Goal: Task Accomplishment & Management: Manage account settings

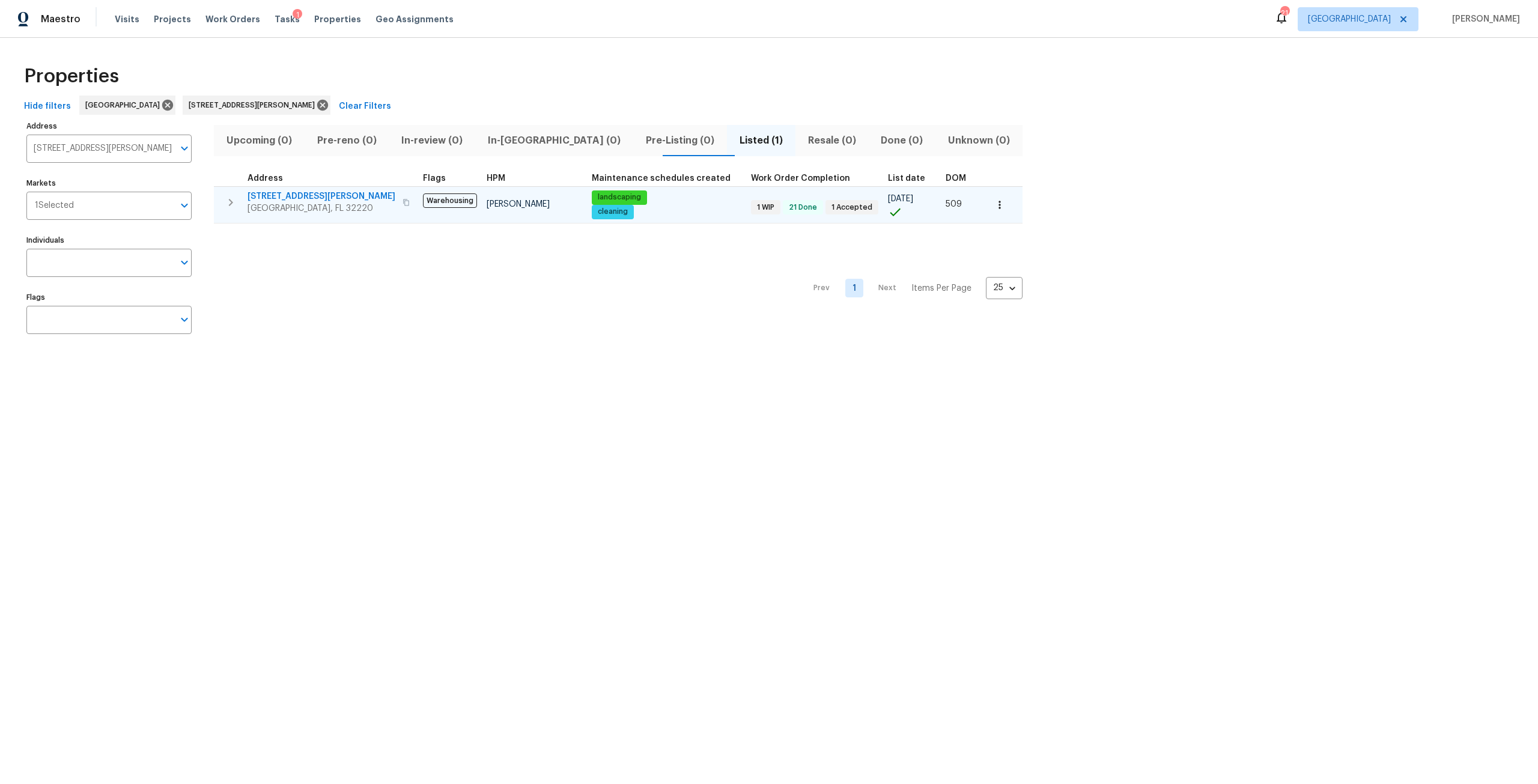
click at [302, 198] on span "606 Jackson Ave N" at bounding box center [321, 196] width 148 height 12
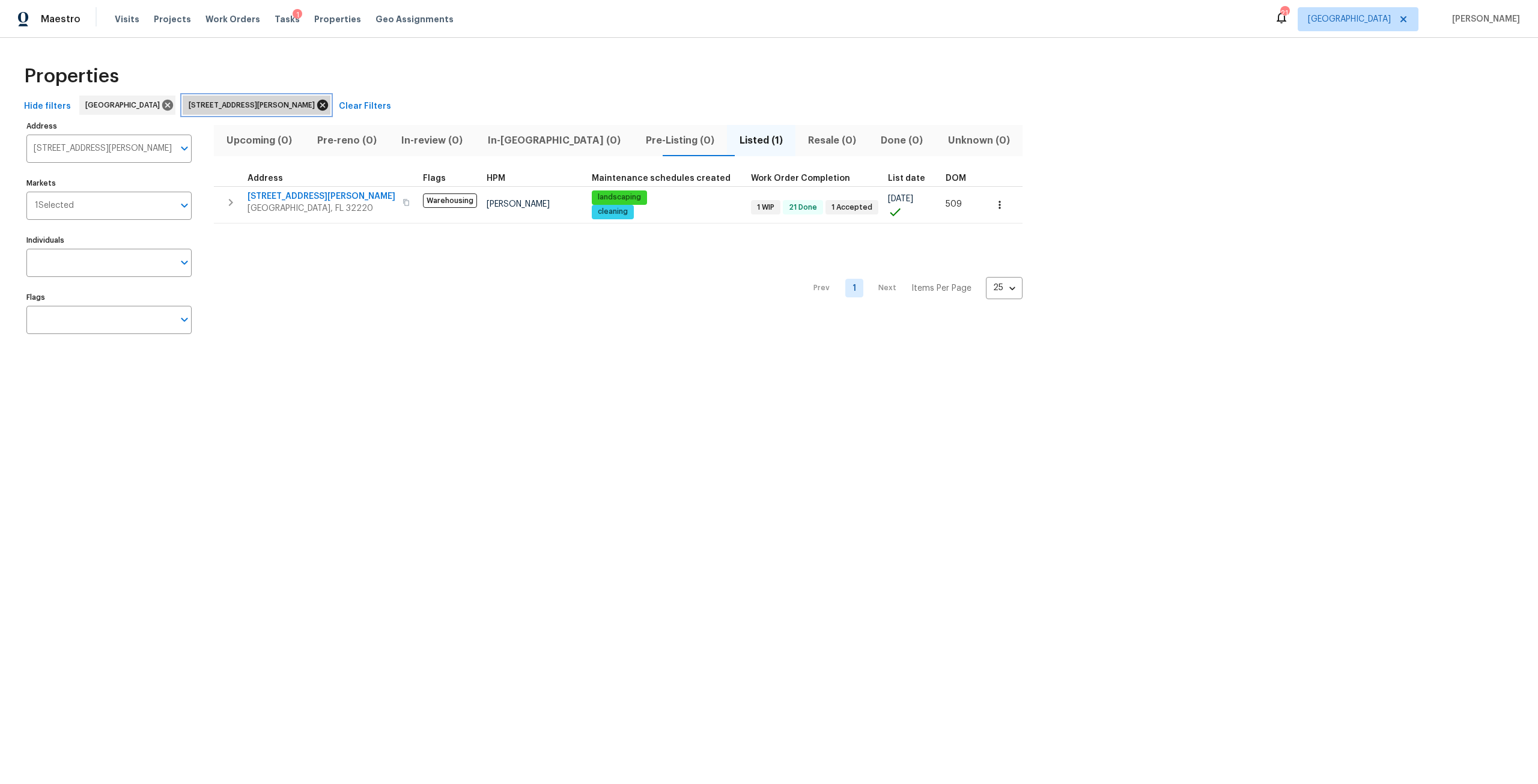
click at [316, 106] on icon at bounding box center [322, 105] width 13 height 13
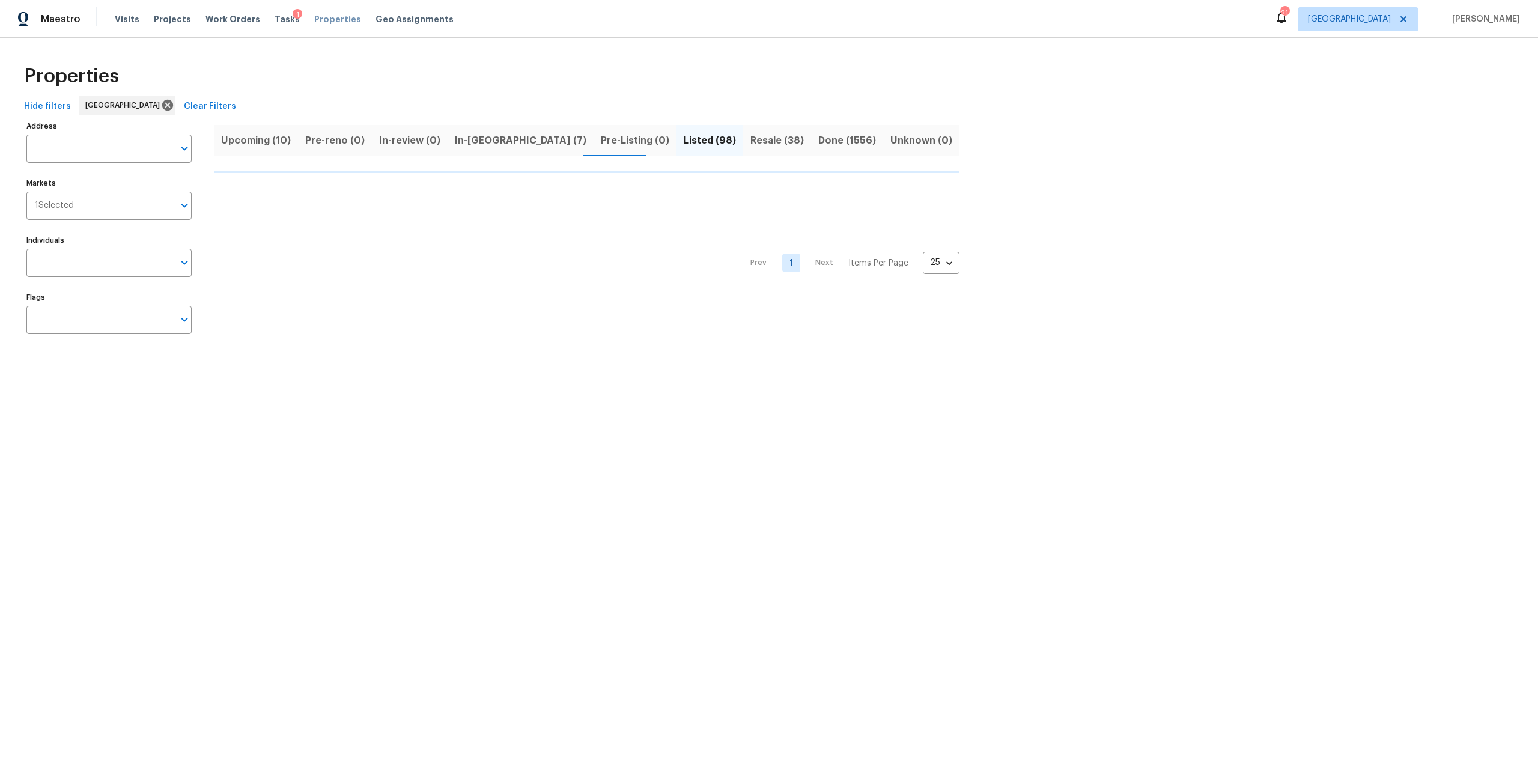
click at [330, 18] on span "Properties" at bounding box center [338, 19] width 47 height 12
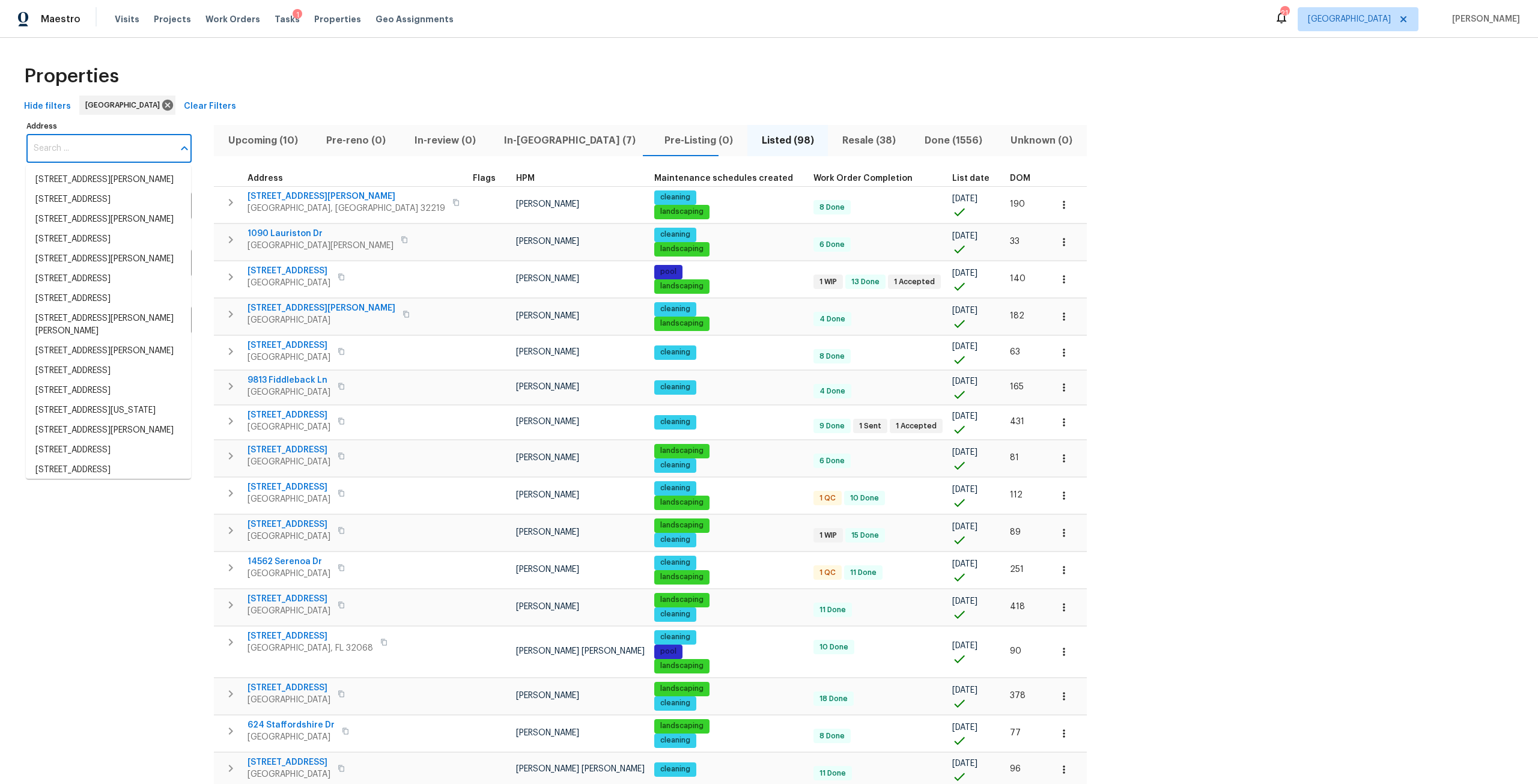
click at [66, 158] on input "Address" at bounding box center [100, 148] width 147 height 28
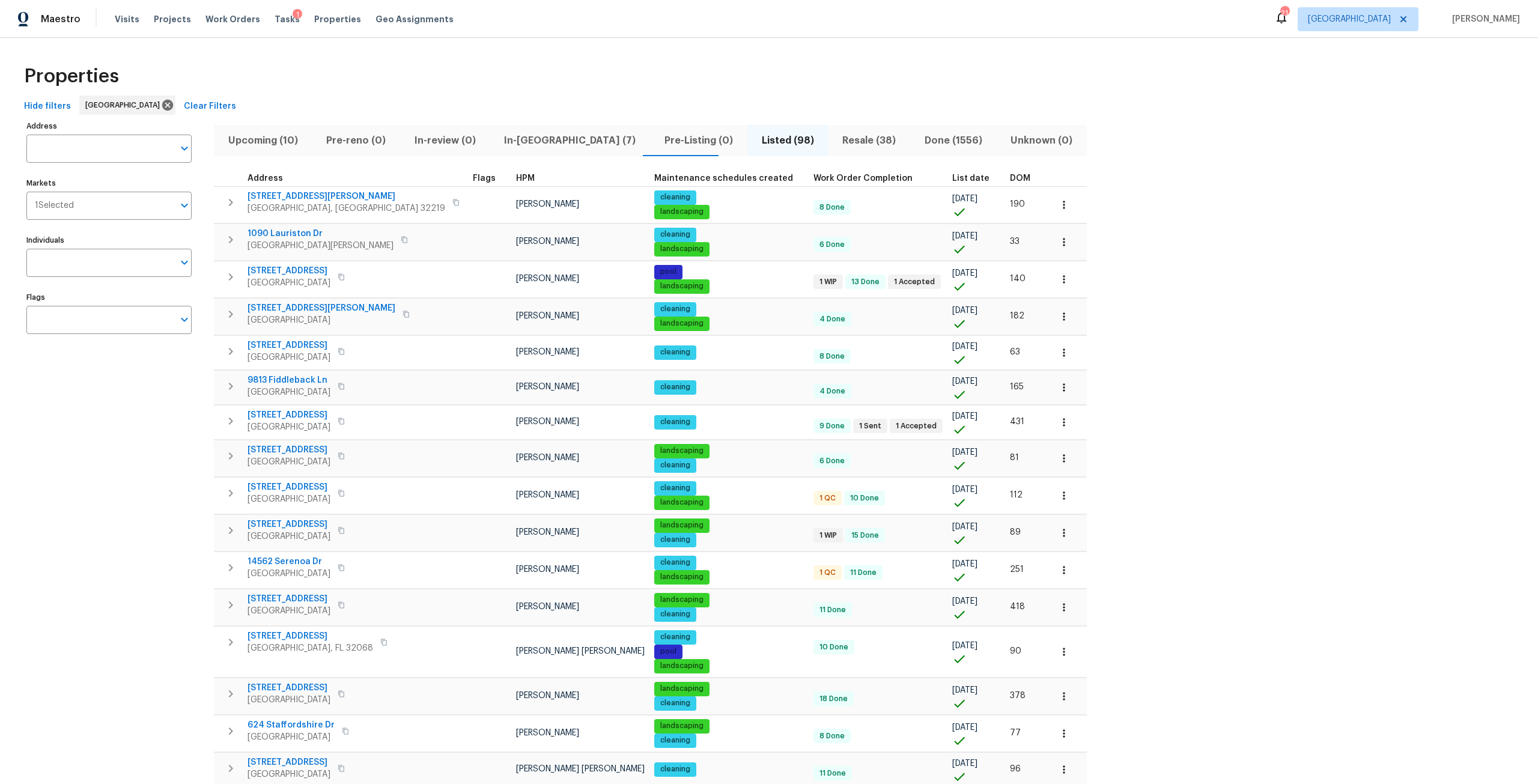
click at [292, 19] on div "1" at bounding box center [297, 15] width 10 height 12
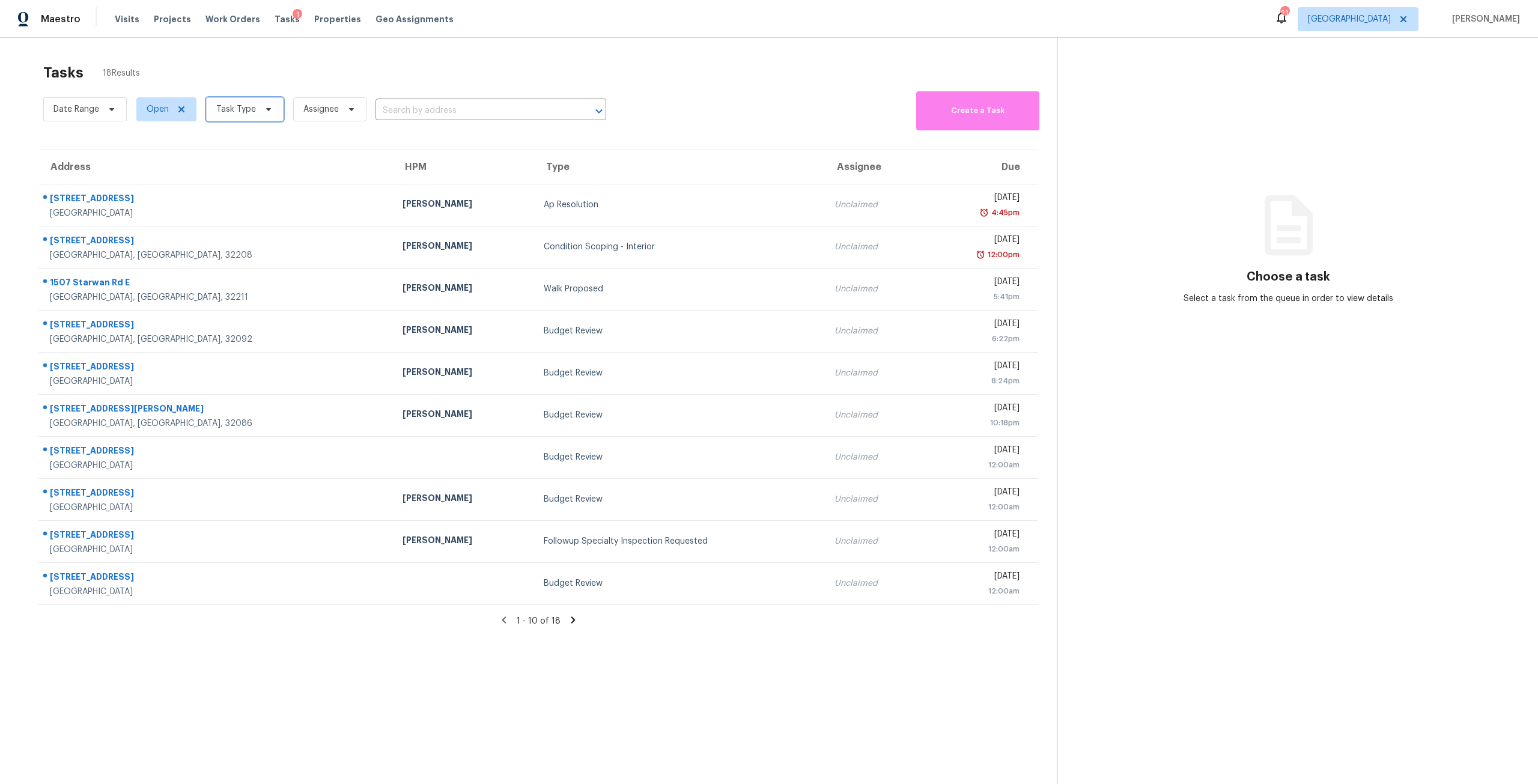
click at [250, 106] on span "Task Type" at bounding box center [236, 109] width 39 height 12
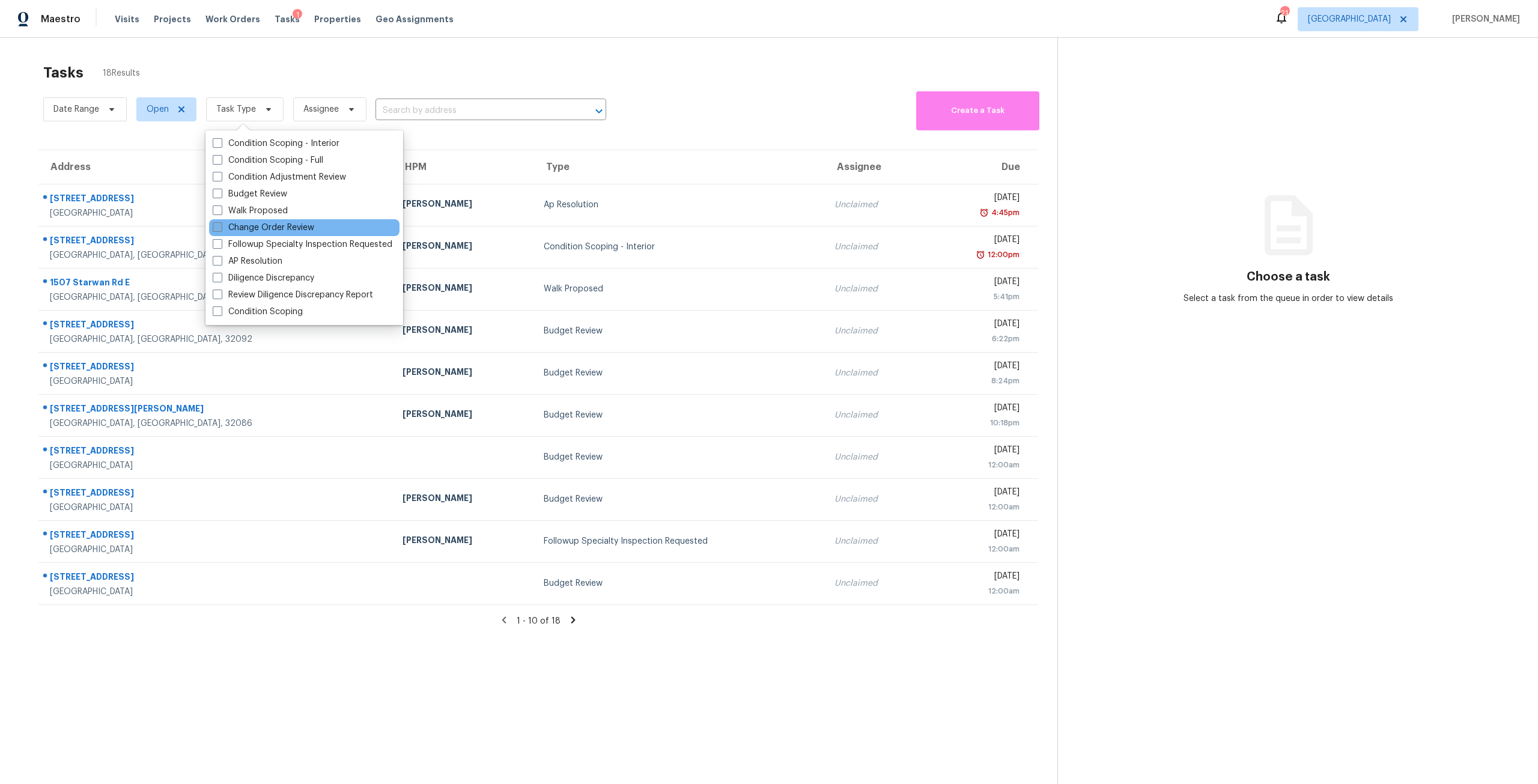
click at [264, 222] on label "Change Order Review" at bounding box center [264, 228] width 102 height 12
click at [220, 222] on input "Change Order Review" at bounding box center [217, 226] width 8 height 8
checkbox input "true"
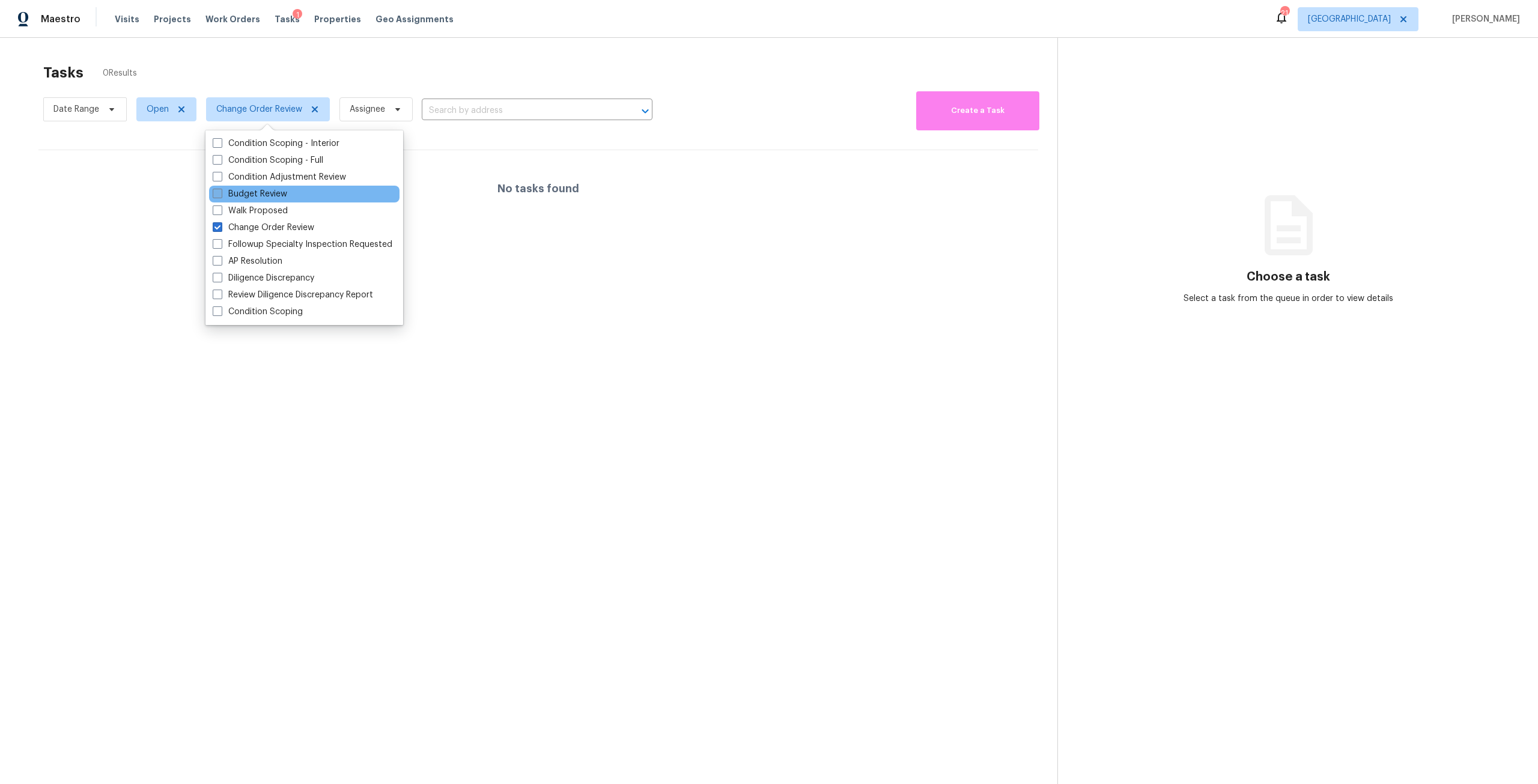
click at [264, 189] on label "Budget Review" at bounding box center [250, 194] width 74 height 12
click at [220, 189] on input "Budget Review" at bounding box center [217, 192] width 8 height 8
checkbox input "true"
click at [342, 77] on div "Tasks 11 Results" at bounding box center [550, 72] width 1014 height 31
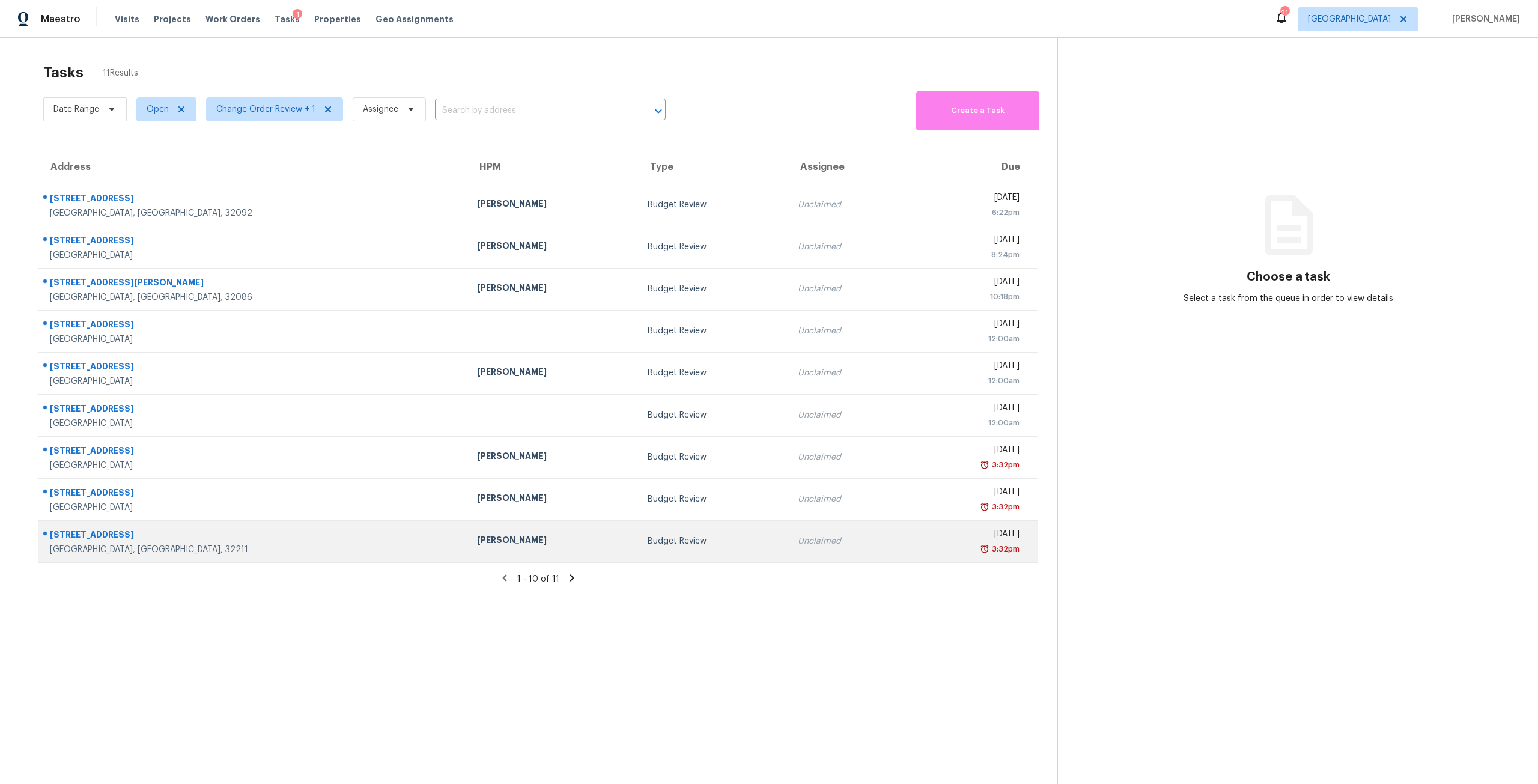
click at [638, 553] on td "Budget Review" at bounding box center [713, 541] width 150 height 42
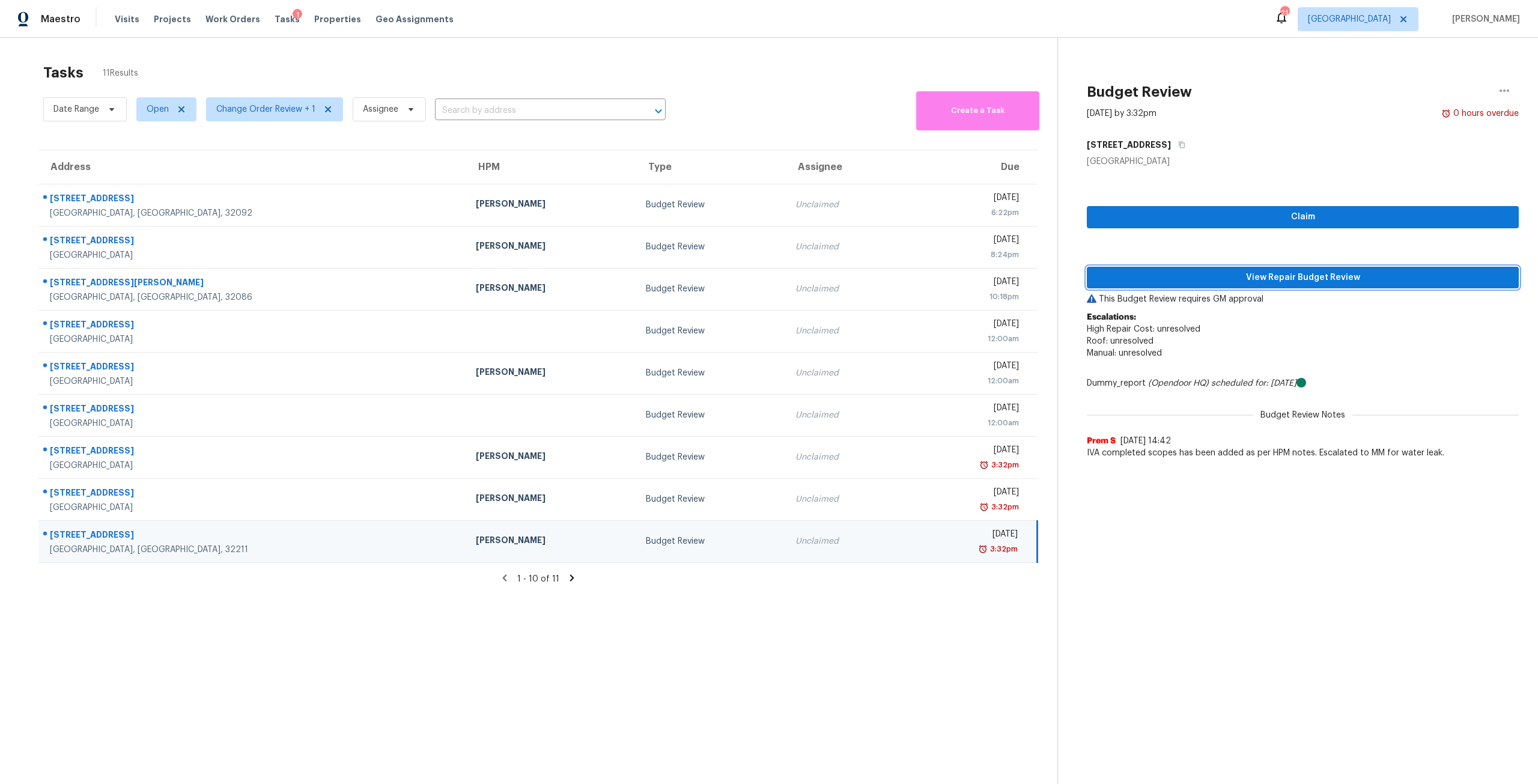
click at [1242, 271] on span "View Repair Budget Review" at bounding box center [1302, 278] width 413 height 15
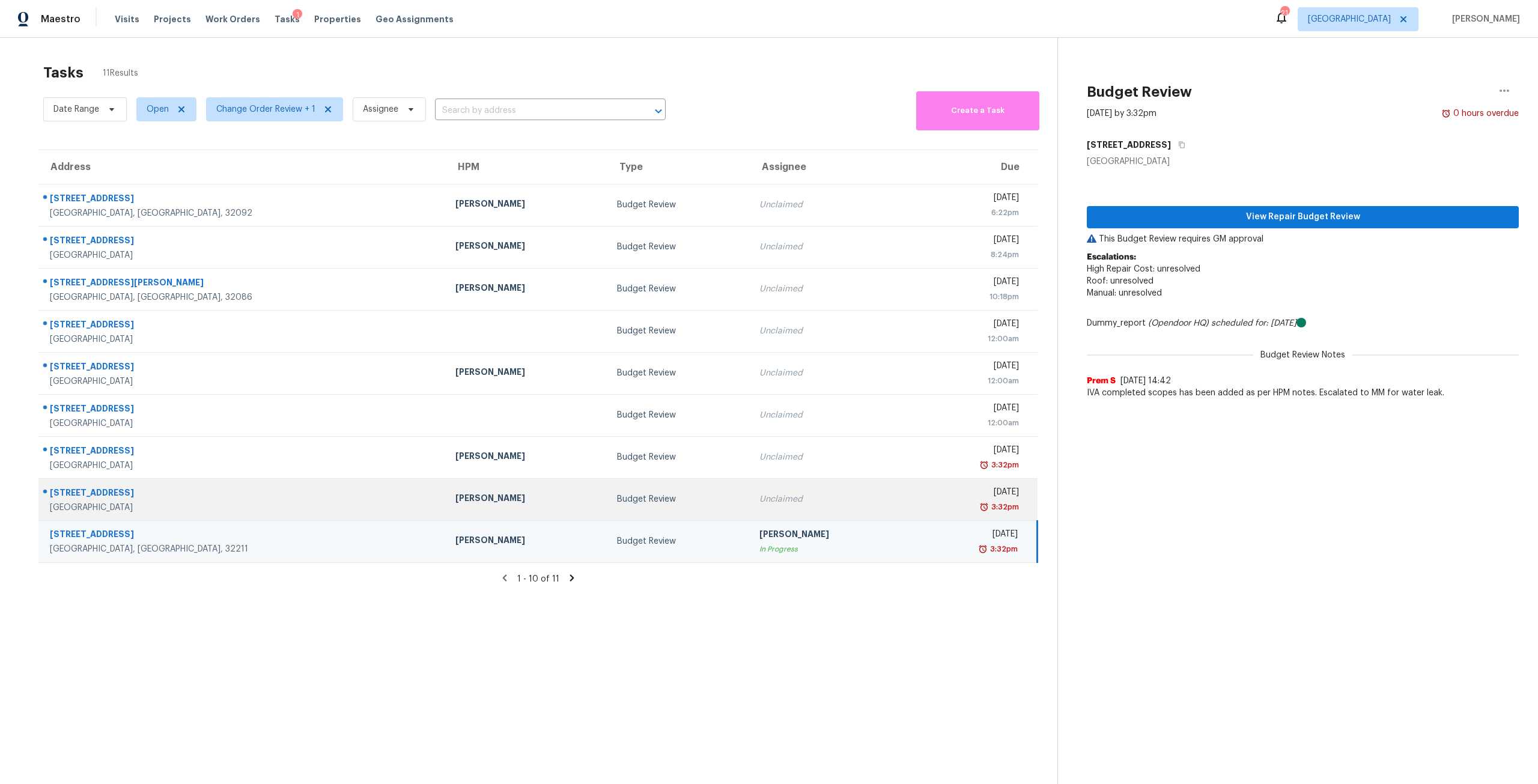
click at [749, 498] on td "Unclaimed" at bounding box center [830, 498] width 162 height 42
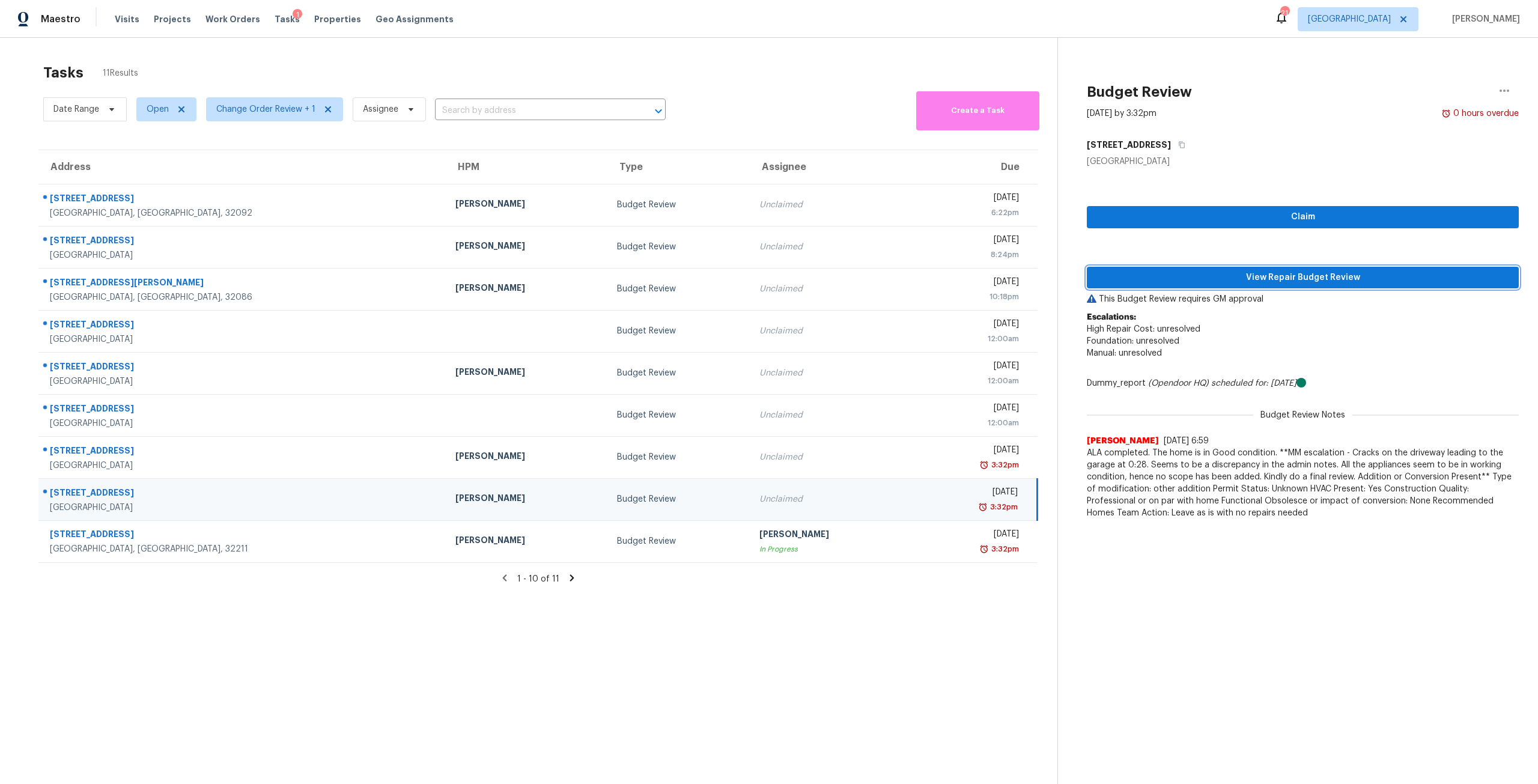
click at [1195, 274] on span "View Repair Budget Review" at bounding box center [1302, 278] width 413 height 15
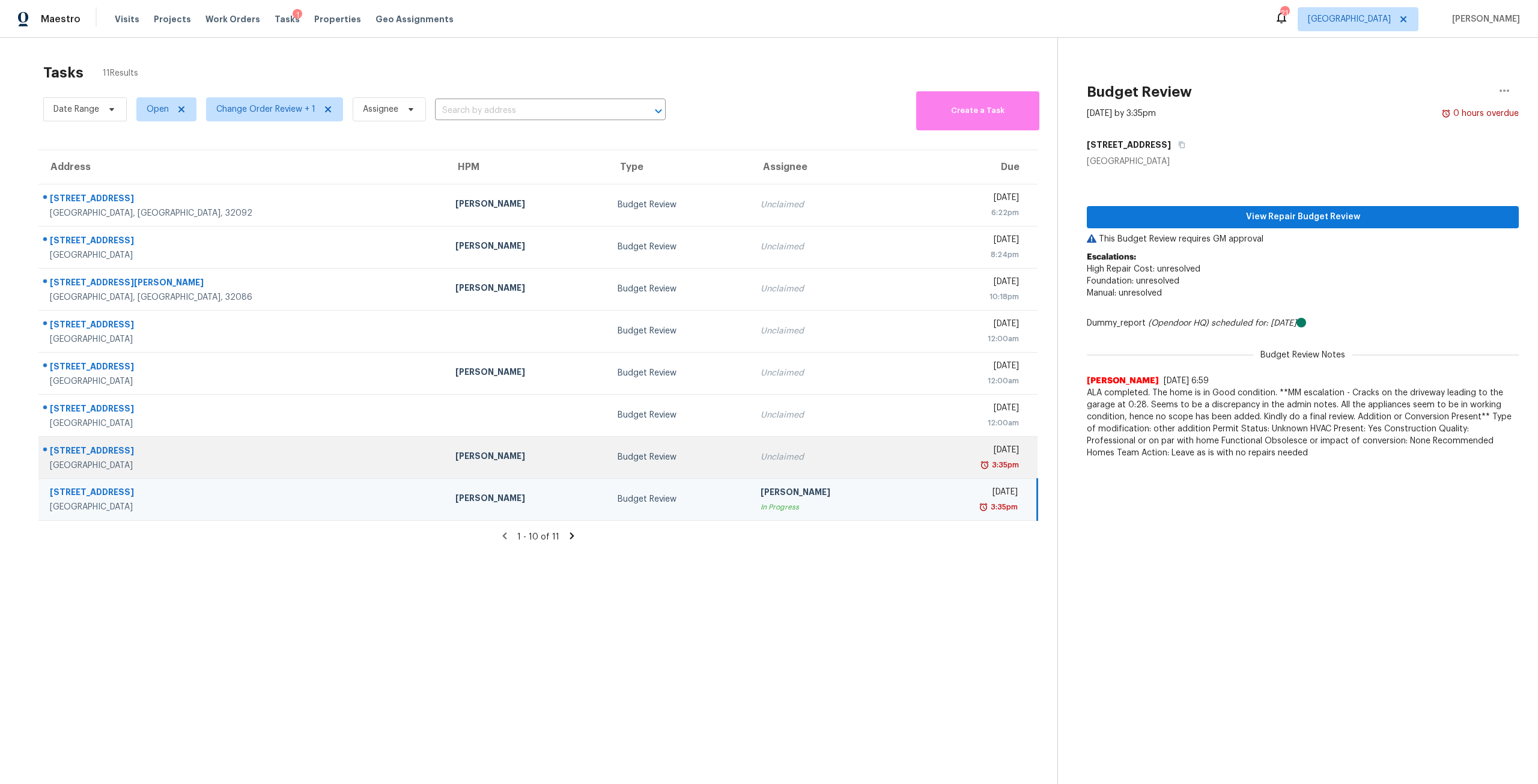
click at [617, 461] on div "Budget Review" at bounding box center [679, 457] width 123 height 12
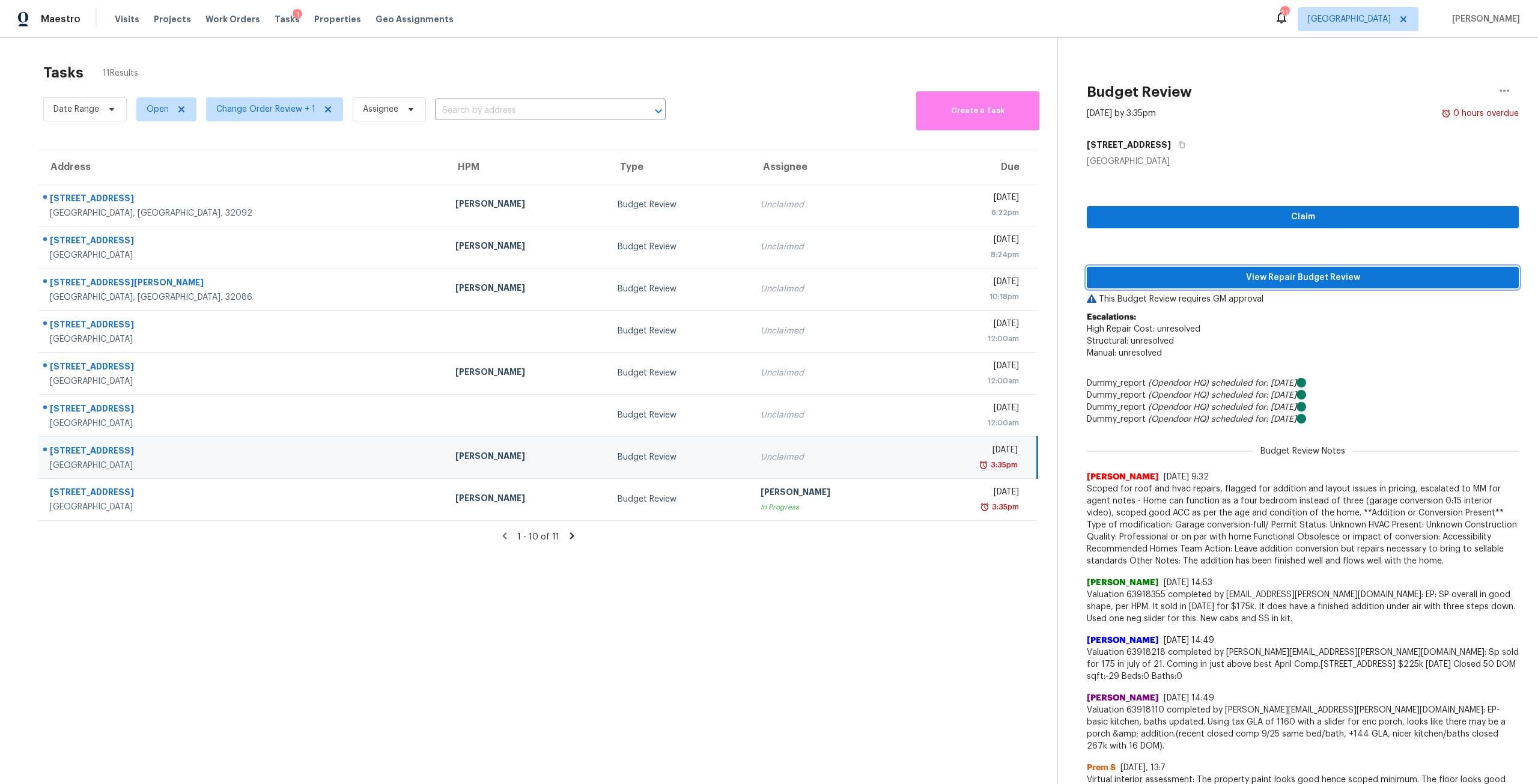
click at [1202, 281] on span "View Repair Budget Review" at bounding box center [1302, 278] width 413 height 15
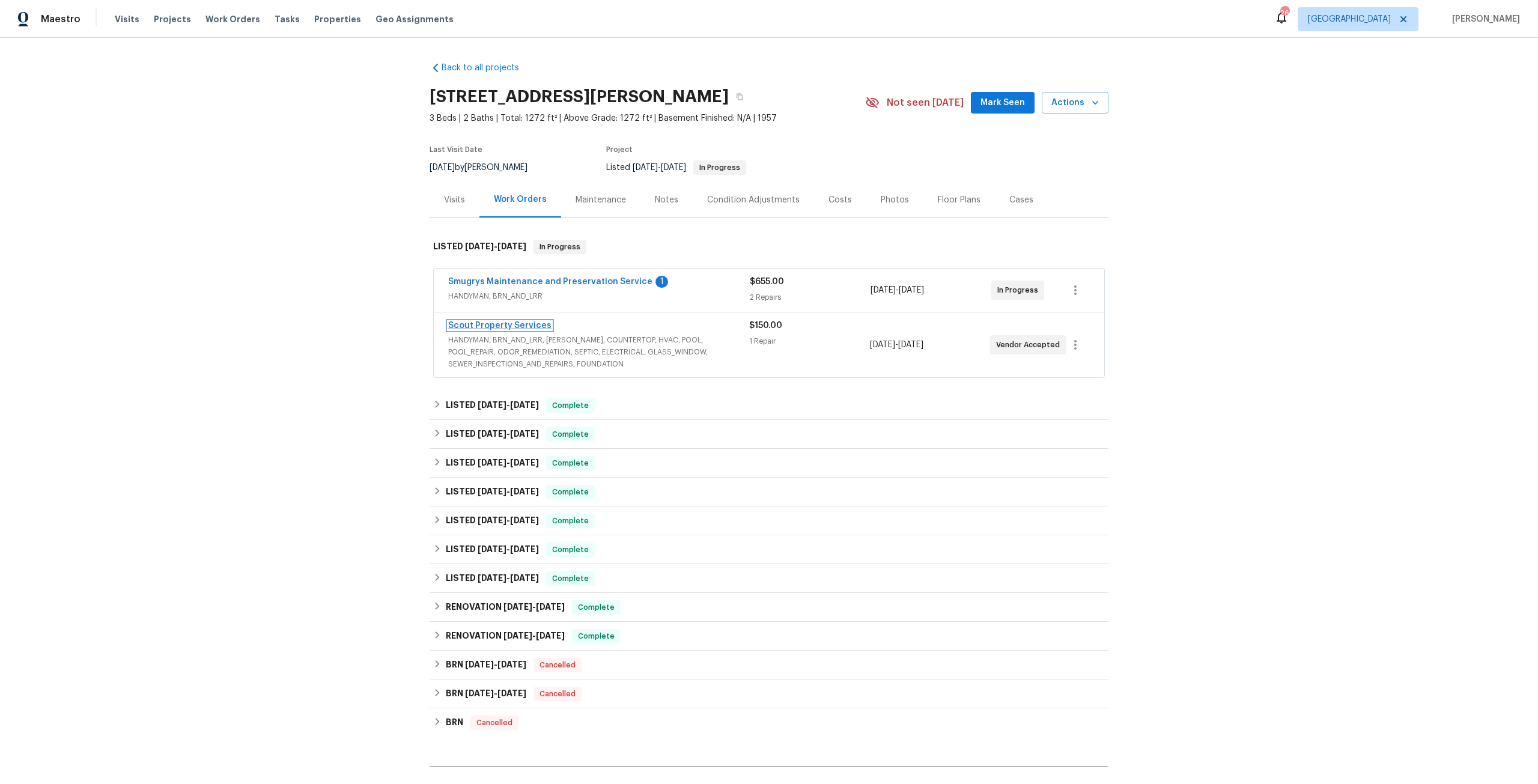
click at [510, 329] on link "Scout Property Services" at bounding box center [499, 325] width 103 height 8
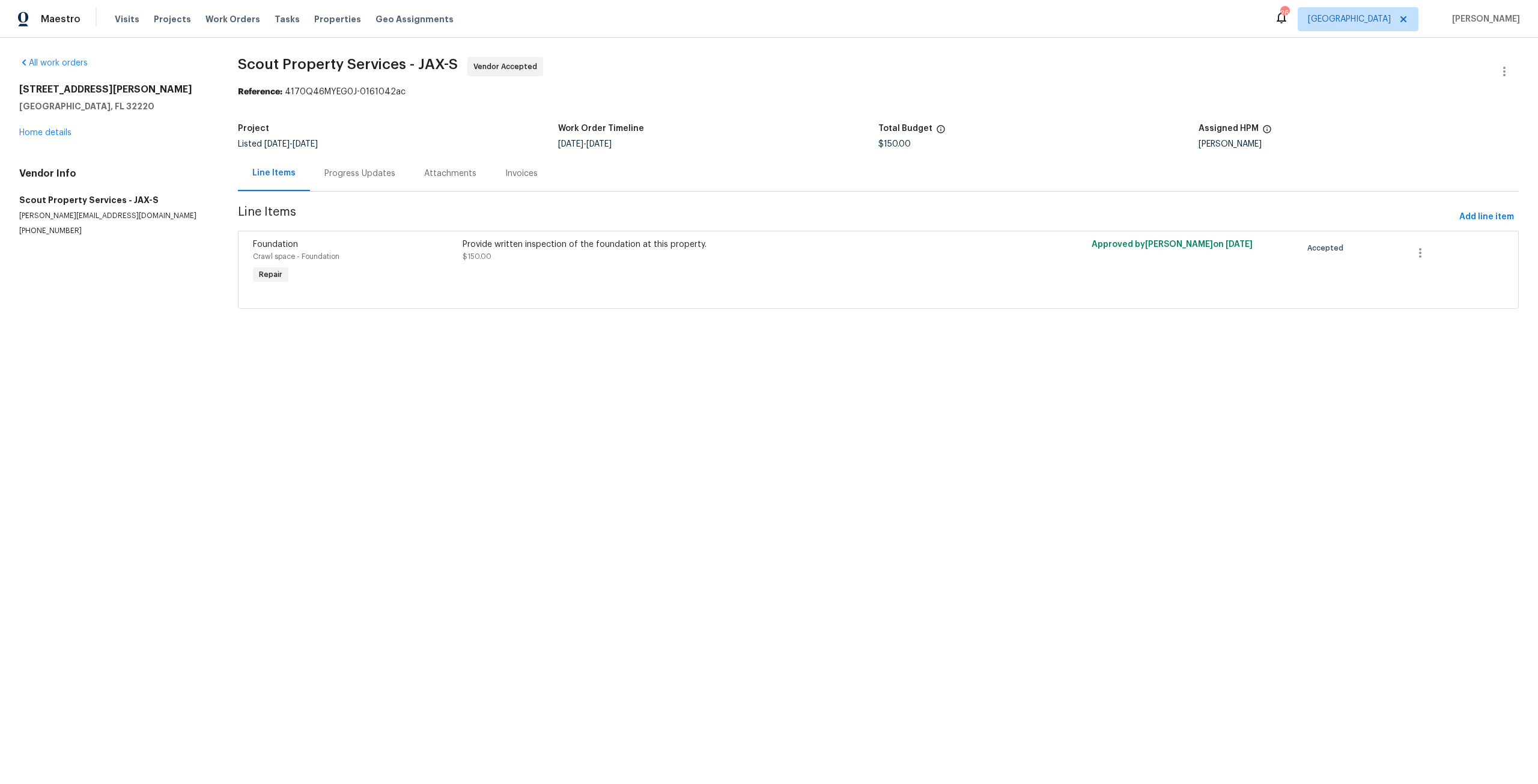
click at [642, 260] on div "Provide written inspection of the foundation at this property. $150.00" at bounding box center [721, 251] width 517 height 24
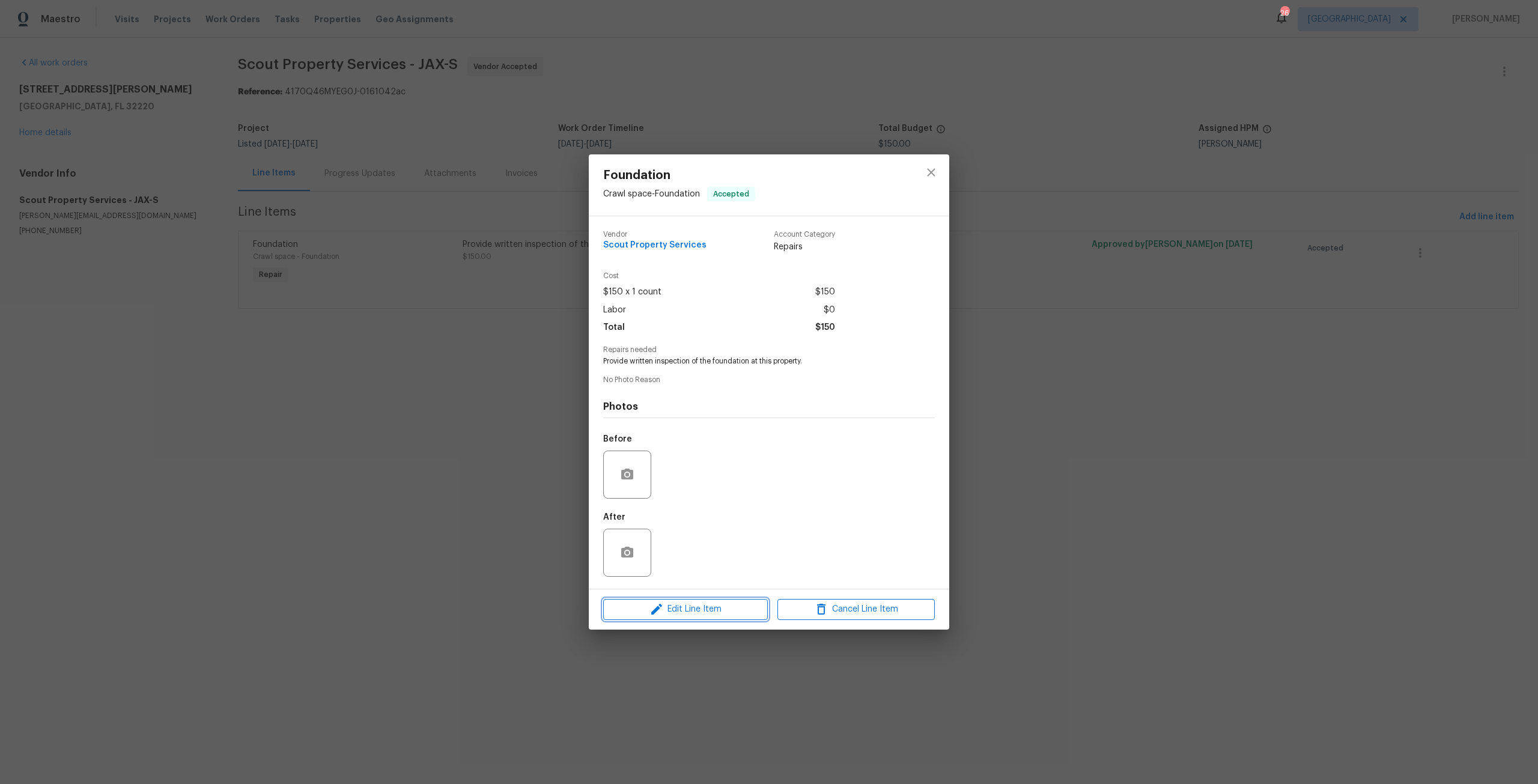
click at [727, 601] on button "Edit Line Item" at bounding box center [685, 609] width 164 height 21
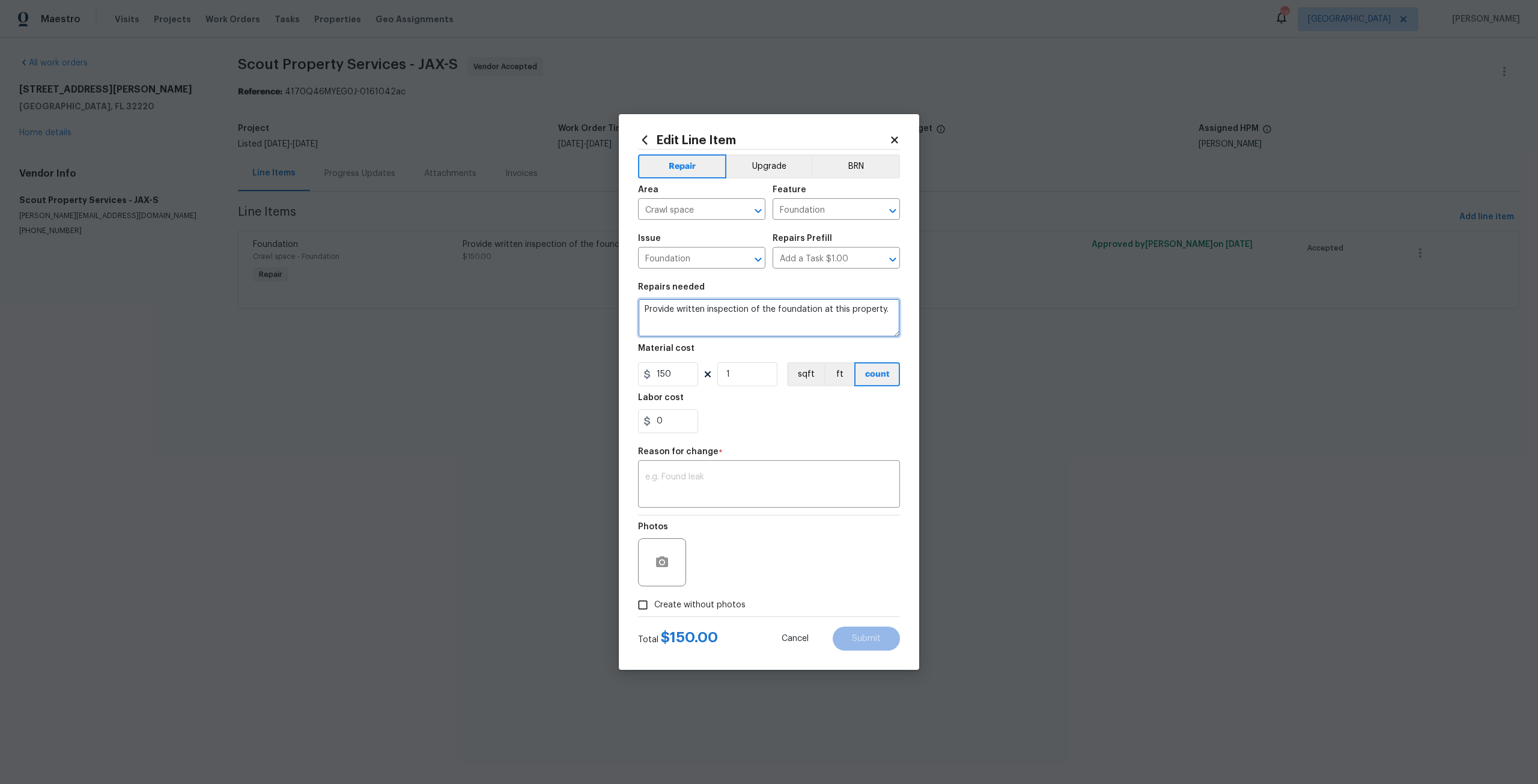
drag, startPoint x: 899, startPoint y: 308, endPoint x: 633, endPoint y: 308, distance: 266.0
click at [633, 308] on div "Edit Line Item Repair Upgrade BRN Area Crawl space ​ Feature Foundation ​ Issue…" at bounding box center [769, 392] width 300 height 555
paste textarea "Block CMU pier with concrete or ABS base 9 $350.00 $3,150.00 Stabilizer Crawl S…"
click at [784, 323] on textarea at bounding box center [769, 317] width 262 height 39
click at [817, 322] on textarea "Complete foundation repairs as per your quuote: Block CMU pier with concrete or…" at bounding box center [769, 317] width 262 height 39
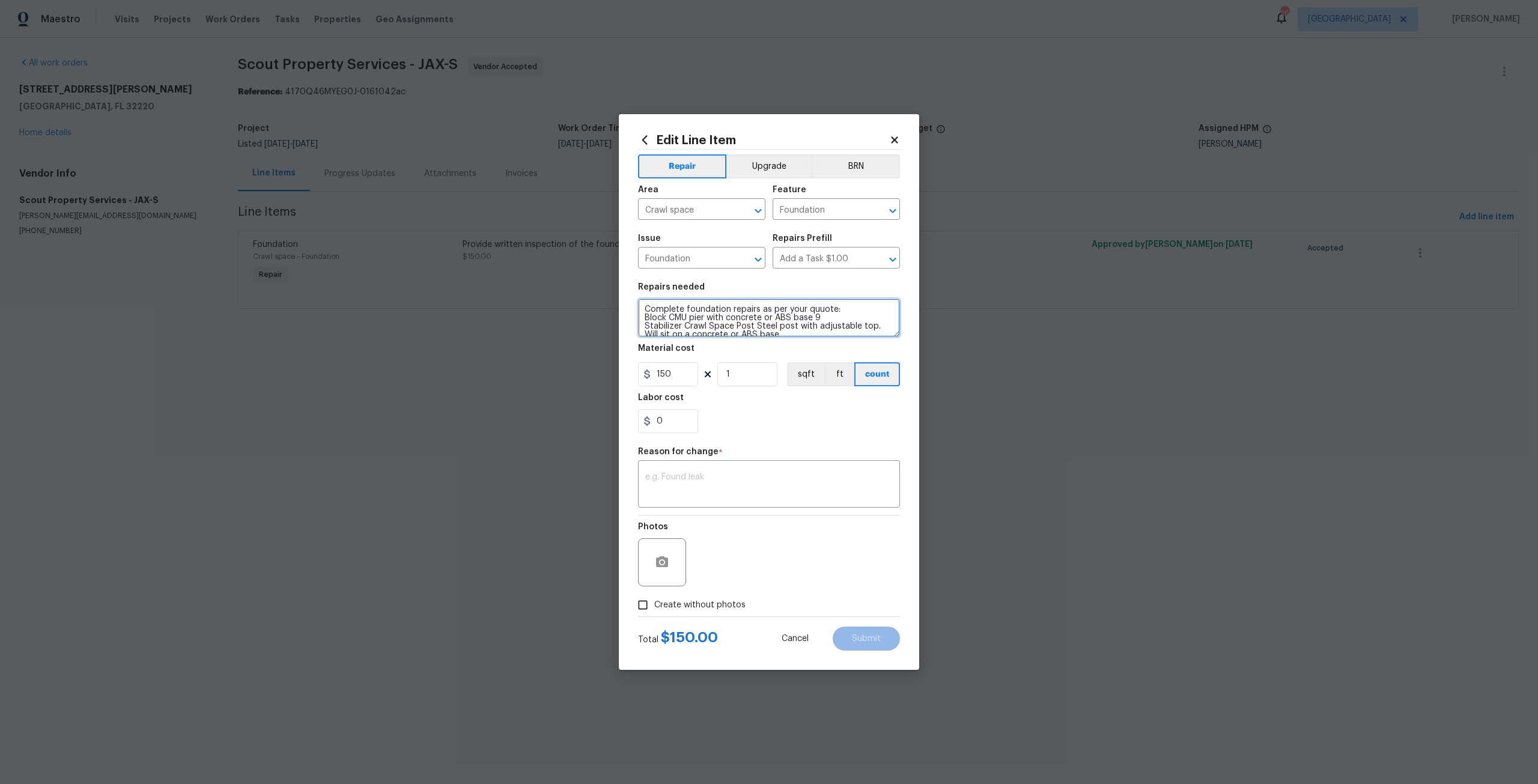
click at [814, 317] on textarea "Complete foundation repairs as per your quuote: Block CMU pier with concrete or…" at bounding box center [769, 317] width 262 height 39
click at [752, 326] on textarea "Complete foundation repairs as per your quuote: Block CMU pier with concrete or…" at bounding box center [769, 317] width 262 height 39
click at [645, 320] on textarea "Complete foundation repairs as per your quuote: Block CMU pier with concrete or…" at bounding box center [769, 317] width 262 height 39
click at [707, 336] on textarea "Complete foundation repairs as per your quuote: 1. Block CMU pier with concrete…" at bounding box center [769, 317] width 262 height 39
drag, startPoint x: 786, startPoint y: 332, endPoint x: 718, endPoint y: 276, distance: 88.1
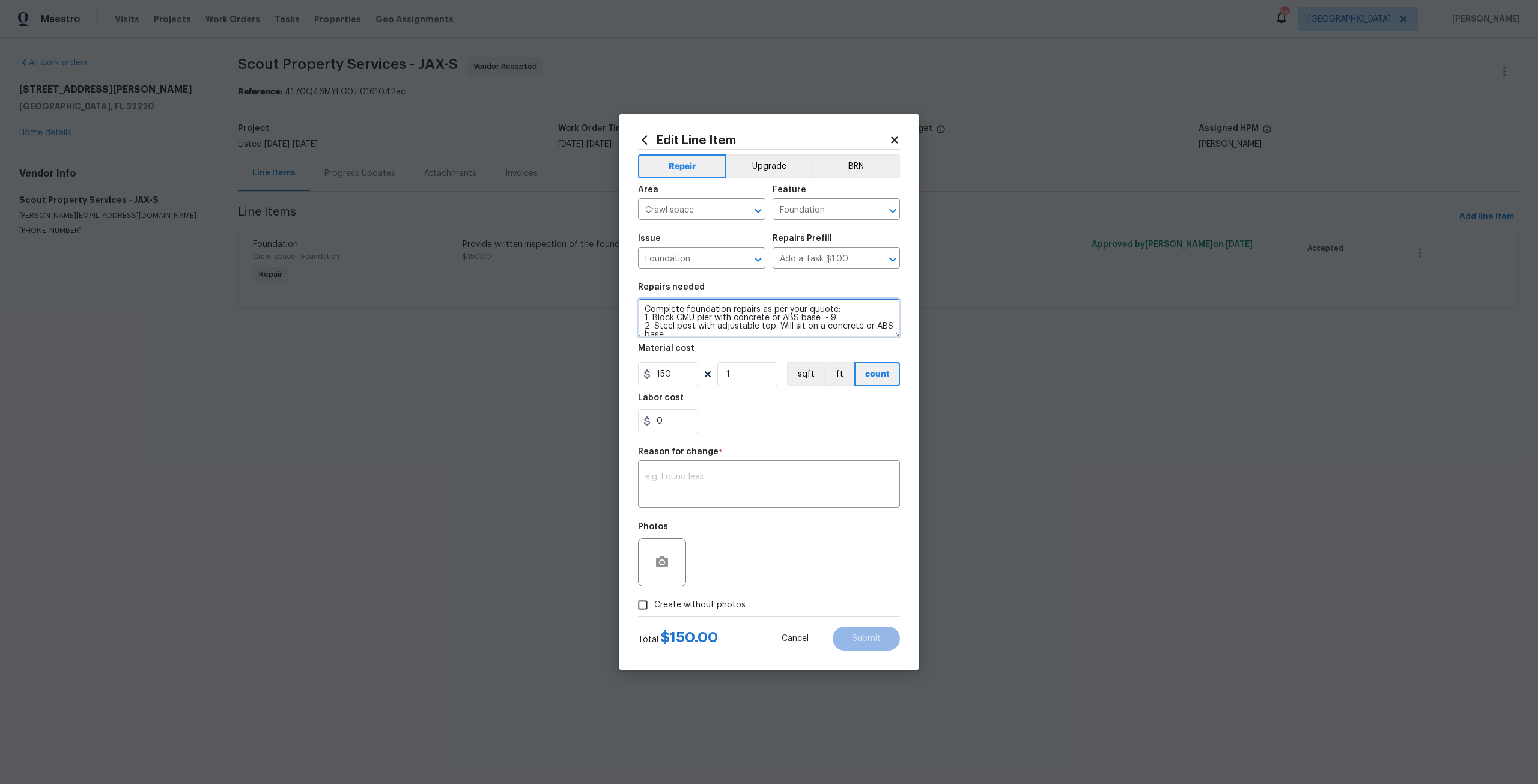
click at [718, 276] on section "Repairs needed Complete foundation repairs as per your quuote: 1. Block CMU pie…" at bounding box center [769, 358] width 262 height 164
click at [711, 319] on textarea "Complete foundation repairs as per your quuote: 1. Block CMU pier with concrete…" at bounding box center [769, 317] width 262 height 39
click at [700, 332] on textarea "Complete foundation repairs as per your quuote: 1. Block CMU pier with concrete…" at bounding box center [769, 317] width 262 height 39
type textarea "Complete foundation repairs as per your quuote: 1. Block CMU pier with concrete…"
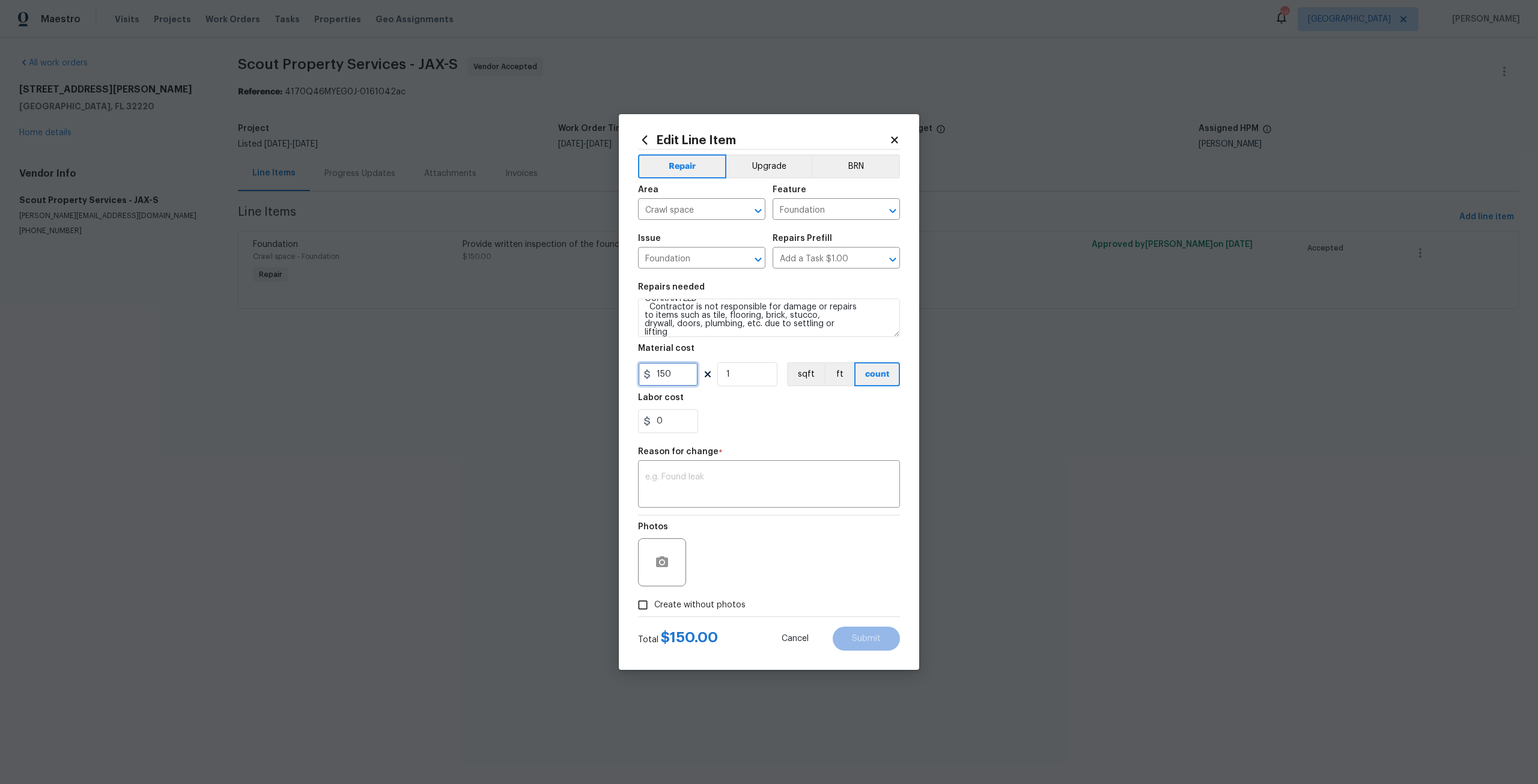
drag, startPoint x: 678, startPoint y: 373, endPoint x: 645, endPoint y: 372, distance: 33.0
click at [645, 372] on div "150" at bounding box center [667, 374] width 60 height 24
click at [686, 367] on input "26" at bounding box center [667, 374] width 60 height 24
type input "26675"
click at [733, 470] on div "x ​" at bounding box center [769, 485] width 262 height 45
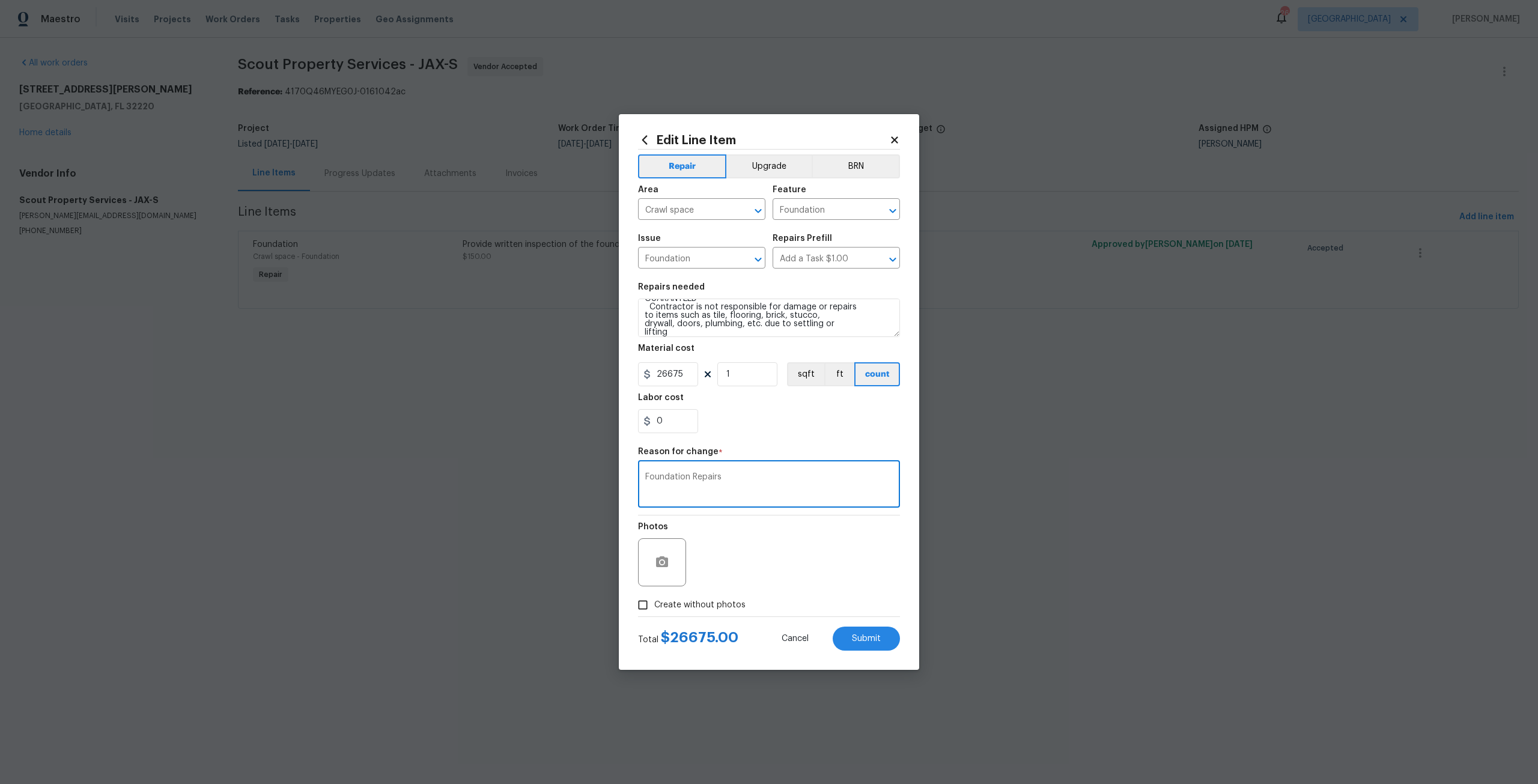
type textarea "Foundation Repairs"
click at [682, 611] on span "Create without photos" at bounding box center [699, 604] width 92 height 13
click at [654, 611] on input "Create without photos" at bounding box center [642, 604] width 23 height 23
checkbox input "true"
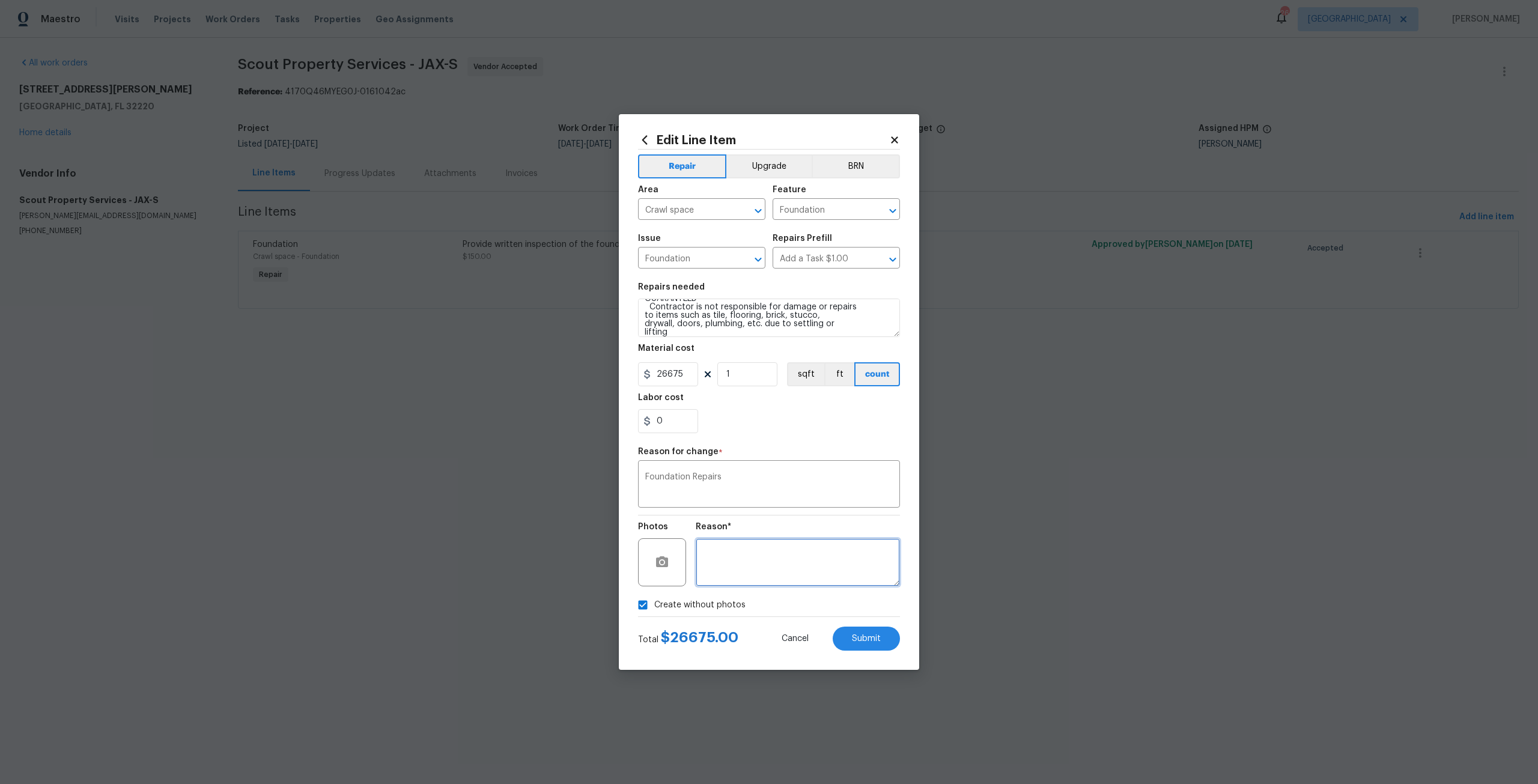
click at [774, 567] on textarea at bounding box center [798, 561] width 205 height 48
click at [658, 562] on icon "button" at bounding box center [662, 561] width 12 height 11
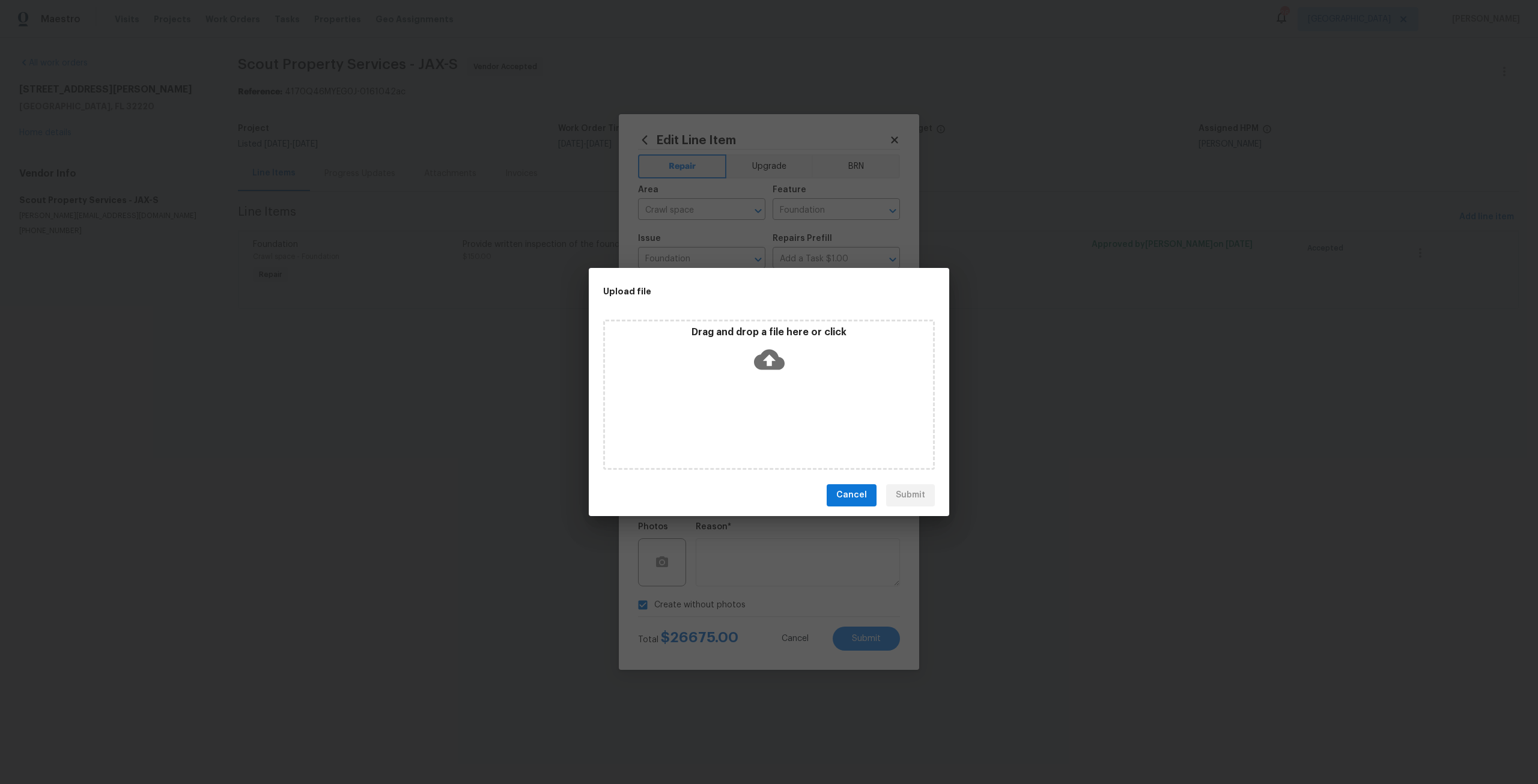
click at [770, 345] on icon at bounding box center [769, 359] width 30 height 30
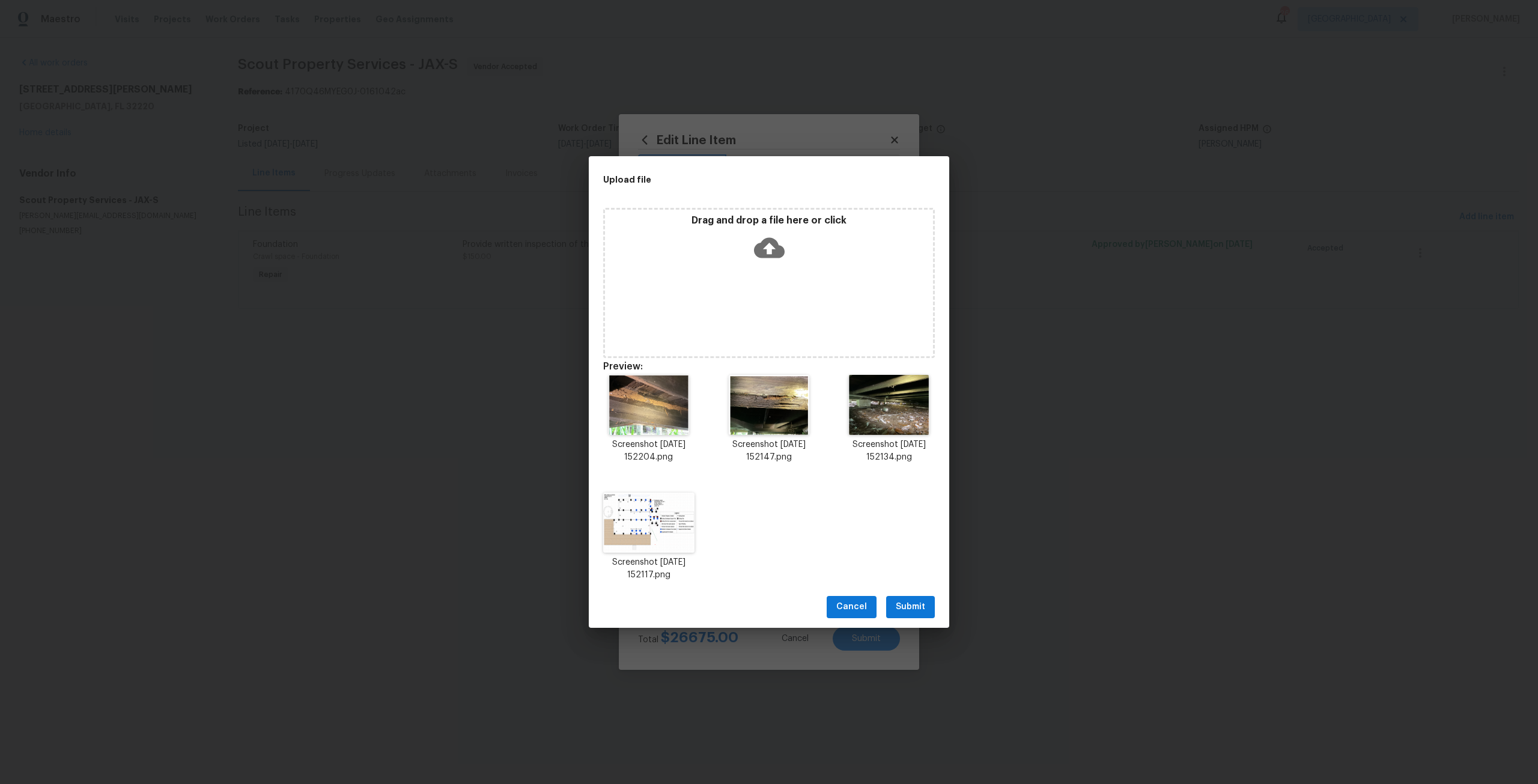
click at [924, 608] on span "Submit" at bounding box center [910, 607] width 30 height 15
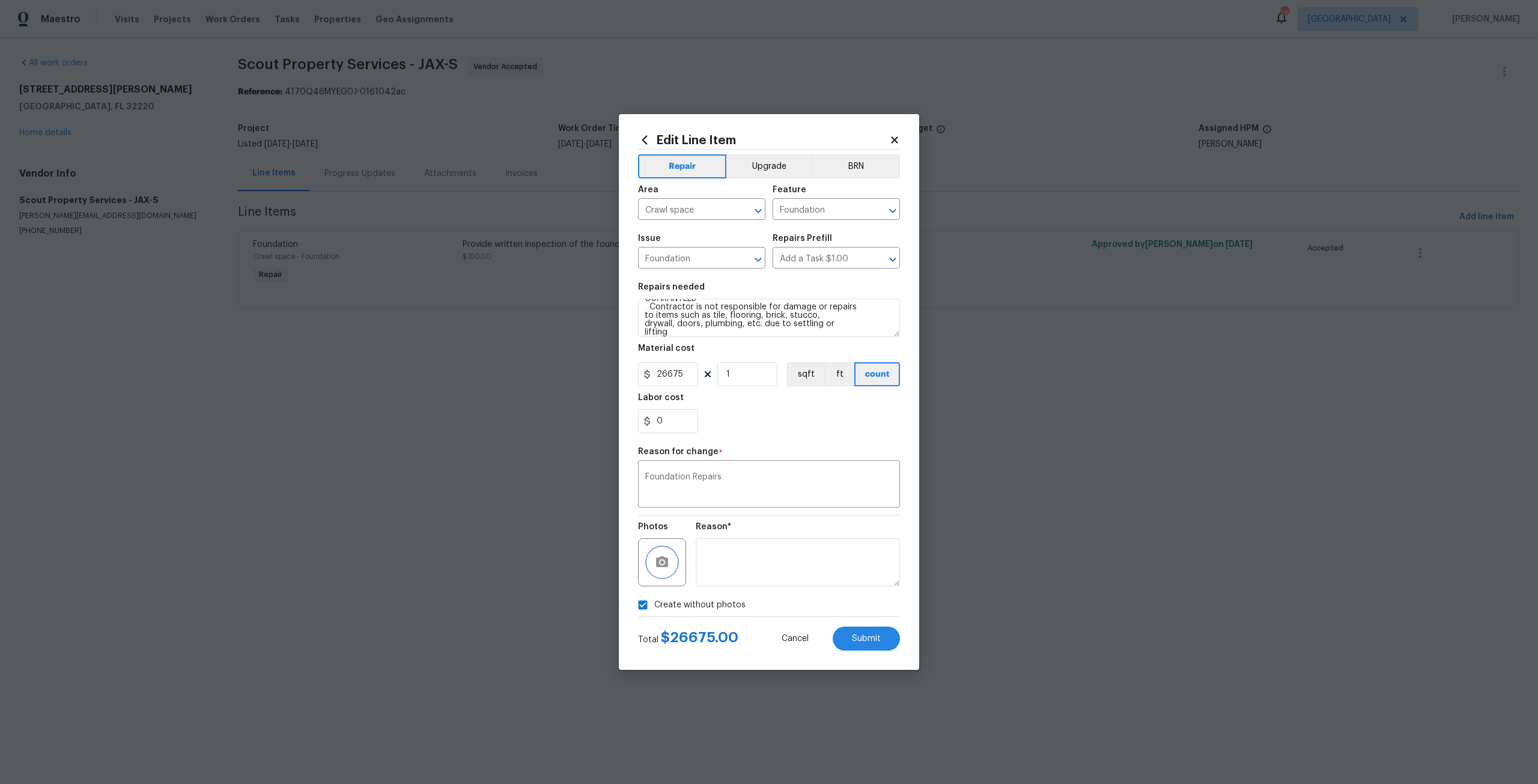
checkbox input "false"
click at [880, 643] on button "Submit" at bounding box center [866, 639] width 67 height 24
type textarea "Provide written inspection of the foundation at this property."
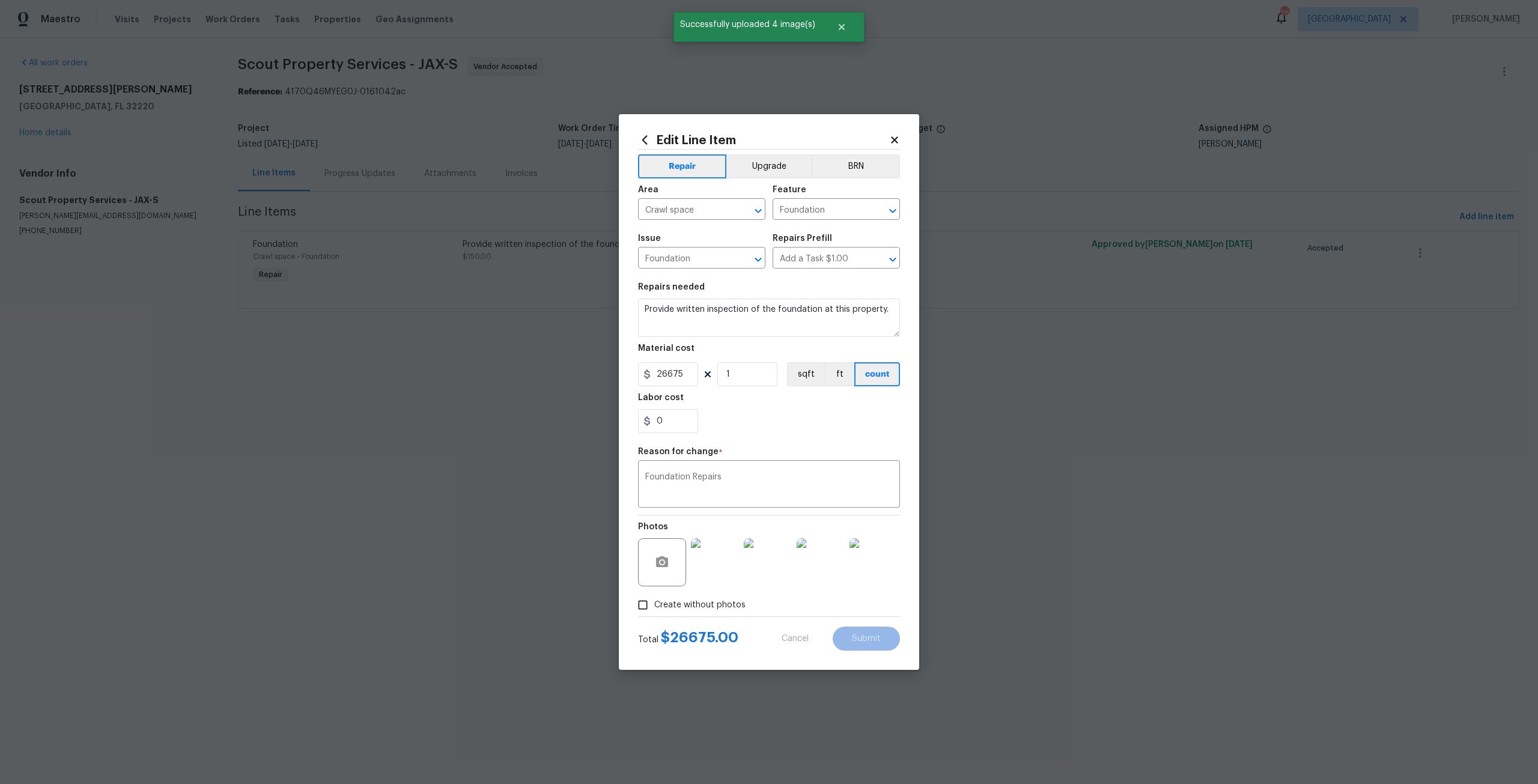
type input "150"
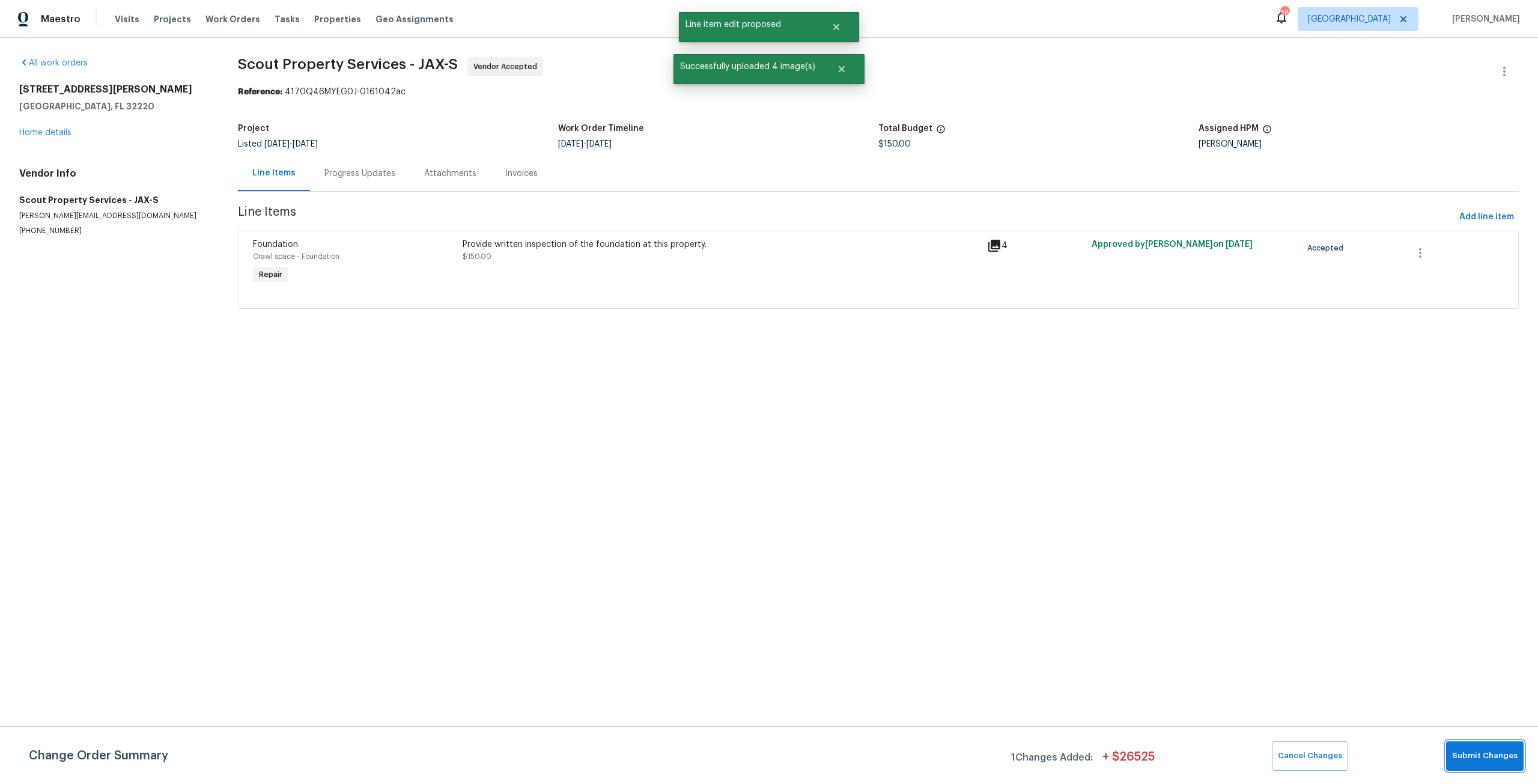
click at [1483, 757] on span "Submit Changes" at bounding box center [1484, 756] width 65 height 14
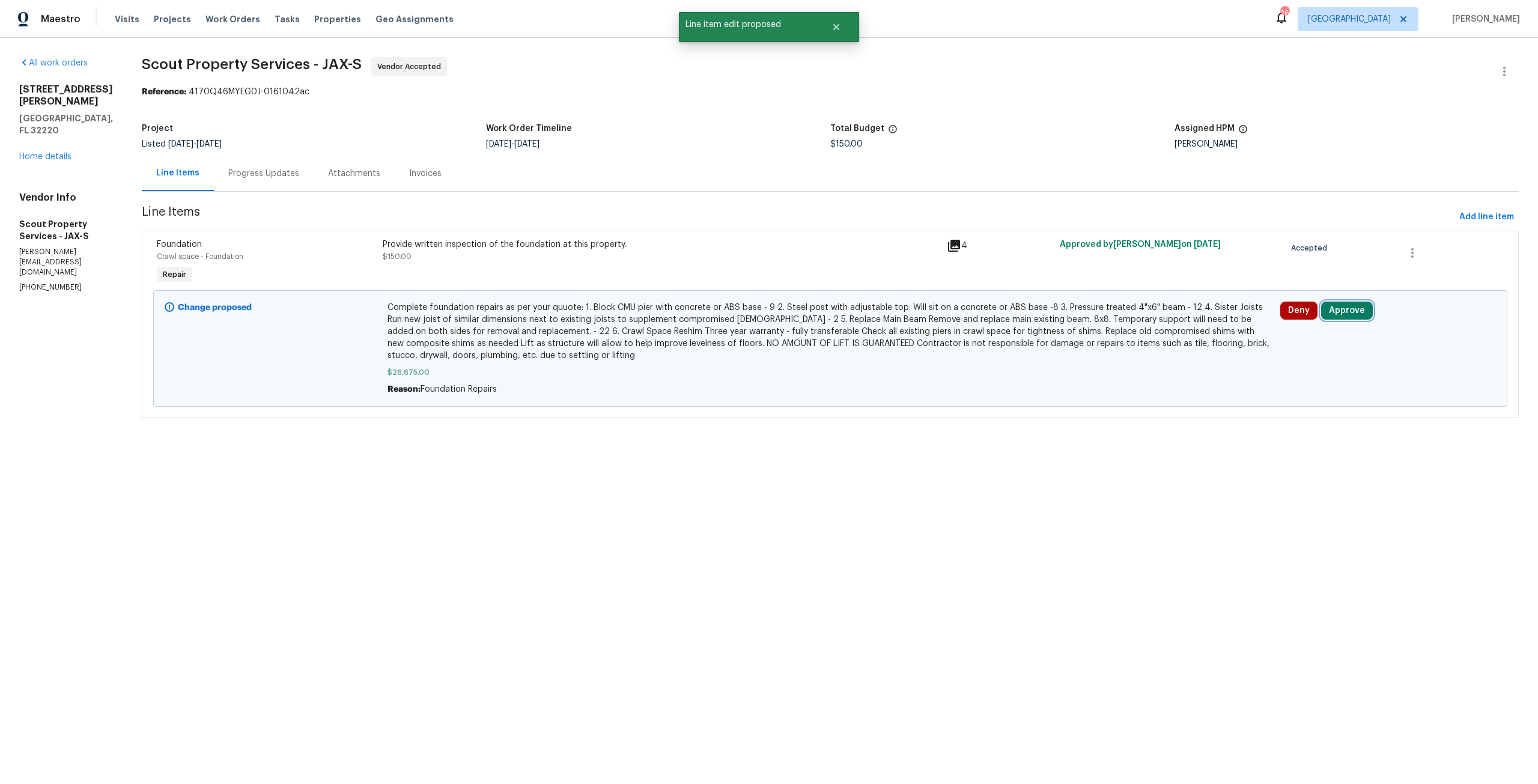
click at [1336, 309] on button "Approve" at bounding box center [1346, 311] width 52 height 18
click at [1154, 321] on span "Approve" at bounding box center [1162, 322] width 33 height 9
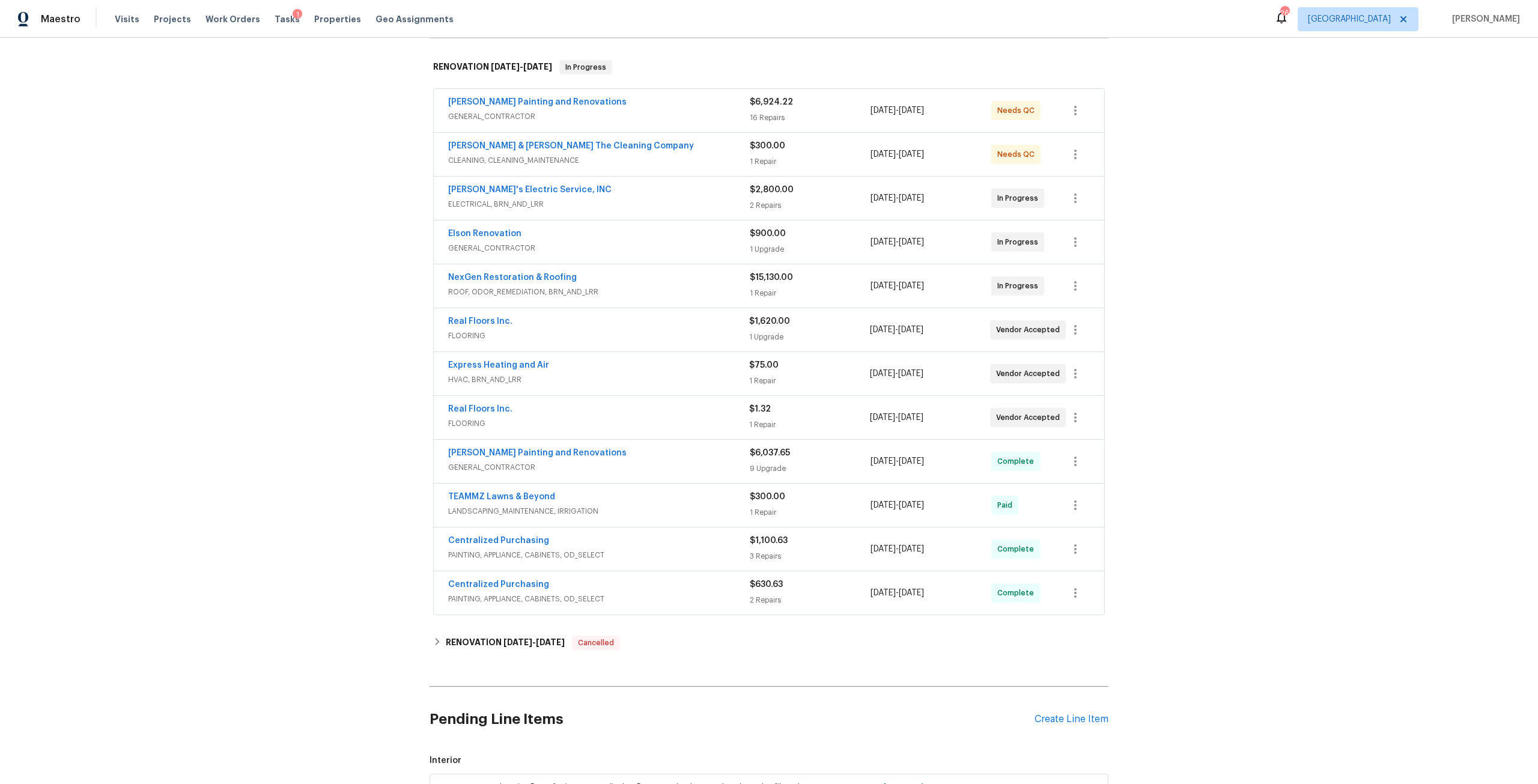
scroll to position [180, 0]
click at [472, 406] on link "Real Floors Inc." at bounding box center [480, 408] width 64 height 8
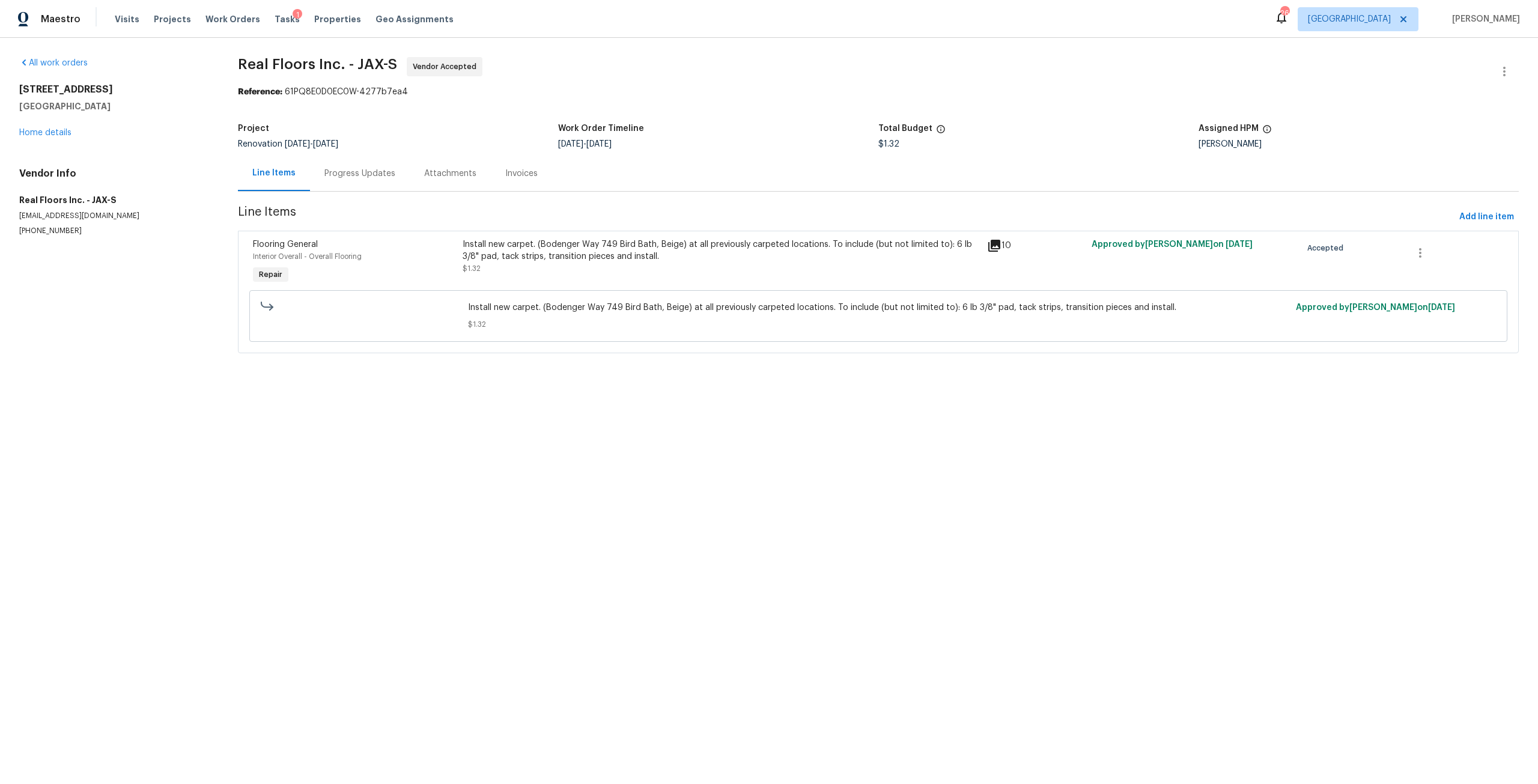
click at [737, 259] on div "Install new carpet. (Bodenger Way 749 Bird Bath, Beige) at all previously carpe…" at bounding box center [721, 251] width 517 height 24
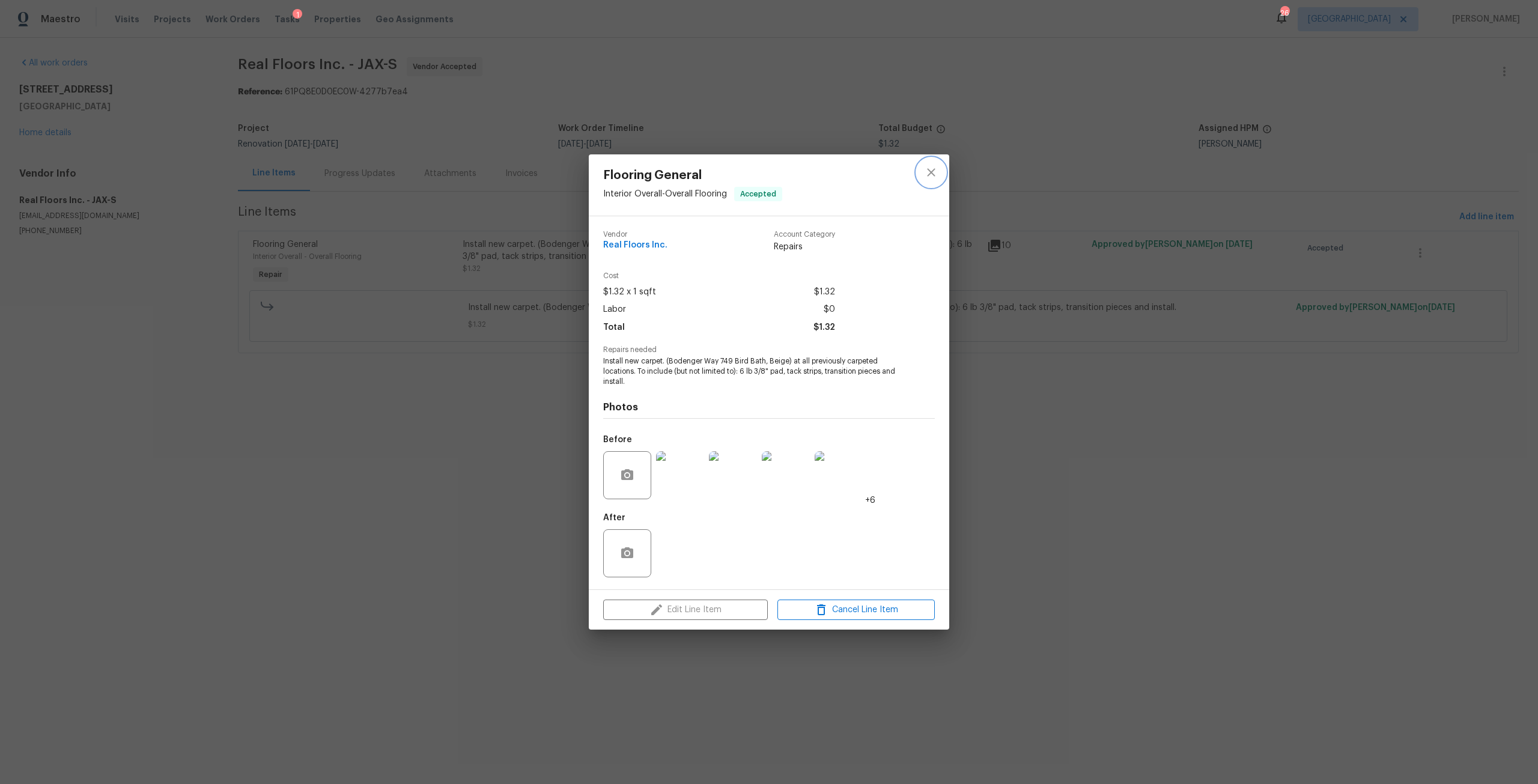
click at [927, 176] on icon "close" at bounding box center [930, 172] width 14 height 14
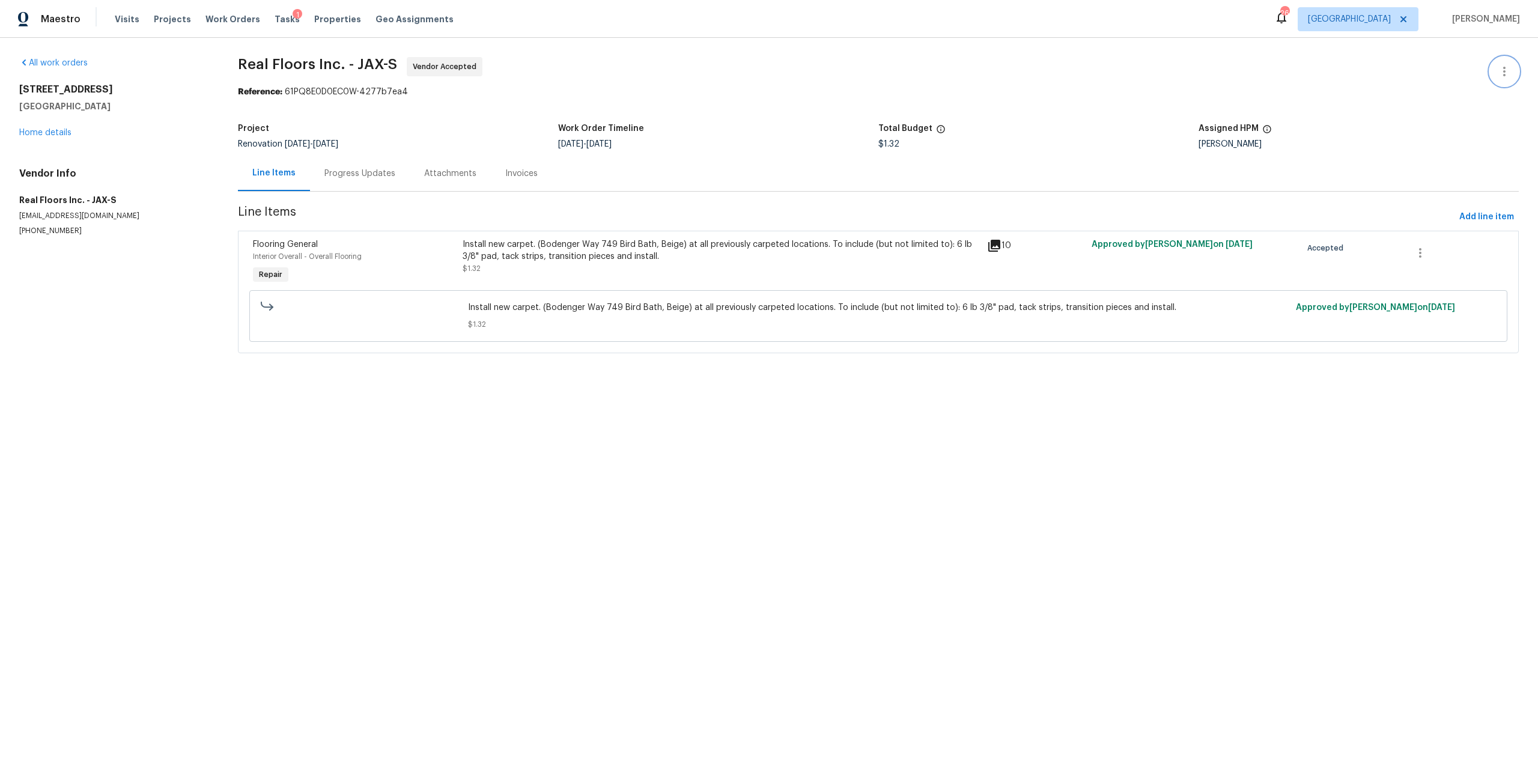
click at [1503, 79] on button "button" at bounding box center [1504, 71] width 29 height 29
click at [1440, 77] on li "Edit" at bounding box center [1465, 72] width 130 height 20
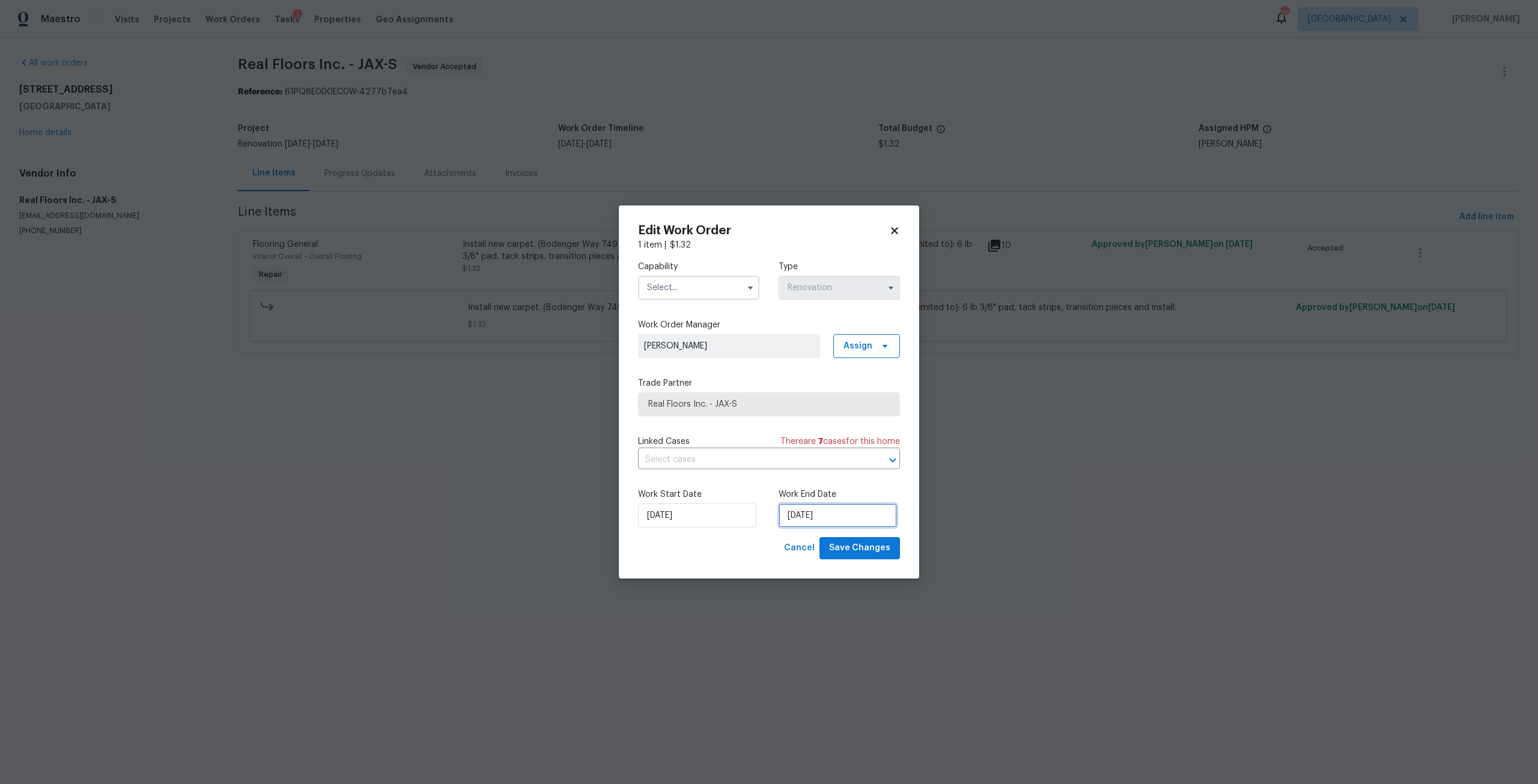
select select "7"
click at [818, 513] on input "[DATE]" at bounding box center [837, 515] width 118 height 24
click at [827, 430] on div "13" at bounding box center [837, 428] width 20 height 17
type input "[DATE]"
click at [868, 552] on span "Save Changes" at bounding box center [859, 548] width 61 height 15
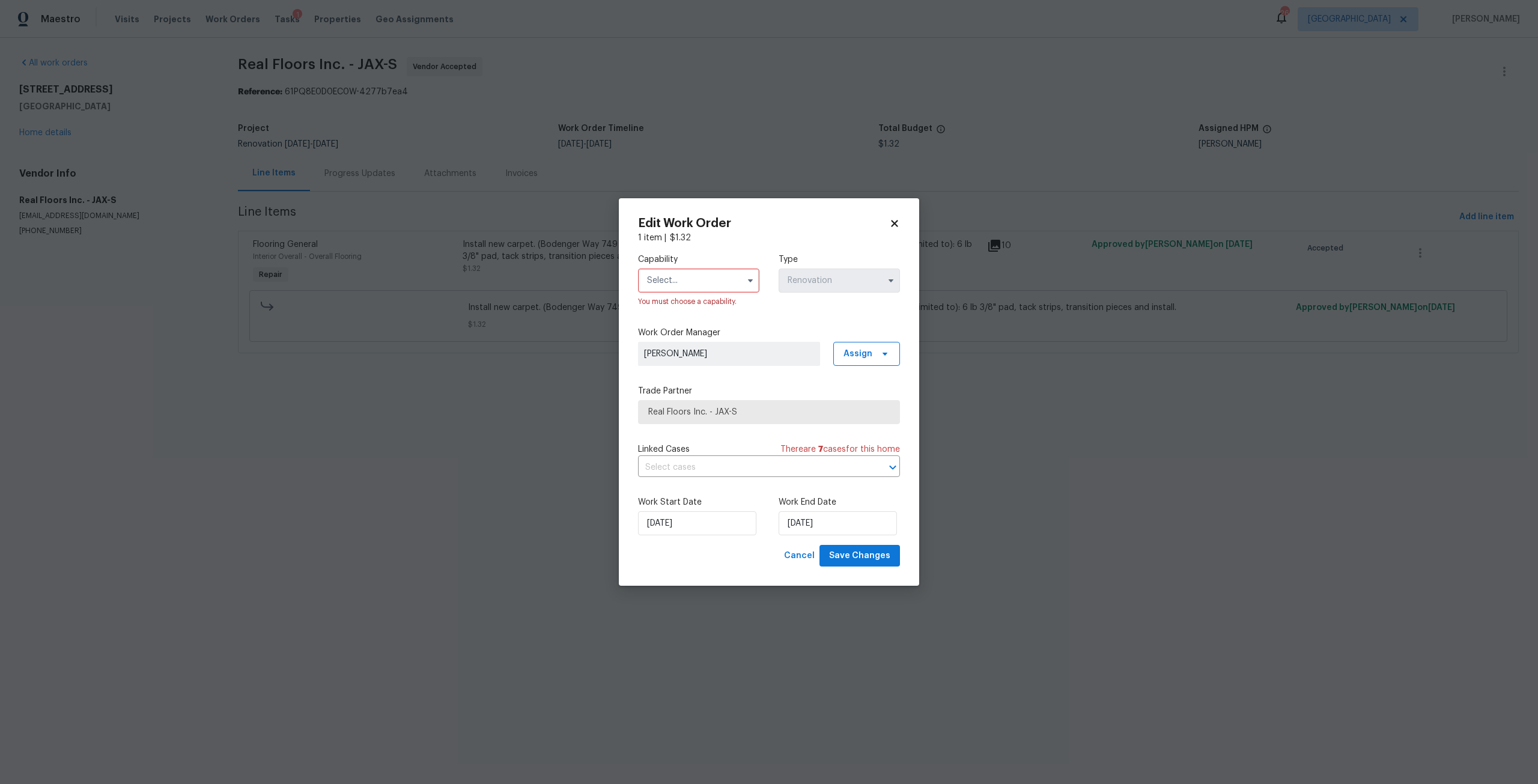
click at [698, 292] on div "You must choose a capability." at bounding box center [699, 288] width 121 height 39
click at [718, 286] on input "text" at bounding box center [699, 280] width 121 height 24
click at [679, 423] on div "Flooring" at bounding box center [699, 412] width 115 height 22
type input "Flooring"
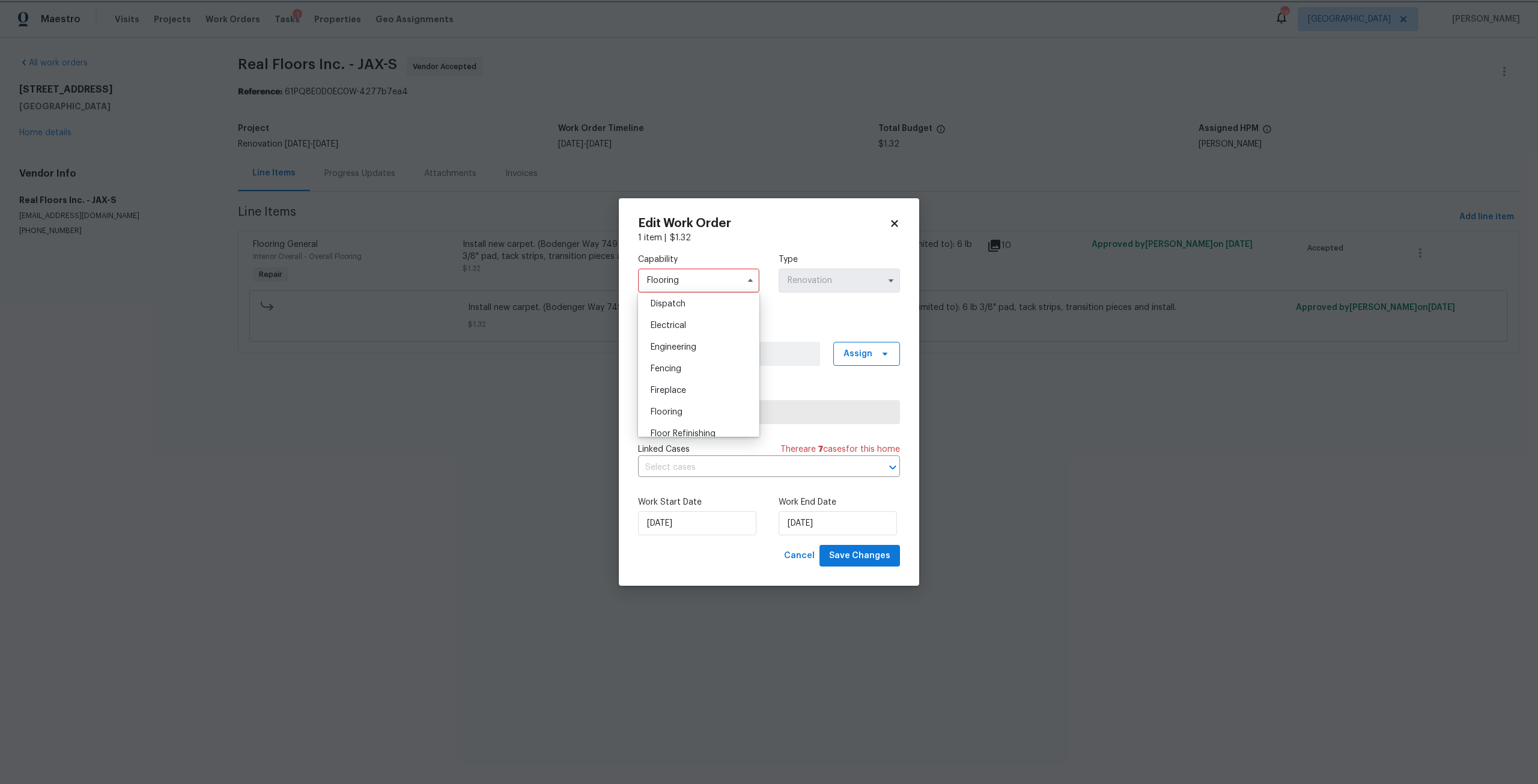
scroll to position [383, 0]
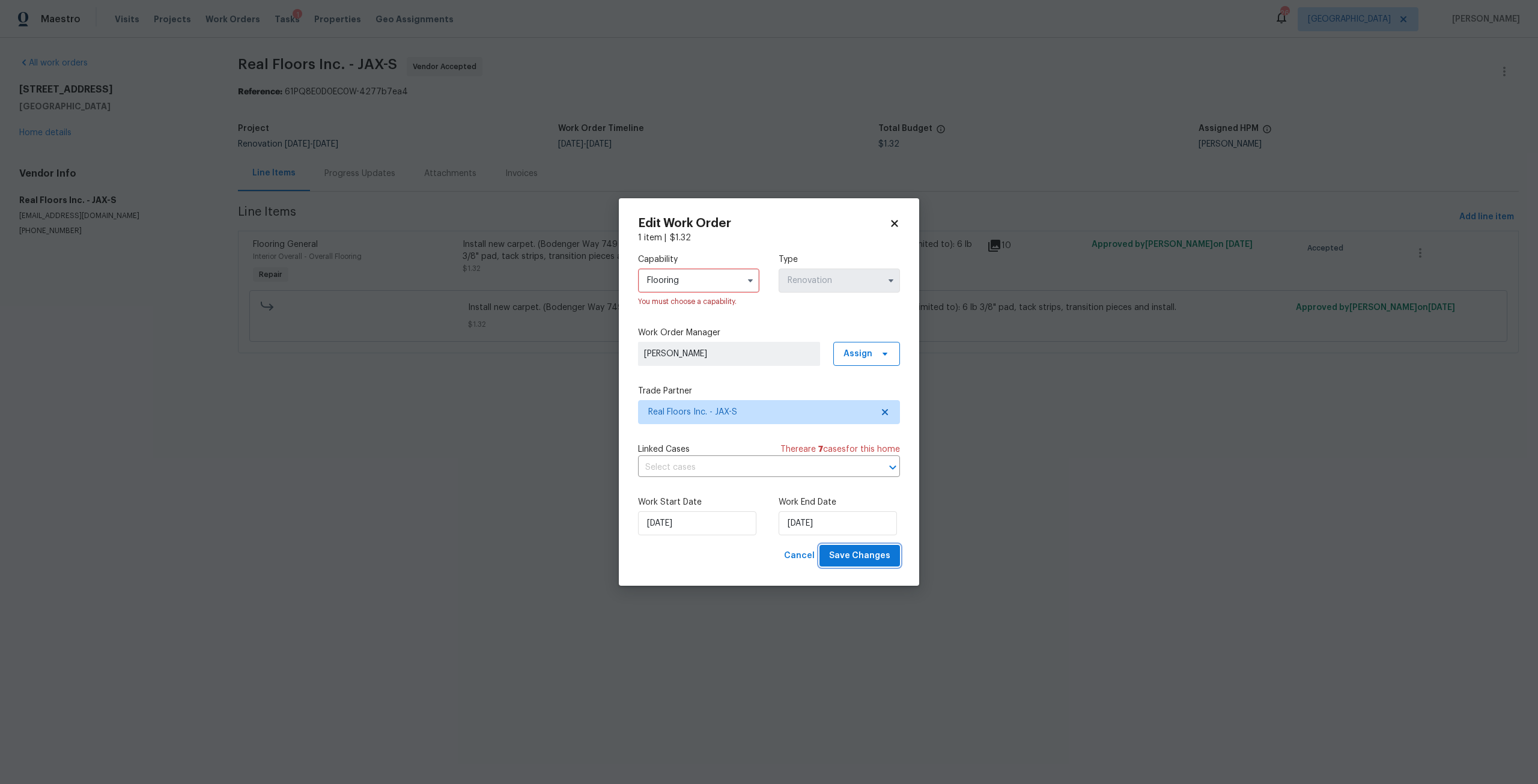
click at [864, 556] on span "Save Changes" at bounding box center [859, 556] width 61 height 15
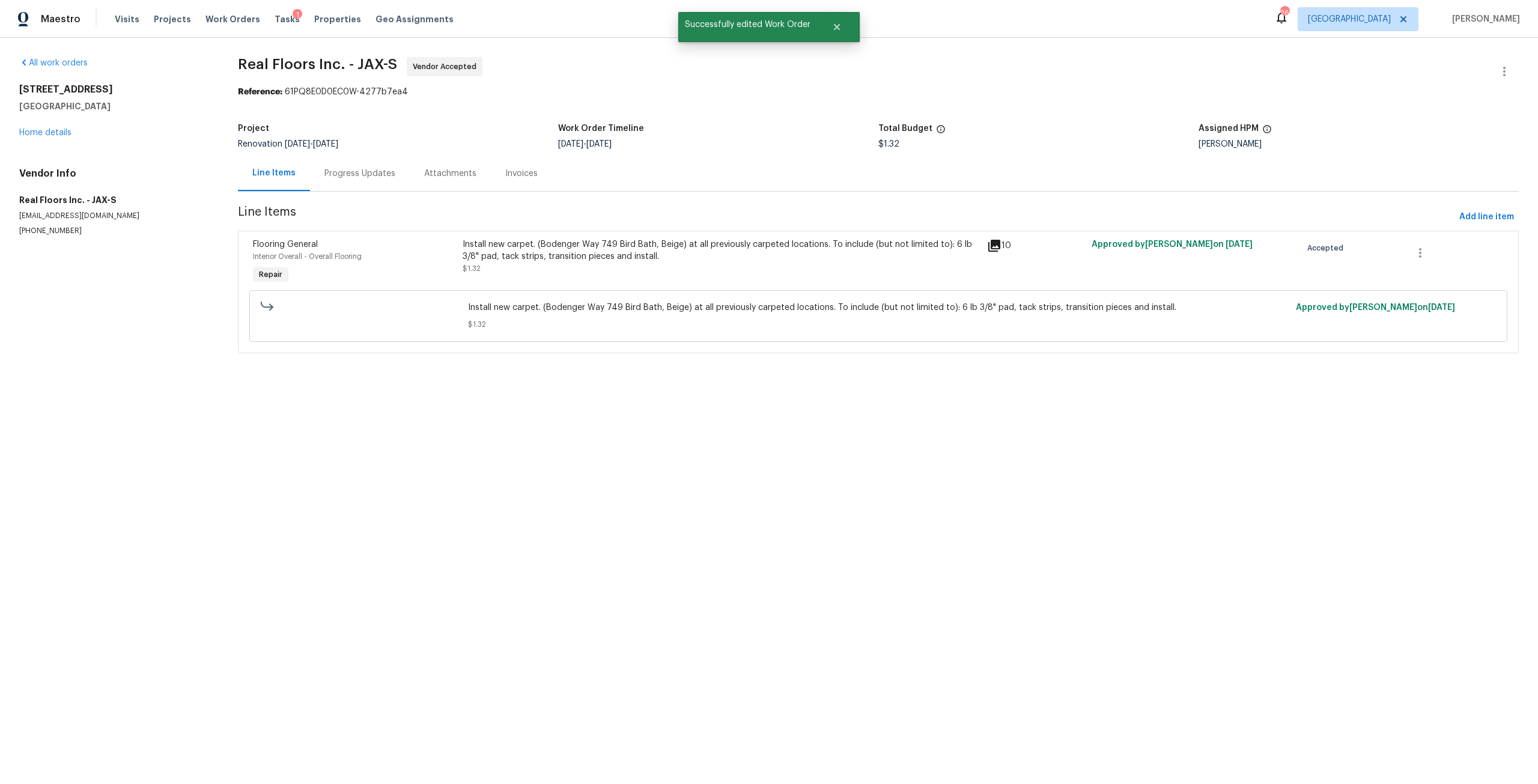
click at [618, 280] on div "Install new carpet. (Bodenger Way 749 Bird Bath, Beige) at all previously carpe…" at bounding box center [721, 262] width 524 height 55
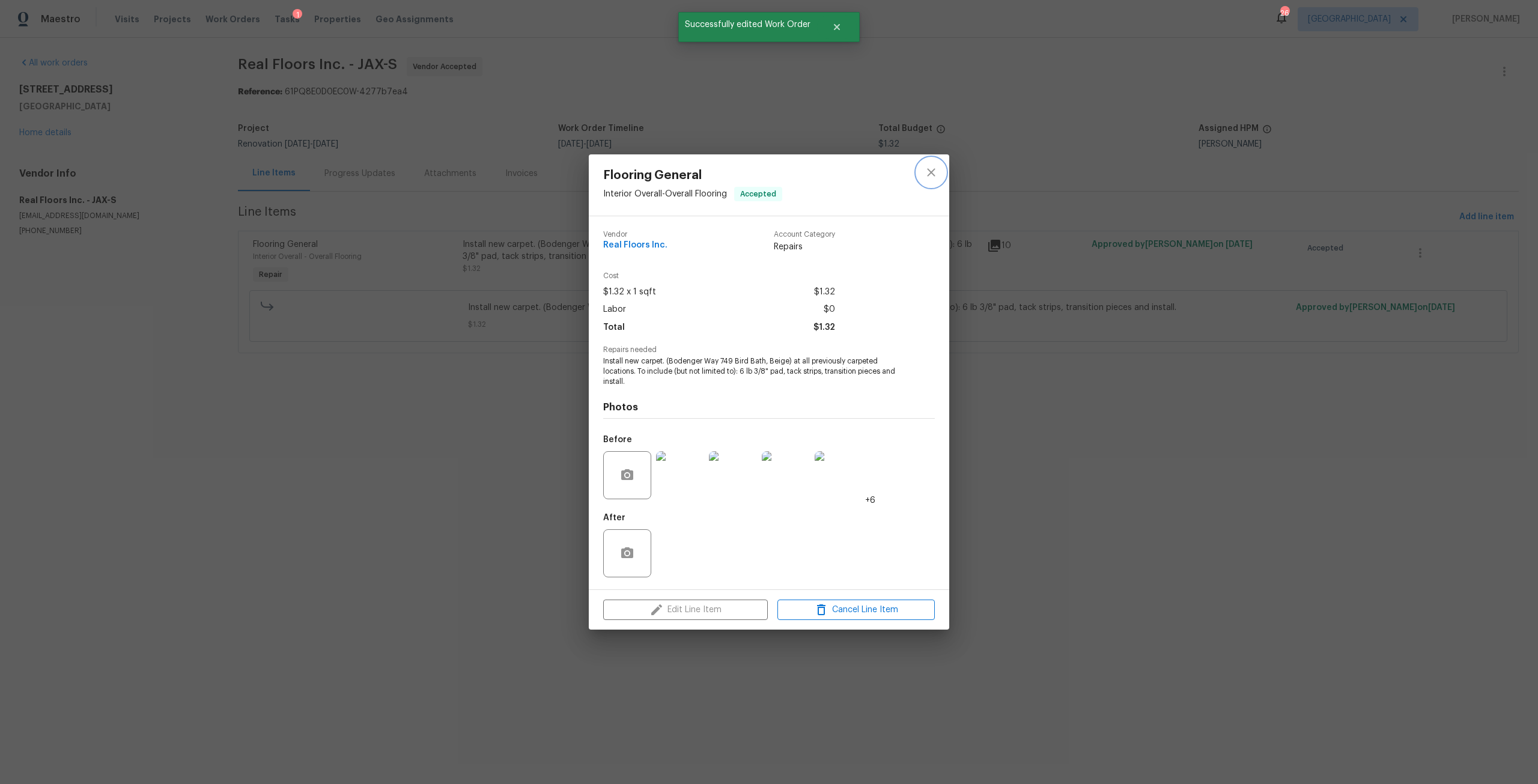
click at [937, 178] on icon "close" at bounding box center [930, 172] width 14 height 14
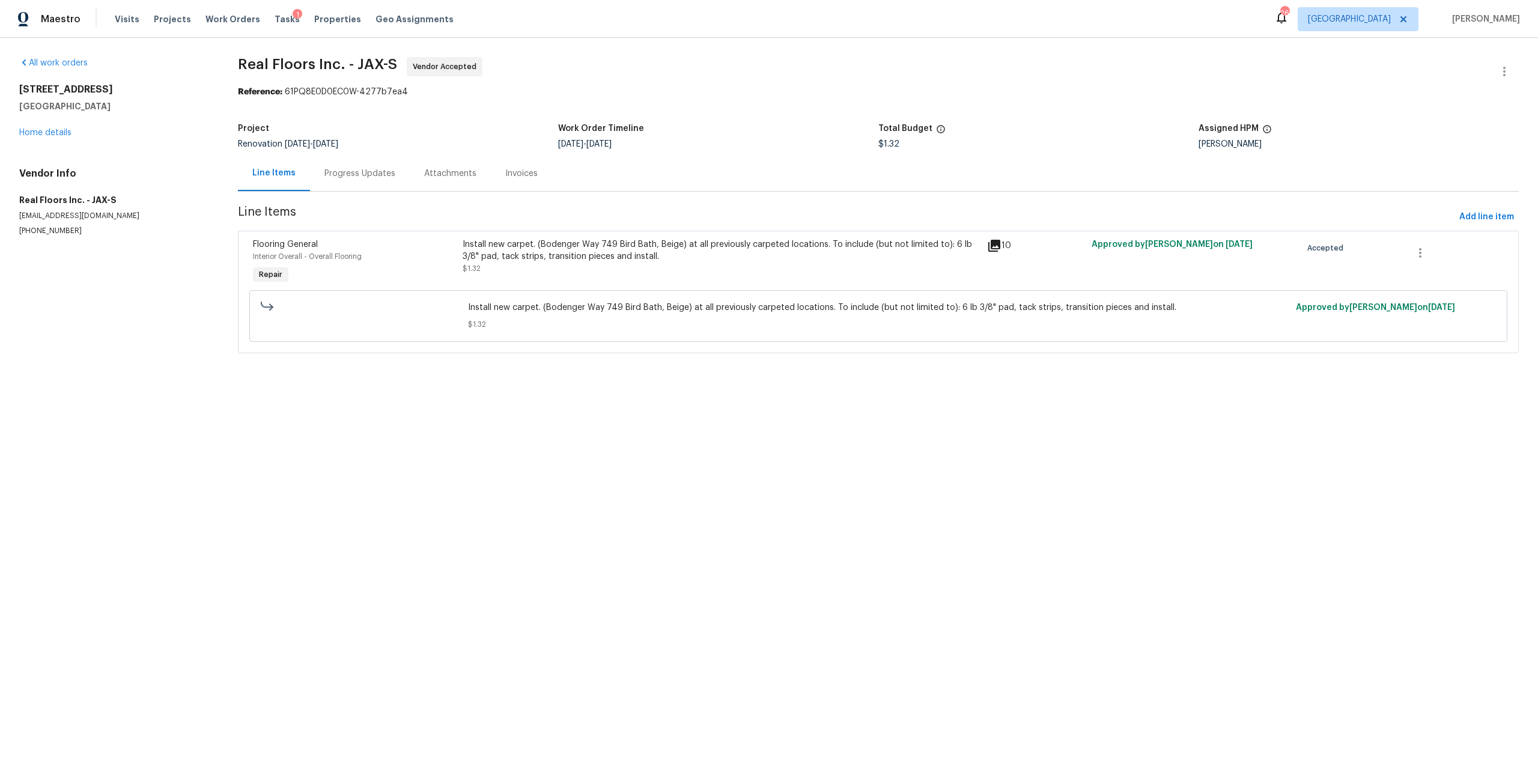
click at [636, 257] on div "Install new carpet. (Bodenger Way 749 Bird Bath, Beige) at all previously carpe…" at bounding box center [721, 251] width 517 height 24
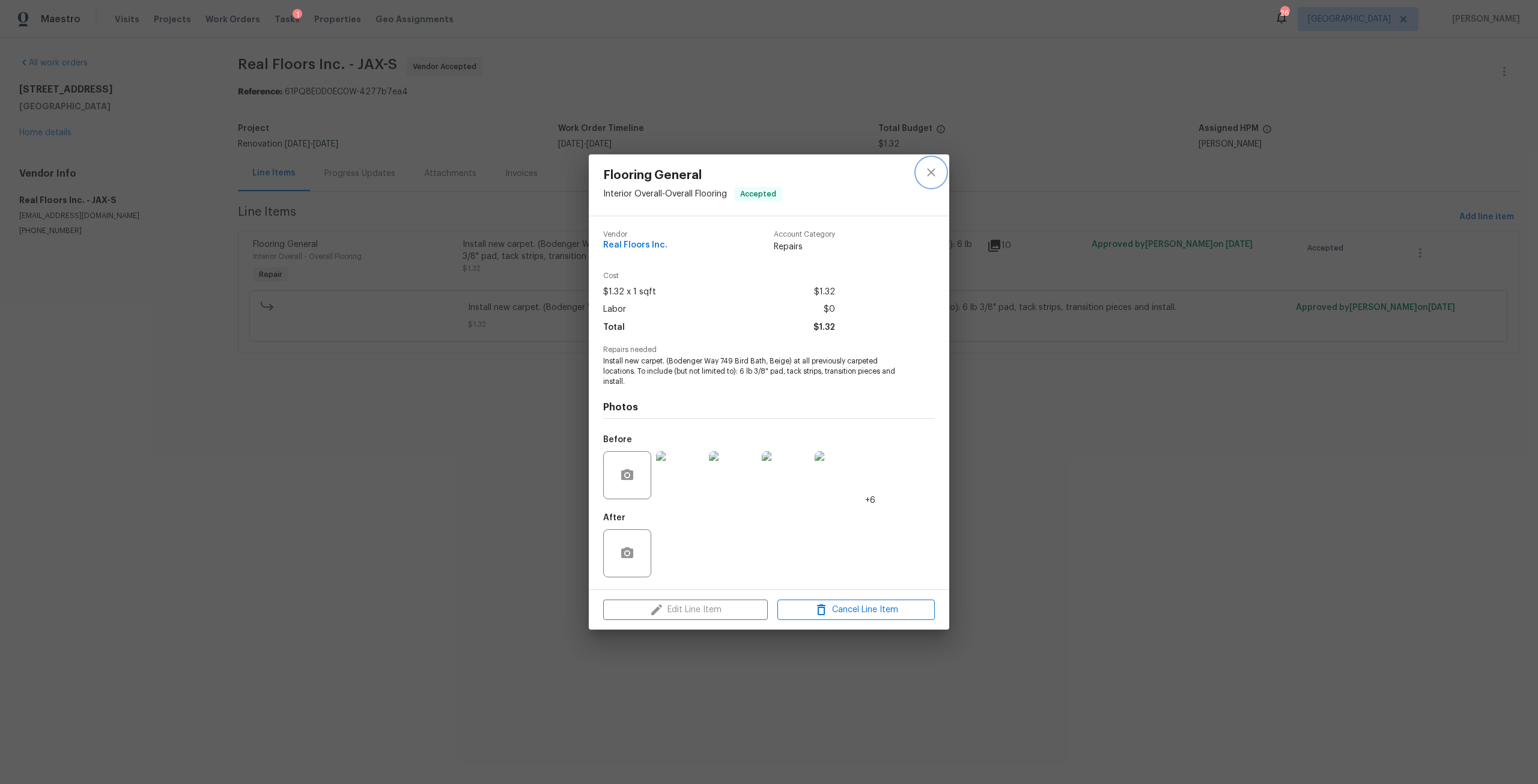
click at [932, 176] on icon "close" at bounding box center [930, 172] width 14 height 14
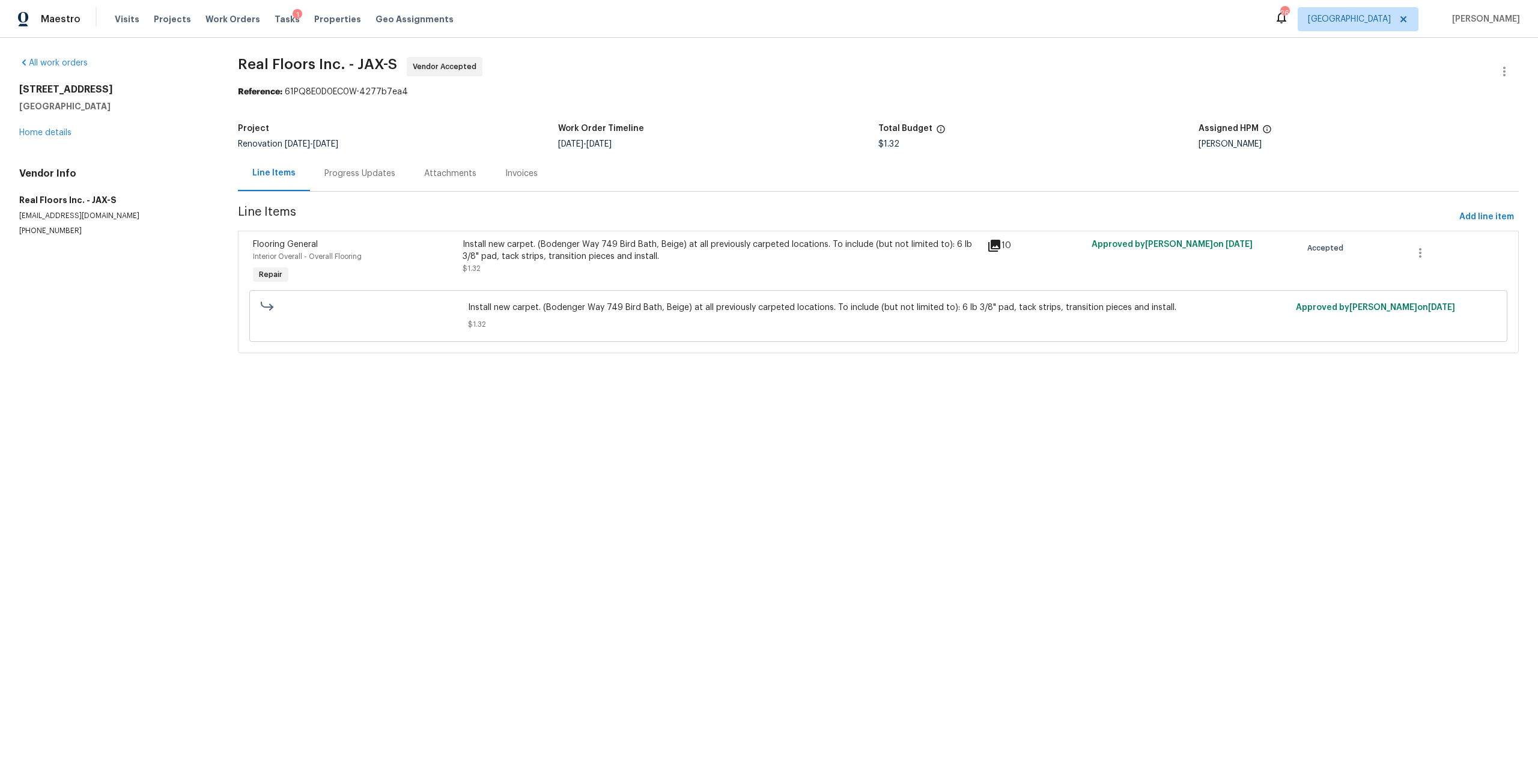
click at [694, 247] on div "Install new carpet. (Bodenger Way 749 Bird Bath, Beige) at all previously carpe…" at bounding box center [721, 251] width 517 height 24
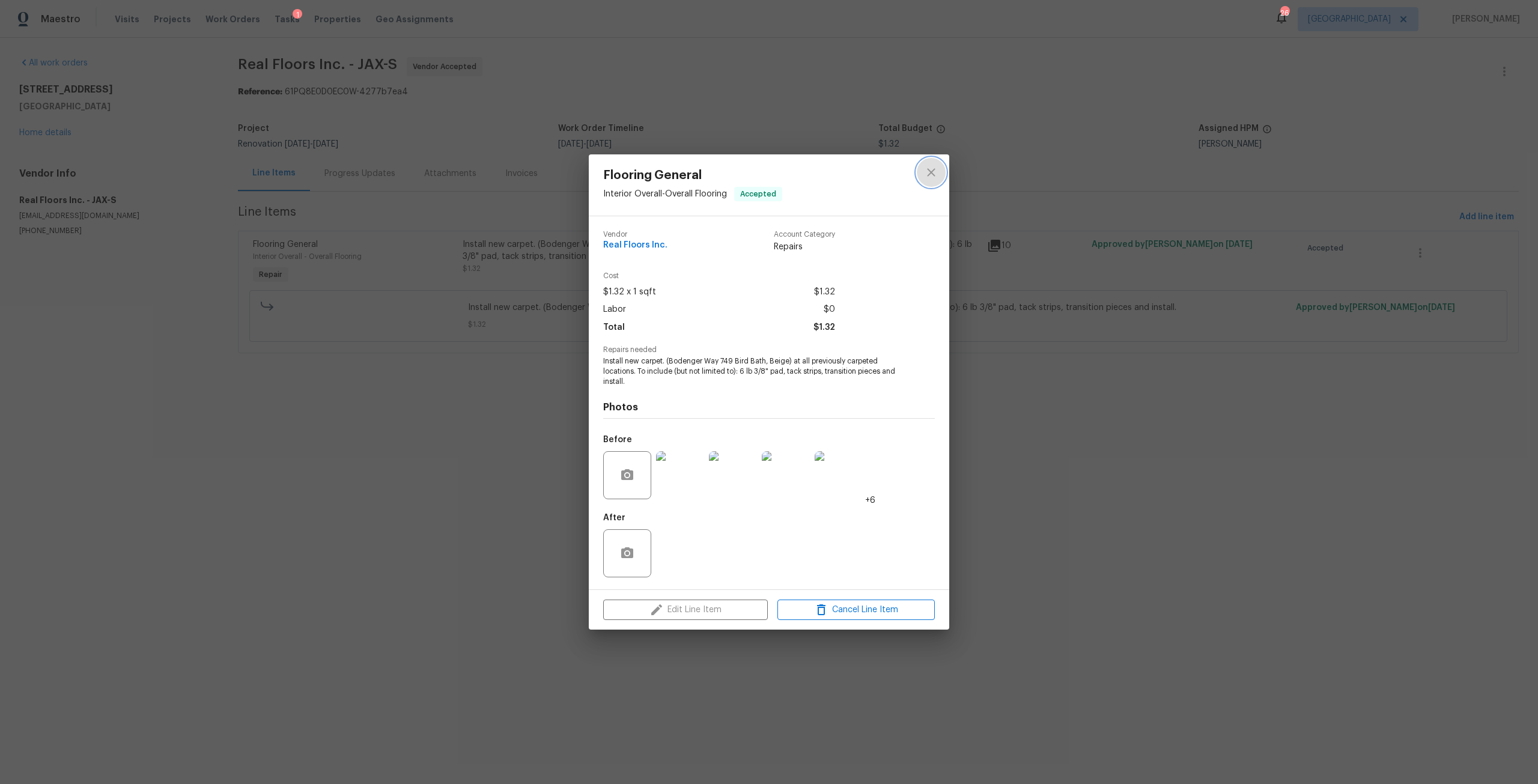
click at [935, 173] on icon "close" at bounding box center [930, 172] width 14 height 14
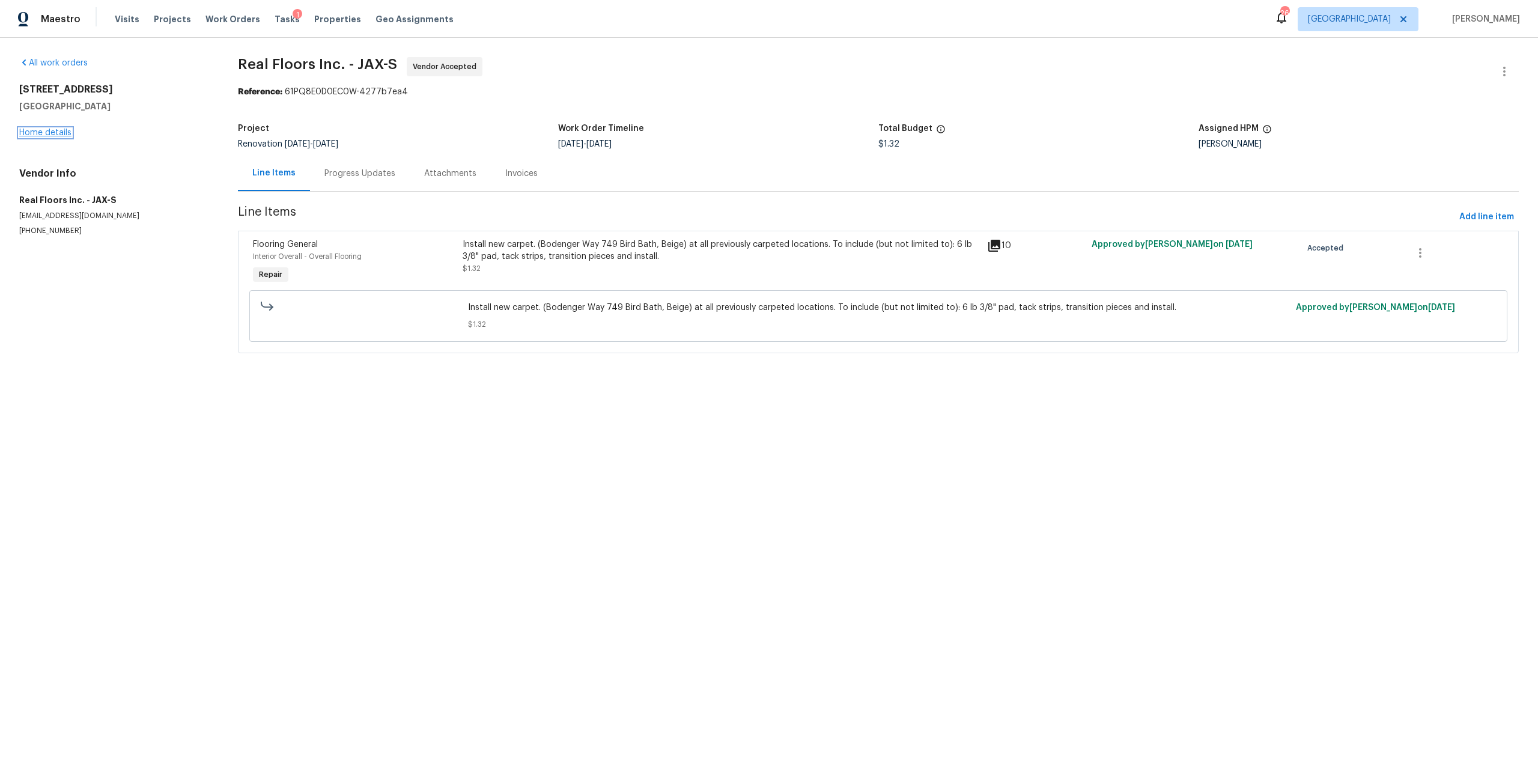
click at [54, 134] on link "Home details" at bounding box center [45, 133] width 52 height 8
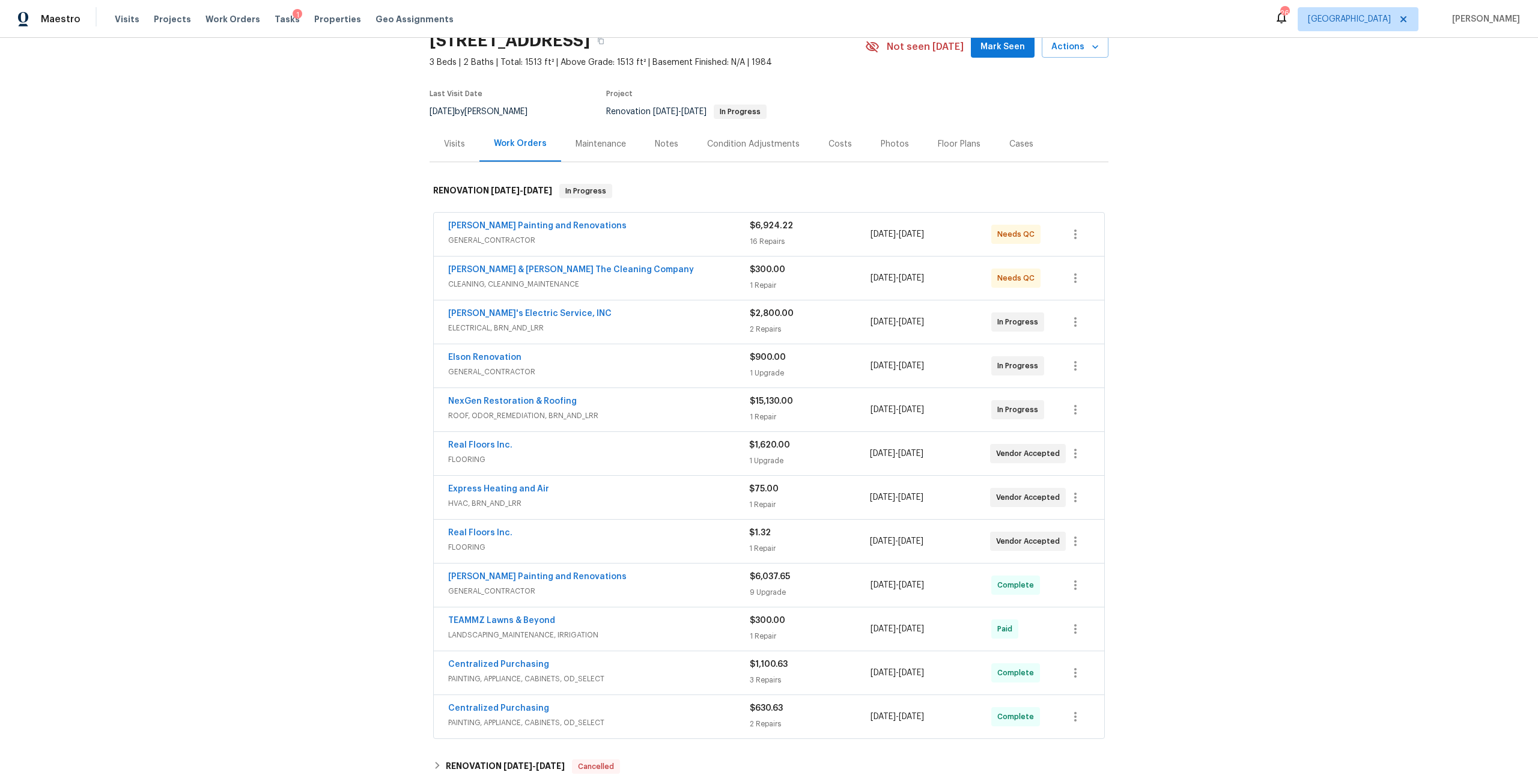
scroll to position [60, 0]
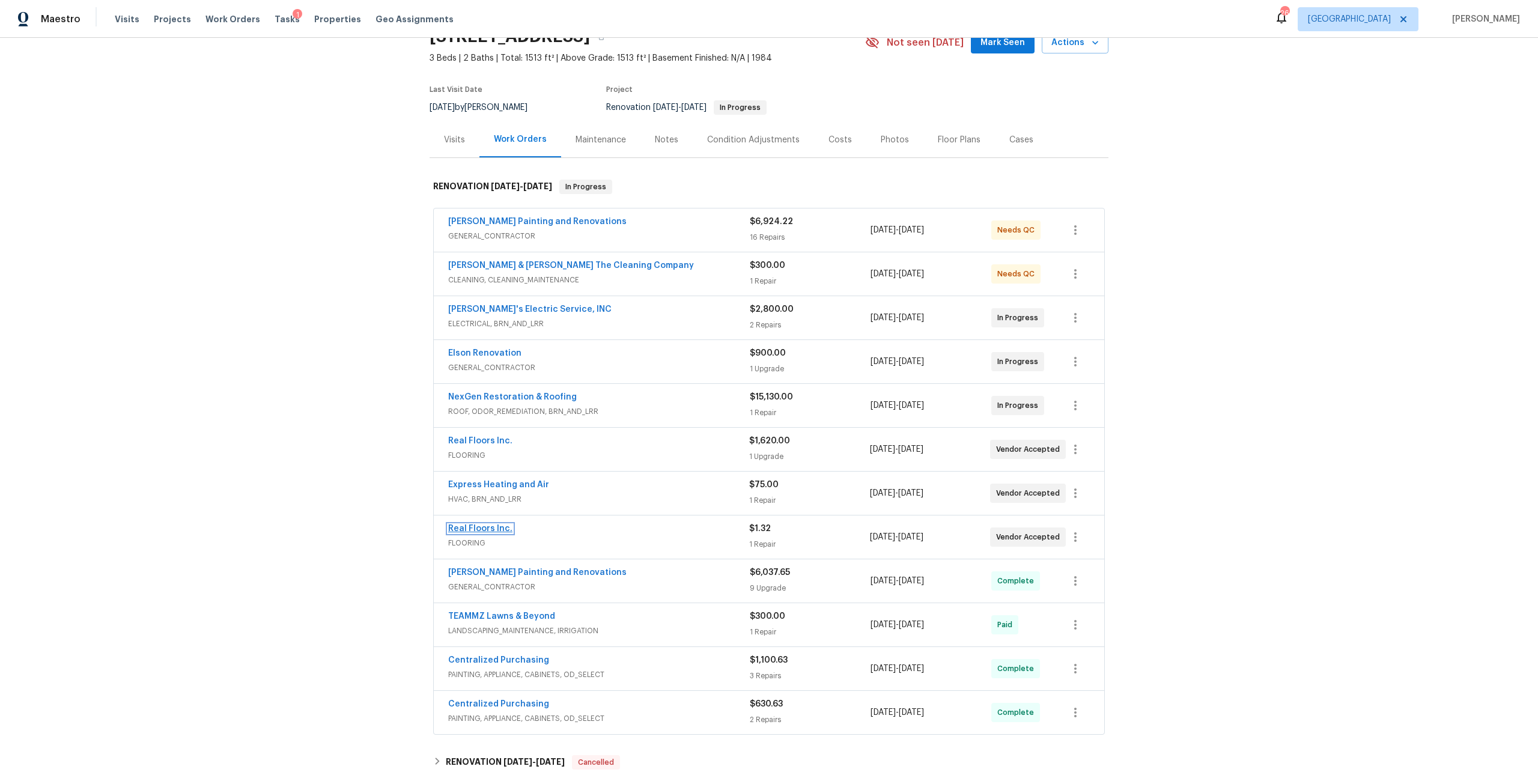
click at [481, 531] on link "Real Floors Inc." at bounding box center [480, 528] width 64 height 8
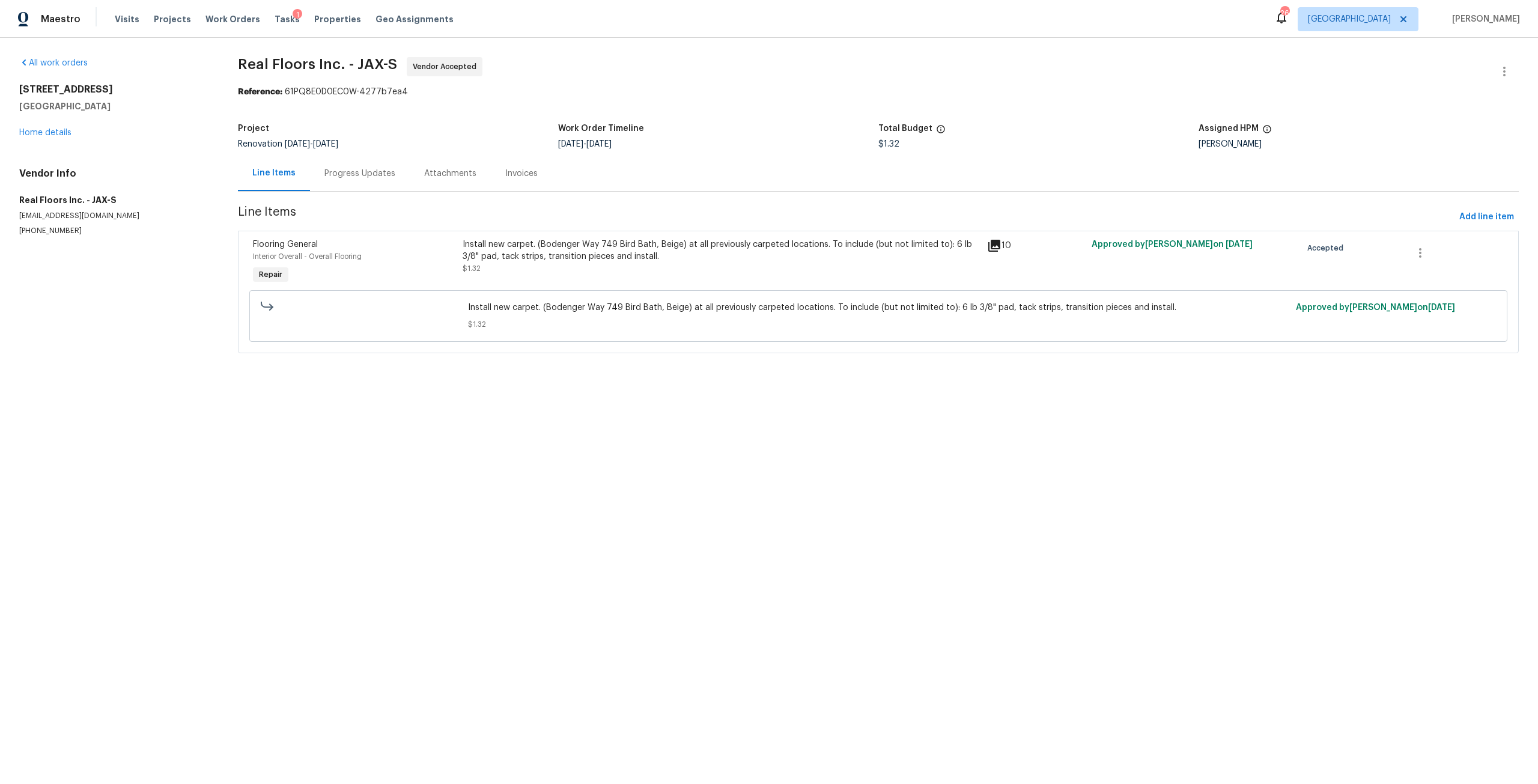
click at [565, 248] on div "Install new carpet. (Bodenger Way 749 Bird Bath, Beige) at all previously carpe…" at bounding box center [721, 251] width 517 height 24
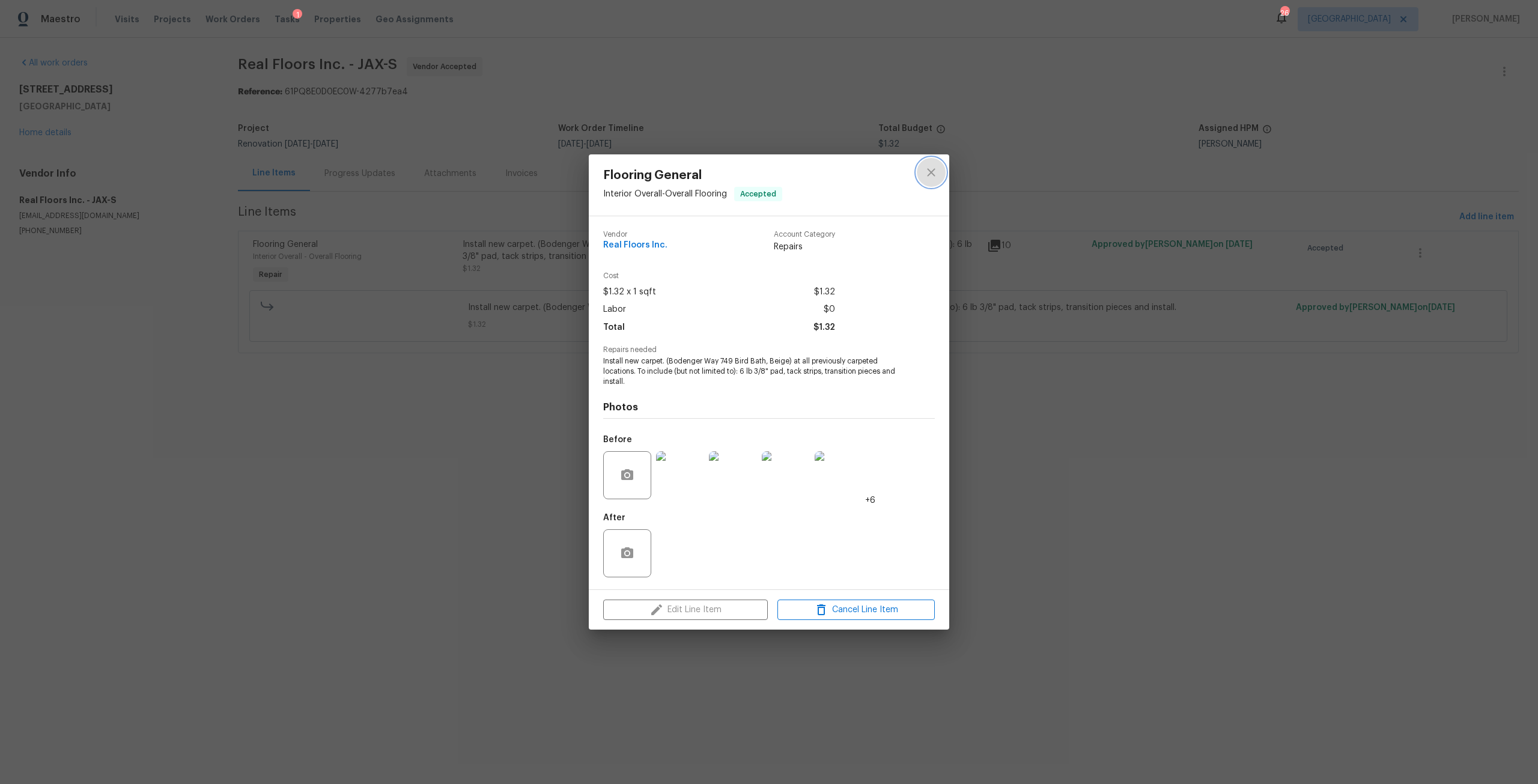
click at [935, 174] on icon "close" at bounding box center [930, 172] width 14 height 14
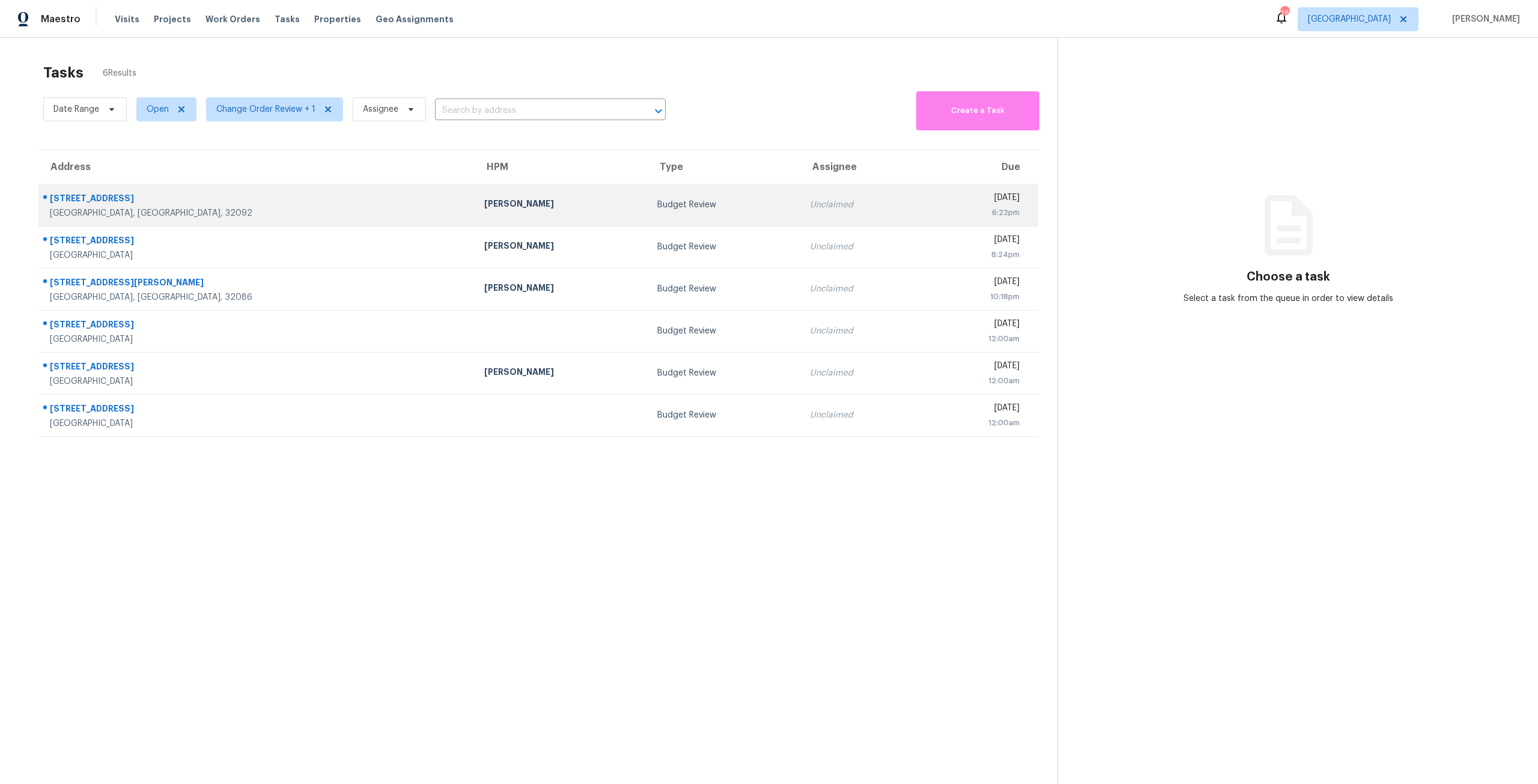
click at [657, 207] on div "Budget Review" at bounding box center [724, 205] width 133 height 12
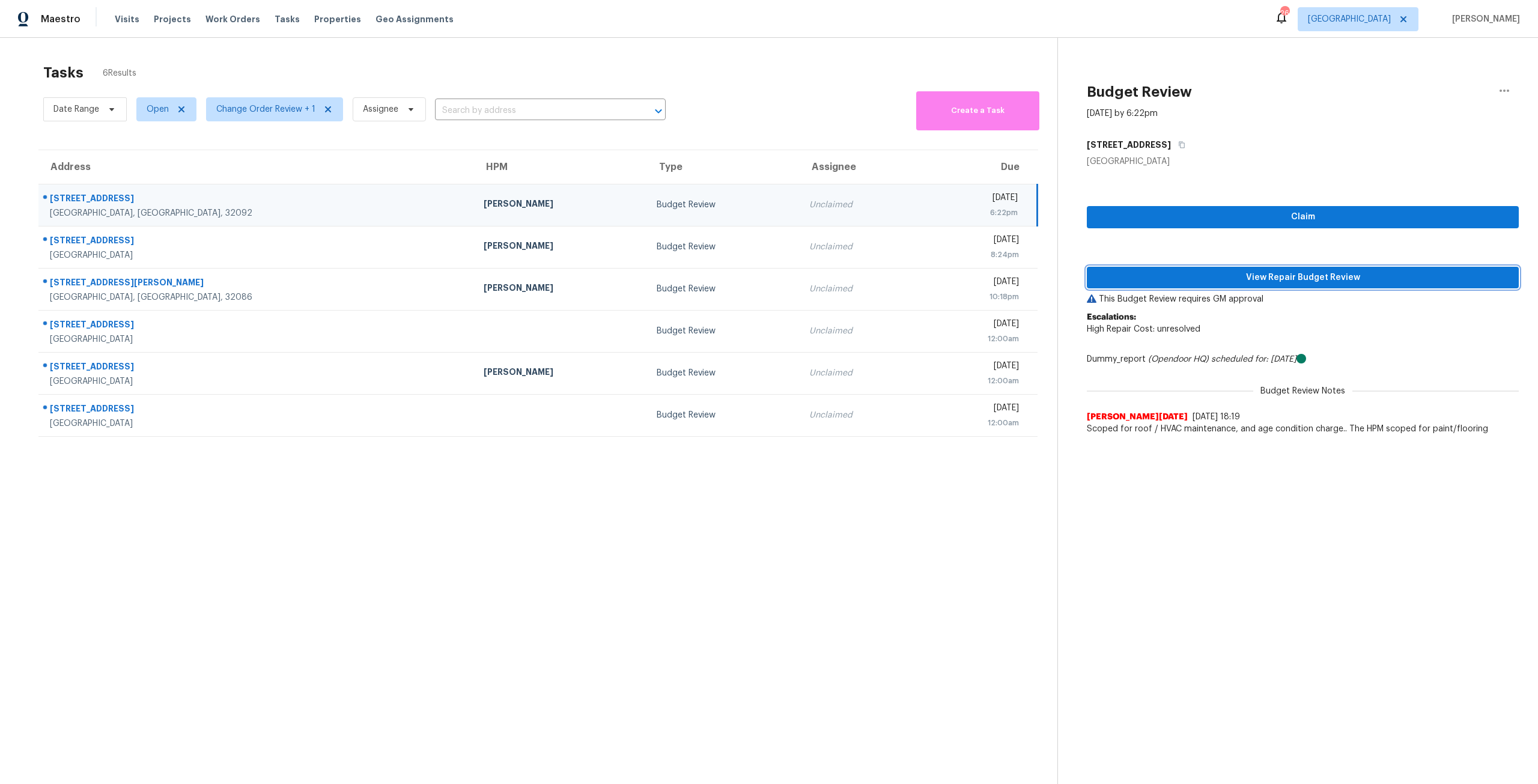
click at [1199, 283] on span "View Repair Budget Review" at bounding box center [1302, 278] width 413 height 15
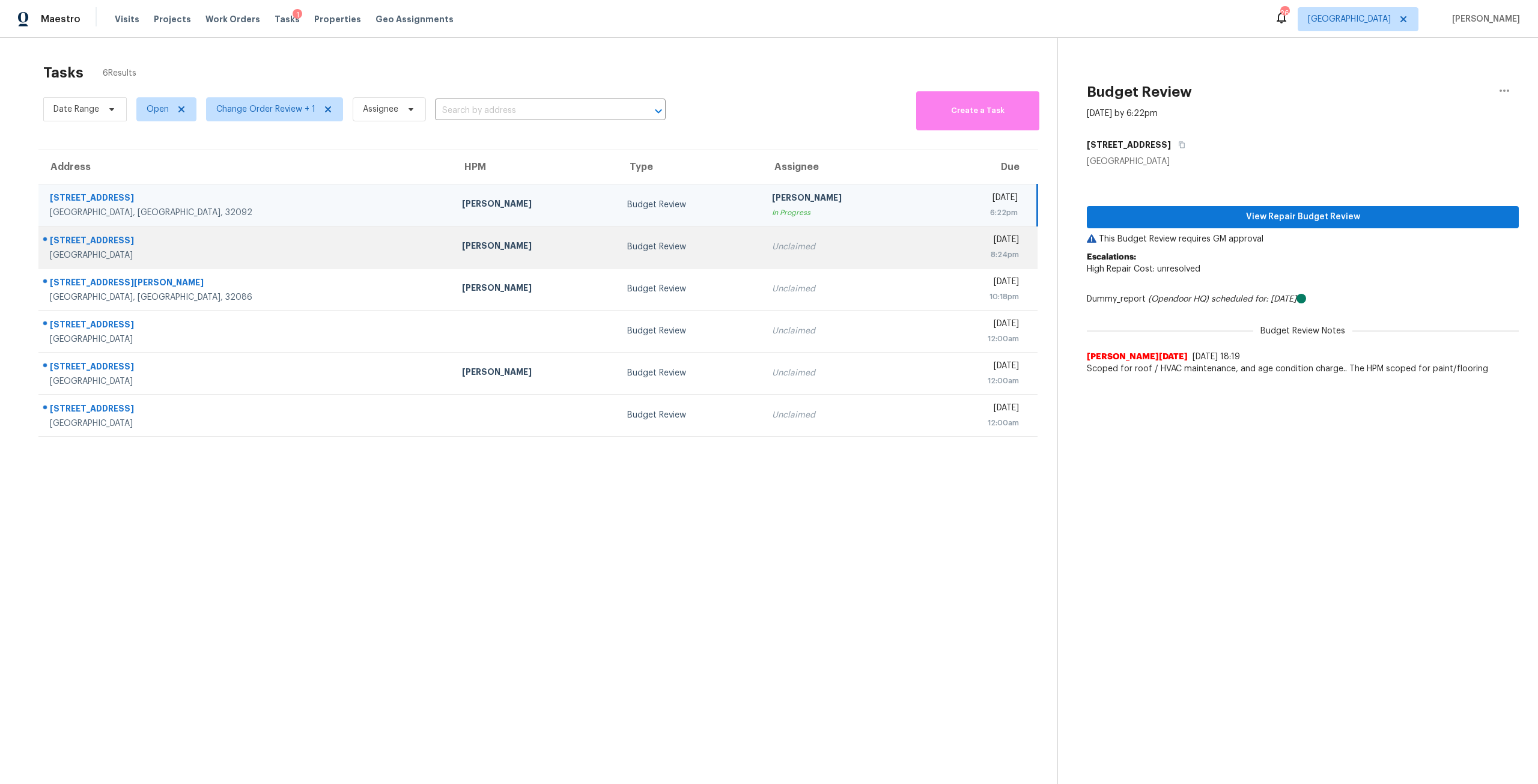
click at [627, 242] on div "Budget Review" at bounding box center [690, 247] width 126 height 12
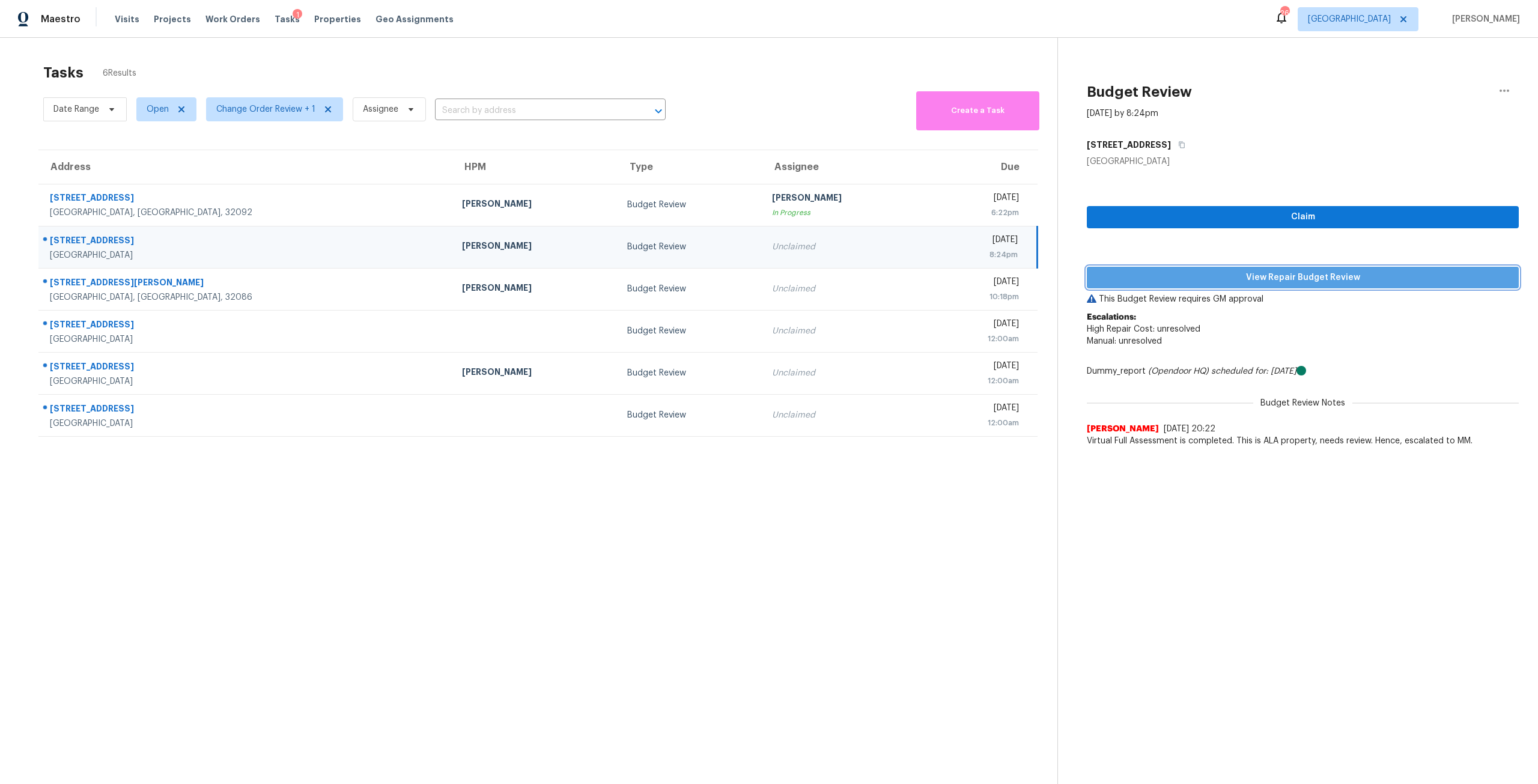
click at [1261, 272] on span "View Repair Budget Review" at bounding box center [1302, 278] width 413 height 15
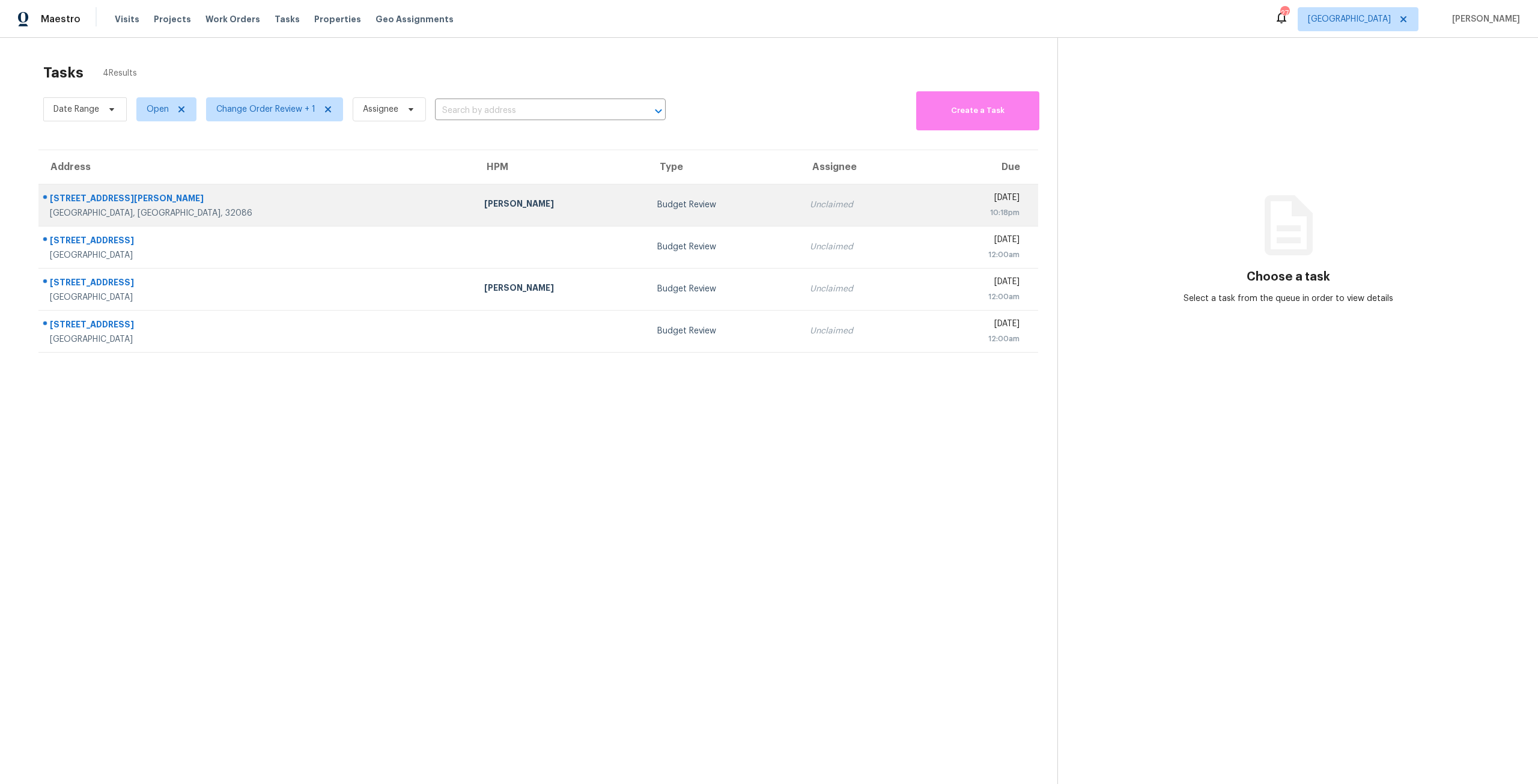
click at [932, 202] on div "[DATE]" at bounding box center [976, 199] width 88 height 15
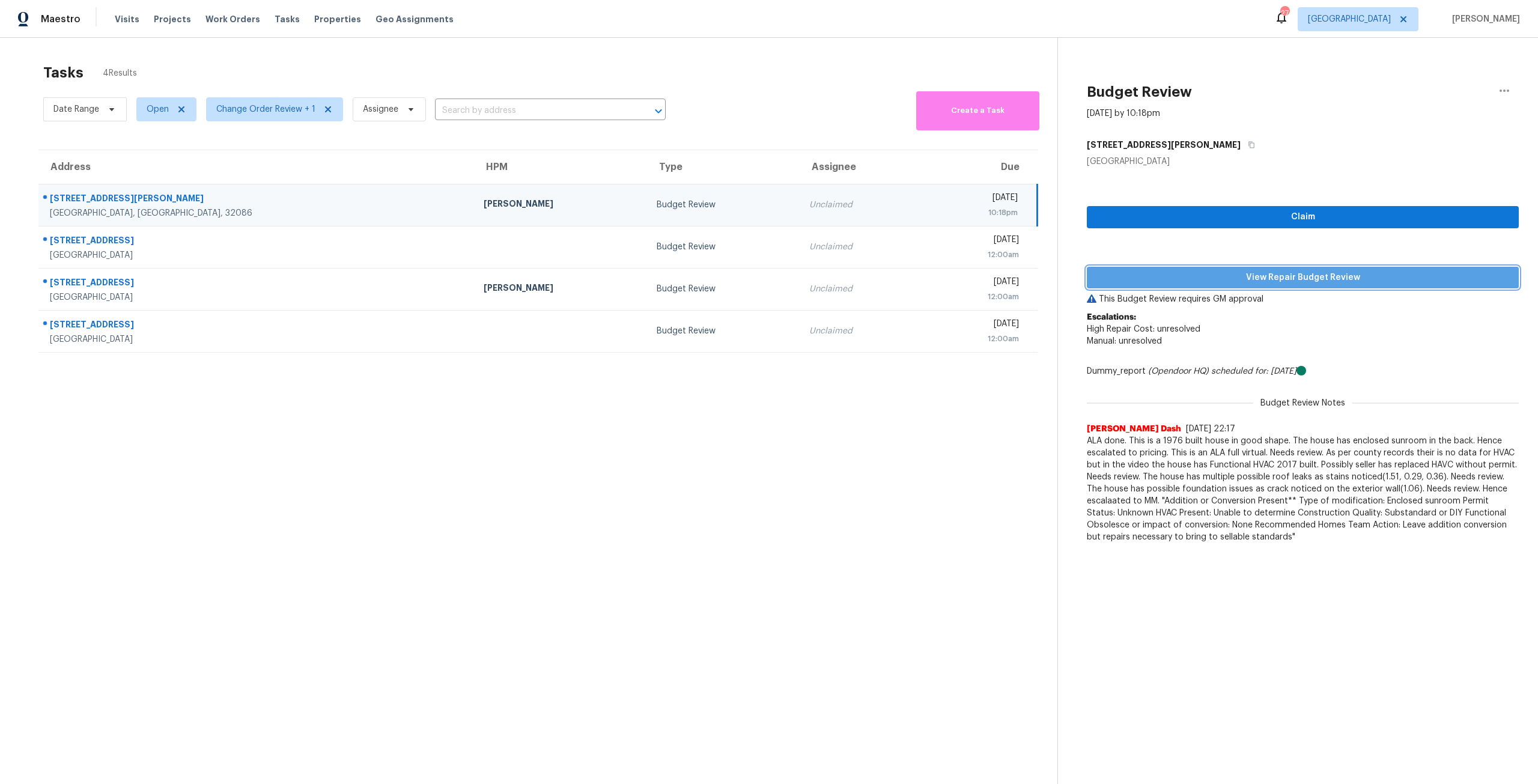
click at [1213, 268] on button "View Repair Budget Review" at bounding box center [1302, 277] width 432 height 22
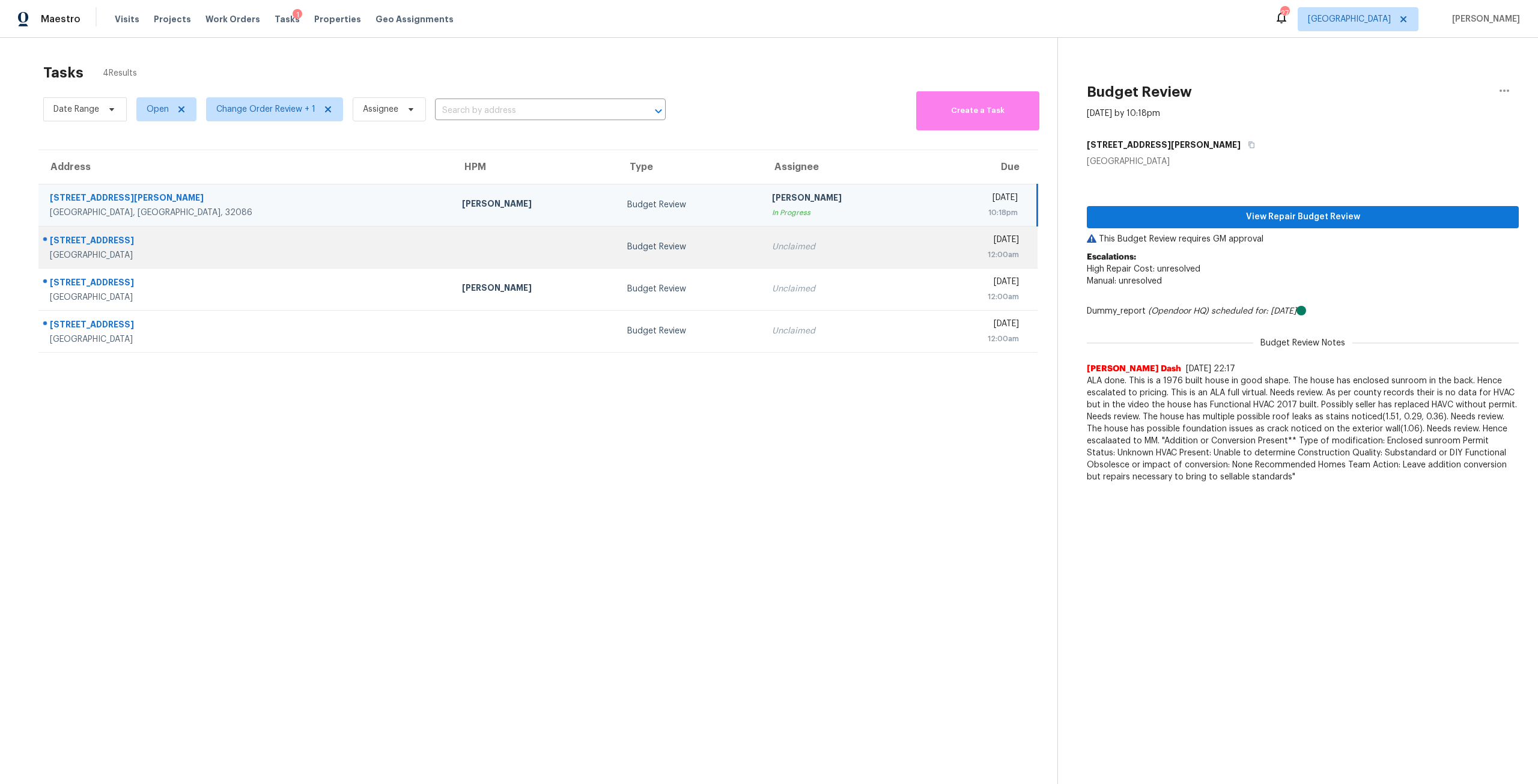
click at [762, 261] on td "Unclaimed" at bounding box center [844, 246] width 164 height 42
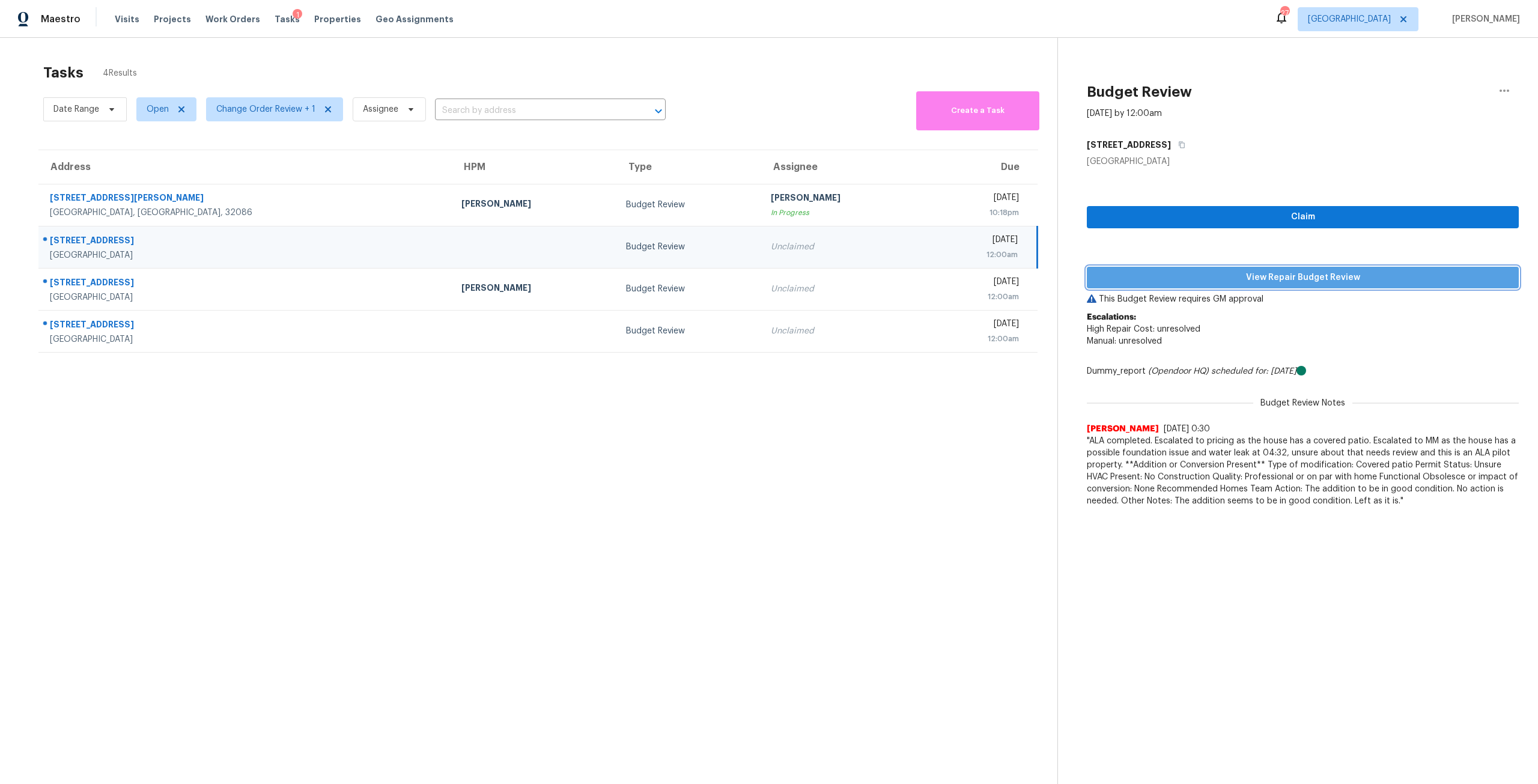
click at [1199, 280] on span "View Repair Budget Review" at bounding box center [1302, 278] width 413 height 15
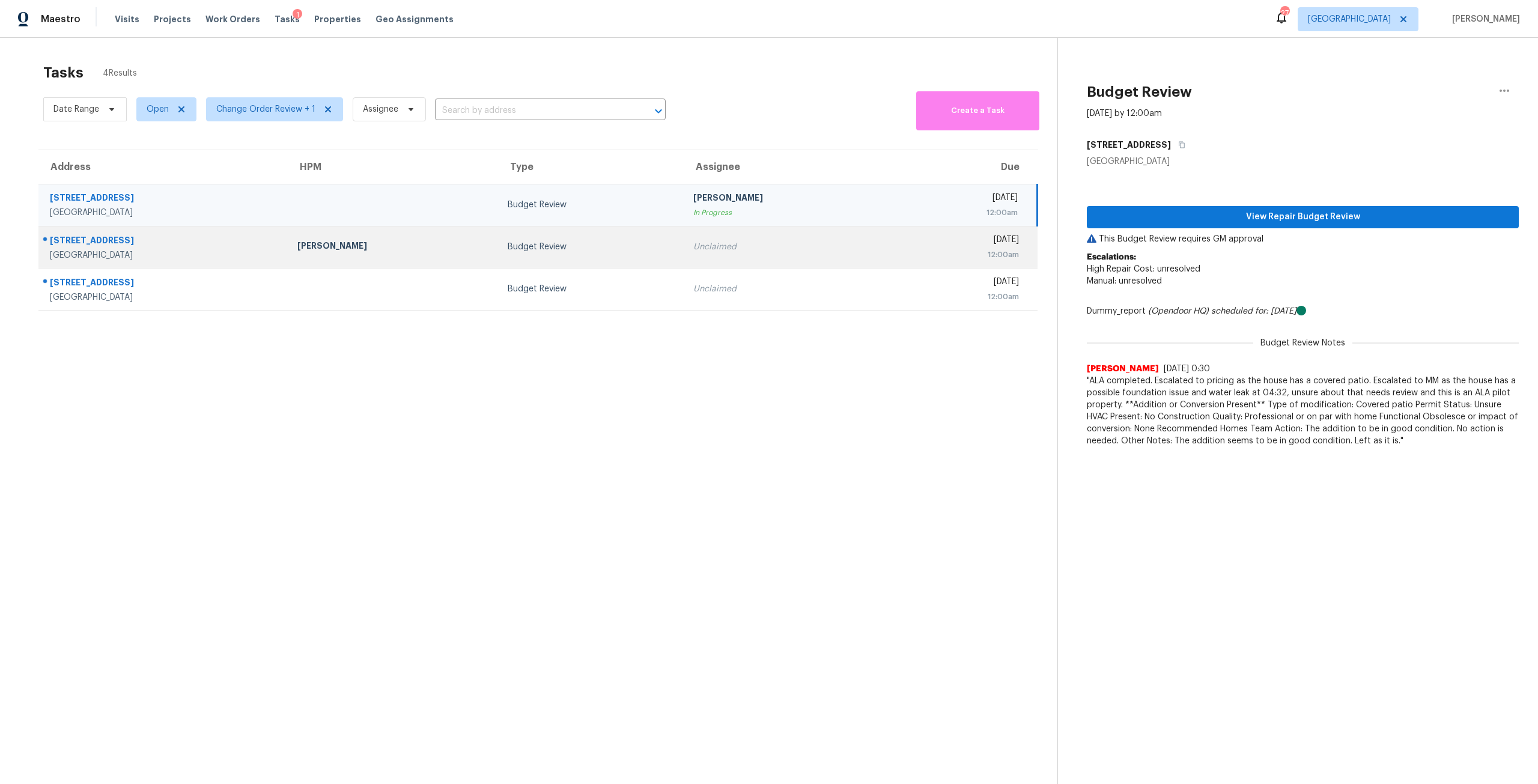
click at [564, 245] on div "Budget Review" at bounding box center [590, 247] width 166 height 12
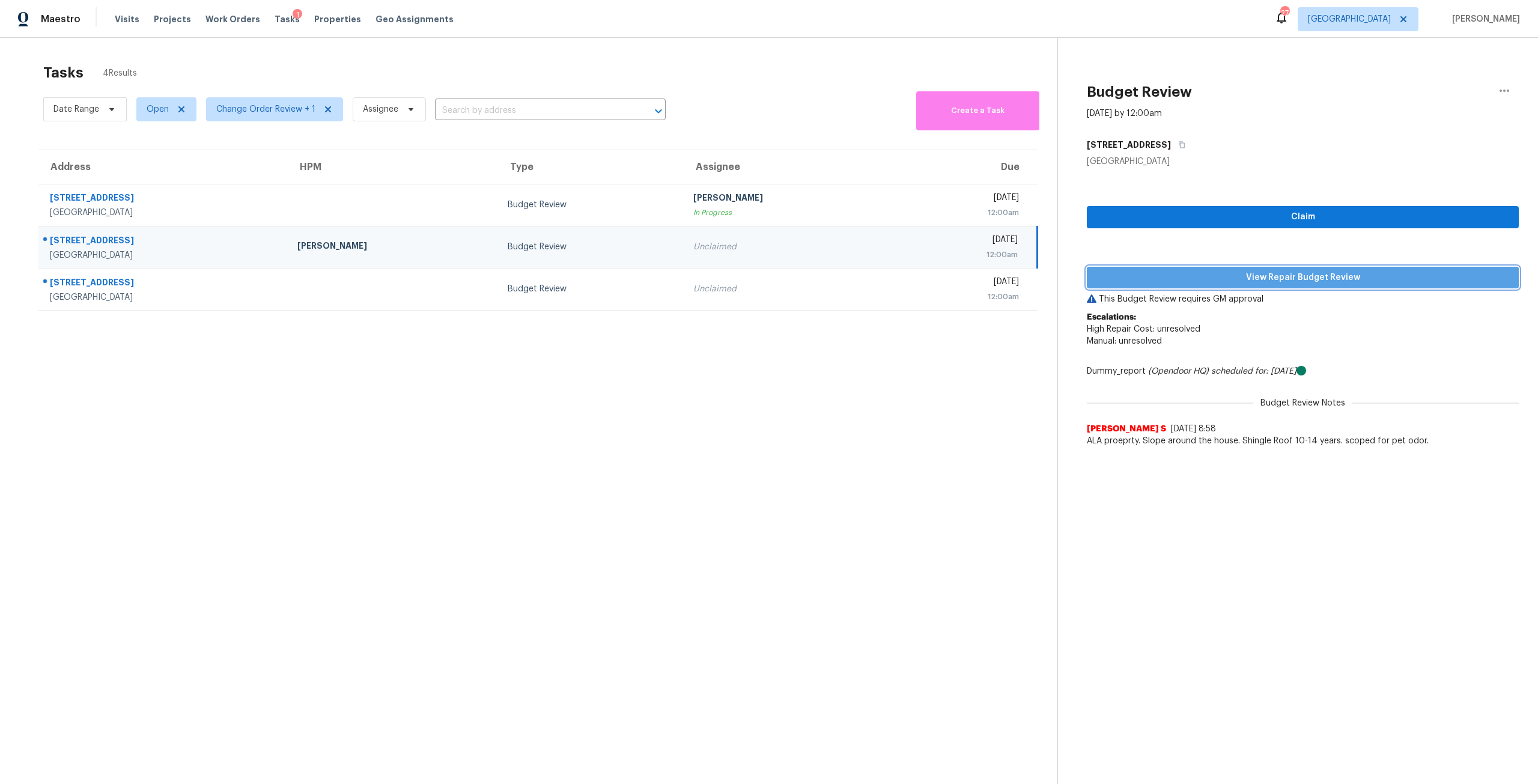
click at [1208, 276] on span "View Repair Budget Review" at bounding box center [1302, 278] width 413 height 15
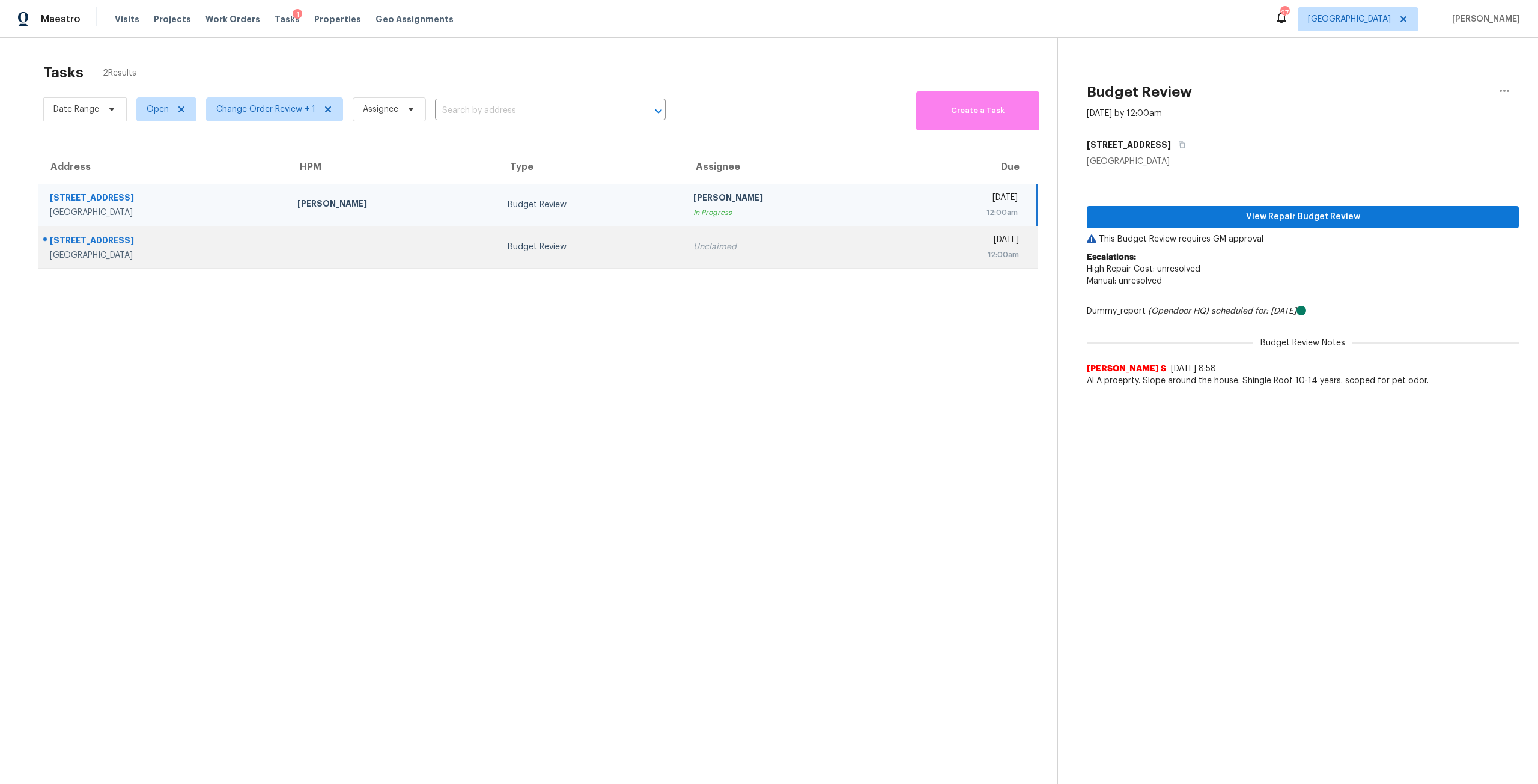
click at [562, 242] on div "Budget Review" at bounding box center [590, 247] width 166 height 12
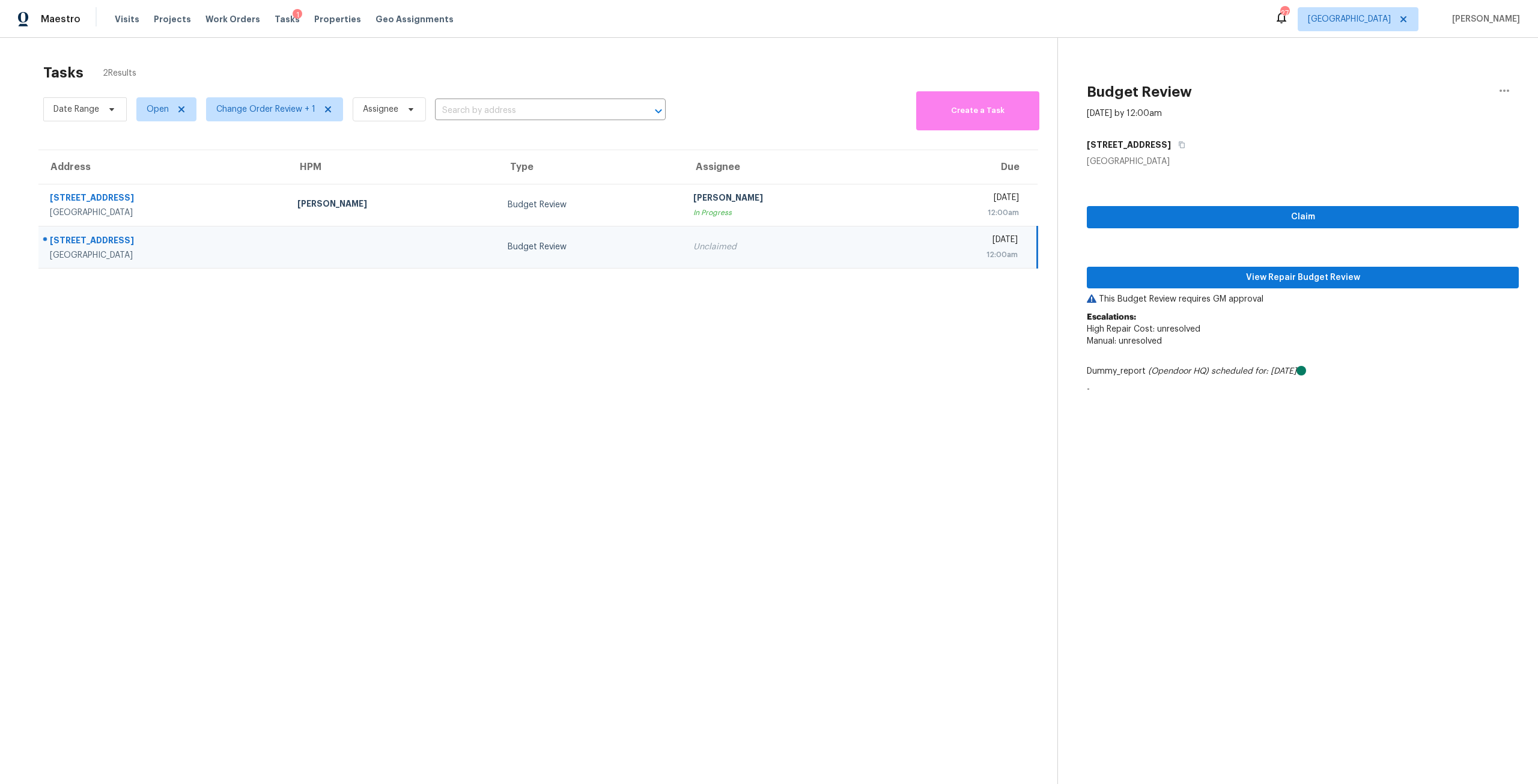
click at [1209, 262] on div "Claim View Repair Budget Review This Budget Review requires GM approval Escalat…" at bounding box center [1302, 284] width 432 height 233
click at [1257, 268] on button "View Repair Budget Review" at bounding box center [1302, 277] width 432 height 22
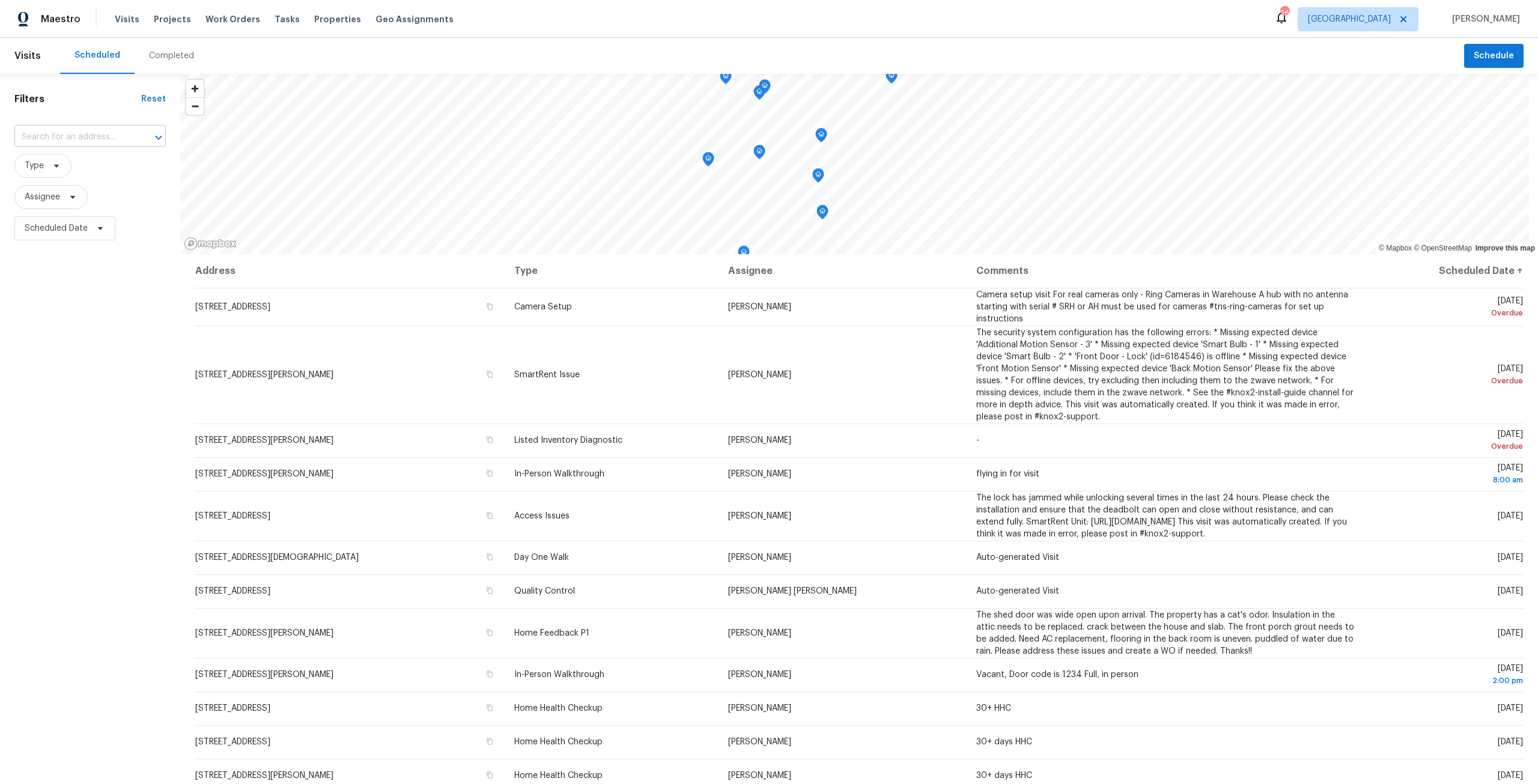
click at [141, 140] on div at bounding box center [150, 137] width 31 height 17
type input "broad water"
click at [102, 193] on li "2212 Broad Water Ct, Jacksonville, FL 32225" at bounding box center [90, 183] width 152 height 20
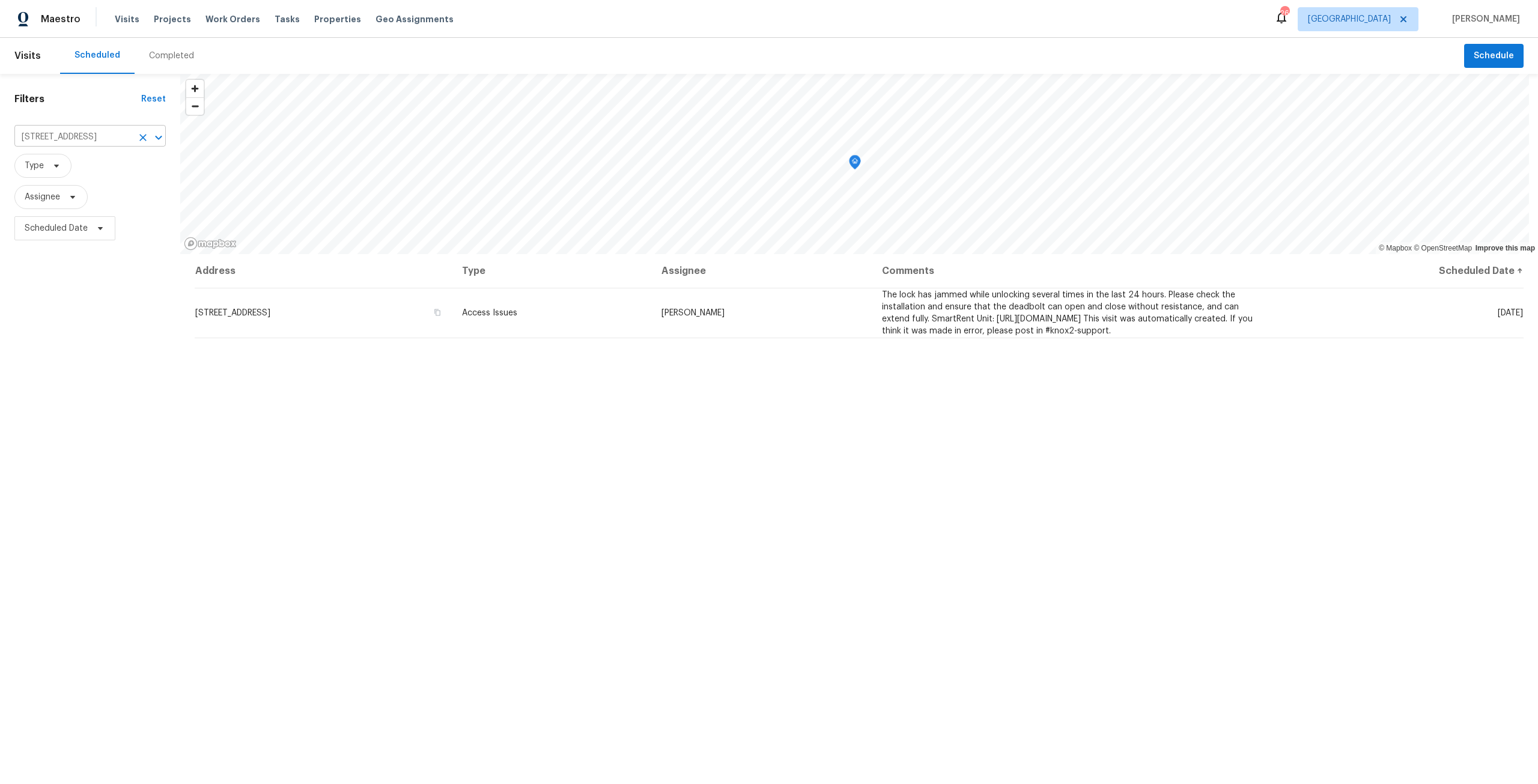
click at [143, 139] on icon "Clear" at bounding box center [143, 138] width 12 height 12
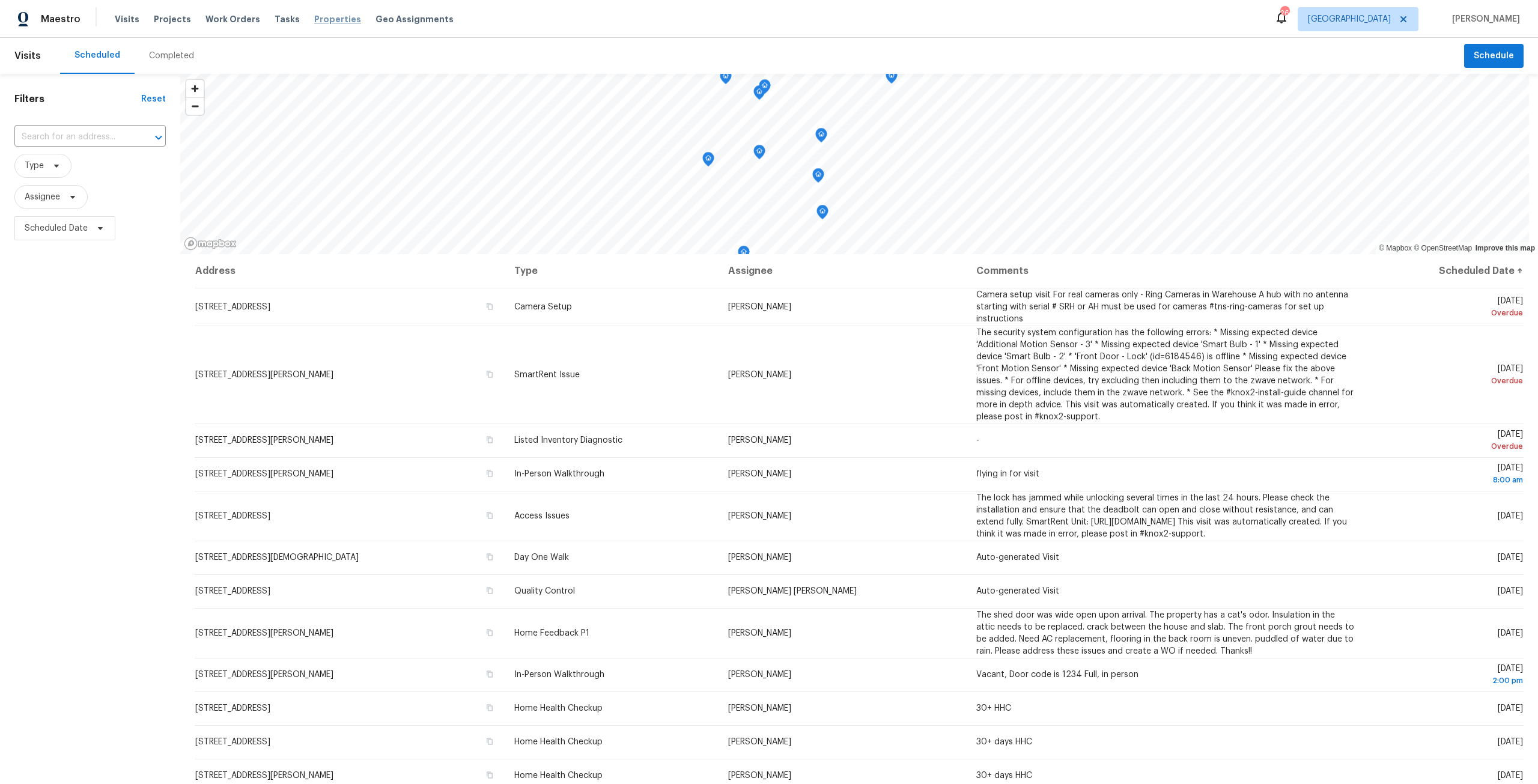
click at [339, 20] on span "Properties" at bounding box center [338, 19] width 47 height 12
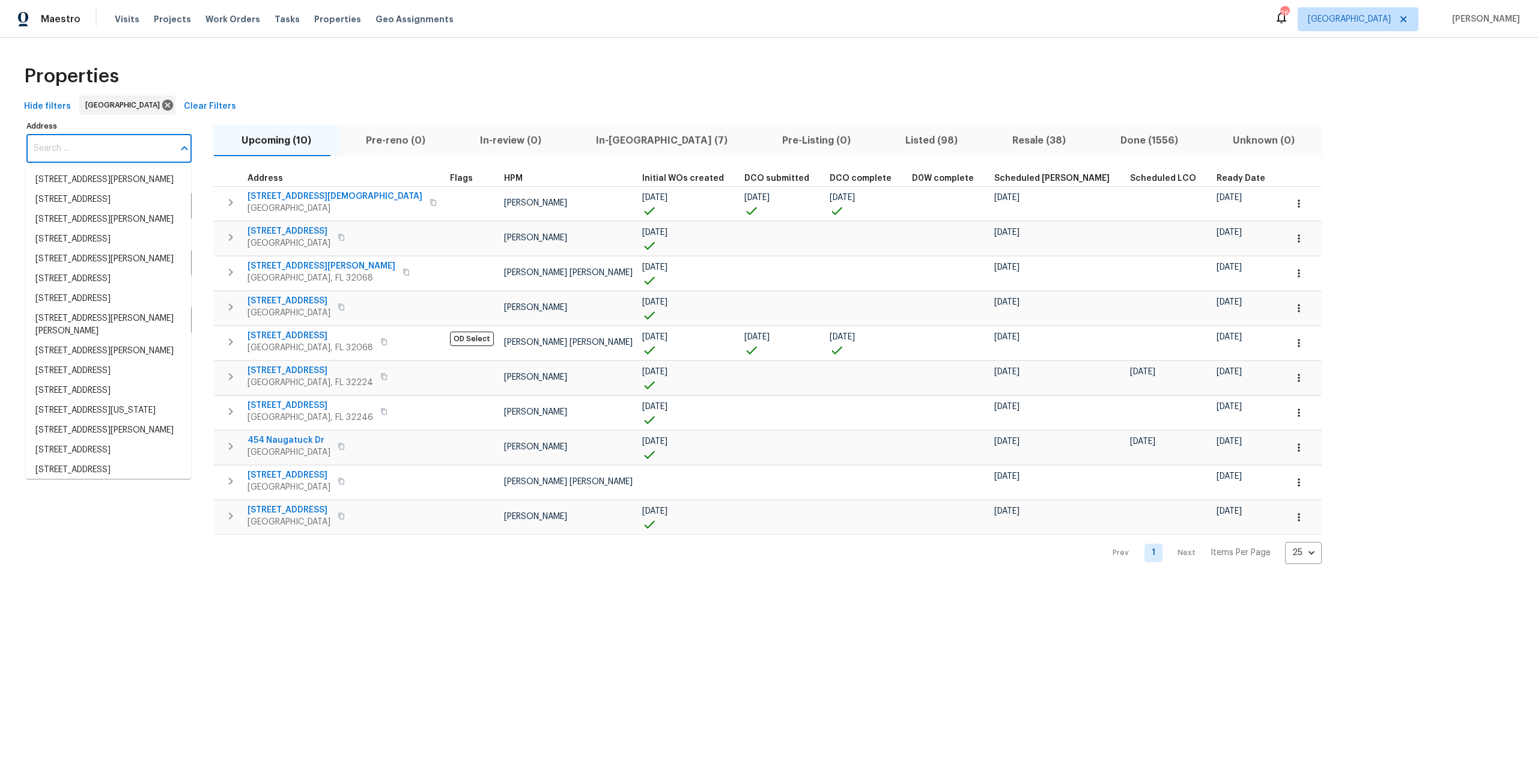
click at [85, 156] on input "Address" at bounding box center [100, 148] width 147 height 28
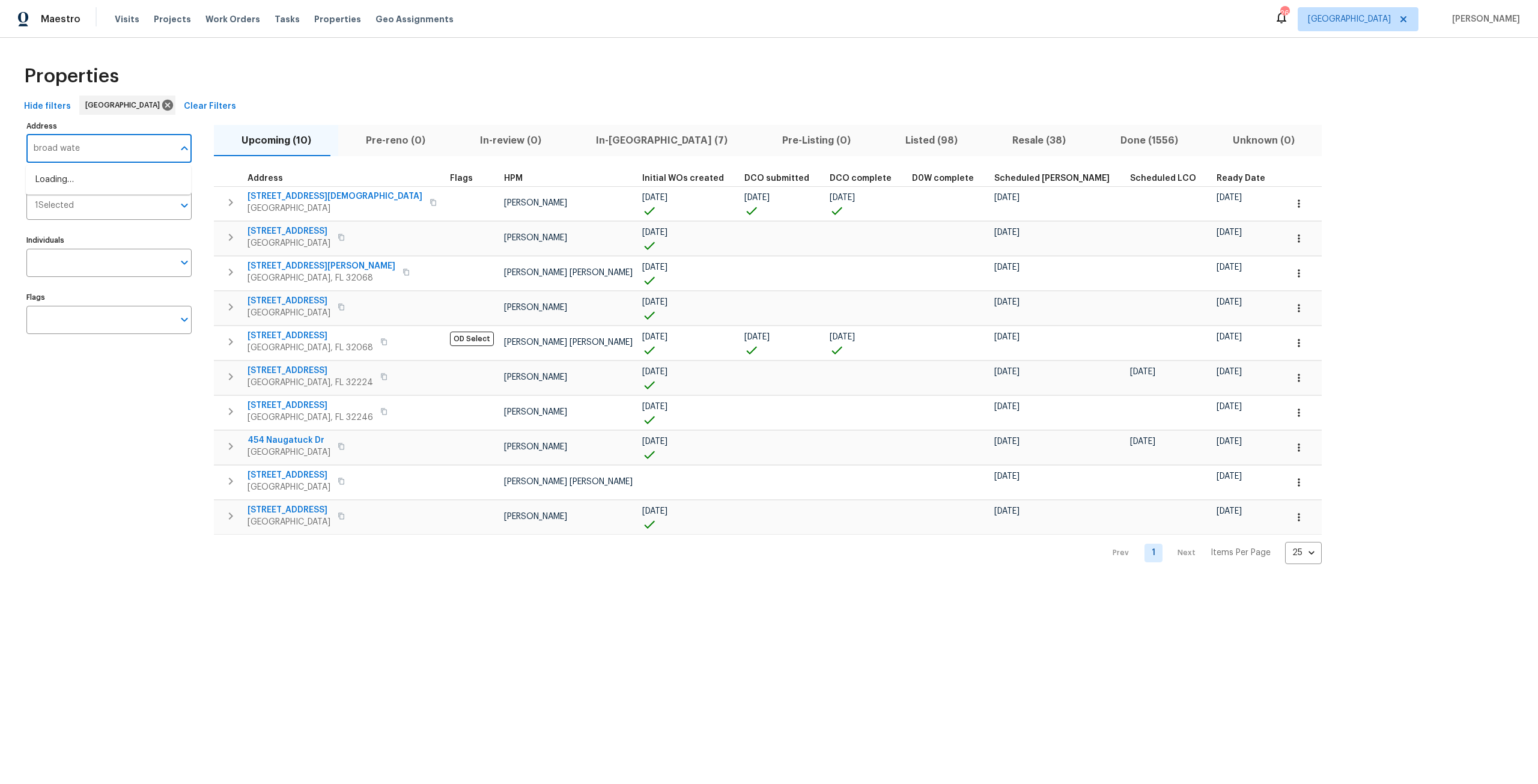
type input "broad water"
click at [89, 190] on li "2212 Broad Water Ct Jacksonville FL 32225" at bounding box center [108, 180] width 165 height 20
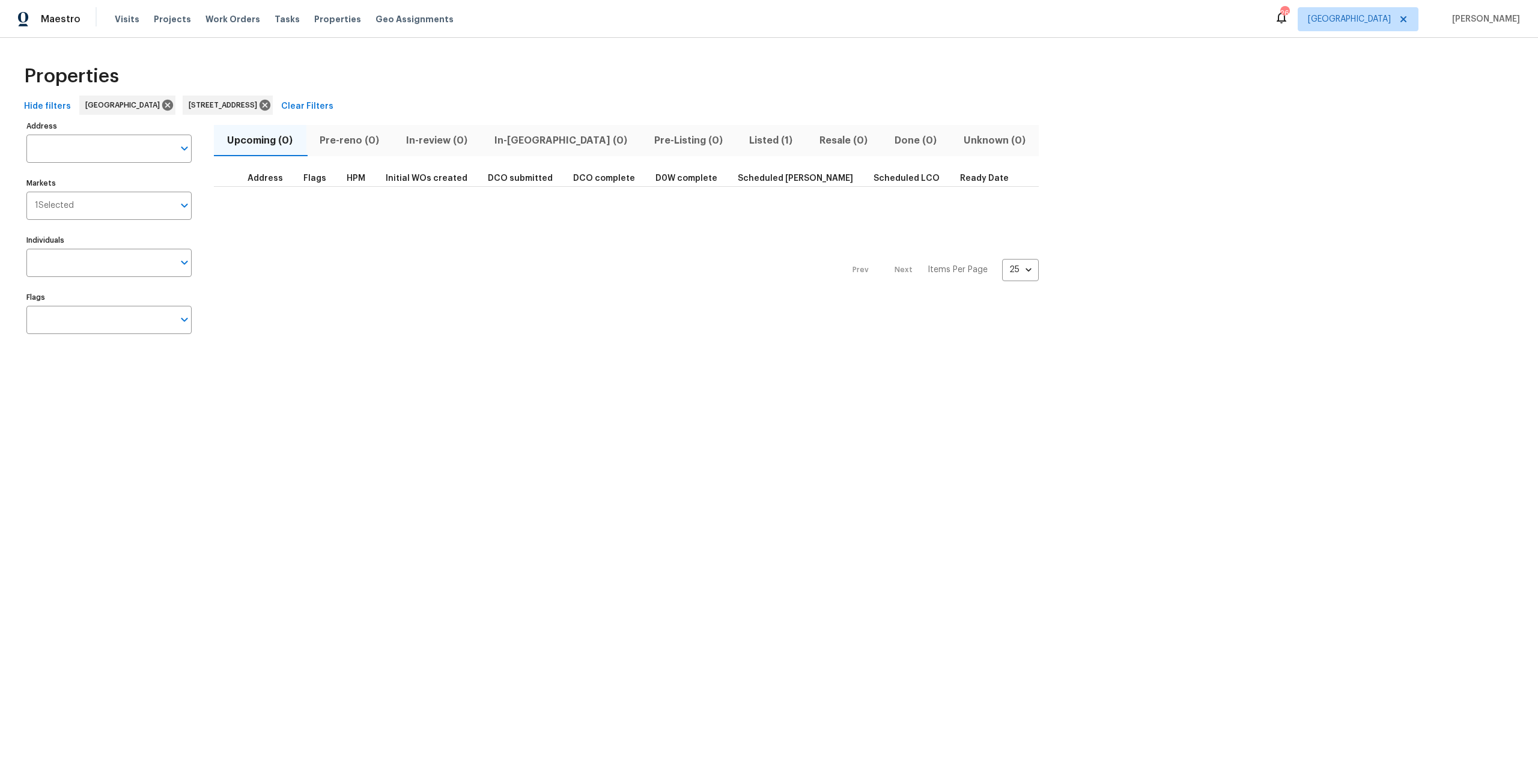
type input "2212 Broad Water Ct Jacksonville FL 32225"
click at [743, 148] on span "Listed (1)" at bounding box center [771, 140] width 56 height 17
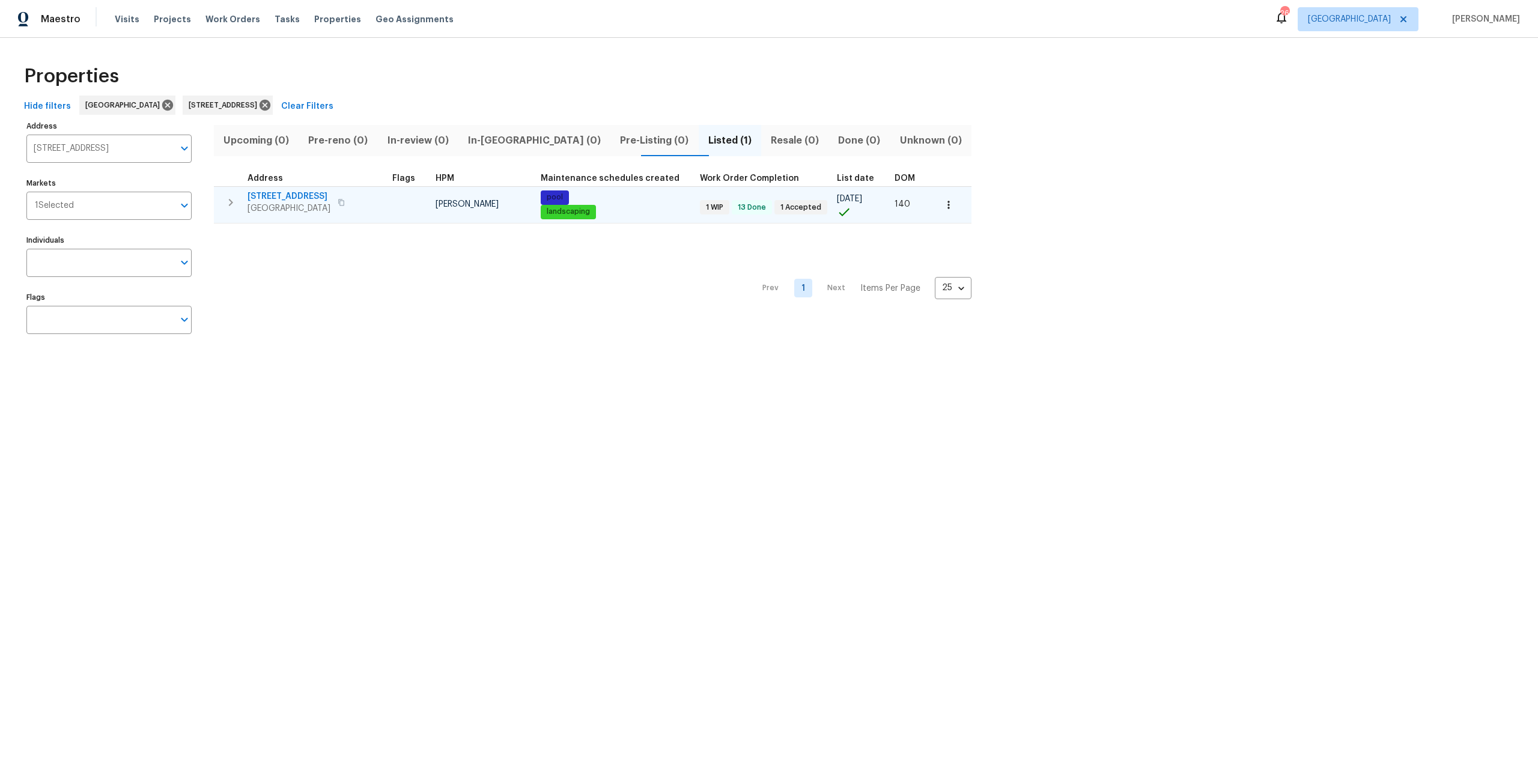
click at [286, 209] on span "[GEOGRAPHIC_DATA]" at bounding box center [289, 208] width 83 height 12
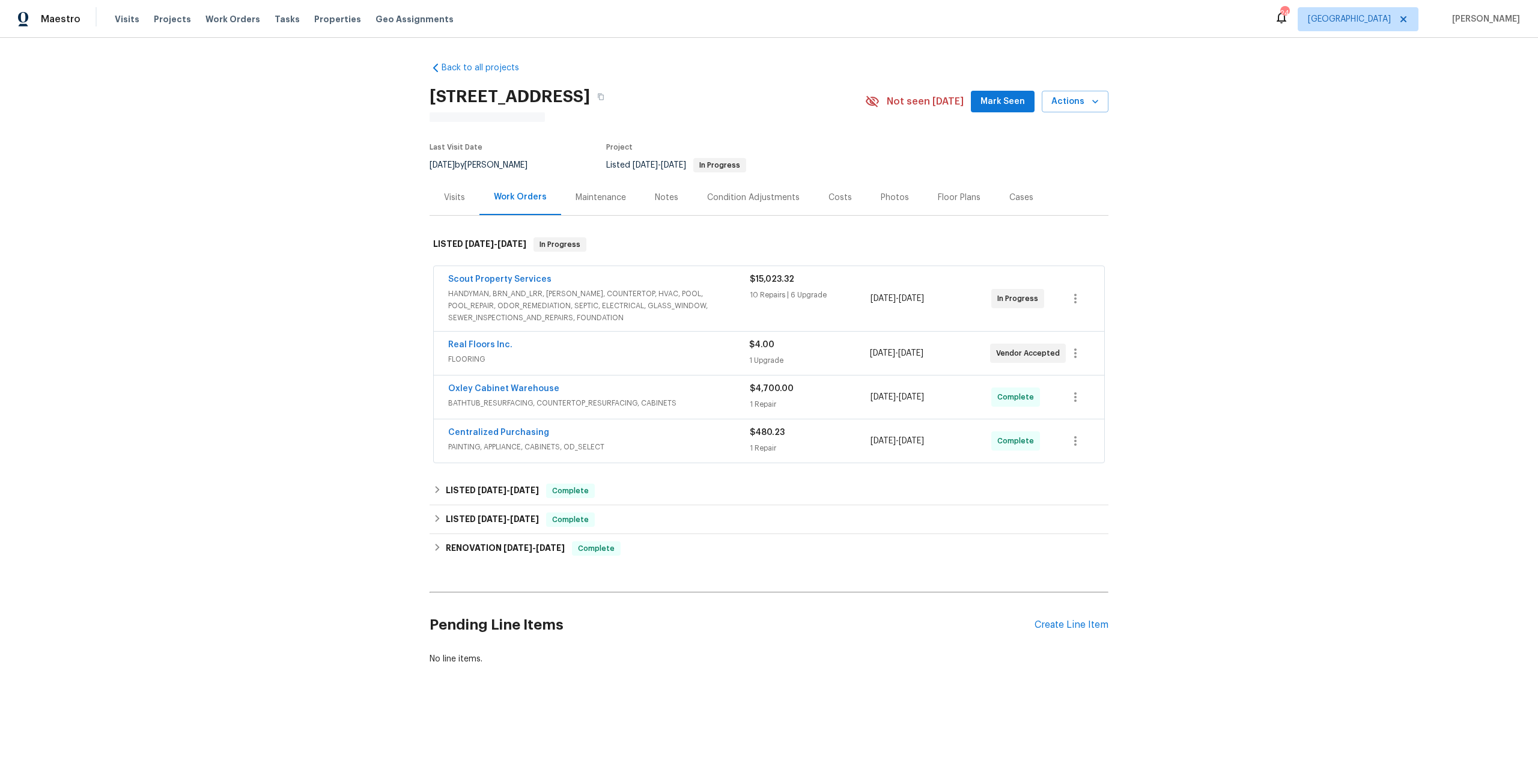
click at [564, 295] on span "HANDYMAN, BRN_AND_LRR, [PERSON_NAME], COUNTERTOP, HVAC, POOL, POOL_REPAIR, ODOR…" at bounding box center [599, 306] width 302 height 36
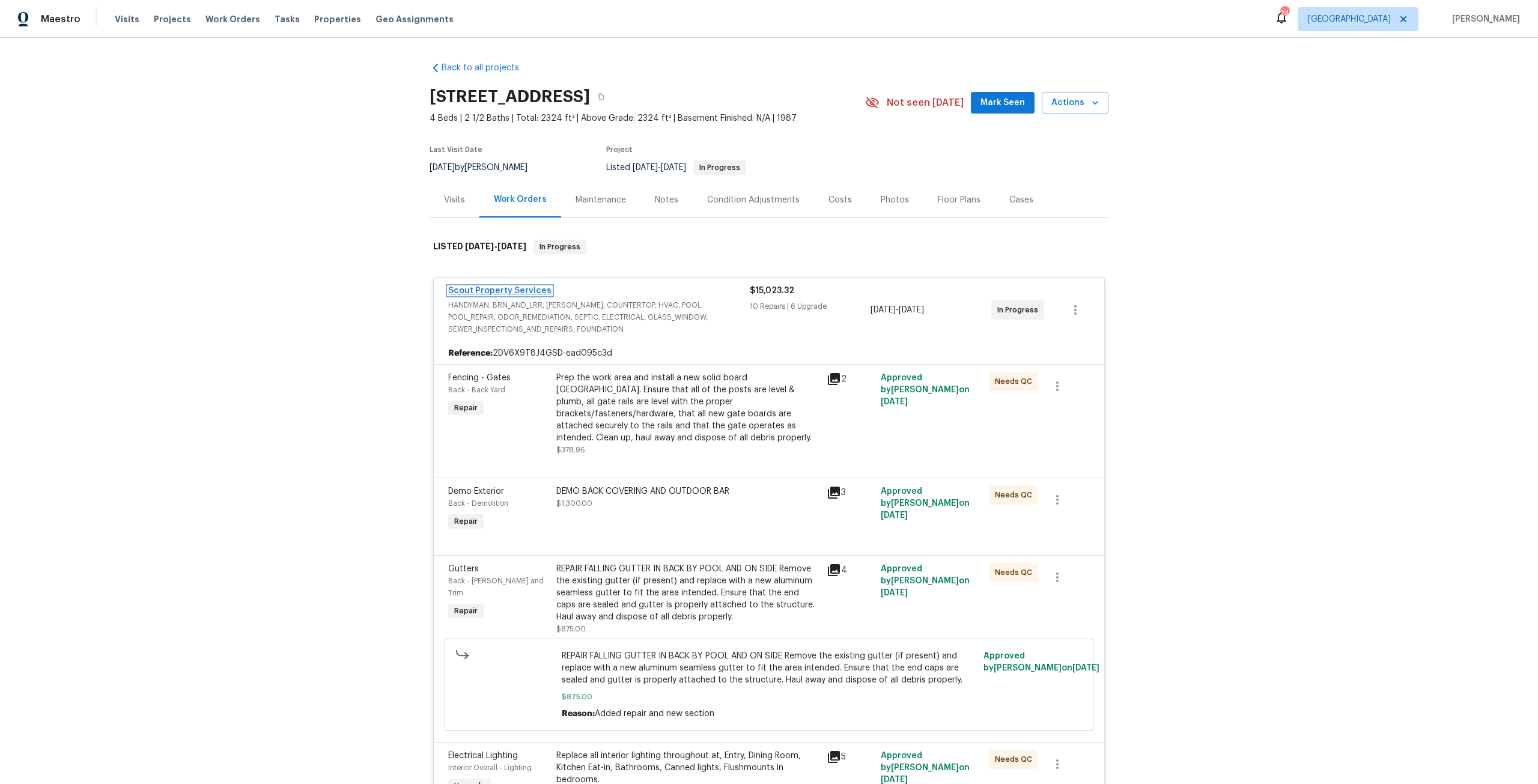
click at [506, 292] on link "Scout Property Services" at bounding box center [499, 290] width 103 height 8
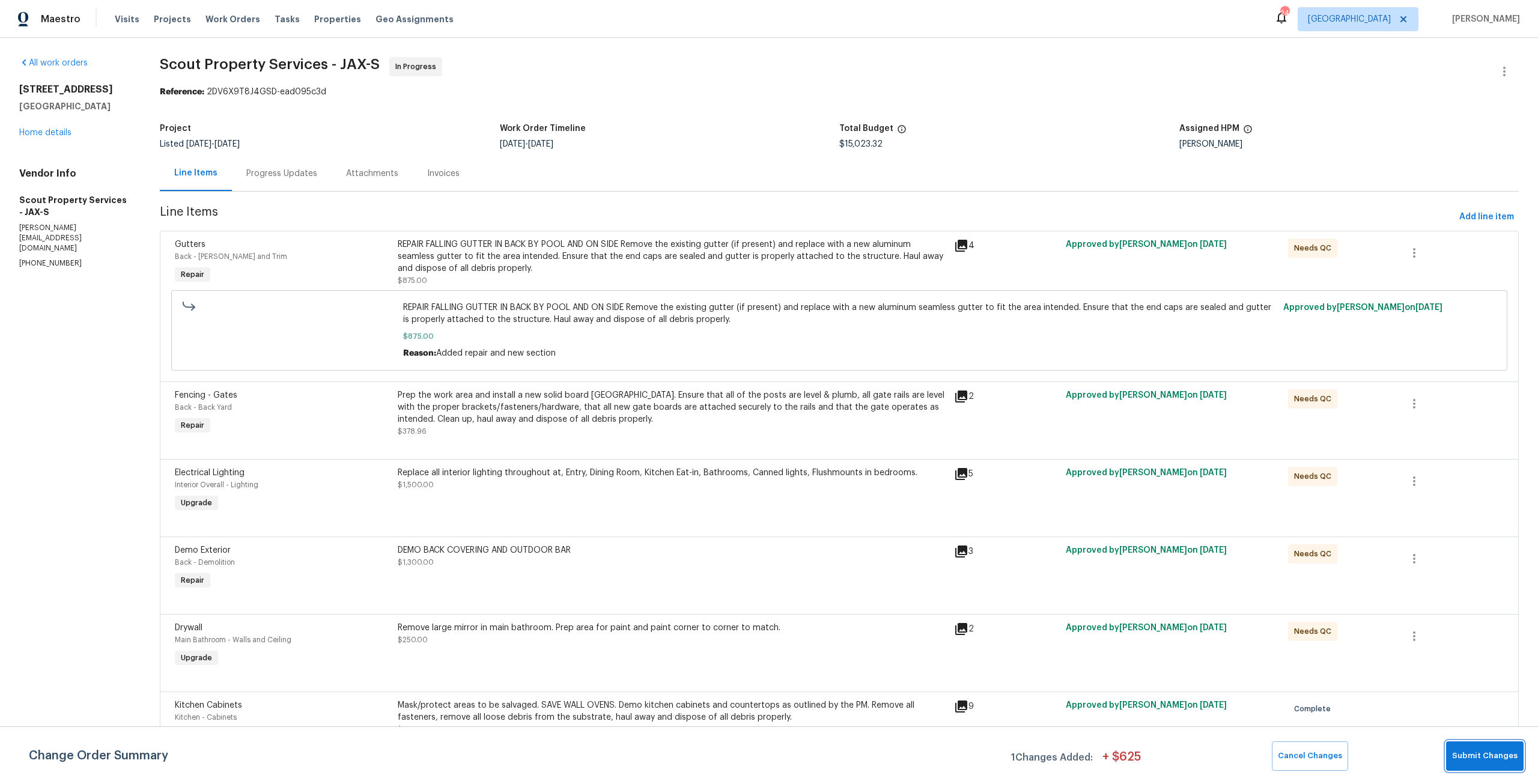
click at [1471, 748] on button "Submit Changes" at bounding box center [1484, 755] width 77 height 30
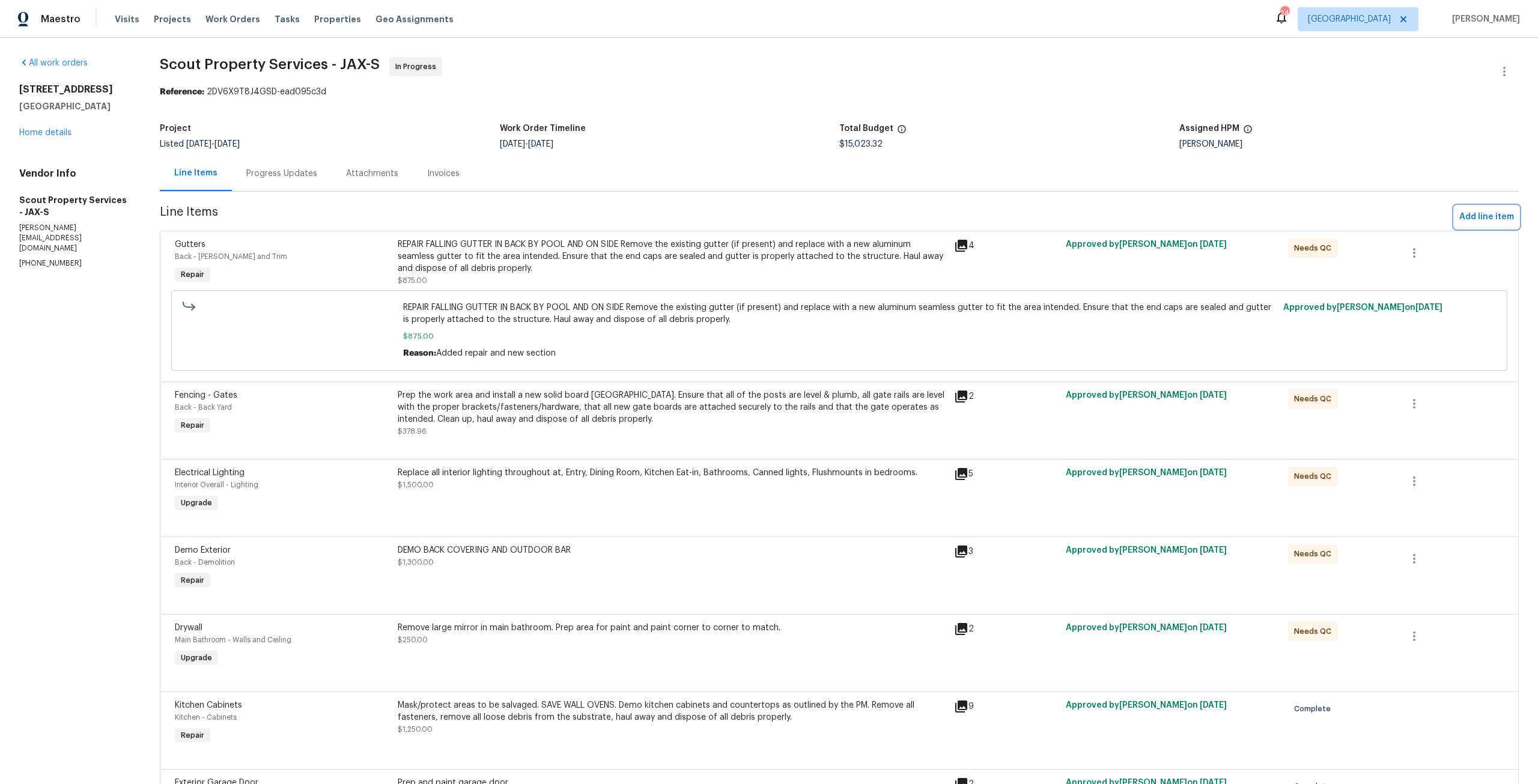
click at [1491, 217] on span "Add line item" at bounding box center [1486, 217] width 55 height 15
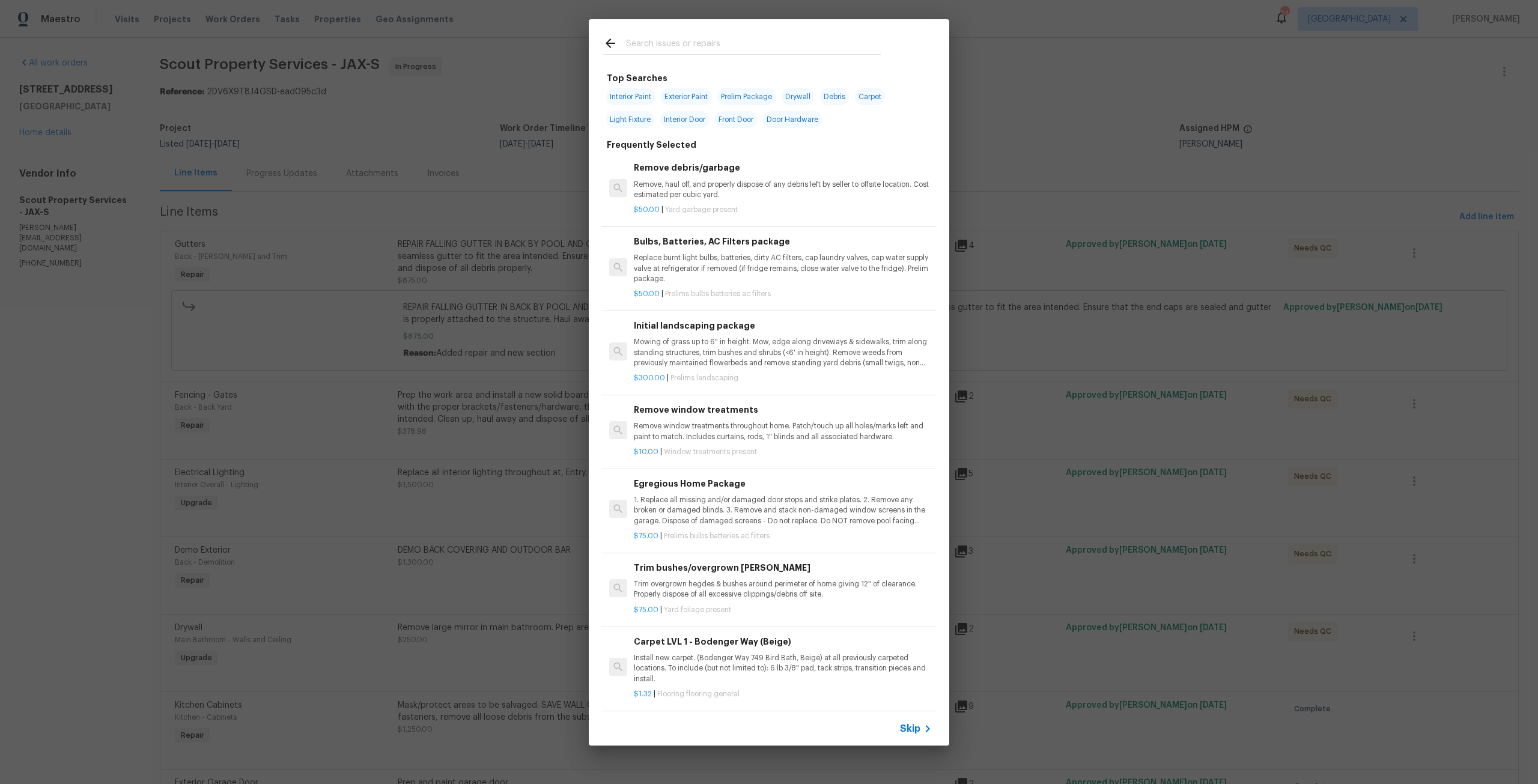
click at [725, 45] on input "text" at bounding box center [753, 45] width 255 height 18
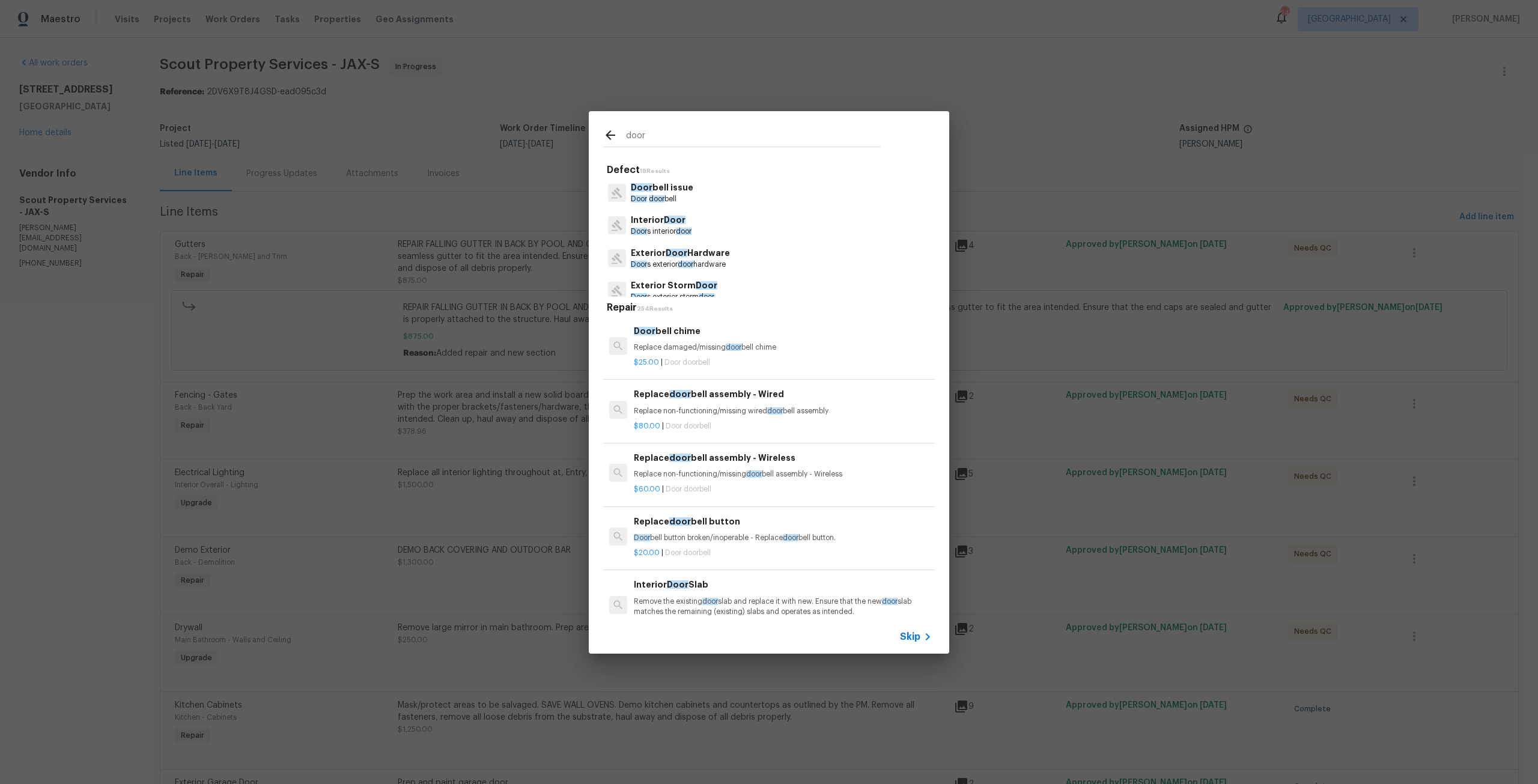
type input "door"
click at [664, 188] on p "Door bell issue" at bounding box center [661, 187] width 62 height 13
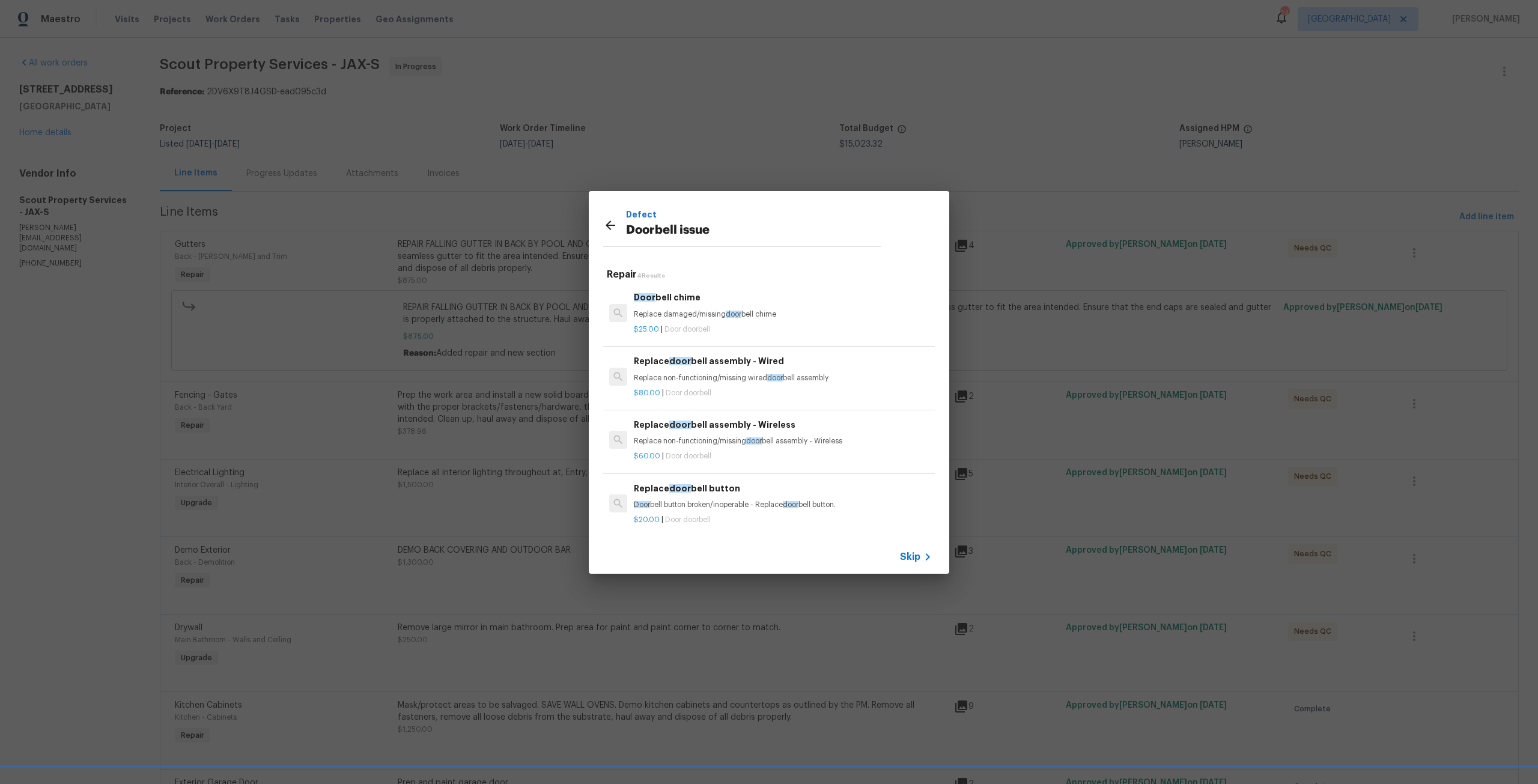
click at [614, 225] on icon at bounding box center [610, 225] width 10 height 10
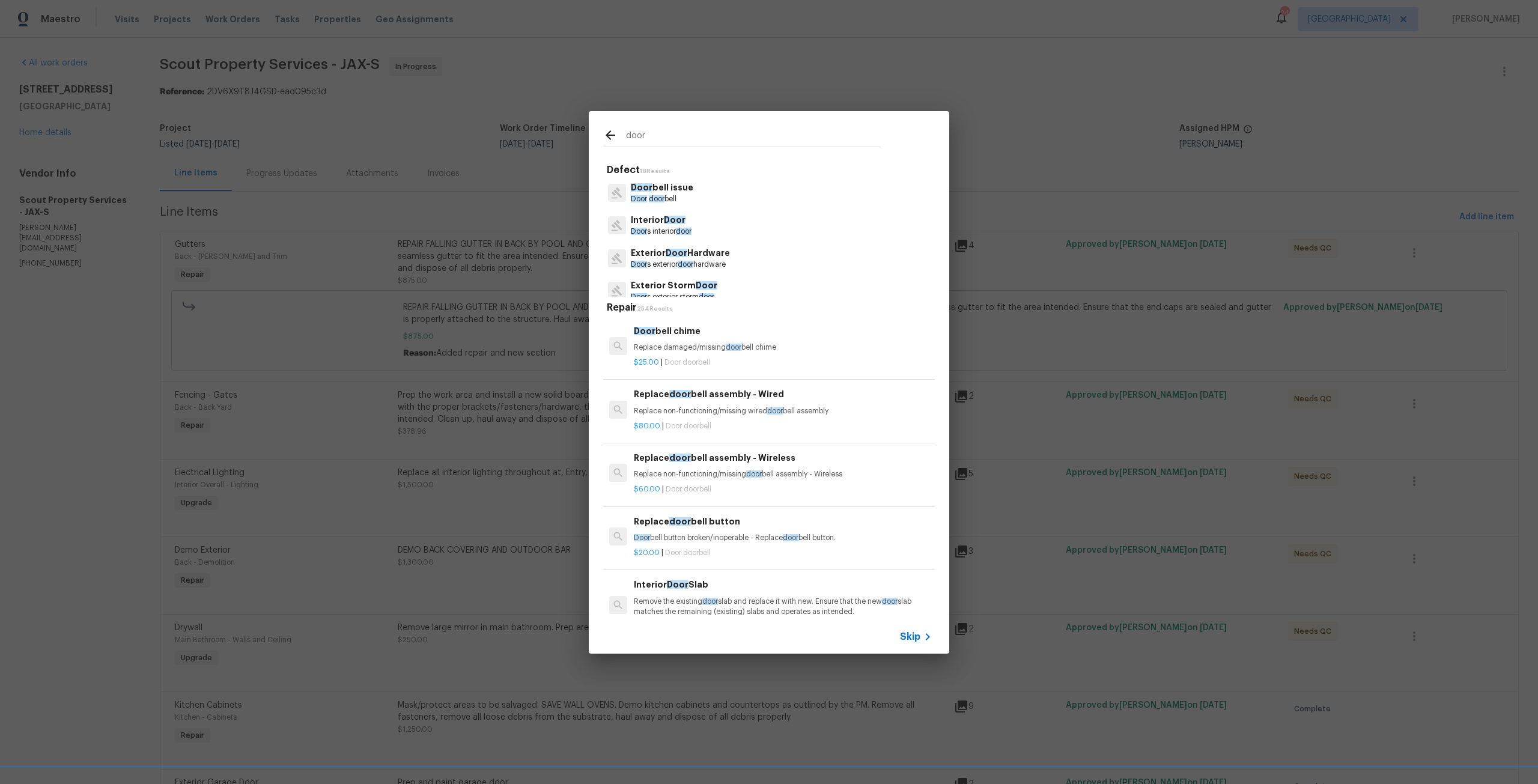
click at [677, 213] on div "Interior Door Door s interior door" at bounding box center [769, 225] width 332 height 33
click at [674, 222] on span "Door" at bounding box center [674, 220] width 22 height 8
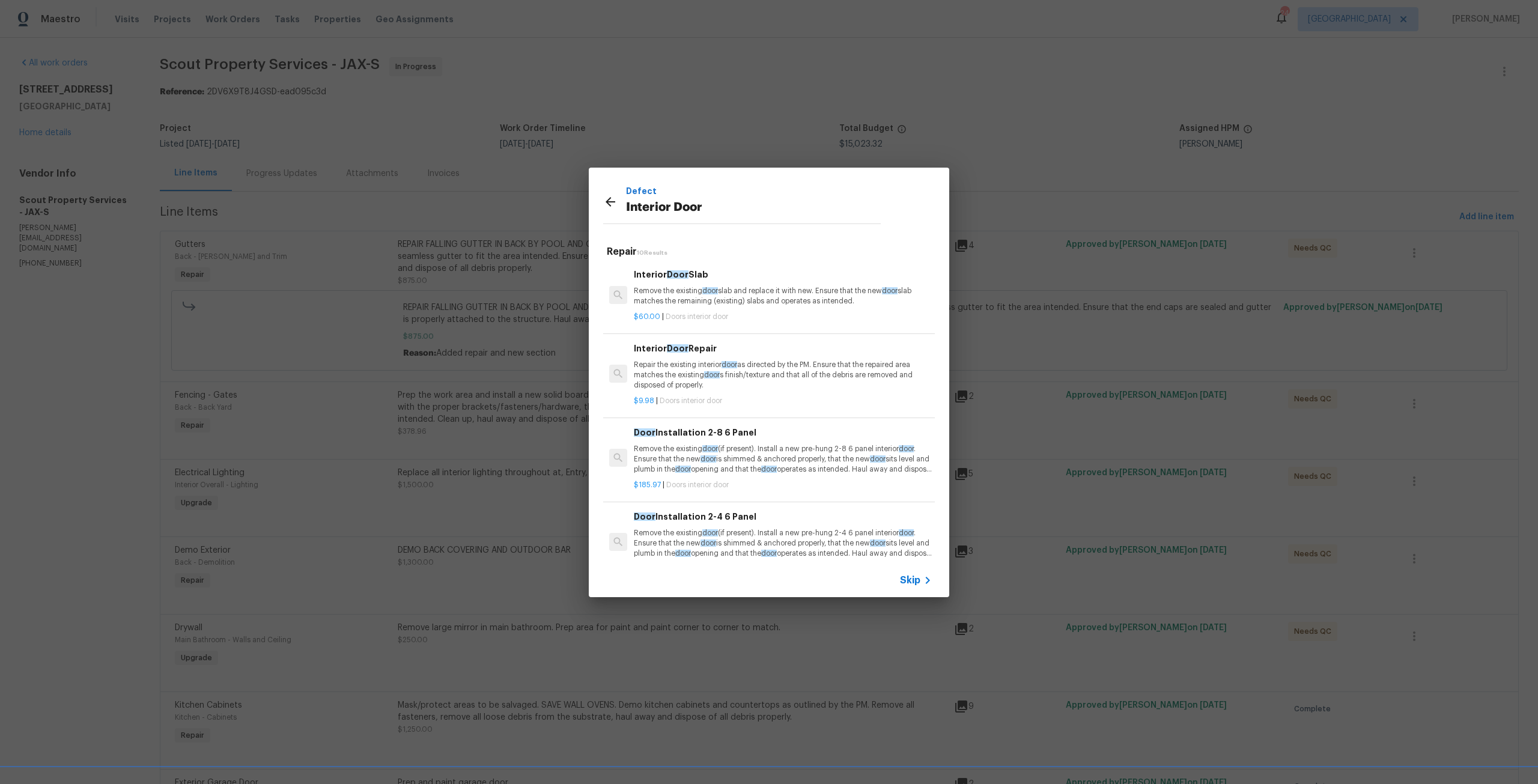
click at [761, 358] on div "Interior Door Repair Repair the existing interior door as directed by the PM. E…" at bounding box center [782, 366] width 298 height 49
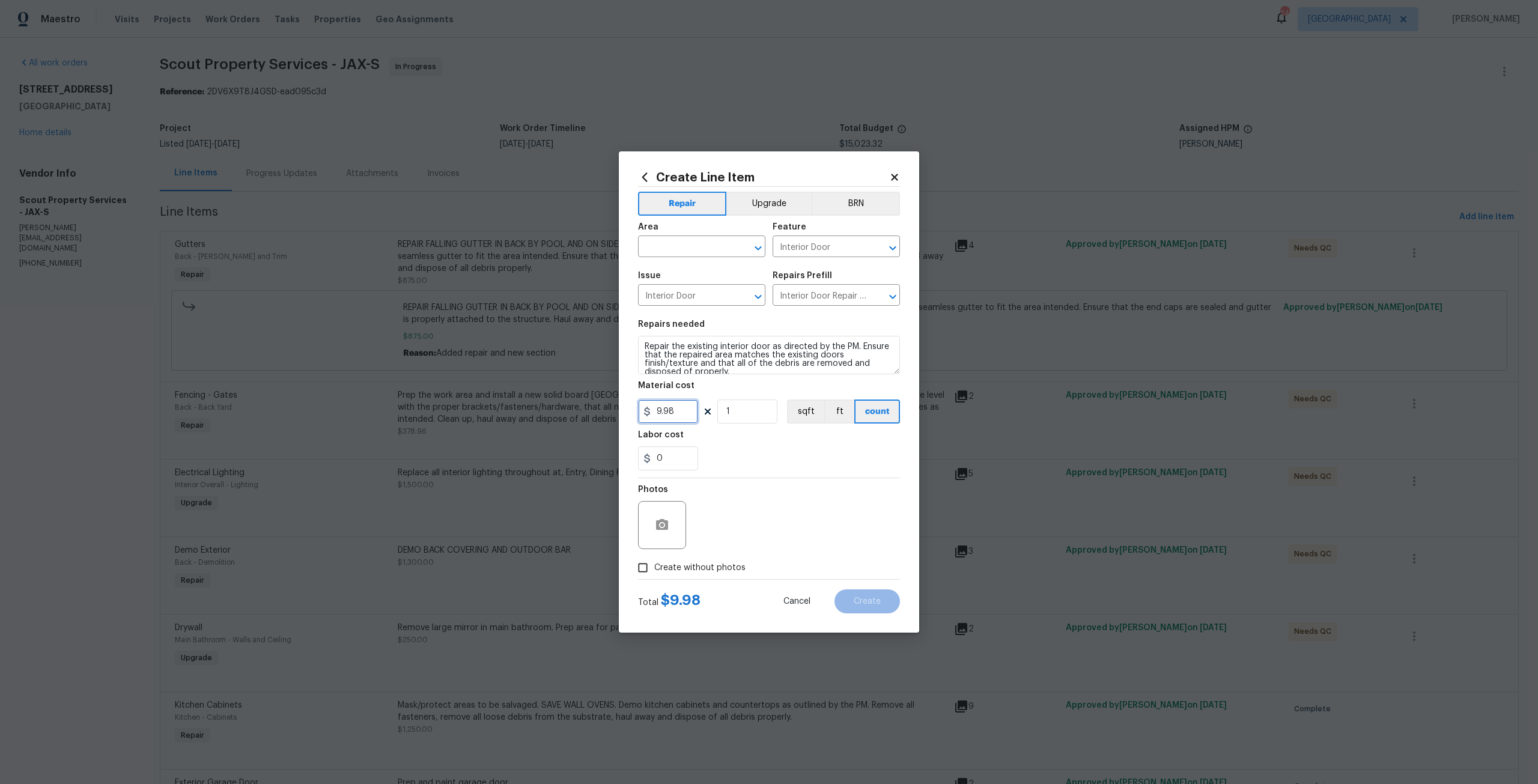
drag, startPoint x: 685, startPoint y: 414, endPoint x: 629, endPoint y: 416, distance: 56.0
click at [629, 416] on div "Create Line Item Repair Upgrade BRN Area ​ Feature Interior Door ​ Issue Interi…" at bounding box center [769, 392] width 300 height 481
type input "55"
click at [753, 401] on input "1" at bounding box center [747, 411] width 60 height 24
type input "2"
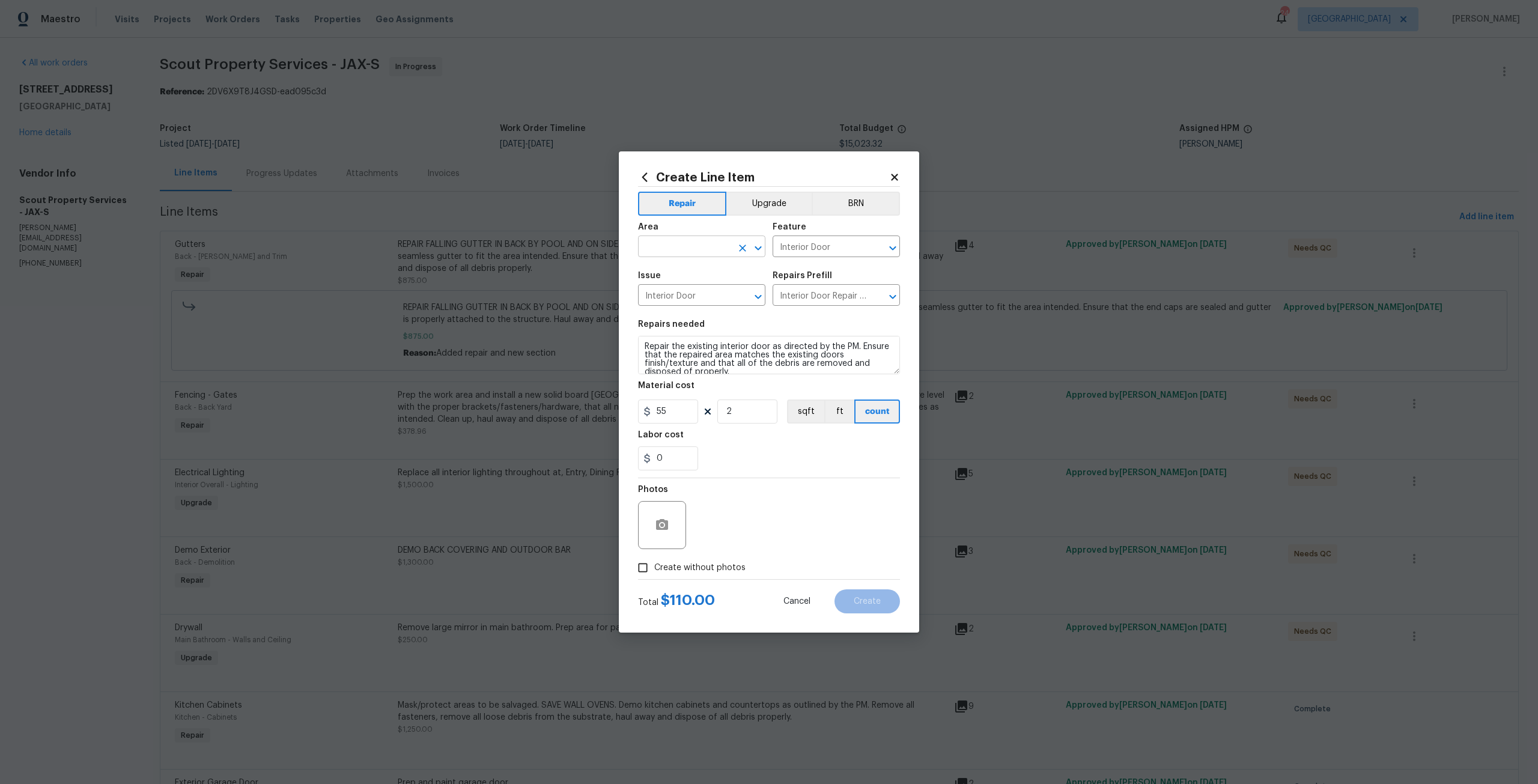
click at [690, 245] on input "text" at bounding box center [685, 248] width 94 height 19
drag, startPoint x: 674, startPoint y: 265, endPoint x: 723, endPoint y: 242, distance: 54.1
click at [676, 265] on li "Kitchen" at bounding box center [702, 274] width 127 height 20
type input "Kitchen"
click at [764, 205] on button "Upgrade" at bounding box center [769, 204] width 86 height 24
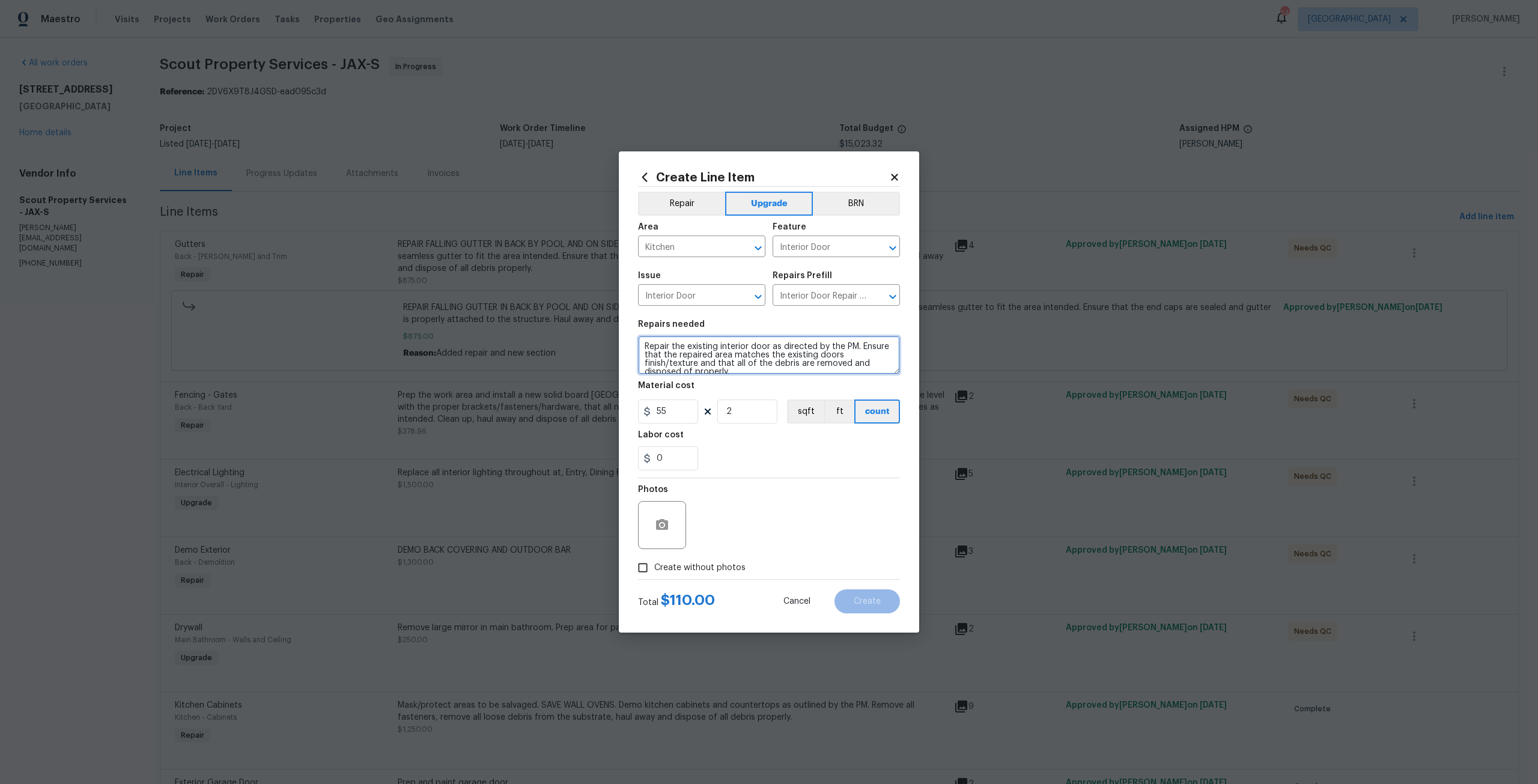
drag, startPoint x: 746, startPoint y: 370, endPoint x: 633, endPoint y: 335, distance: 118.3
click at [633, 335] on div "Create Line Item Repair Upgrade BRN Area Kitchen ​ Feature Interior Door ​ Issu…" at bounding box center [769, 392] width 300 height 481
type textarea "Remove saloon doors at kitchen. Repair trim and paint"
click at [655, 411] on input "55" at bounding box center [667, 411] width 60 height 24
type input "95"
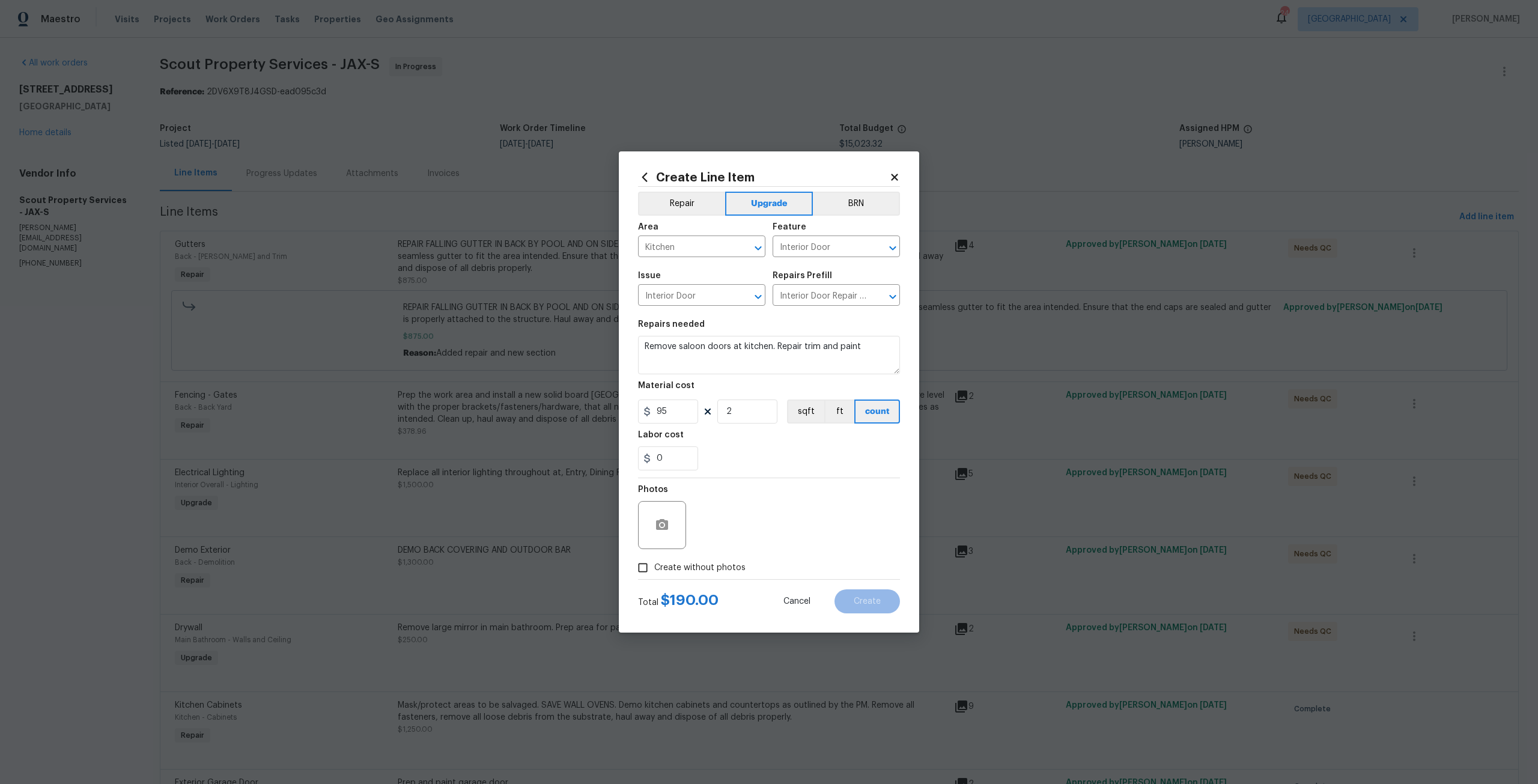
click at [722, 564] on span "Create without photos" at bounding box center [699, 567] width 92 height 13
click at [654, 564] on input "Create without photos" at bounding box center [642, 567] width 23 height 23
checkbox input "true"
click at [738, 536] on textarea at bounding box center [798, 524] width 205 height 48
click at [901, 598] on div "Create Line Item Repair Upgrade BRN Area Kitchen ​ Feature Interior Door ​ Issu…" at bounding box center [769, 392] width 300 height 481
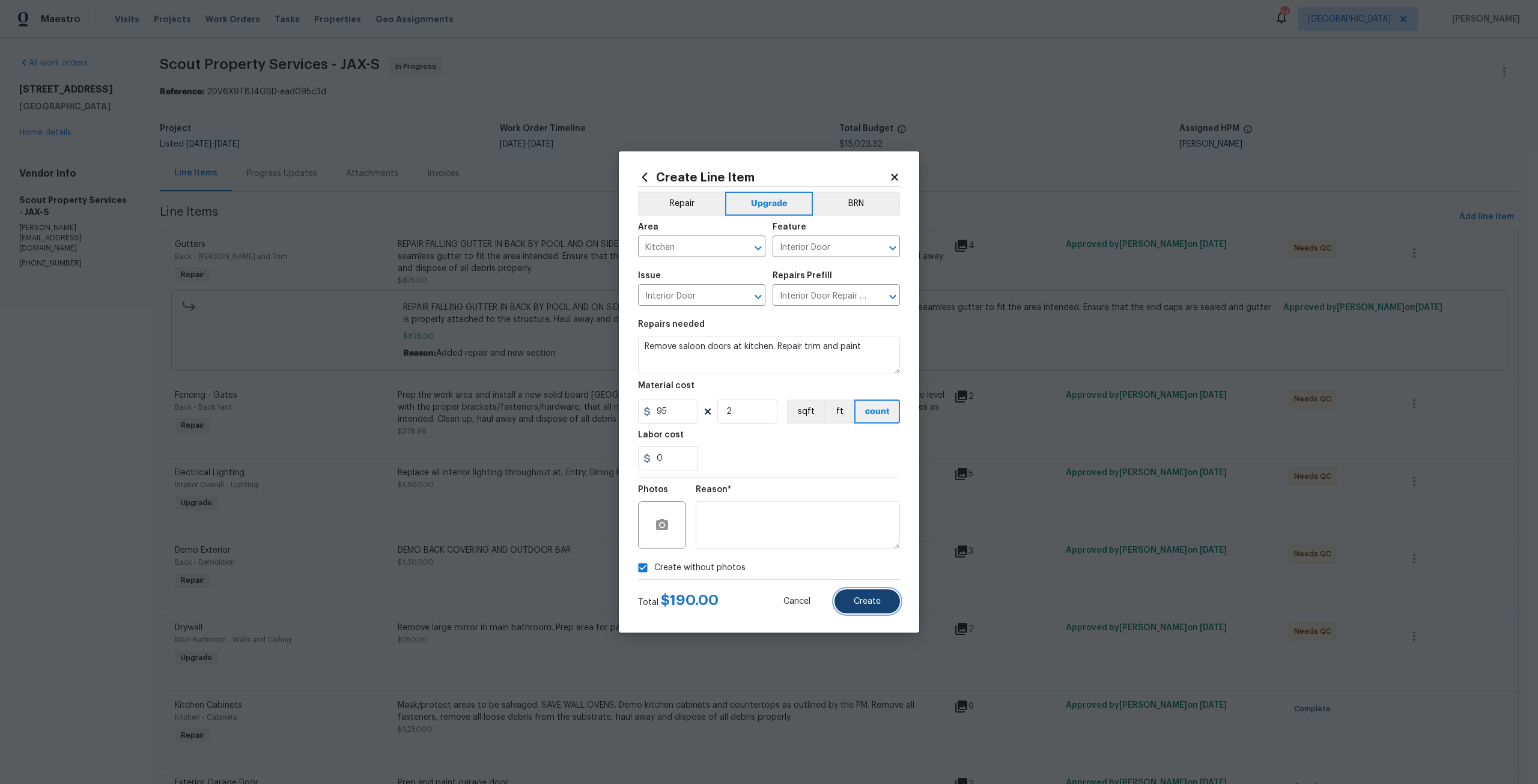
click at [872, 604] on span "Create" at bounding box center [867, 601] width 27 height 9
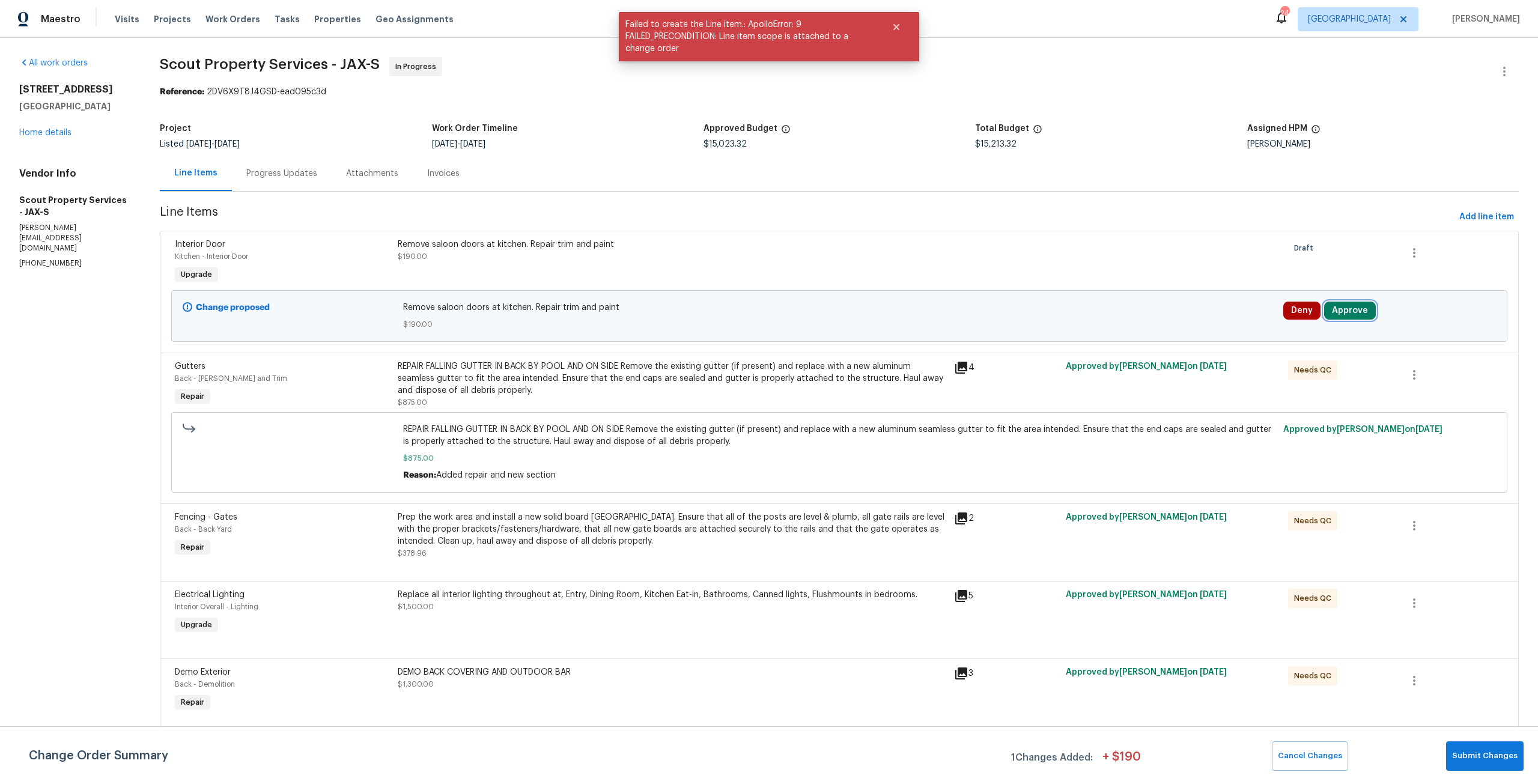
click at [1342, 311] on button "Approve" at bounding box center [1349, 311] width 52 height 18
click at [1178, 320] on span "Approve" at bounding box center [1169, 322] width 33 height 9
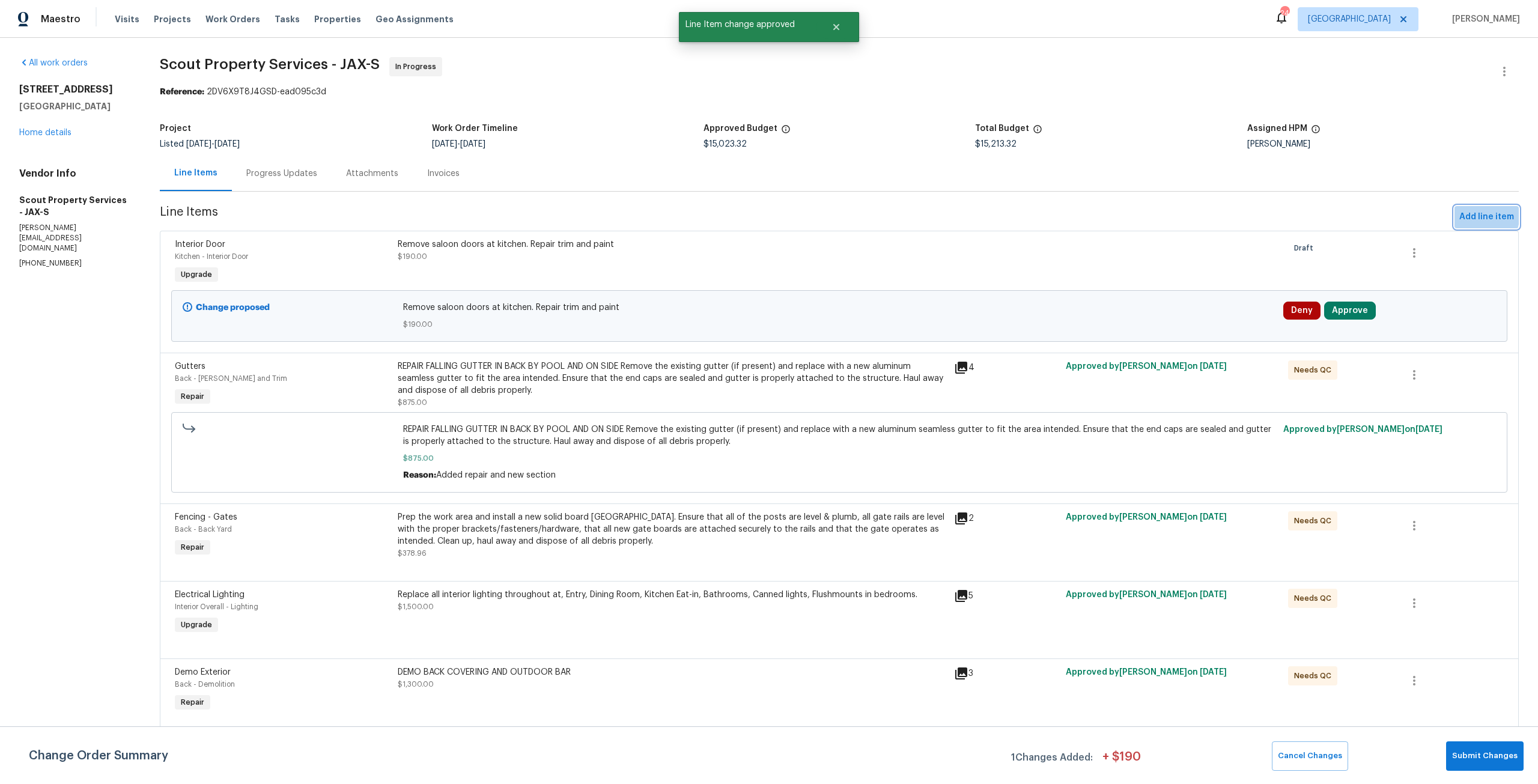
click at [1459, 213] on span "Add line item" at bounding box center [1486, 217] width 55 height 15
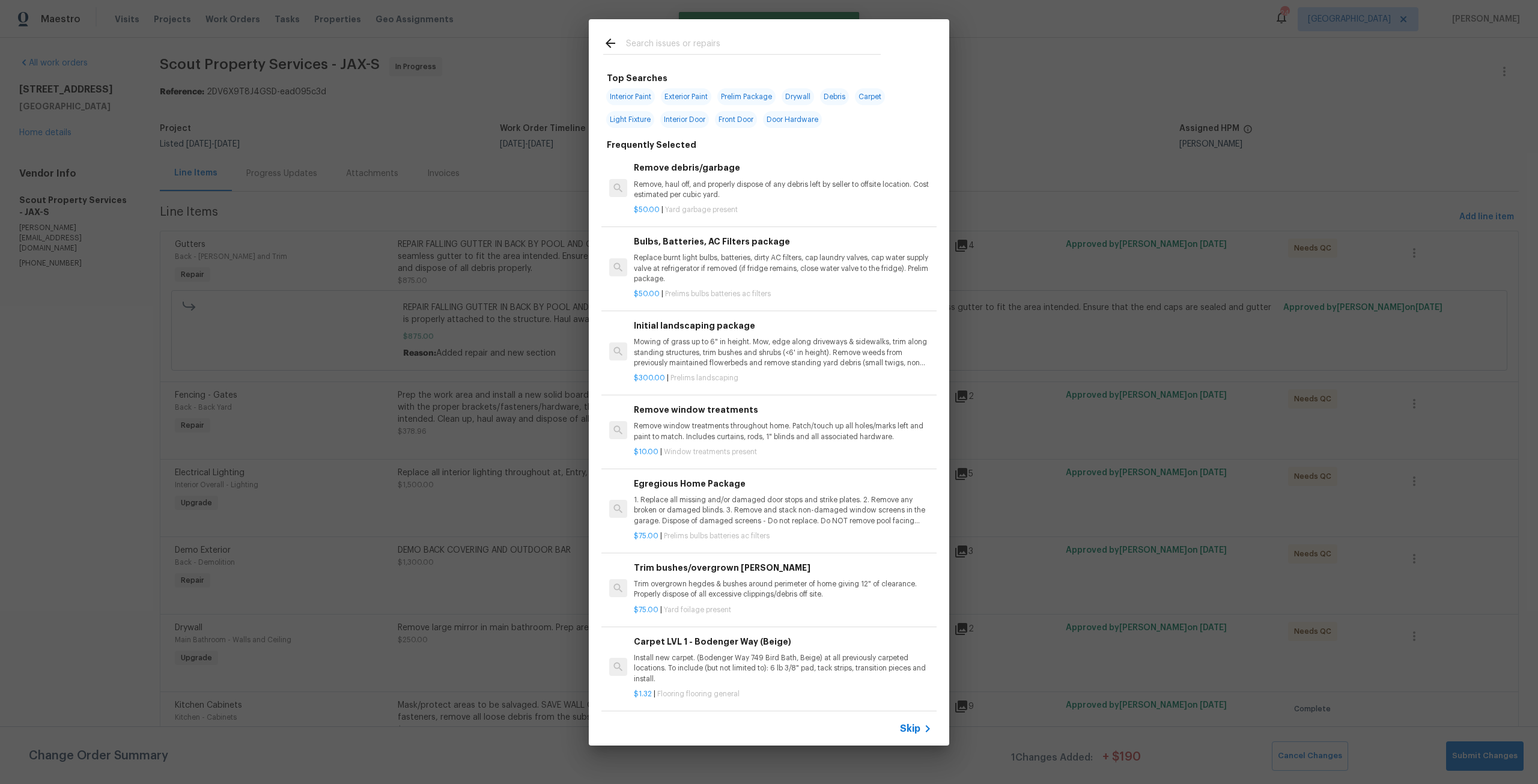
click at [703, 40] on input "text" at bounding box center [753, 45] width 255 height 18
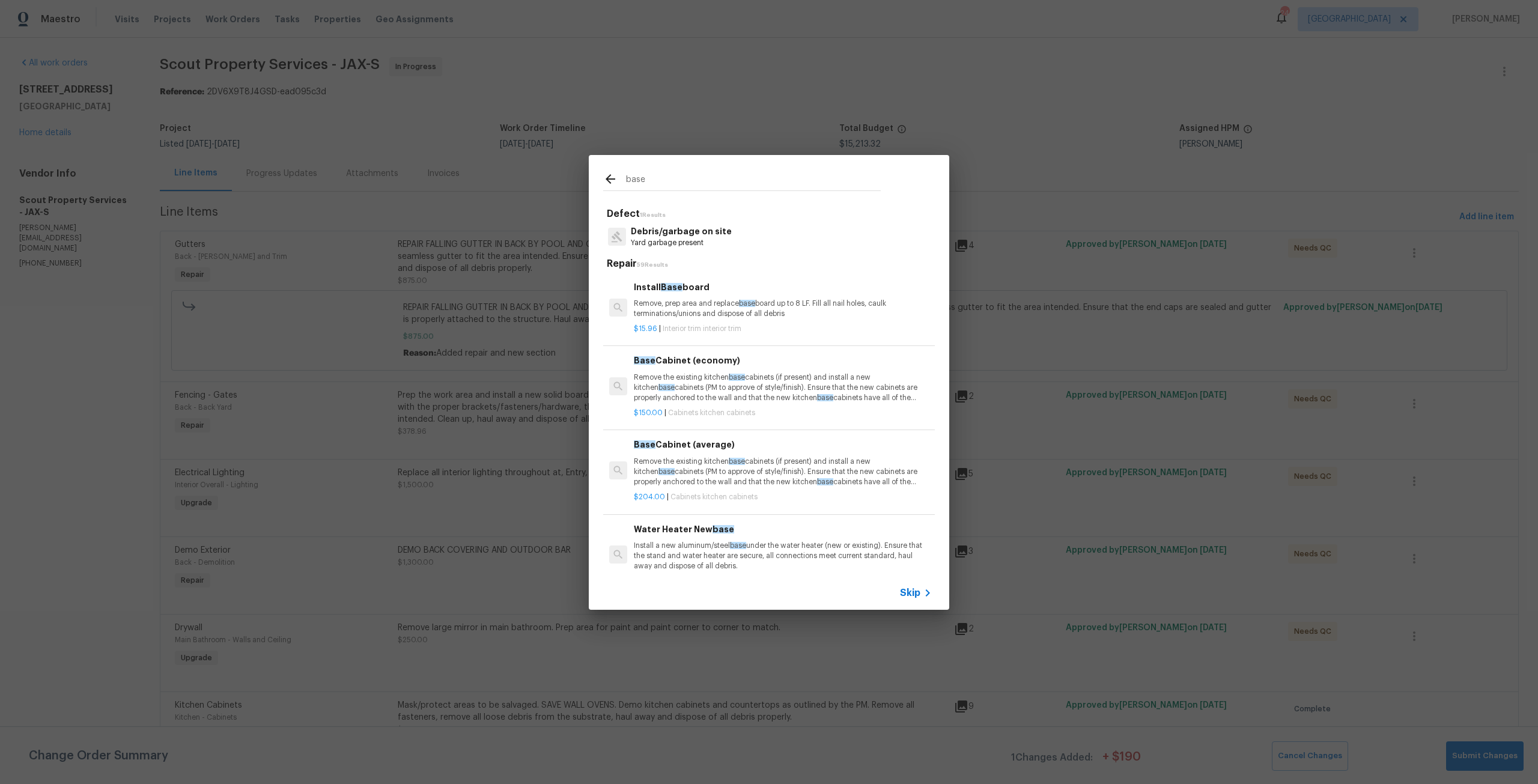
type input "base"
click at [706, 293] on h6 "Install Base board" at bounding box center [782, 286] width 298 height 13
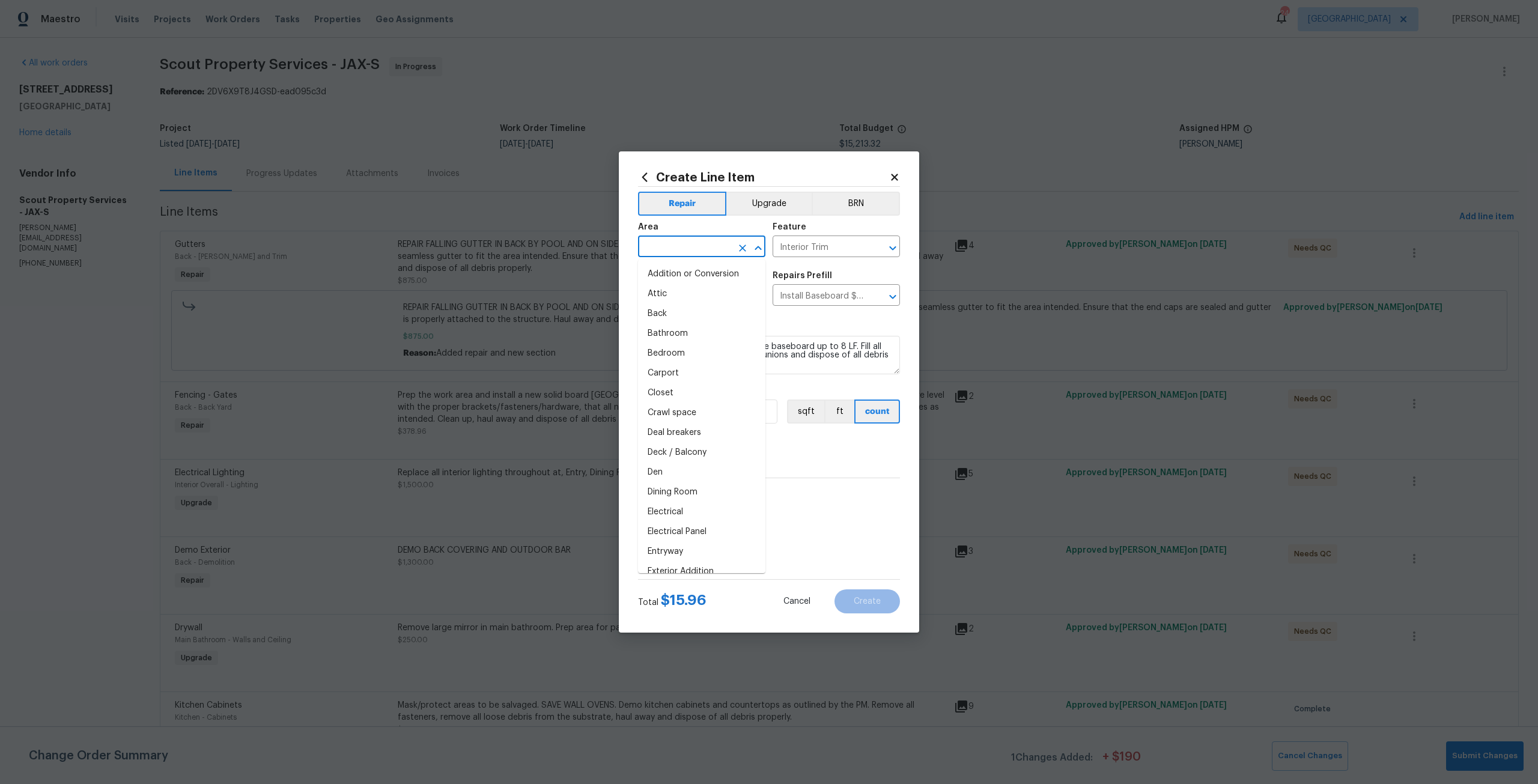
click at [708, 255] on input "text" at bounding box center [685, 248] width 94 height 19
click at [697, 276] on li "Living Room" at bounding box center [702, 274] width 127 height 20
type input "Living Room"
click at [690, 413] on input "15.96" at bounding box center [667, 411] width 60 height 24
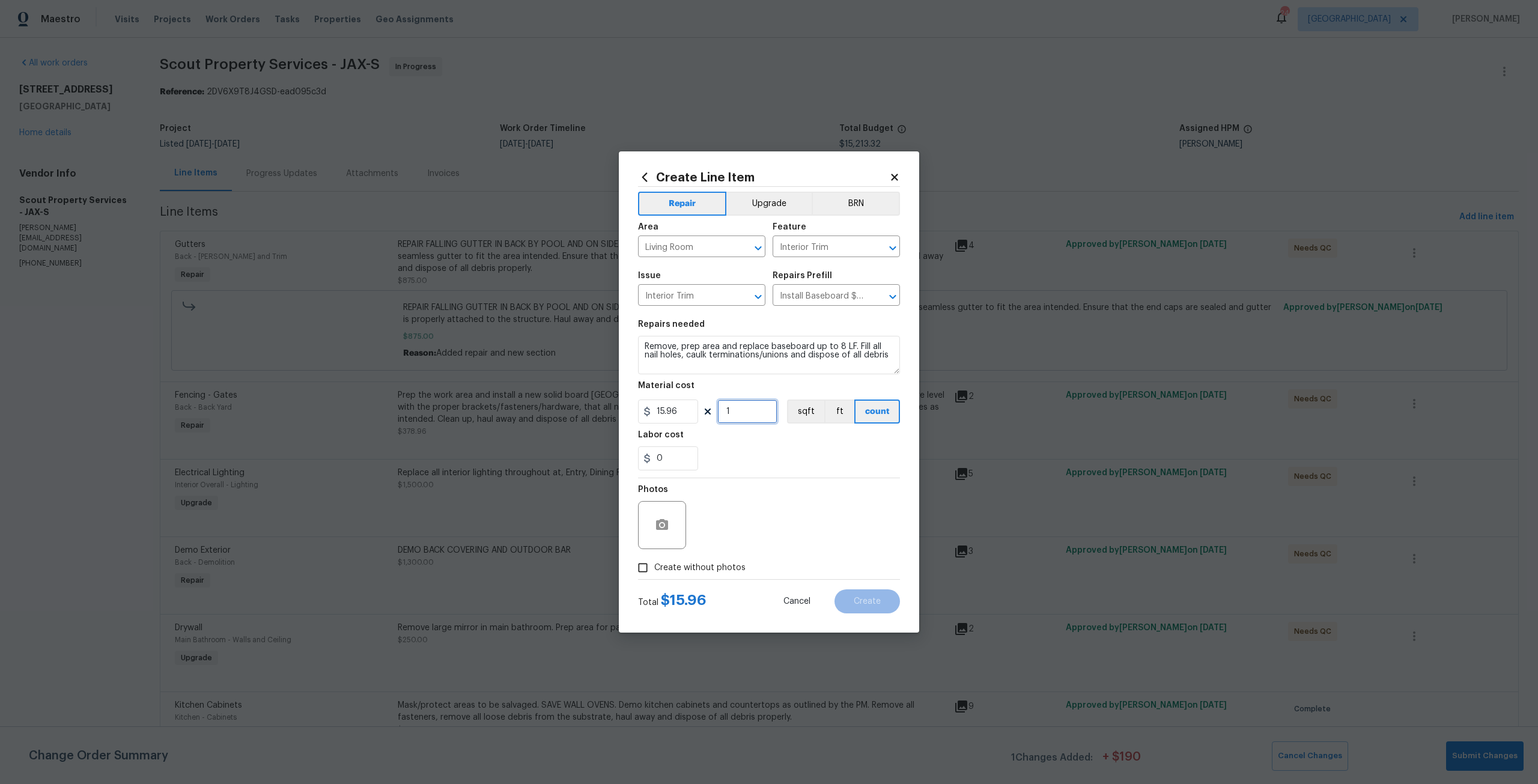
click at [738, 408] on input "1" at bounding box center [747, 411] width 60 height 24
type input "35"
click at [718, 564] on span "Create without photos" at bounding box center [699, 567] width 92 height 13
click at [654, 564] on input "Create without photos" at bounding box center [642, 567] width 23 height 23
checkbox input "true"
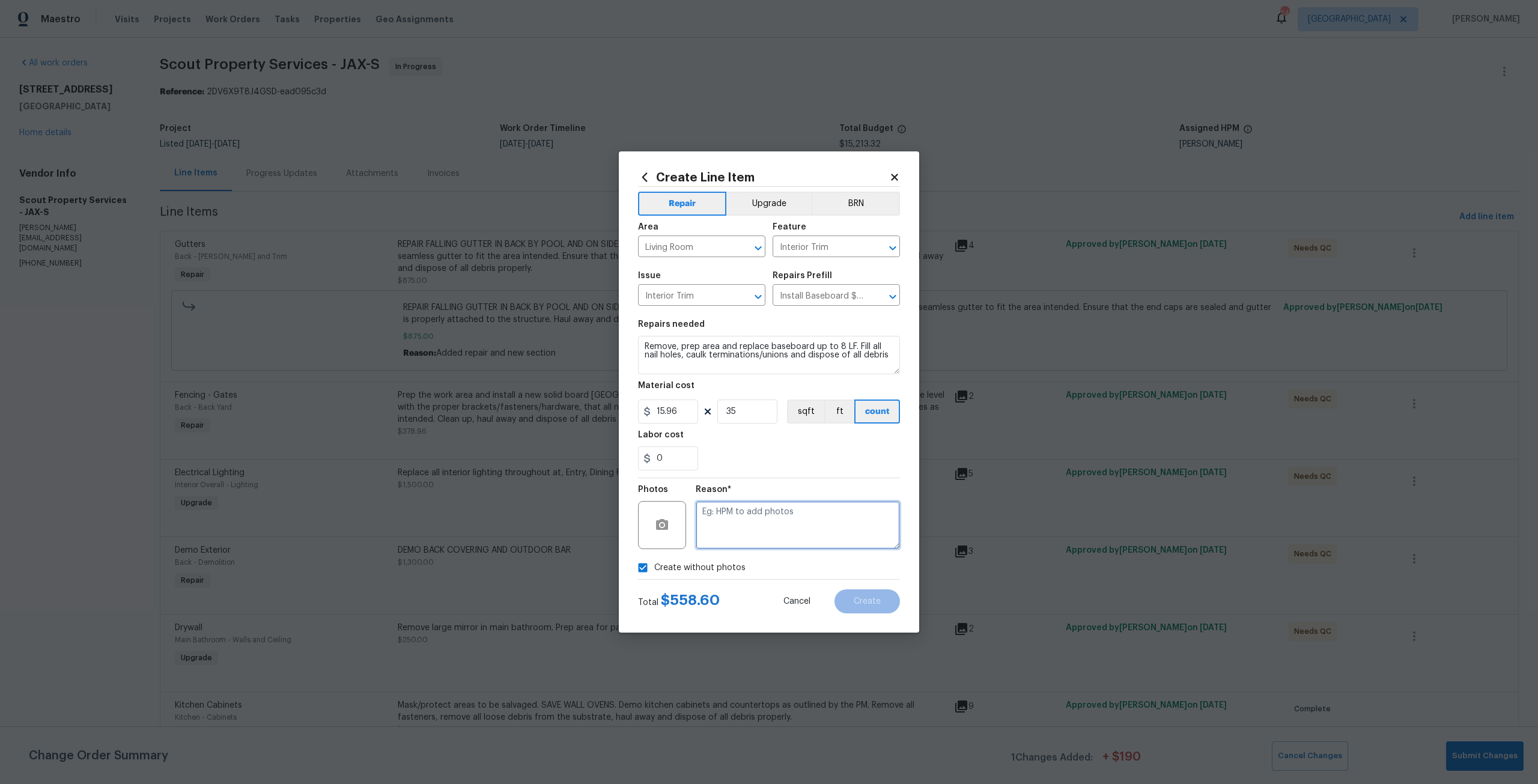
click at [735, 517] on textarea at bounding box center [798, 524] width 205 height 48
click at [859, 612] on button "Create" at bounding box center [867, 601] width 65 height 24
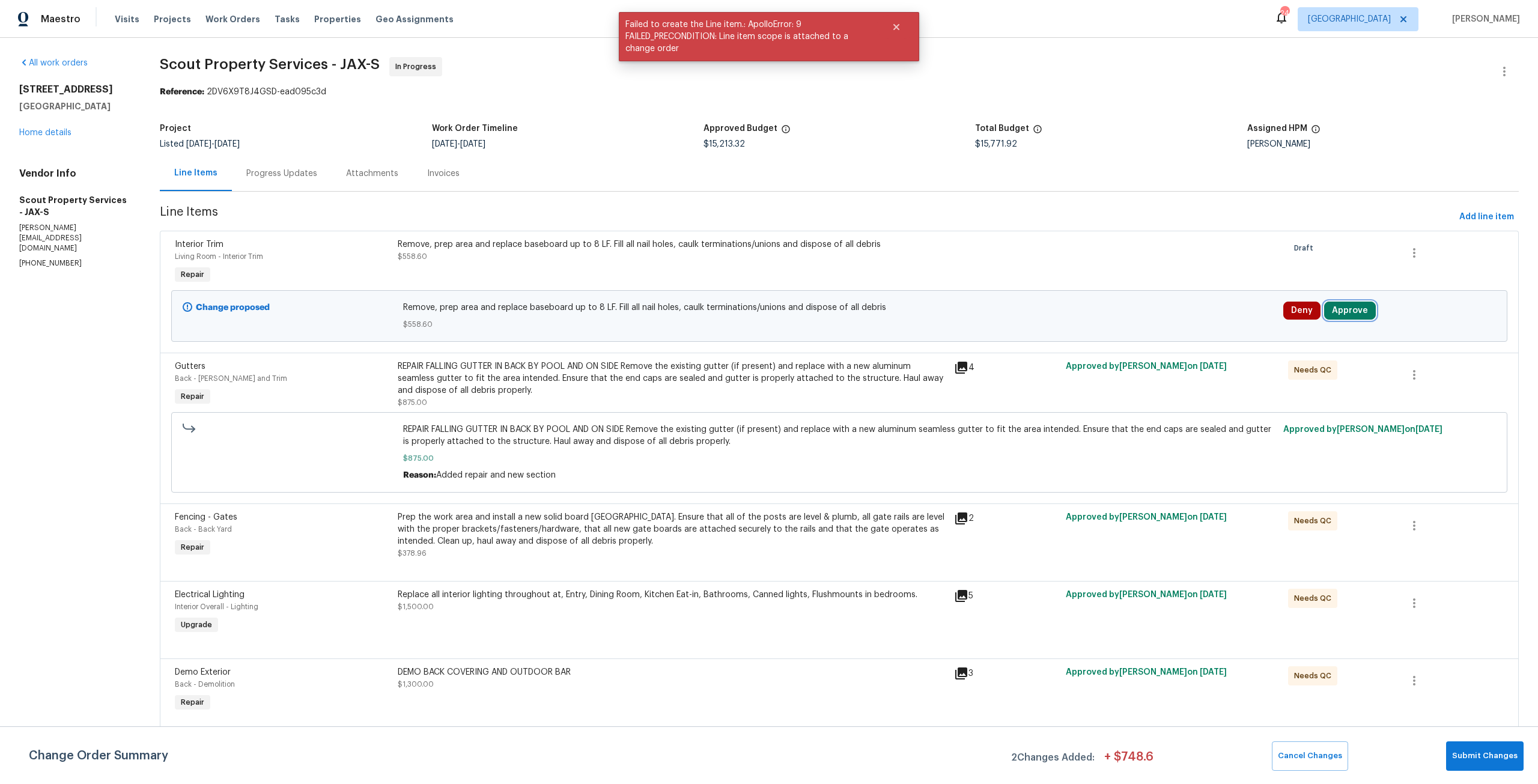
click at [1362, 315] on button "Approve" at bounding box center [1349, 311] width 52 height 18
click at [1198, 328] on button "Approve" at bounding box center [1169, 321] width 72 height 24
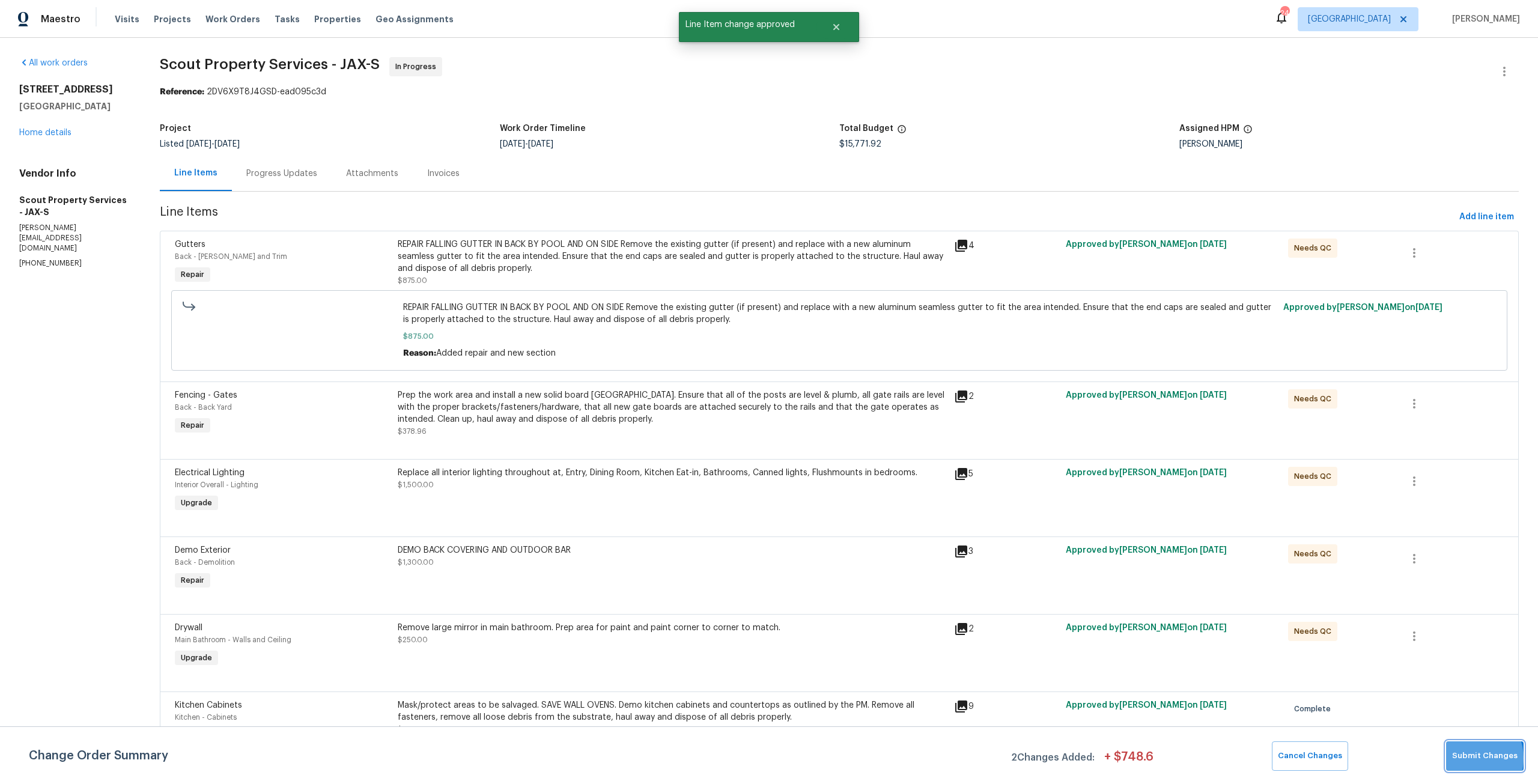
click at [1470, 758] on span "Submit Changes" at bounding box center [1484, 756] width 65 height 14
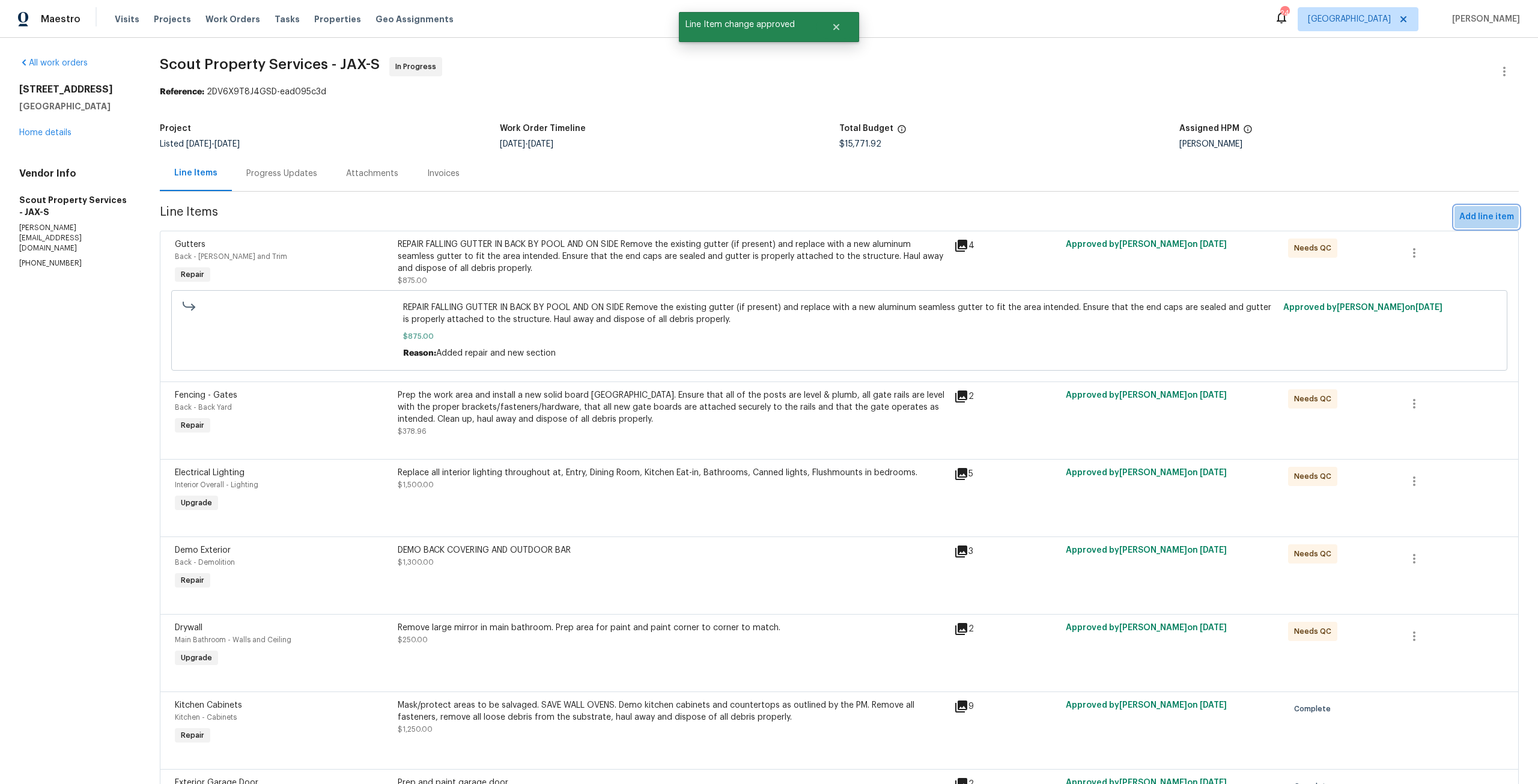
click at [1471, 216] on span "Add line item" at bounding box center [1486, 217] width 55 height 15
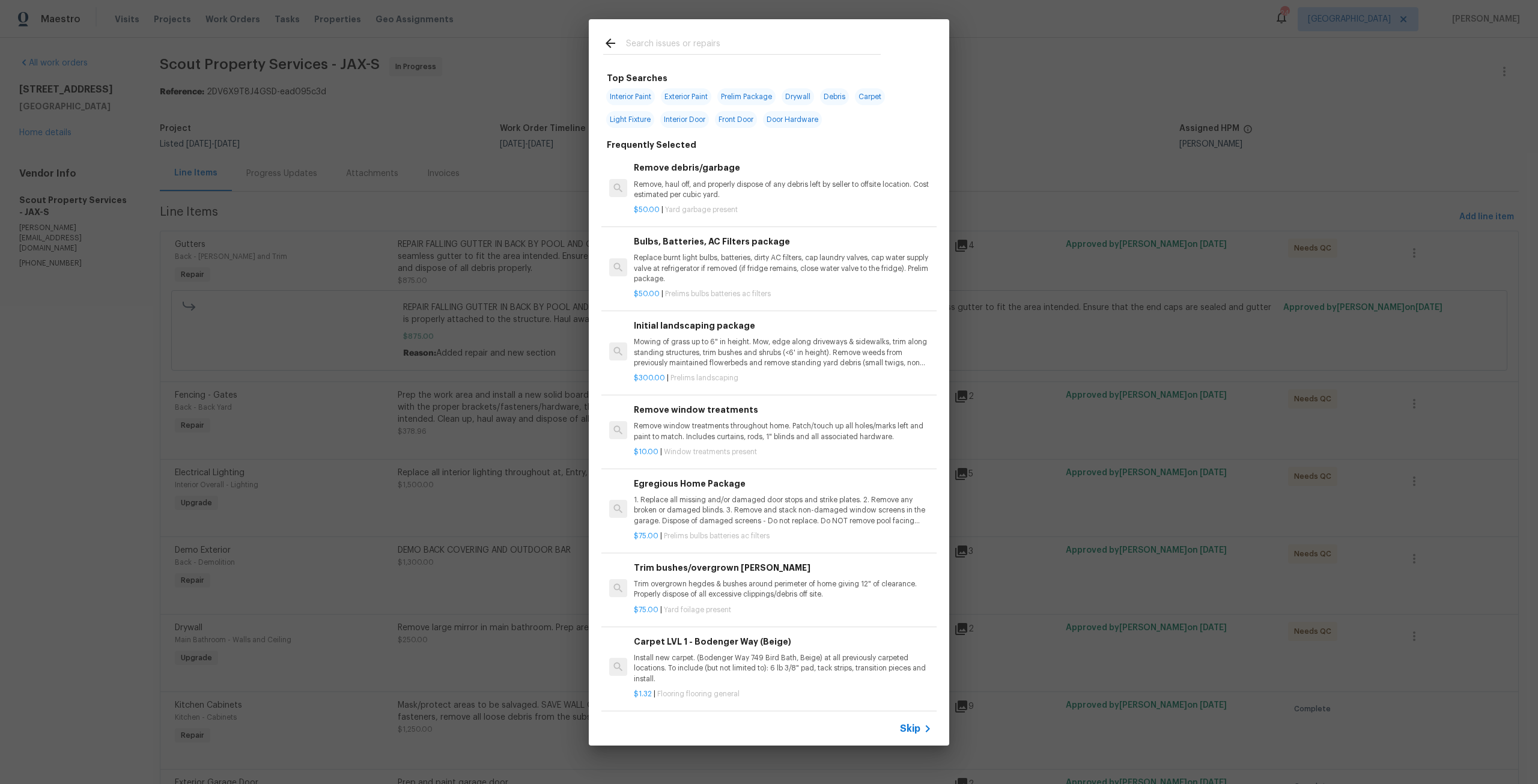
click at [750, 42] on input "text" at bounding box center [753, 45] width 255 height 18
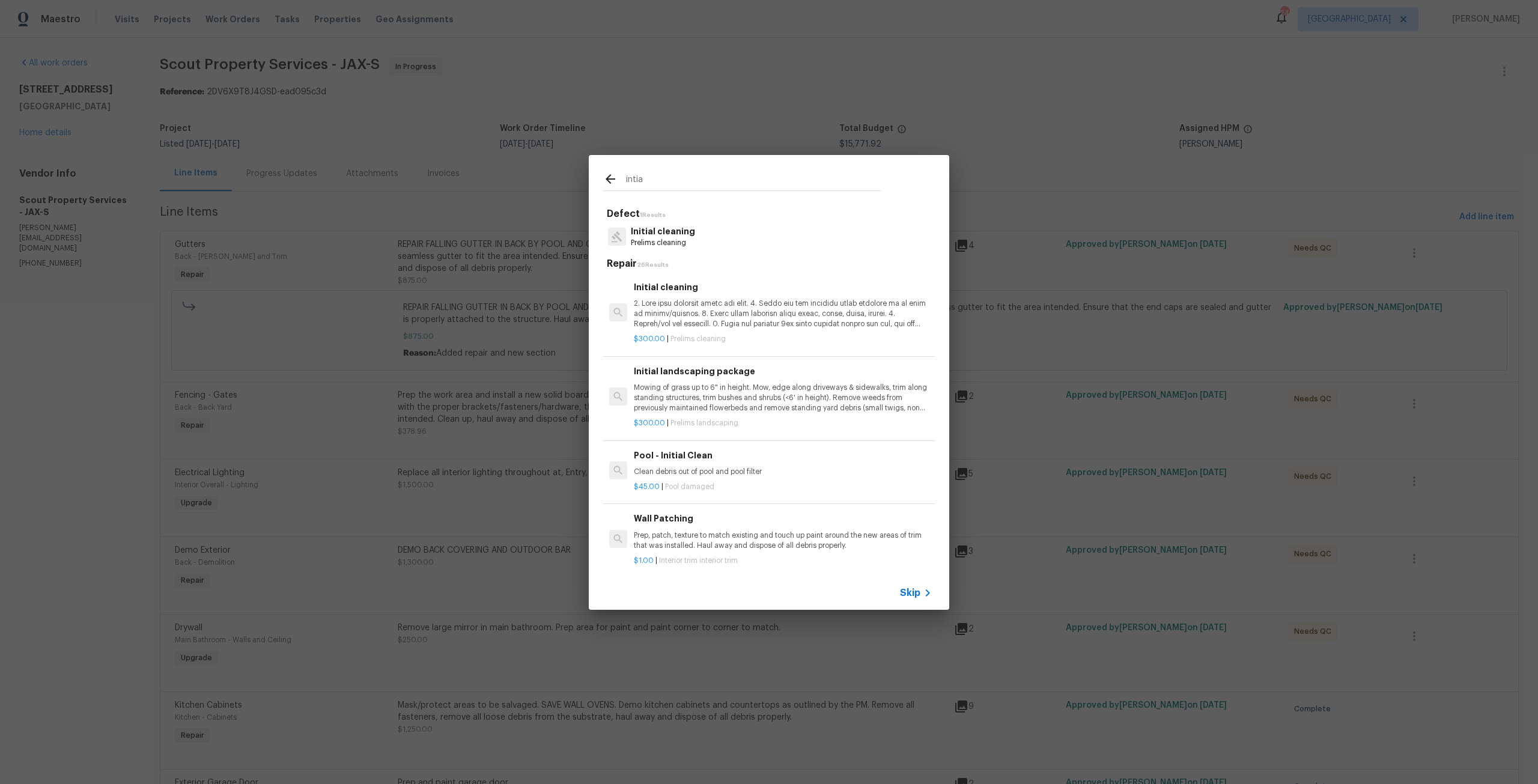
type input "intia"
click at [703, 294] on div "Initial cleaning" at bounding box center [782, 305] width 298 height 49
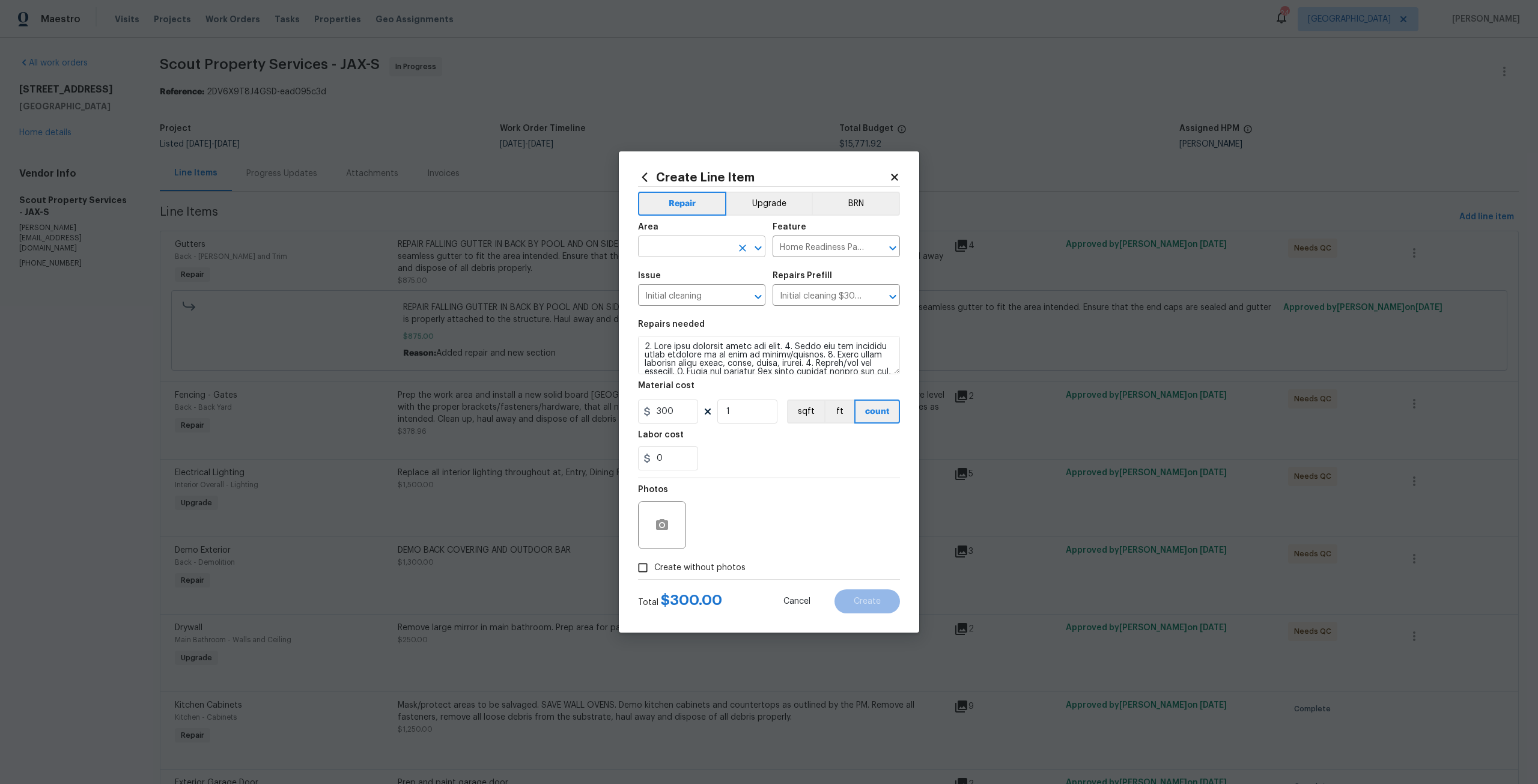
click at [697, 248] on input "text" at bounding box center [685, 248] width 94 height 19
click at [698, 290] on li "Interior Overall" at bounding box center [702, 294] width 127 height 20
type input "Interior Overall"
click at [697, 568] on span "Create without photos" at bounding box center [699, 567] width 92 height 13
click at [752, 526] on div "Photos" at bounding box center [769, 517] width 262 height 78
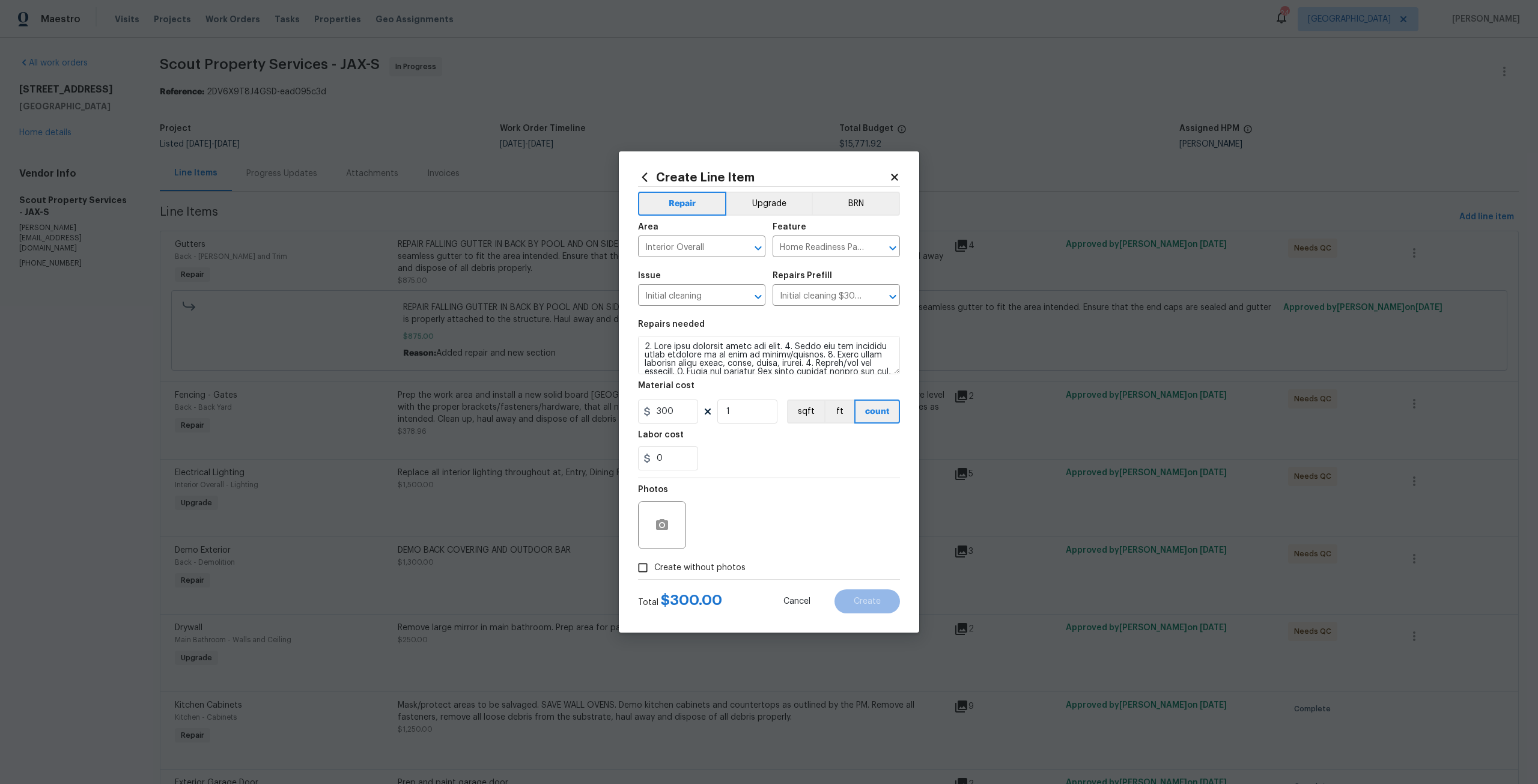
click at [649, 560] on input "Create without photos" at bounding box center [642, 567] width 23 height 23
checkbox input "true"
click at [714, 532] on textarea at bounding box center [798, 524] width 205 height 48
click at [905, 613] on div "Create Line Item Repair Upgrade BRN Area Interior Overall ​ Feature Home Readin…" at bounding box center [769, 392] width 300 height 481
click at [876, 603] on span "Create" at bounding box center [867, 601] width 27 height 9
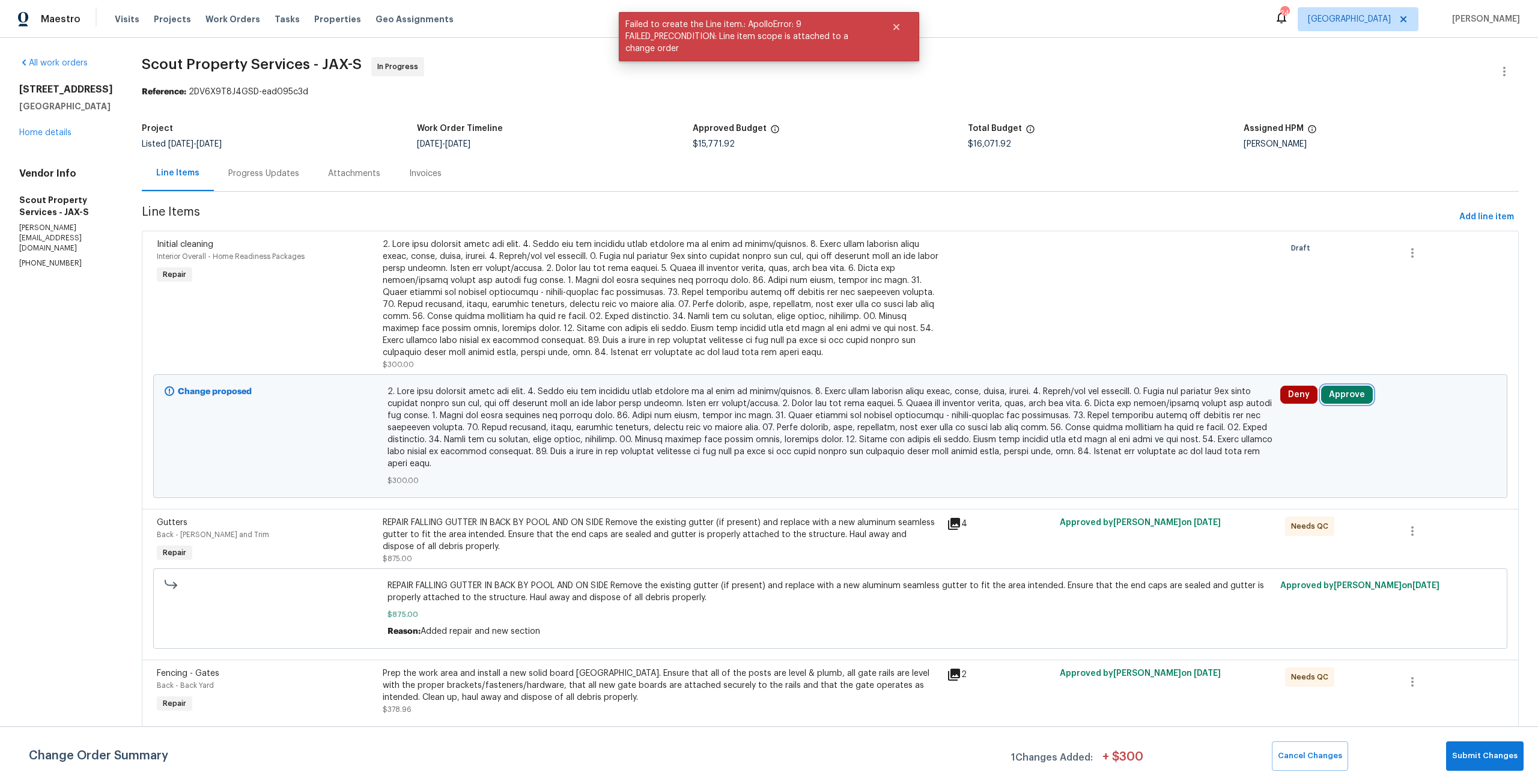
click at [1331, 398] on button "Approve" at bounding box center [1346, 395] width 52 height 18
click at [1152, 411] on button "Approve" at bounding box center [1159, 405] width 72 height 24
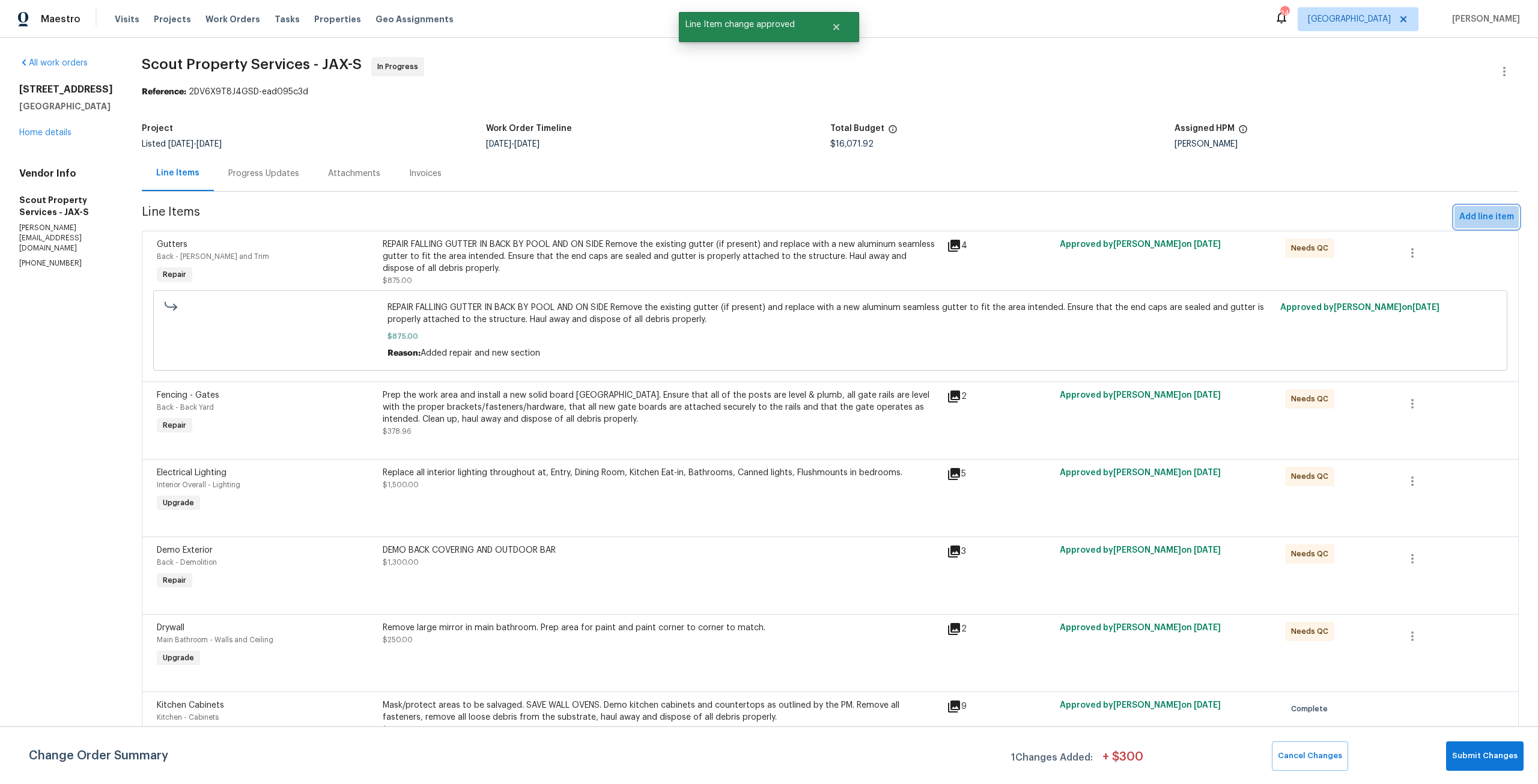
click at [1475, 221] on span "Add line item" at bounding box center [1486, 217] width 55 height 15
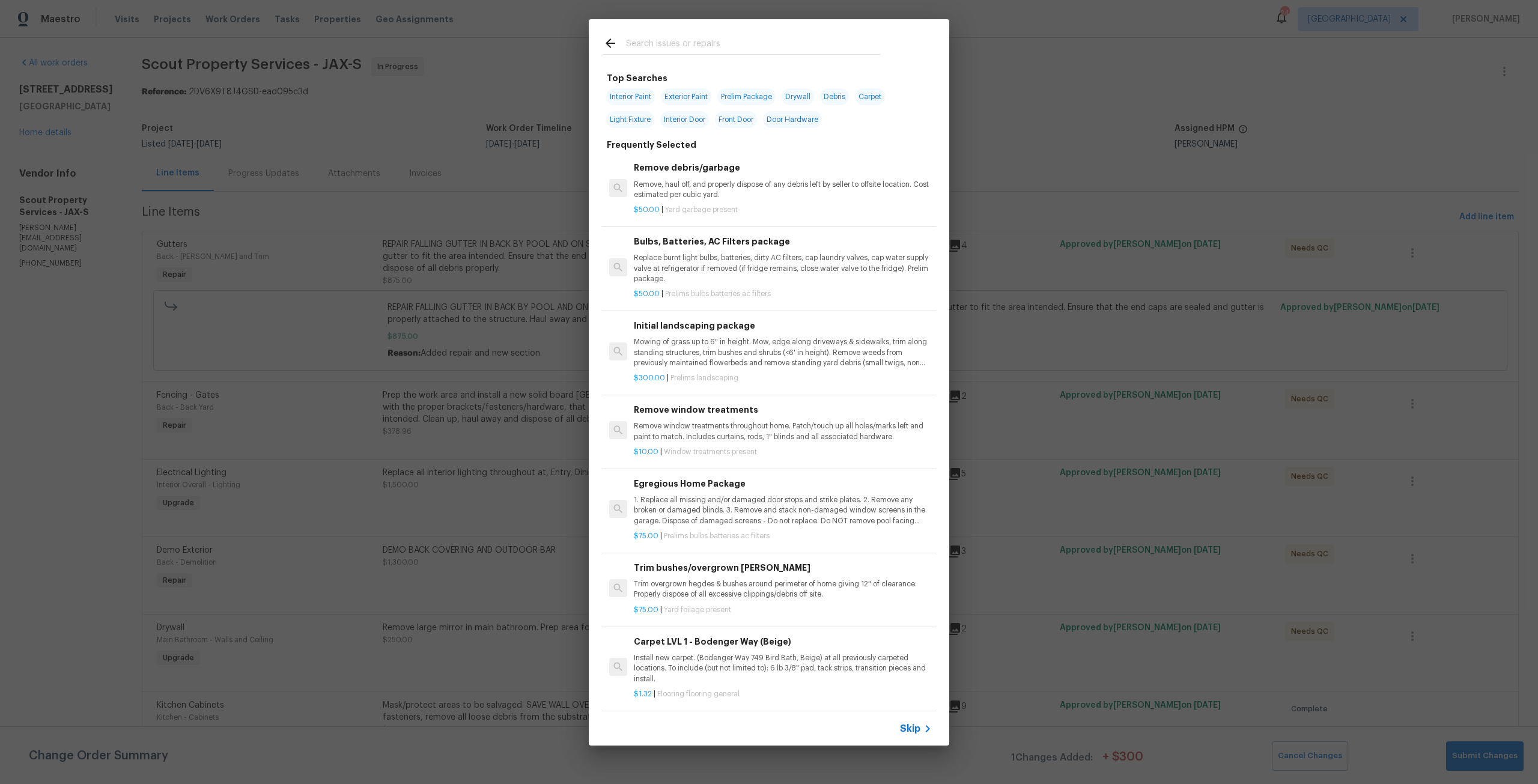
click at [743, 48] on input "text" at bounding box center [753, 45] width 255 height 18
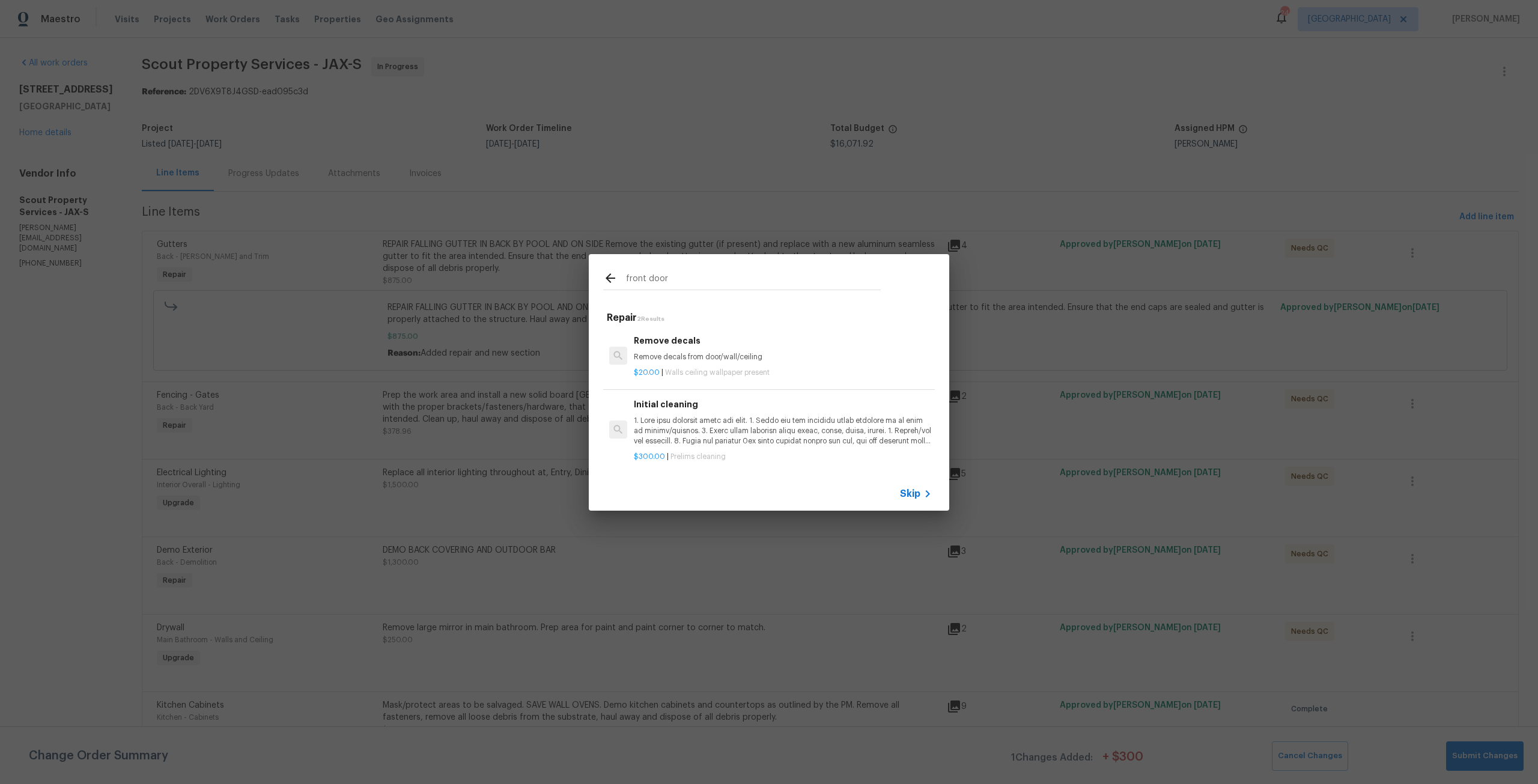
drag, startPoint x: 674, startPoint y: 269, endPoint x: 576, endPoint y: 257, distance: 98.7
click at [576, 257] on div "front door Repair 2 Results Remove decals Remove decals from door/wall/ceiling …" at bounding box center [769, 382] width 1538 height 764
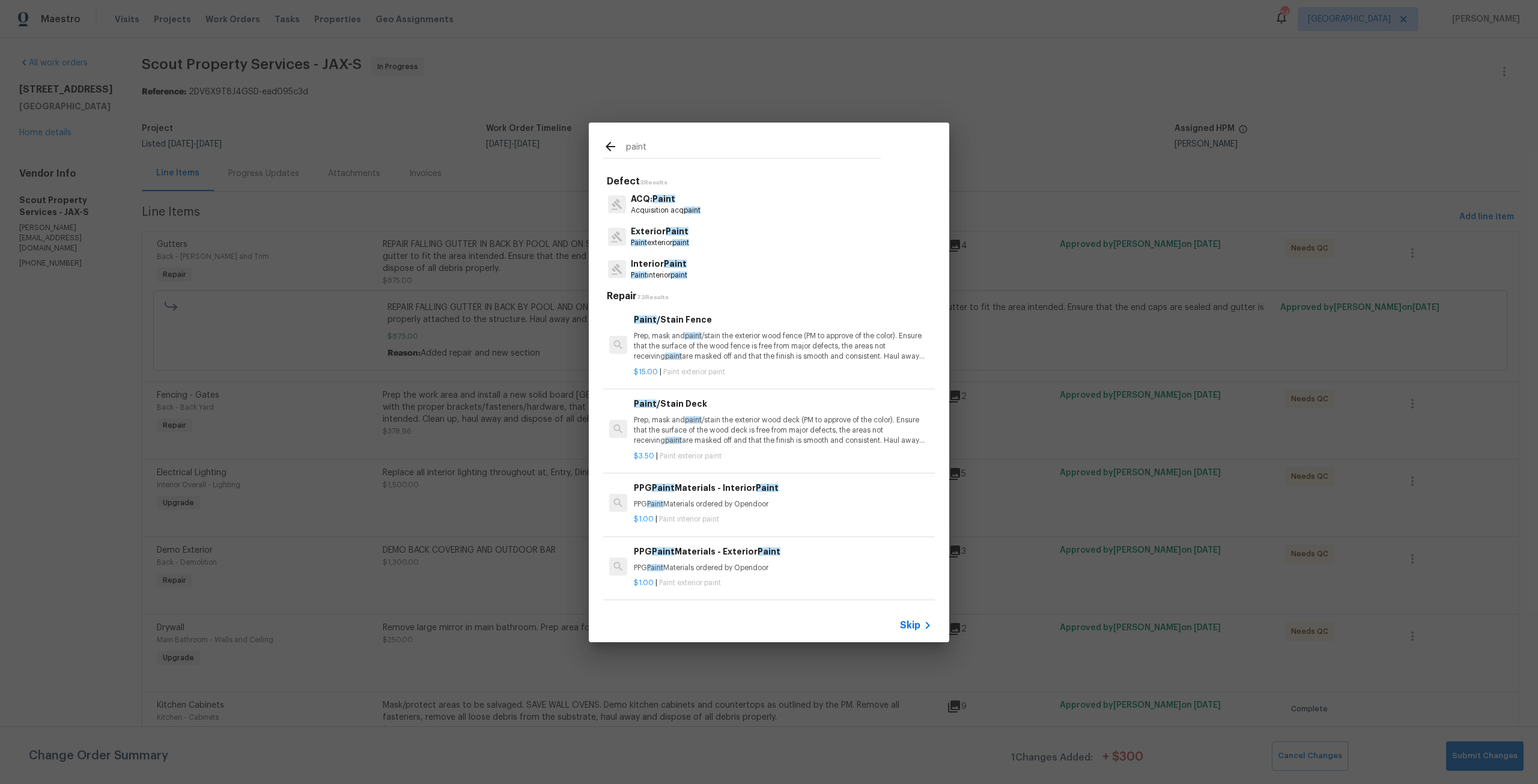
type input "paint"
click at [669, 239] on p "Paint exterior paint" at bounding box center [659, 242] width 58 height 10
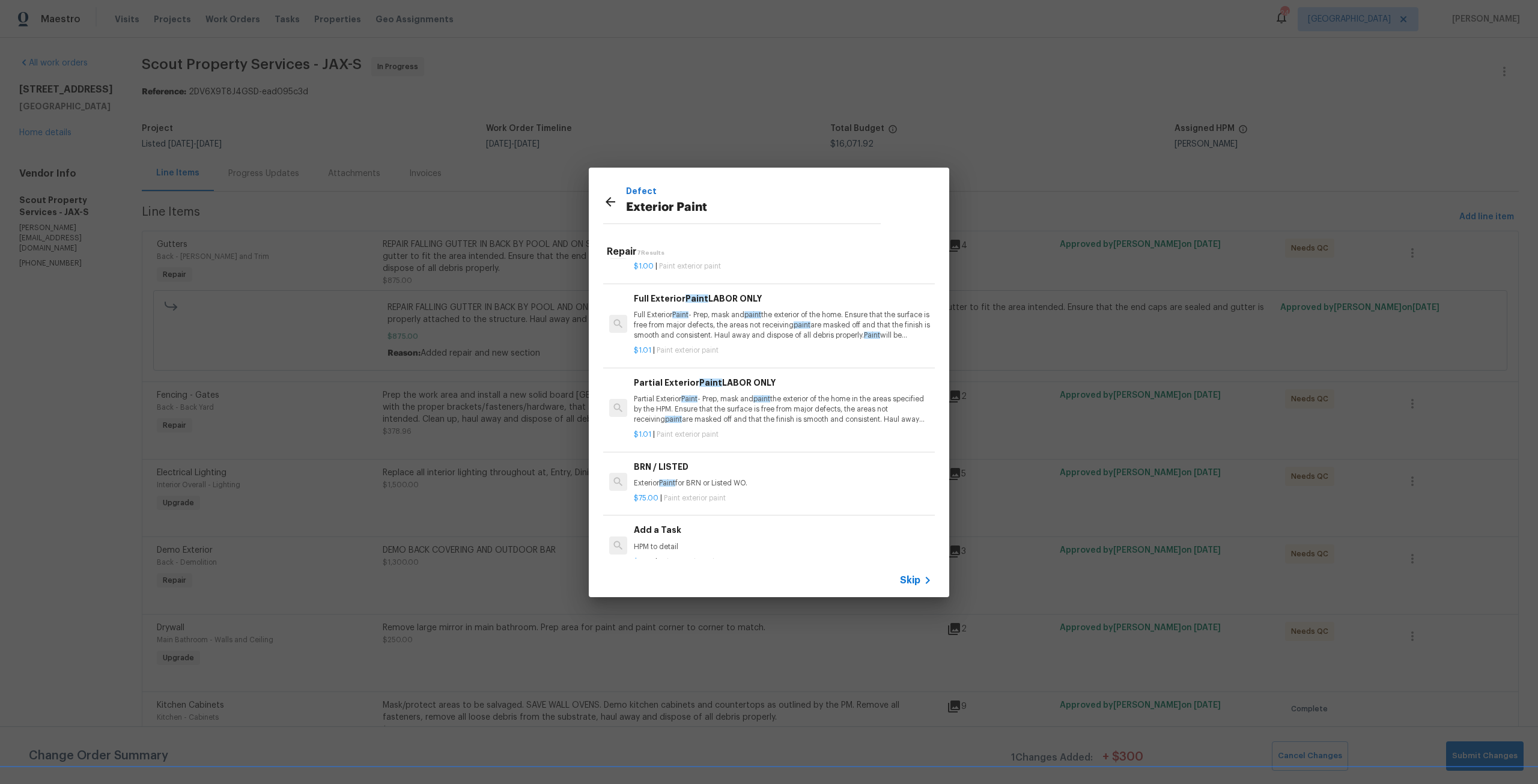
scroll to position [237, 0]
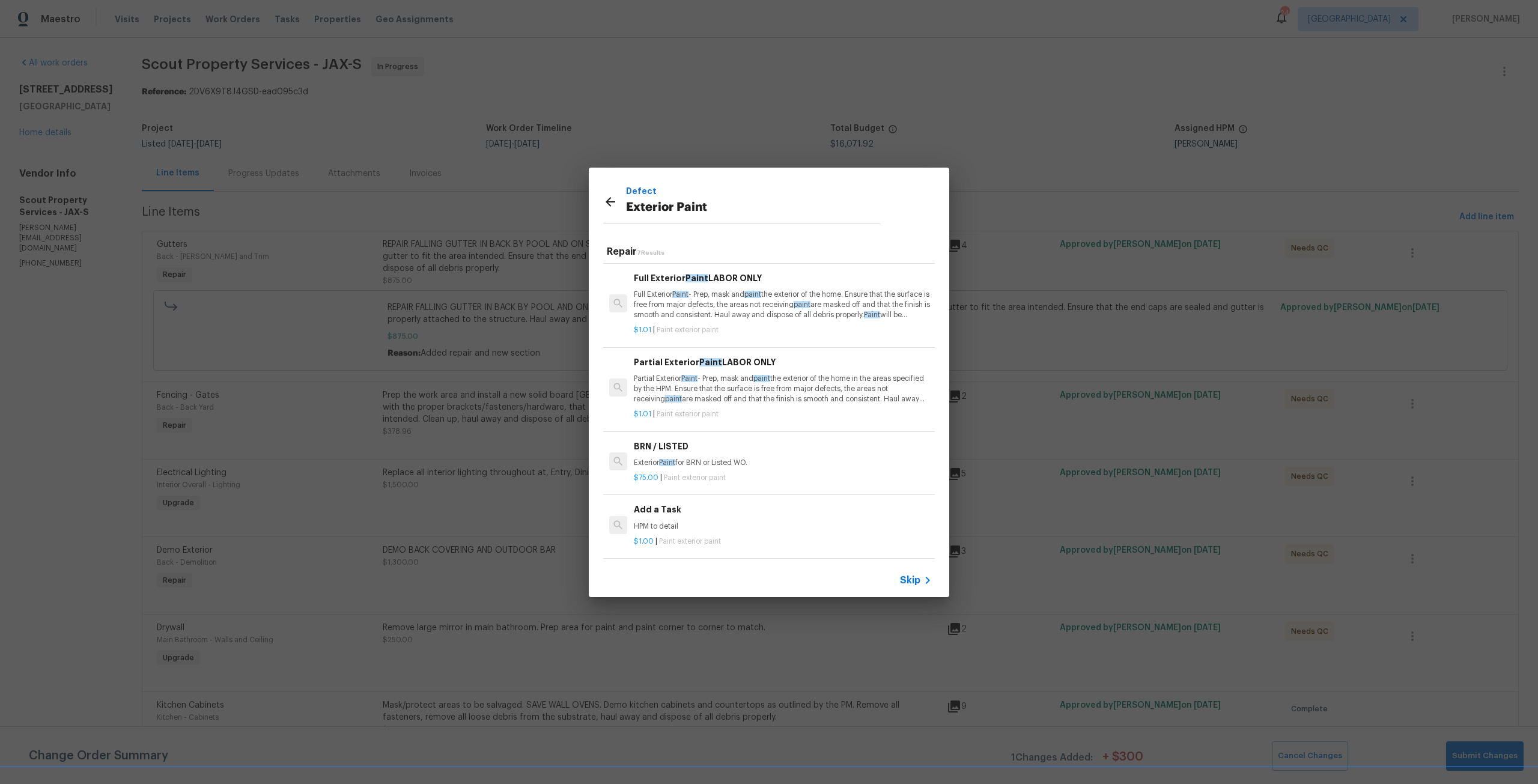
click at [724, 392] on p "Partial Exterior Paint - Prep, mask and paint the exterior of the home in the a…" at bounding box center [782, 389] width 298 height 30
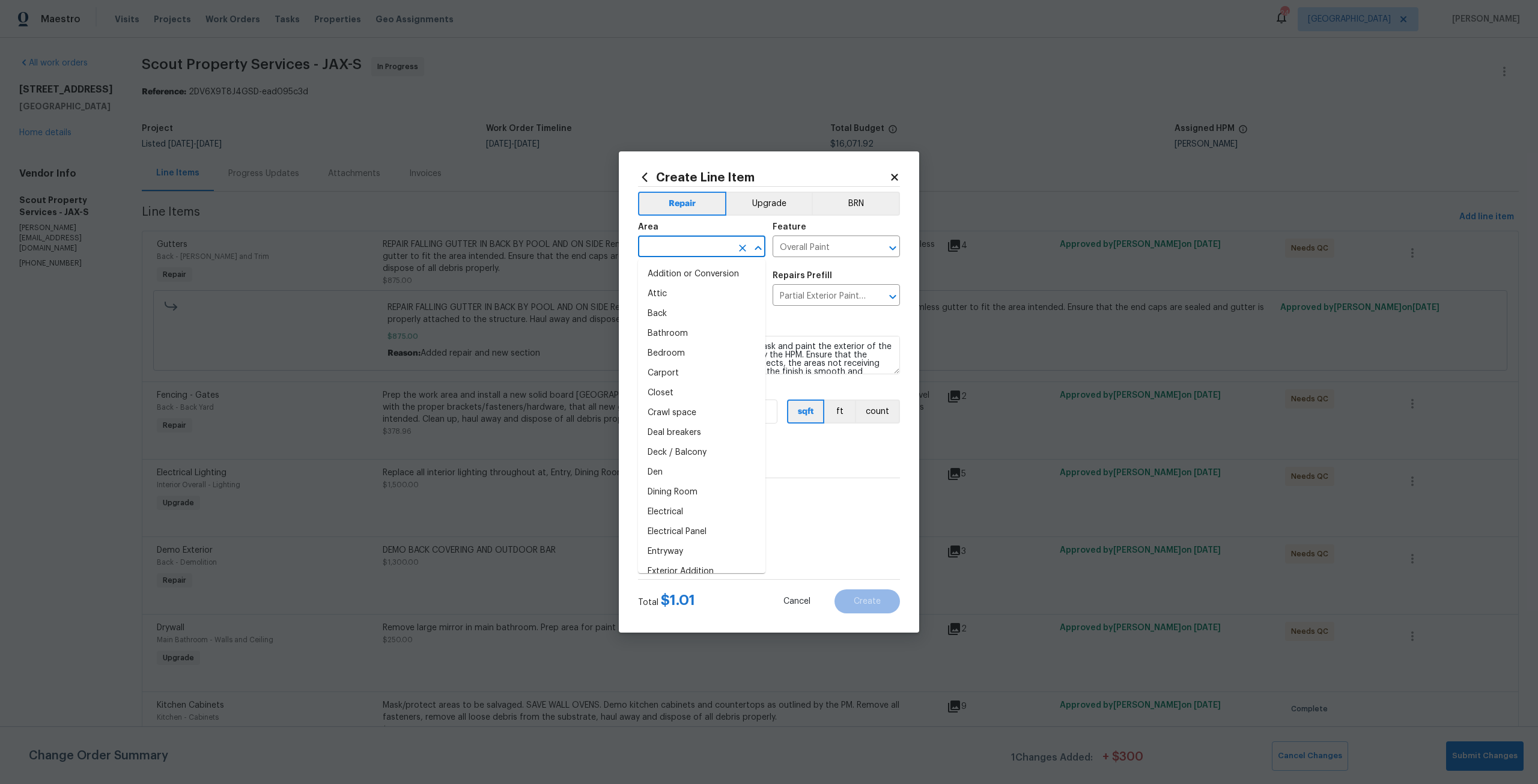
click at [674, 249] on input "text" at bounding box center [685, 248] width 94 height 19
type input "Front"
click at [693, 414] on input "1.01" at bounding box center [667, 411] width 60 height 24
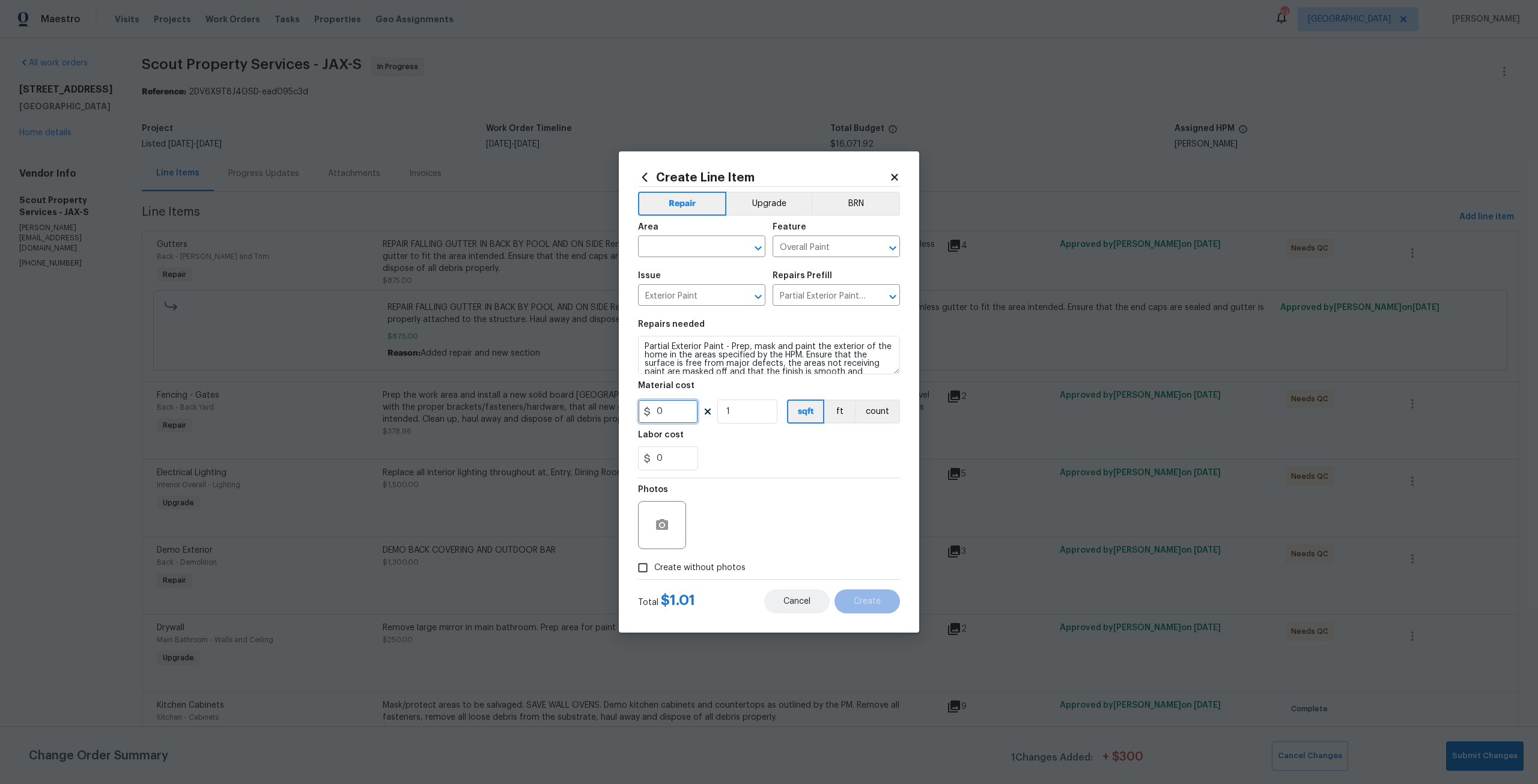
type input "0"
drag, startPoint x: 798, startPoint y: 601, endPoint x: 1114, endPoint y: 378, distance: 386.8
click at [799, 601] on span "Cancel" at bounding box center [797, 601] width 27 height 9
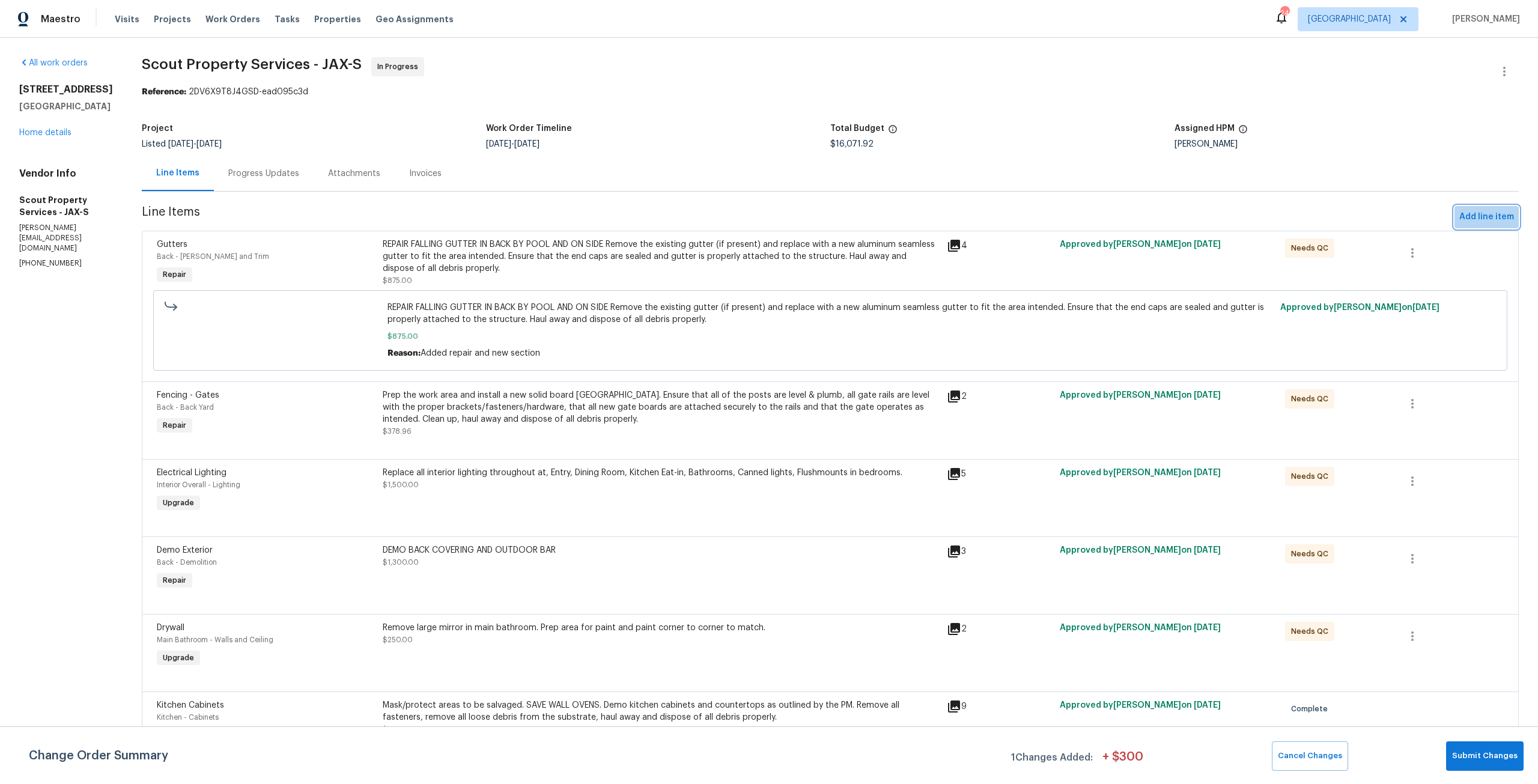
click at [1486, 209] on button "Add line item" at bounding box center [1486, 217] width 64 height 22
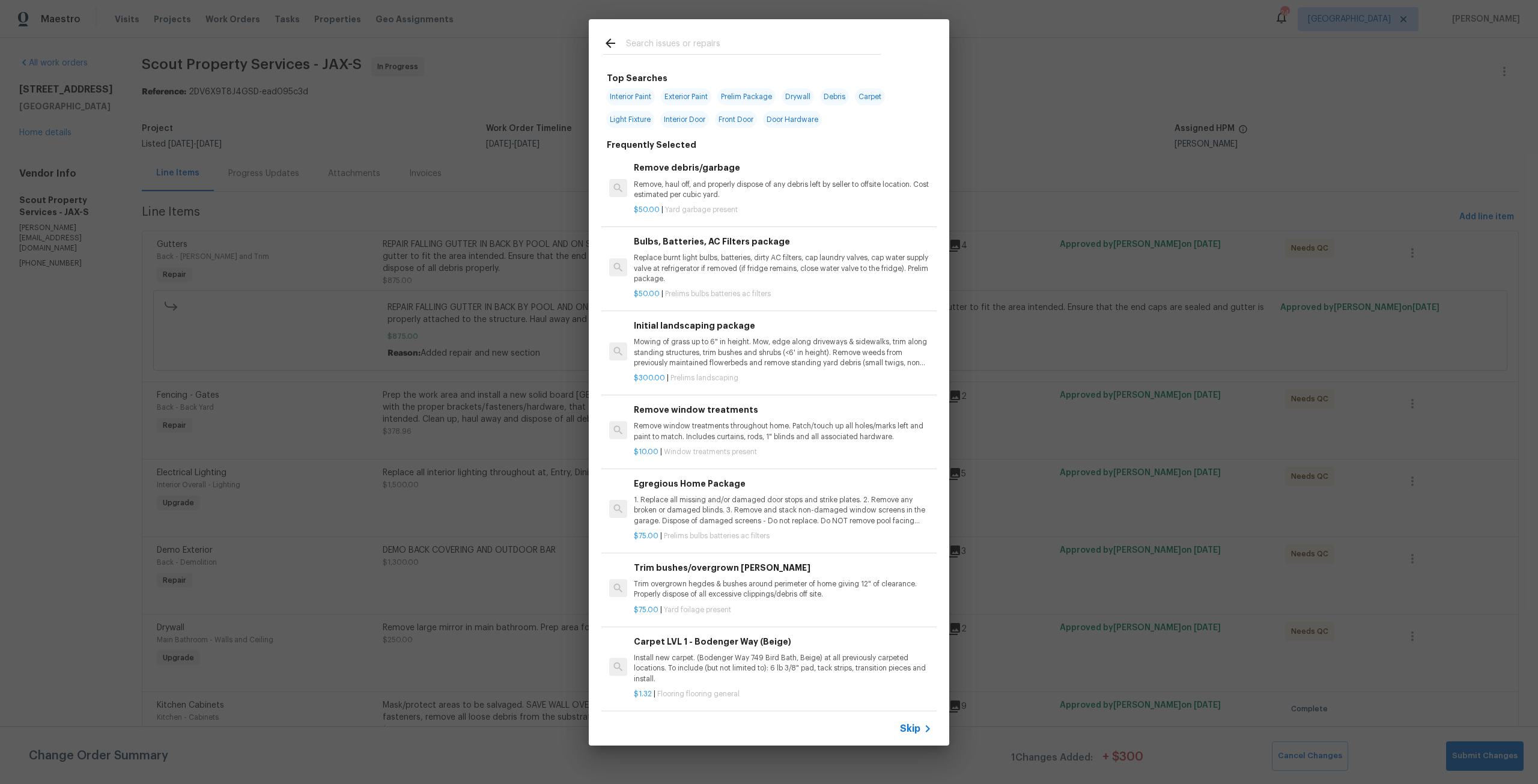
click at [728, 36] on input "text" at bounding box center [753, 45] width 255 height 18
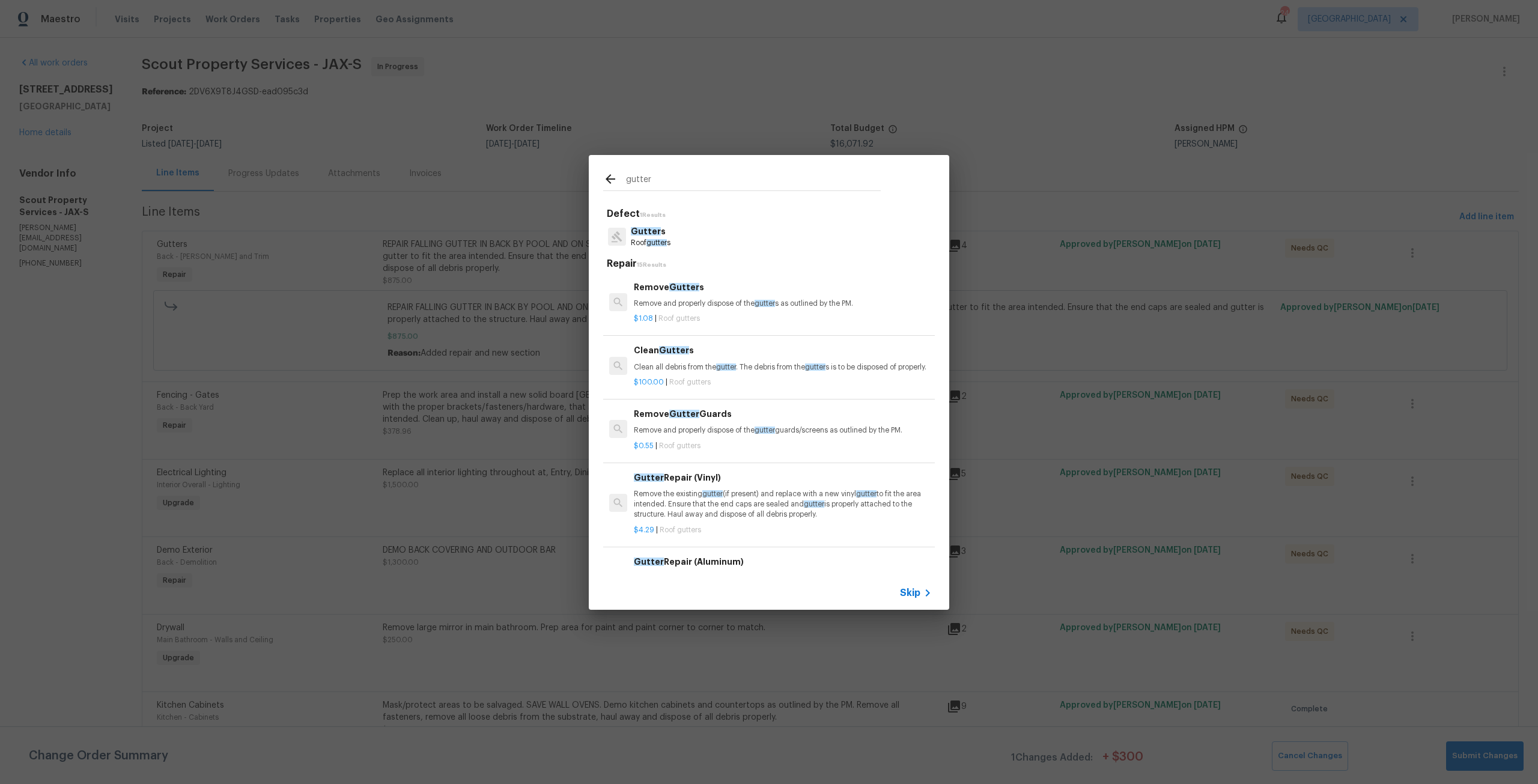
type input "gutter"
click at [705, 308] on p "Remove and properly dispose of the gutter s as outlined by the PM." at bounding box center [782, 303] width 298 height 10
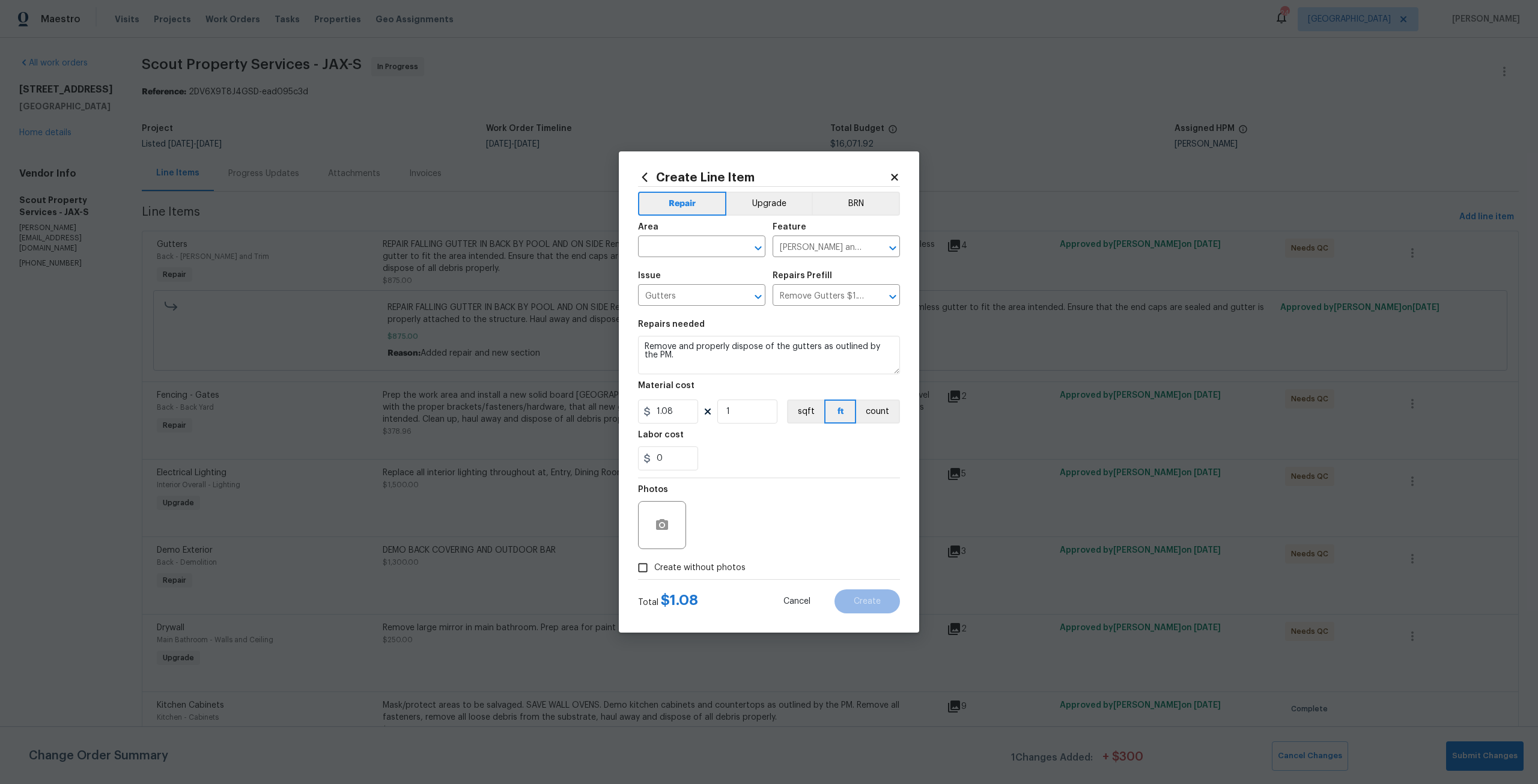
click at [710, 238] on div "Area" at bounding box center [702, 230] width 127 height 16
click at [703, 249] on input "text" at bounding box center [685, 248] width 94 height 19
type input "front"
click at [724, 356] on textarea "Remove and properly dispose of the gutters as outlined by the PM." at bounding box center [769, 355] width 262 height 39
click at [704, 242] on input "text" at bounding box center [685, 248] width 94 height 19
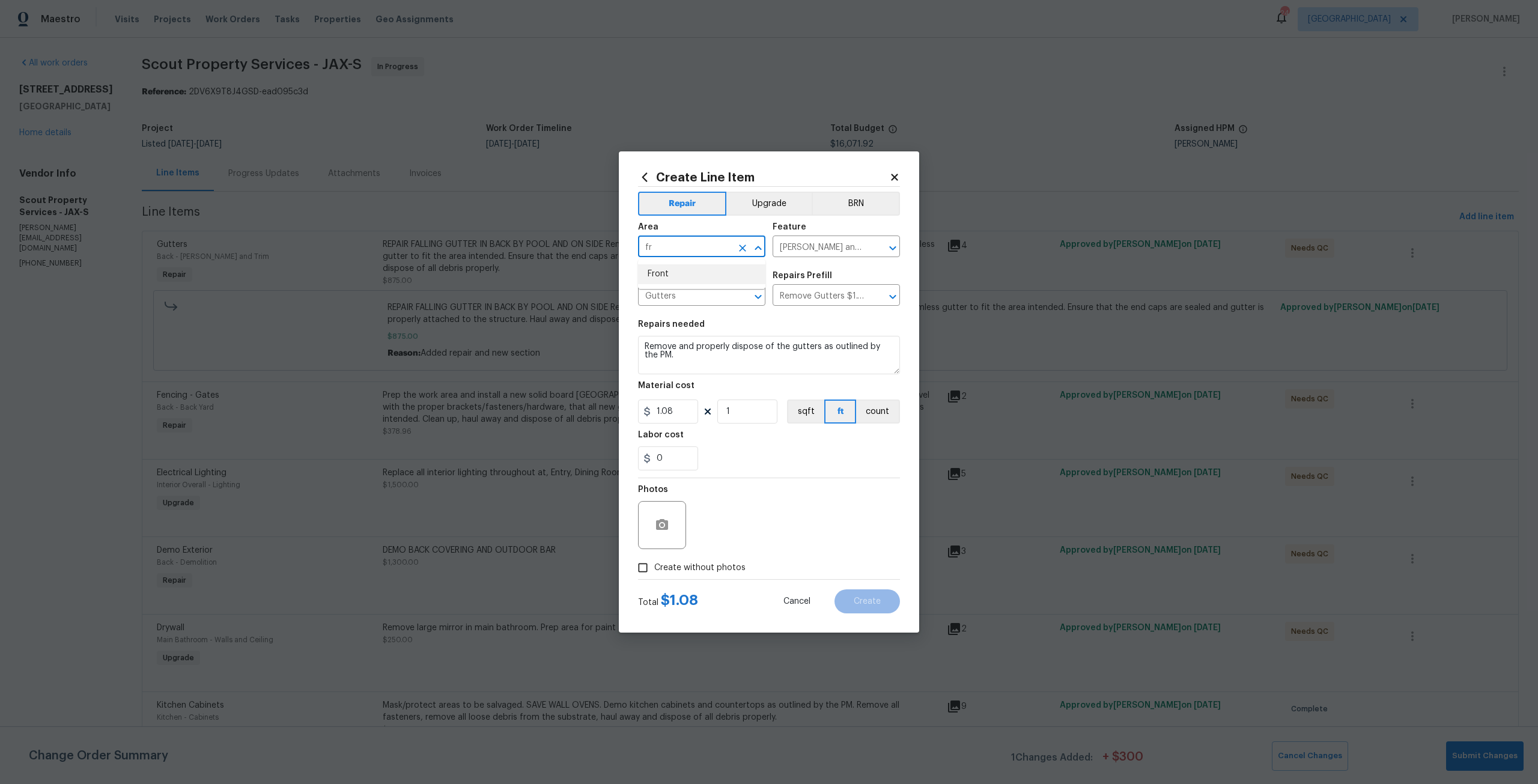
click at [700, 270] on li "Front" at bounding box center [702, 274] width 127 height 20
type input "Front"
drag, startPoint x: 692, startPoint y: 412, endPoint x: 652, endPoint y: 410, distance: 40.0
click at [652, 410] on input "1.08" at bounding box center [667, 411] width 60 height 24
type input "65"
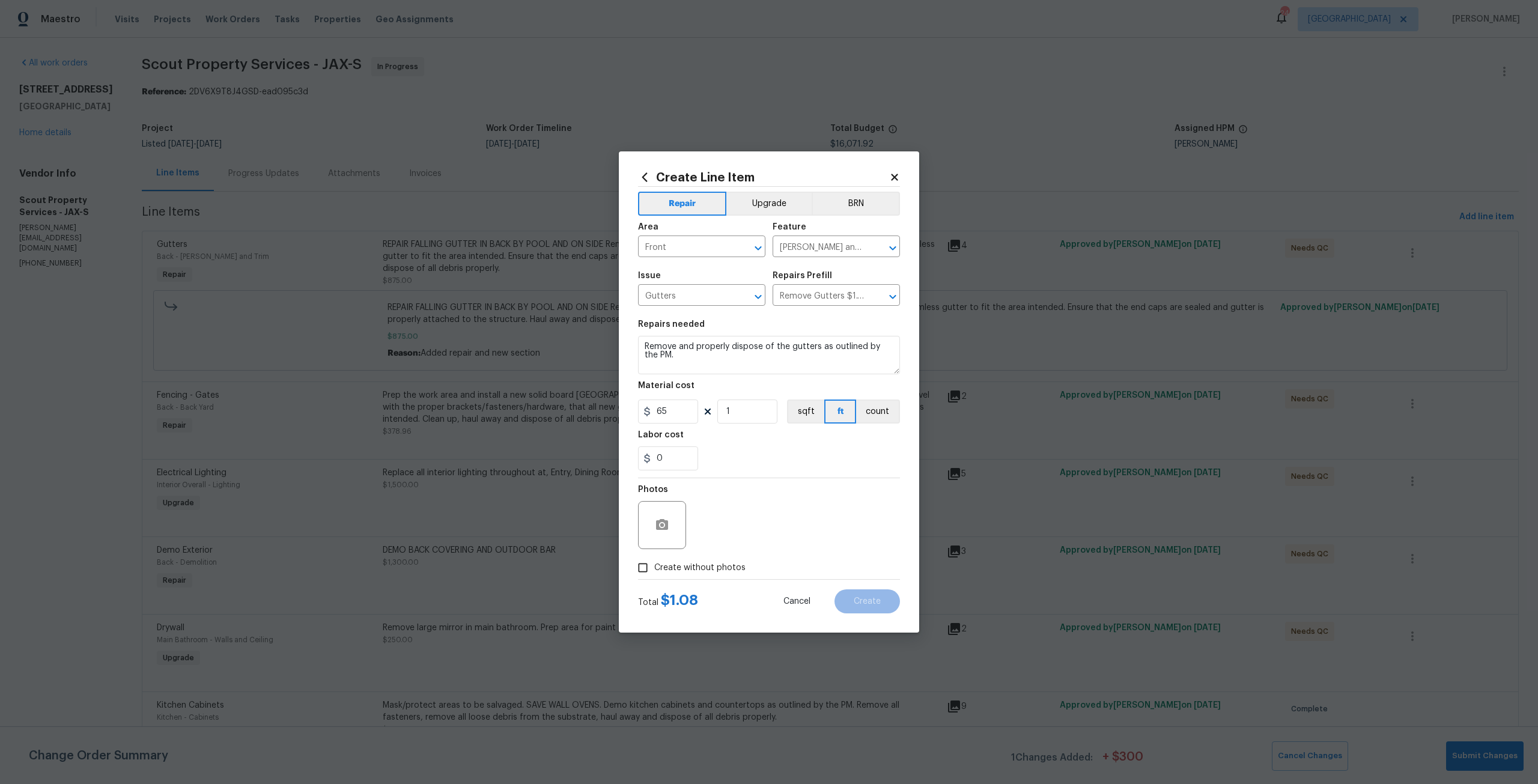
click at [738, 567] on span "Create without photos" at bounding box center [699, 567] width 92 height 13
click at [654, 567] on input "Create without photos" at bounding box center [642, 567] width 23 height 23
checkbox input "true"
drag, startPoint x: 762, startPoint y: 536, endPoint x: 802, endPoint y: 558, distance: 45.7
click at [764, 536] on textarea at bounding box center [798, 524] width 205 height 48
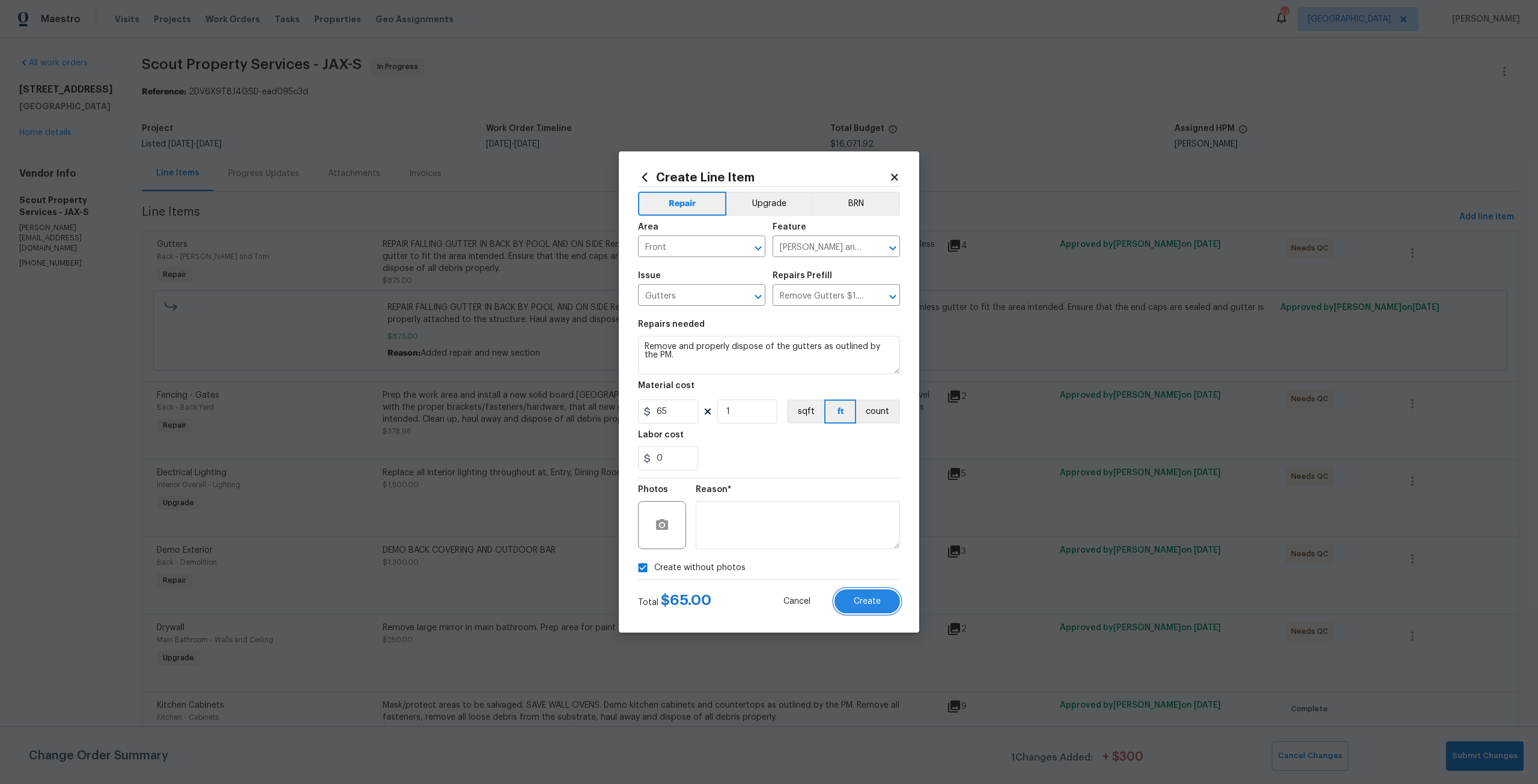
drag, startPoint x: 854, startPoint y: 595, endPoint x: 851, endPoint y: 576, distance: 19.2
click at [855, 595] on button "Create" at bounding box center [867, 601] width 65 height 24
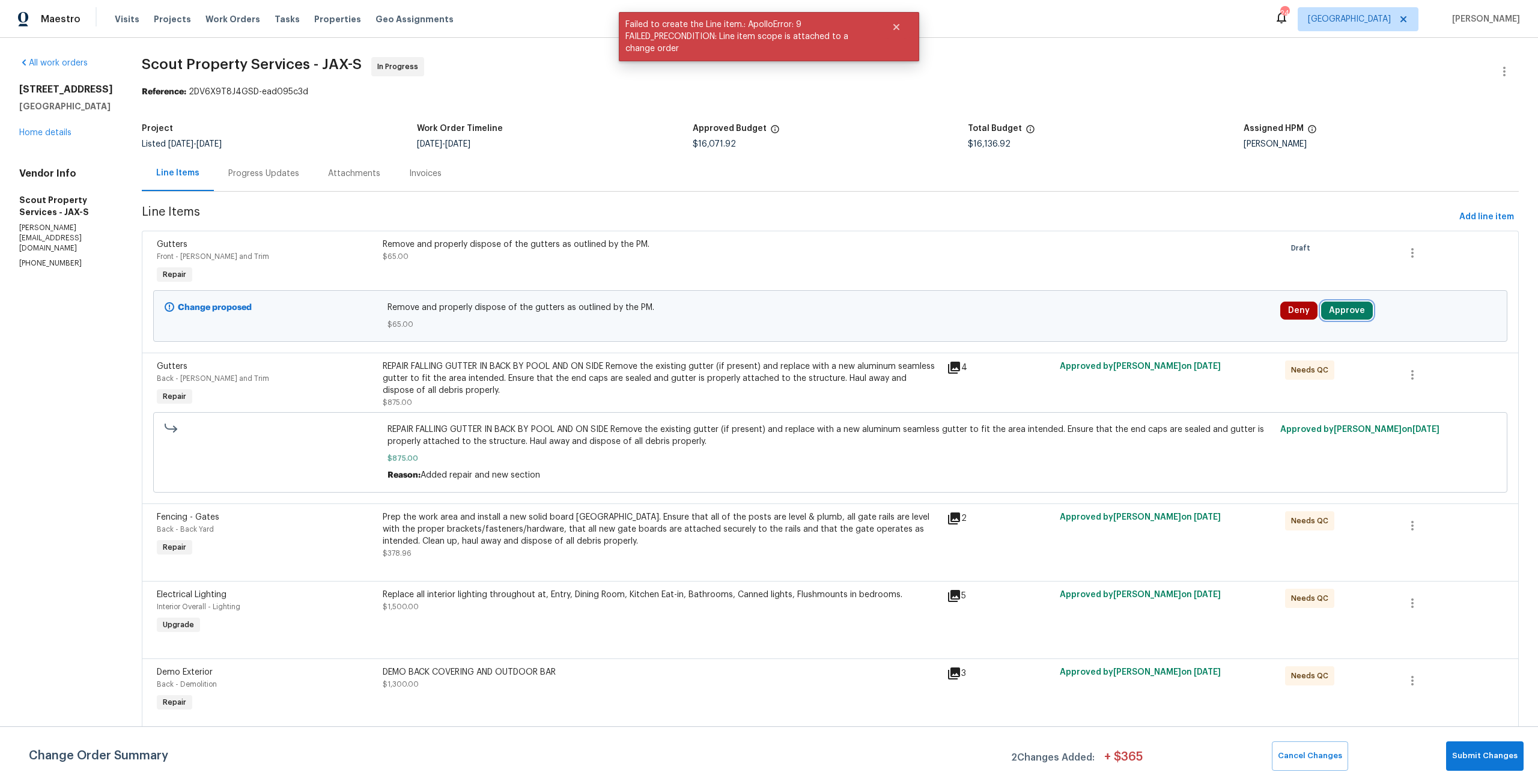
click at [1341, 307] on button "Approve" at bounding box center [1346, 311] width 52 height 18
click at [1186, 321] on button "Approve" at bounding box center [1159, 321] width 72 height 24
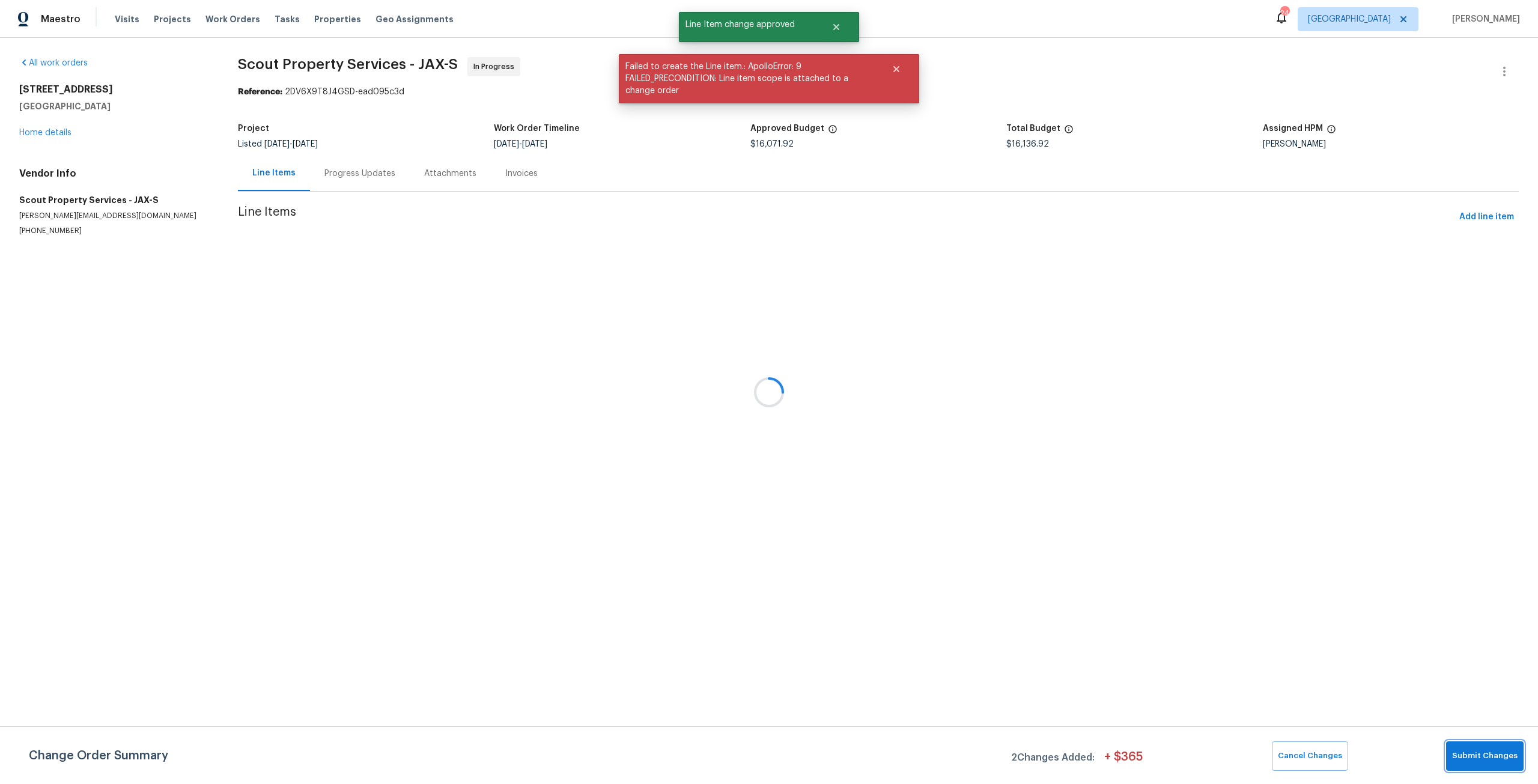
click at [1479, 741] on button "Submit Changes" at bounding box center [1484, 755] width 77 height 30
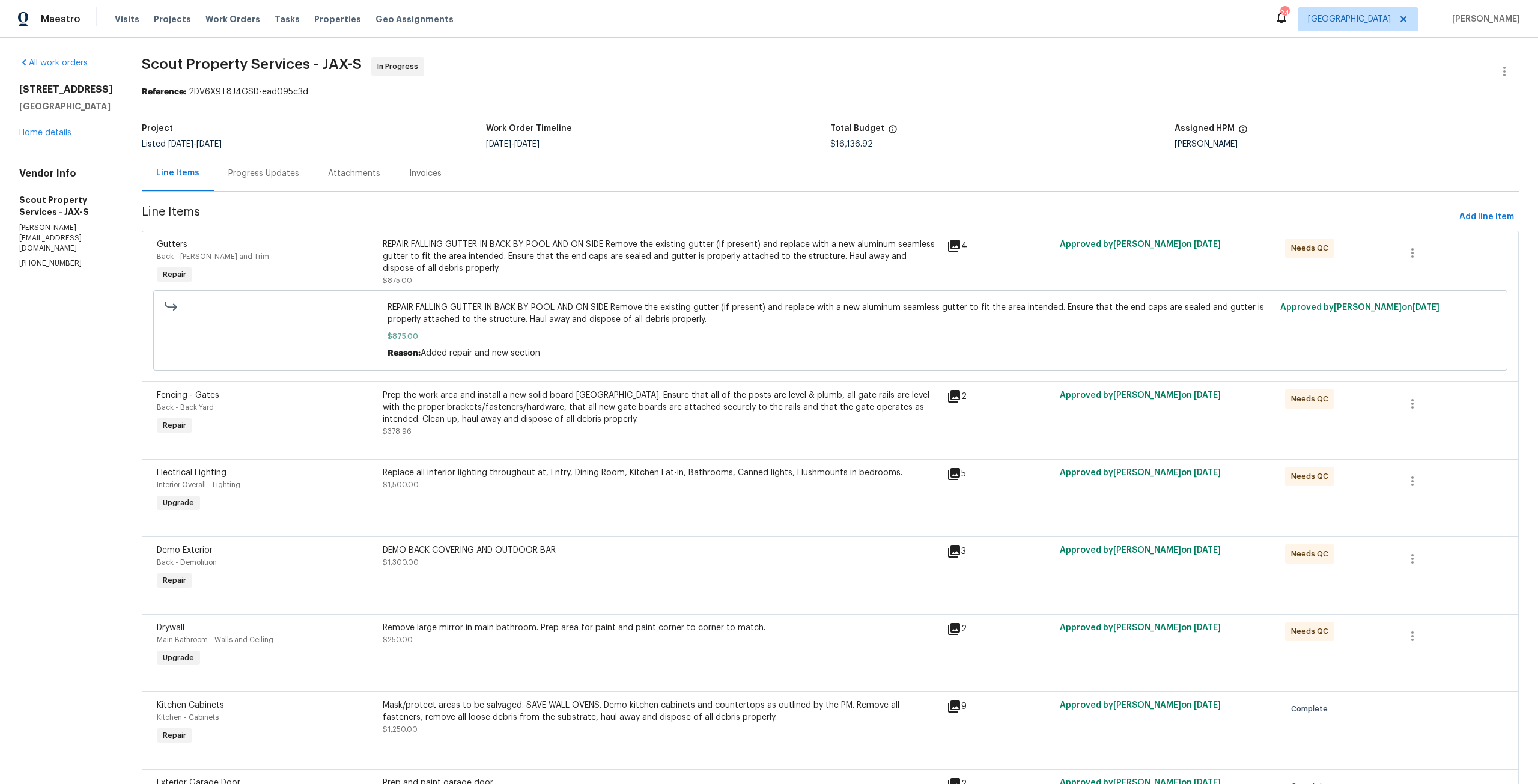
click at [1492, 223] on span "Add line item" at bounding box center [1486, 217] width 55 height 15
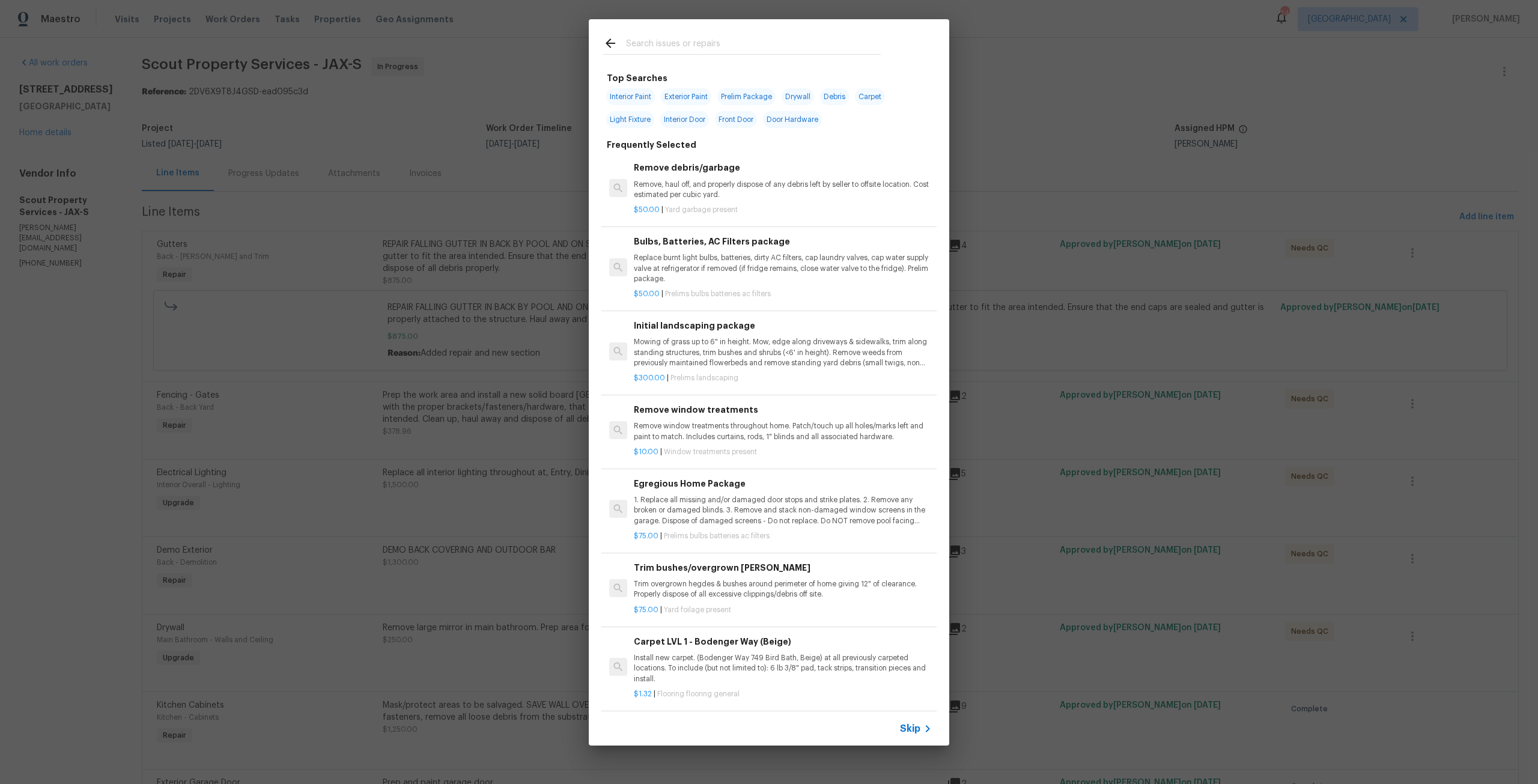
click at [735, 44] on input "text" at bounding box center [753, 45] width 255 height 18
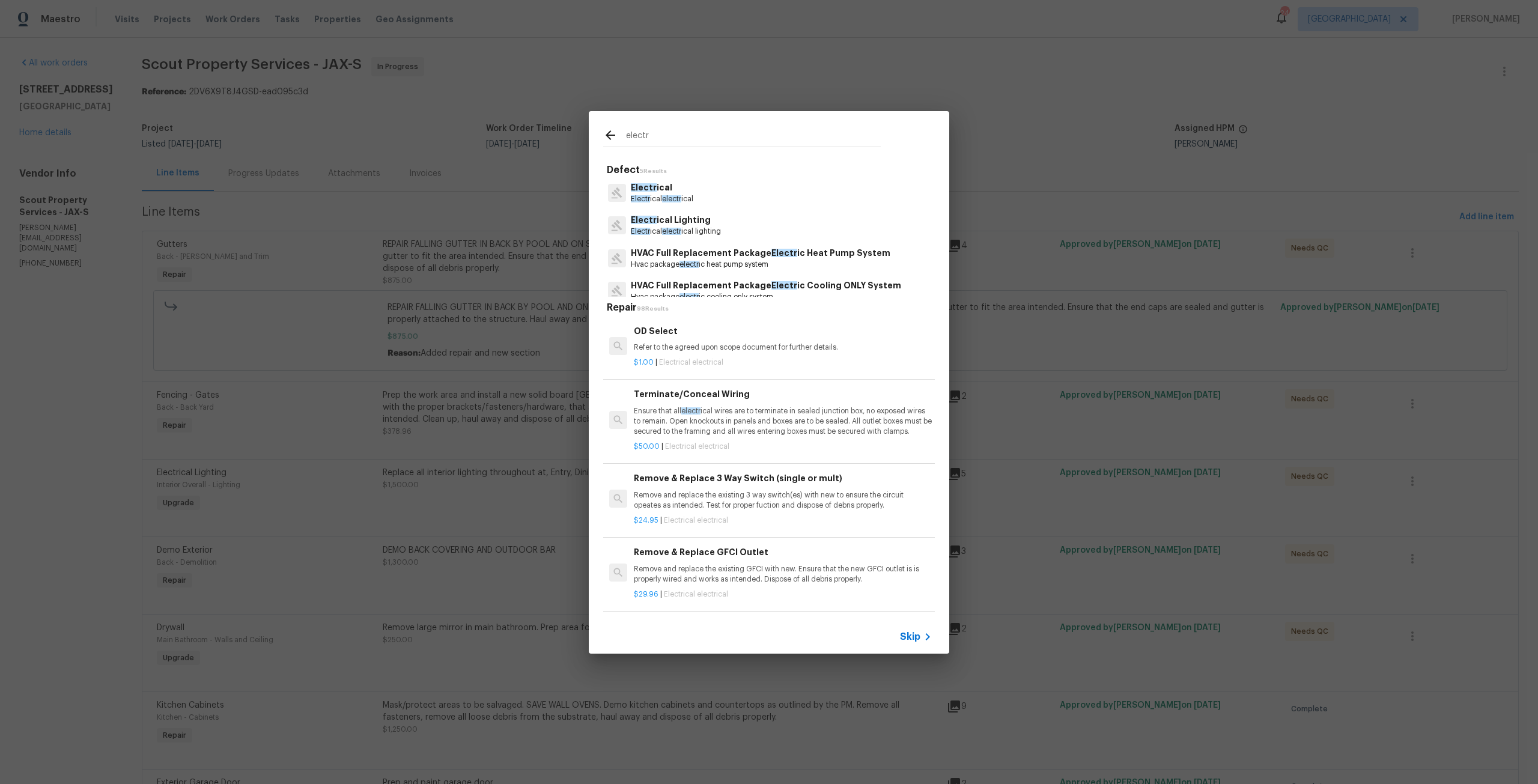
type input "electr"
click at [674, 196] on span "electr" at bounding box center [671, 199] width 19 height 8
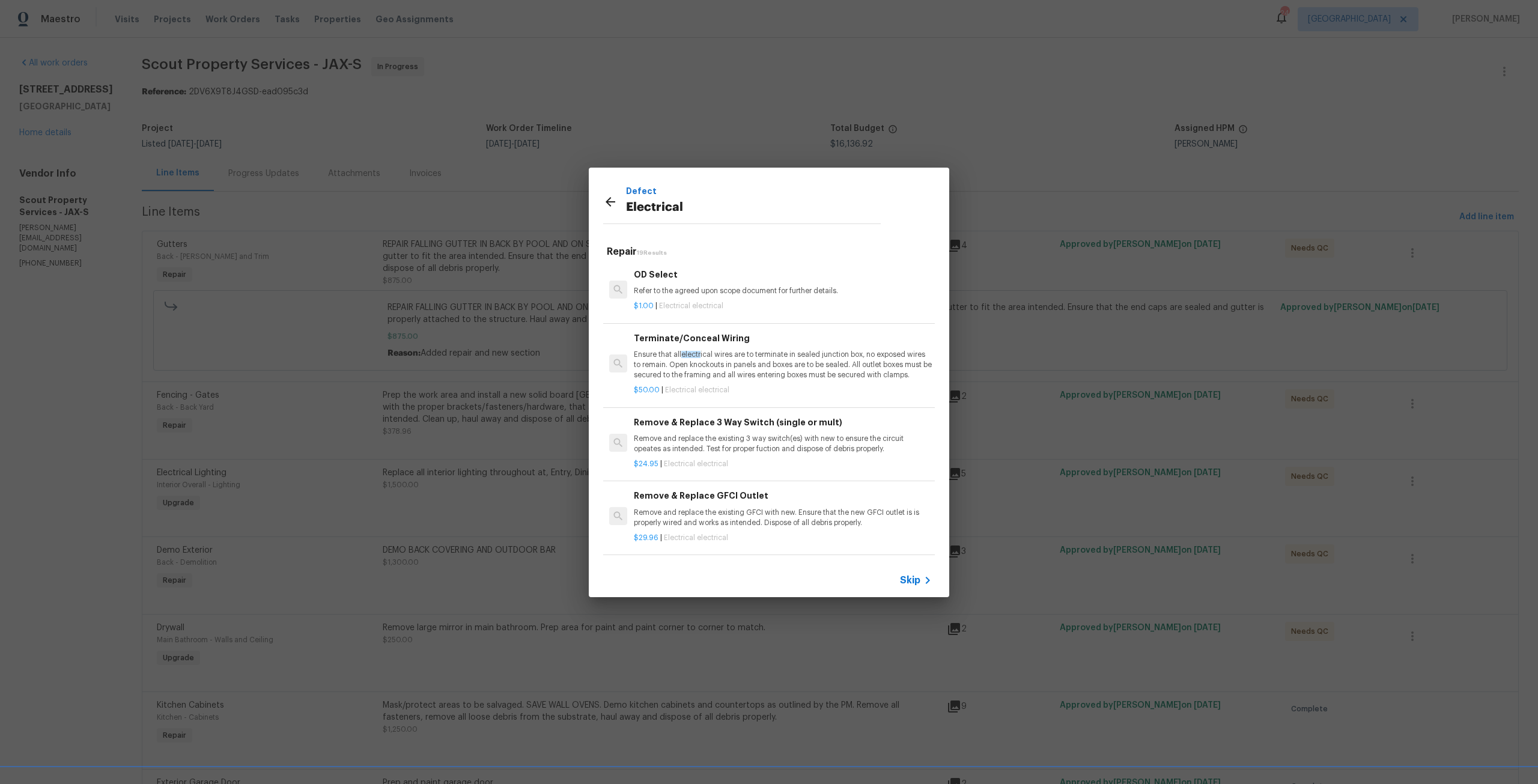
click at [757, 359] on p "Ensure that all electr ical wires are to terminate in sealed junction box, no e…" at bounding box center [782, 364] width 298 height 30
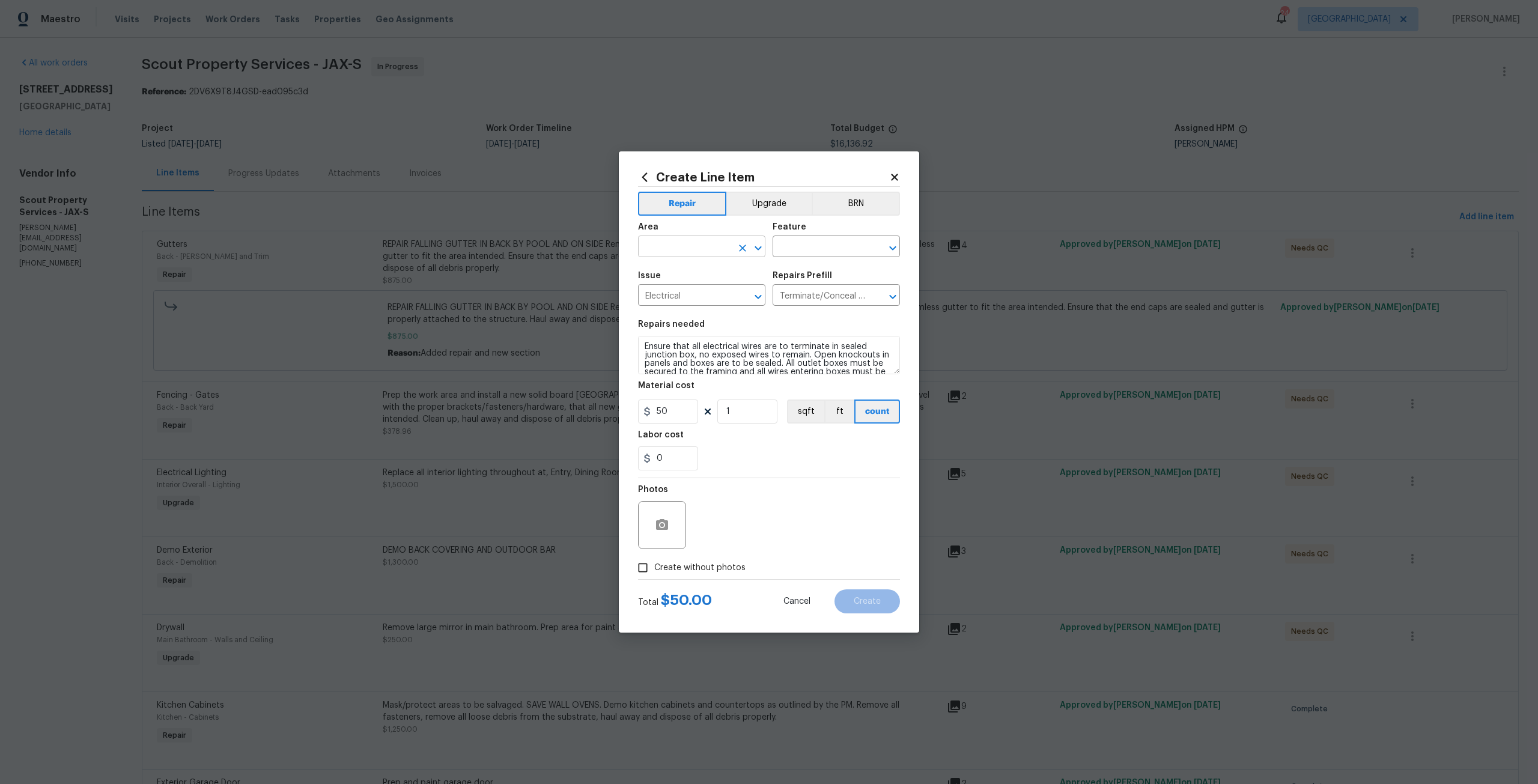
click at [702, 247] on input "text" at bounding box center [685, 248] width 94 height 19
drag, startPoint x: 721, startPoint y: 288, endPoint x: 739, endPoint y: 280, distance: 19.7
click at [724, 288] on li "Interior Overall" at bounding box center [702, 294] width 127 height 20
type input "Interior Overall"
click at [822, 235] on div "Feature" at bounding box center [836, 230] width 127 height 16
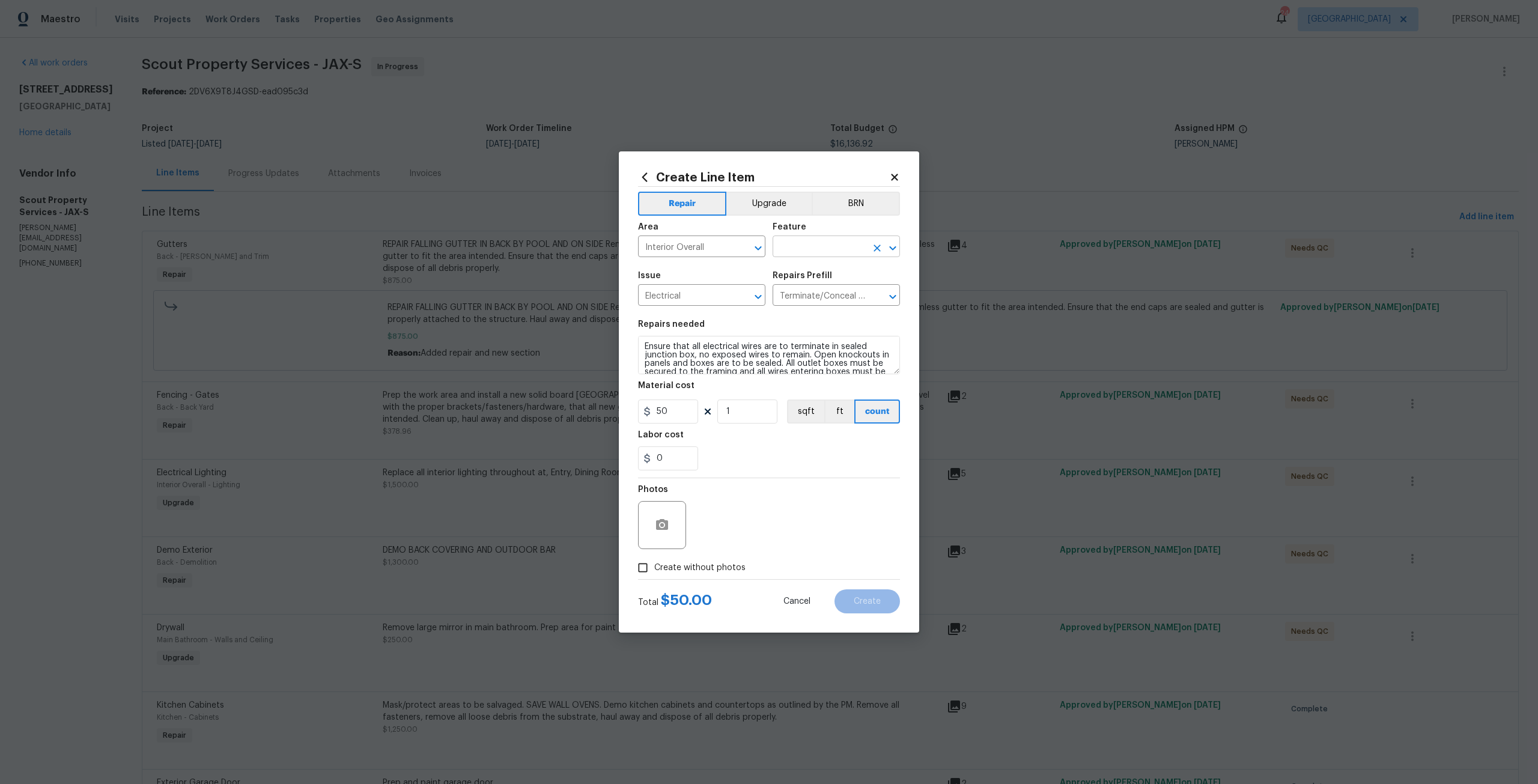
click at [841, 245] on input "text" at bounding box center [820, 248] width 94 height 19
click at [830, 385] on li "Main Electrical Panel" at bounding box center [836, 383] width 127 height 20
type input "Main Electrical Panel"
click at [736, 417] on input "1" at bounding box center [747, 411] width 60 height 24
type input "4"
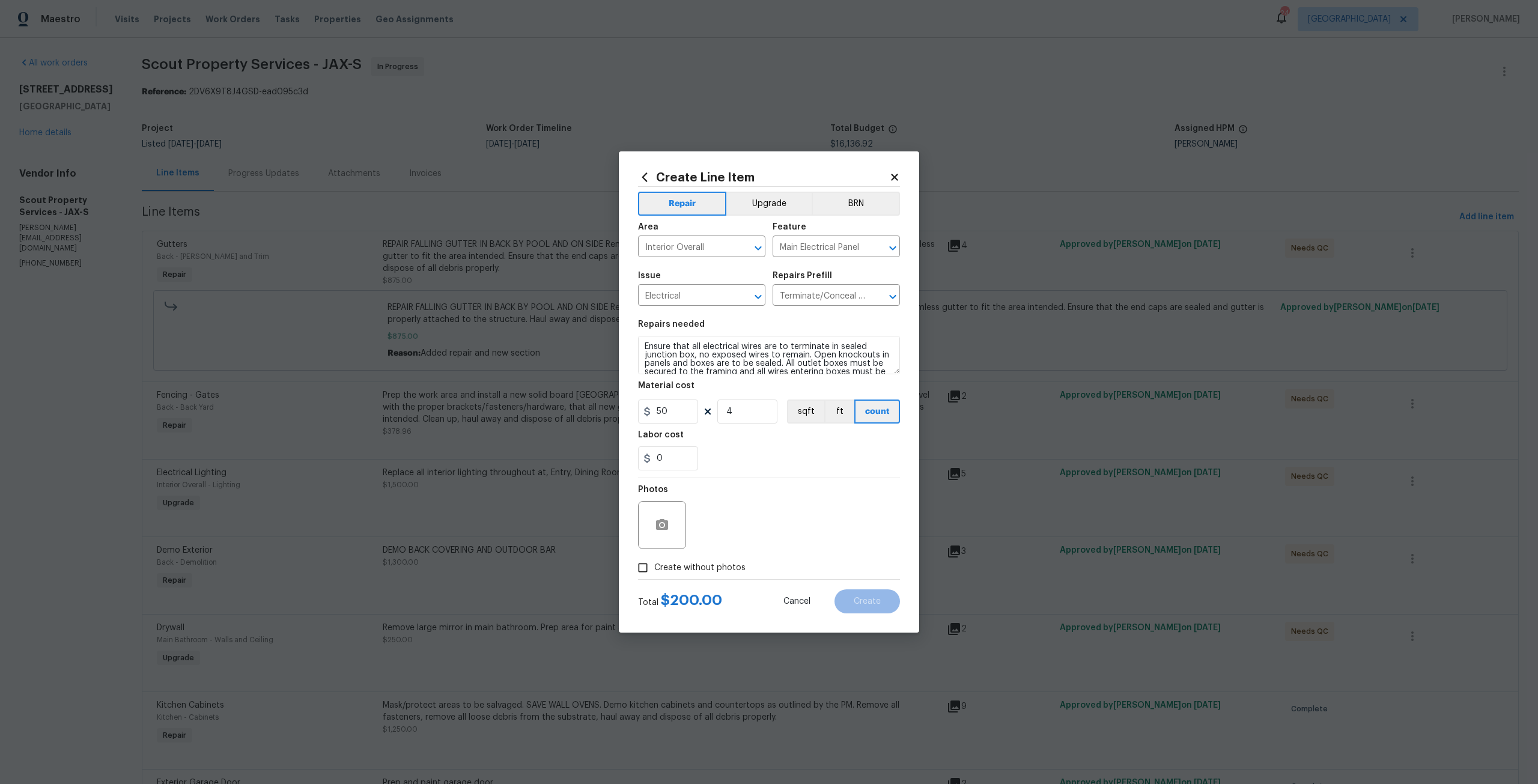
click at [736, 572] on span "Create without photos" at bounding box center [699, 567] width 92 height 13
click at [654, 572] on input "Create without photos" at bounding box center [642, 567] width 23 height 23
checkbox input "true"
click at [753, 523] on textarea at bounding box center [798, 524] width 205 height 48
click at [861, 592] on button "Create" at bounding box center [867, 601] width 65 height 24
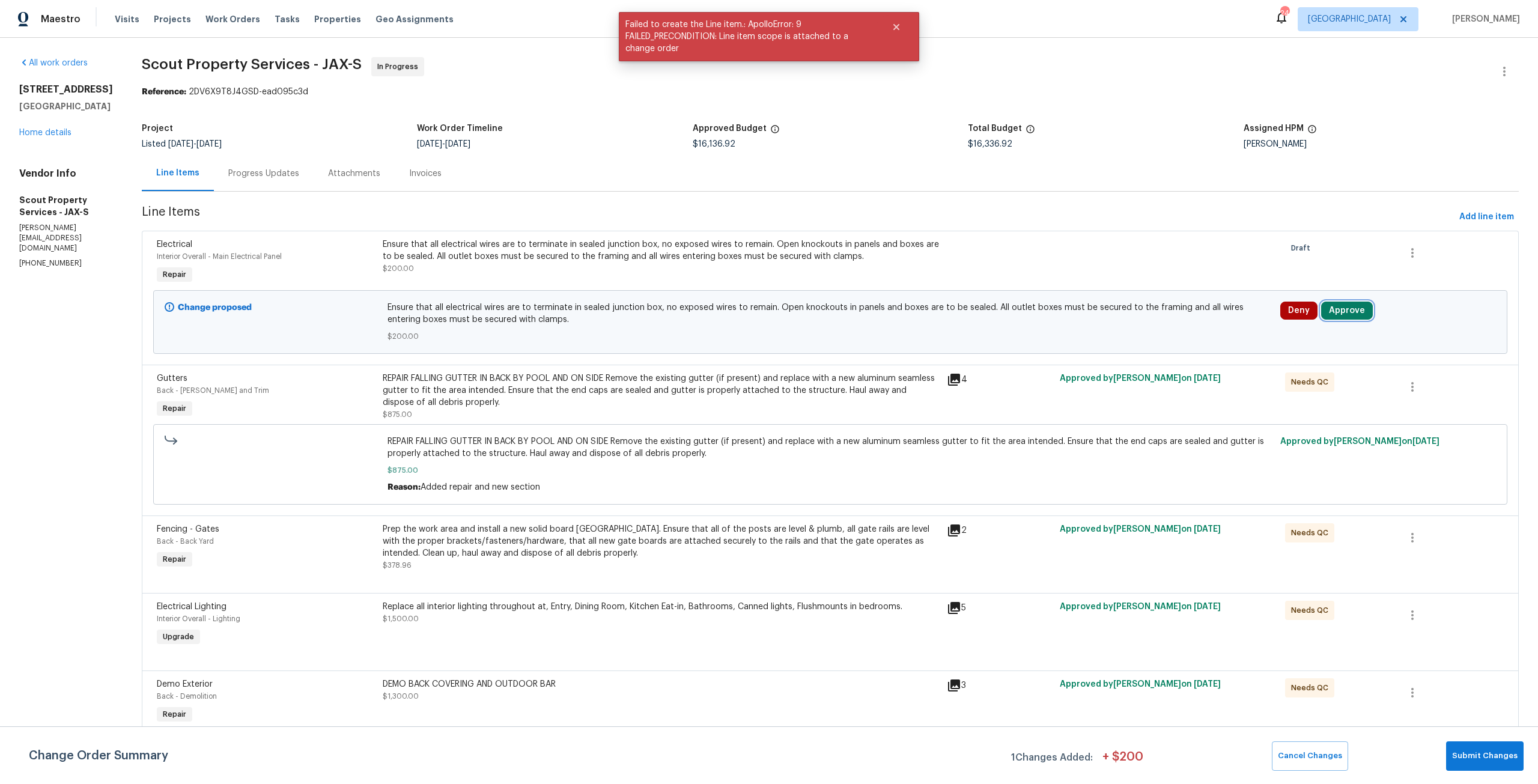
click at [1346, 310] on button "Approve" at bounding box center [1346, 311] width 52 height 18
click at [1174, 323] on button "Approve" at bounding box center [1159, 321] width 72 height 24
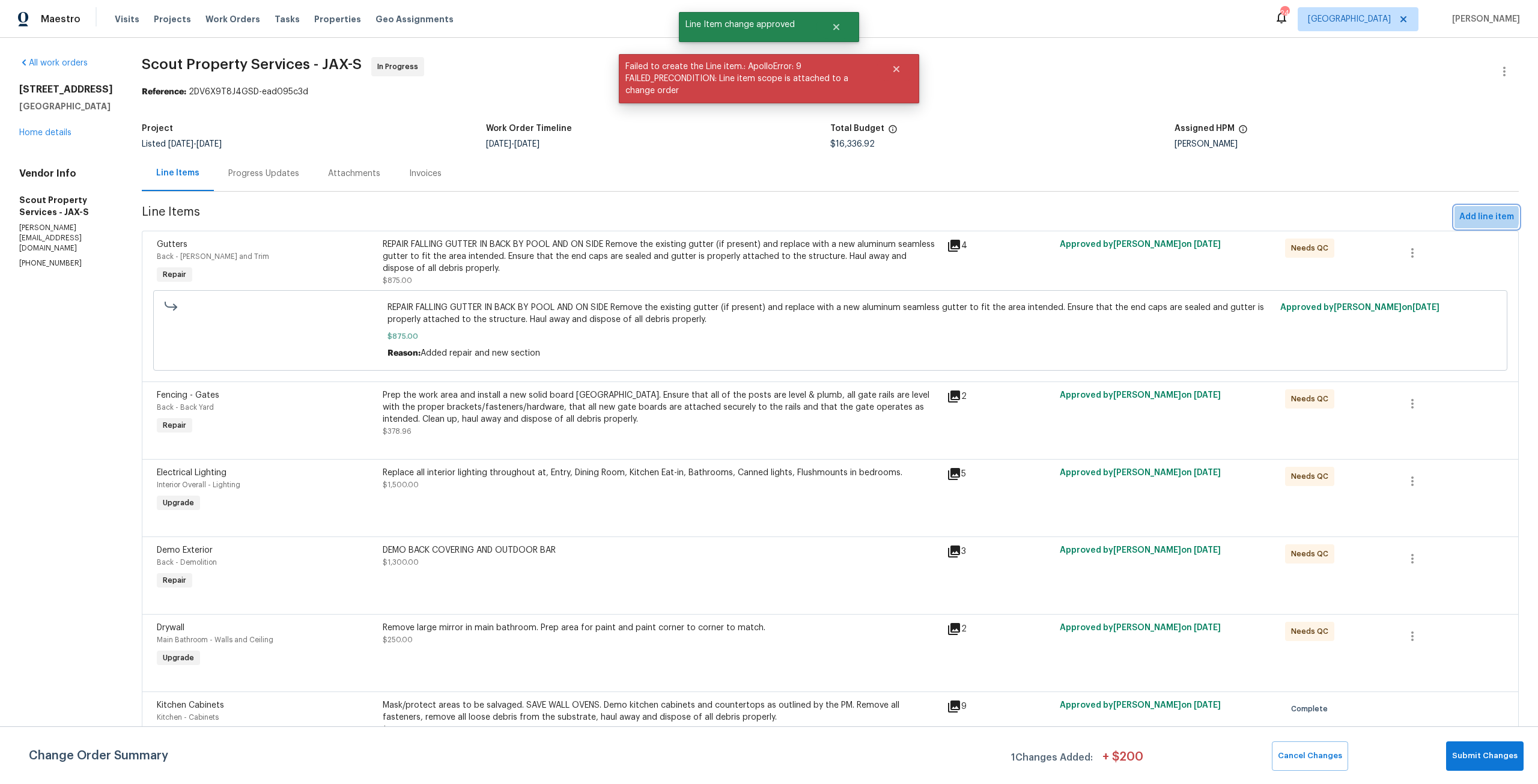
click at [1469, 216] on span "Add line item" at bounding box center [1486, 217] width 55 height 15
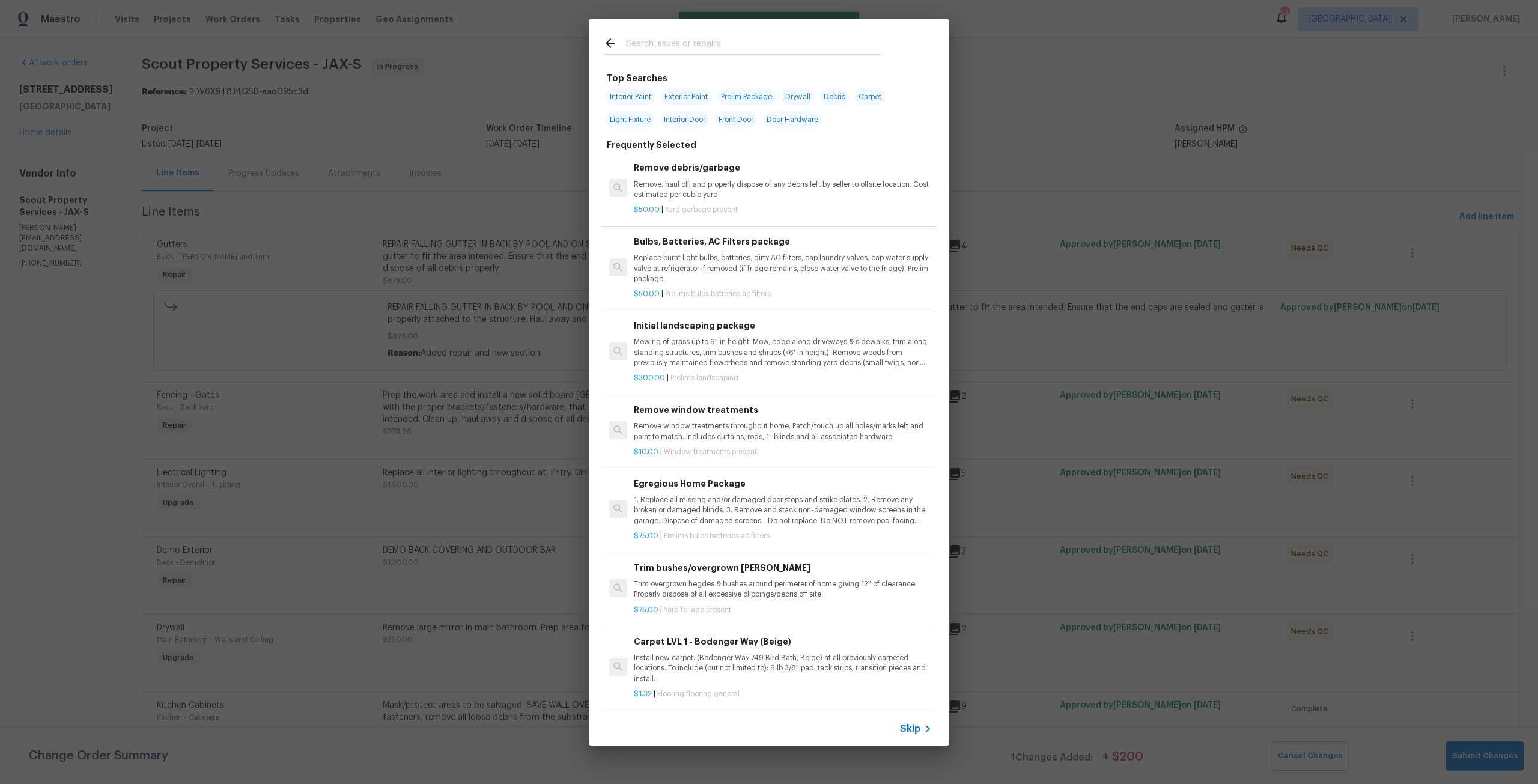
click at [711, 46] on input "text" at bounding box center [753, 45] width 255 height 18
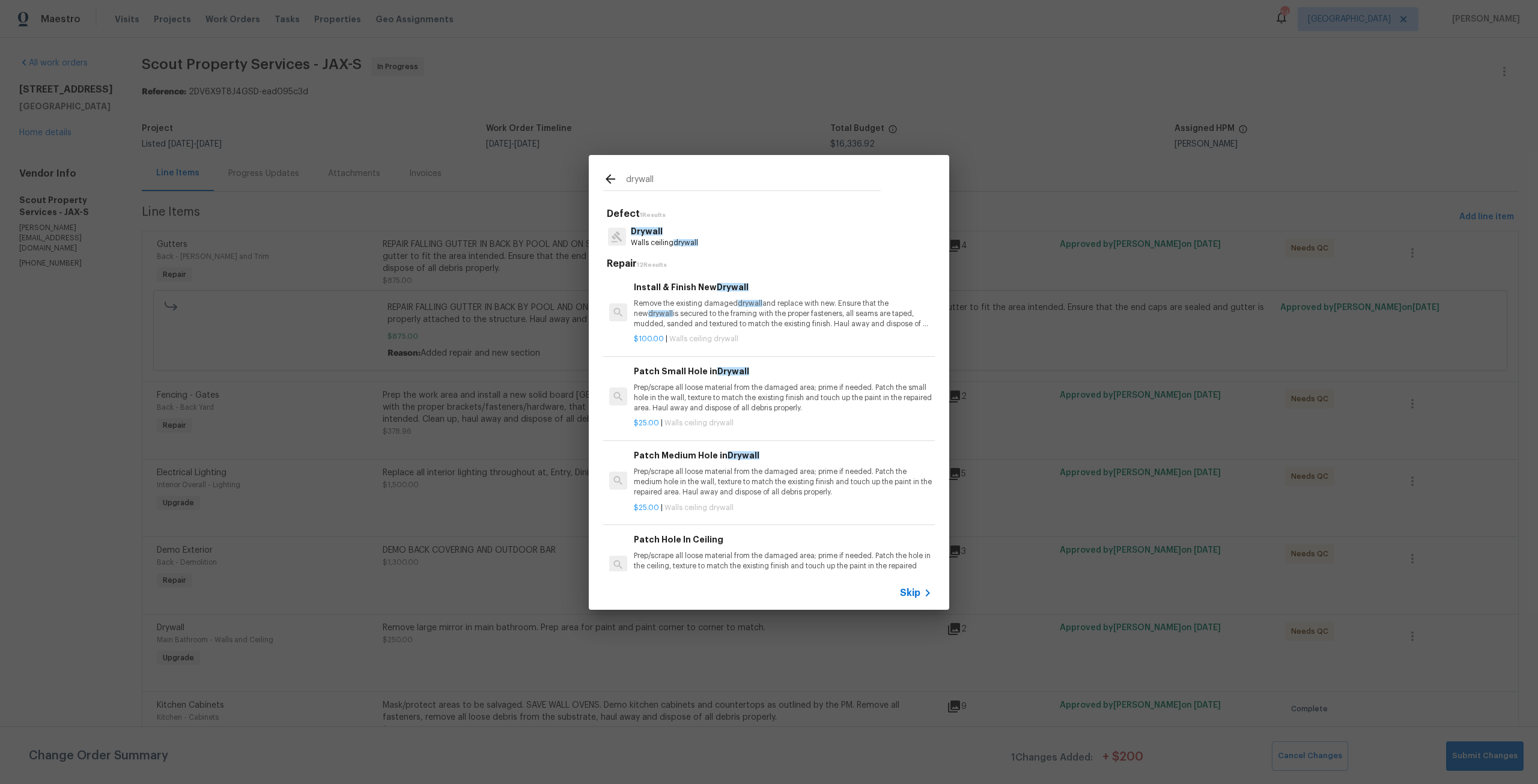
type input "drywall"
click at [743, 301] on span "drywall" at bounding box center [750, 304] width 25 height 8
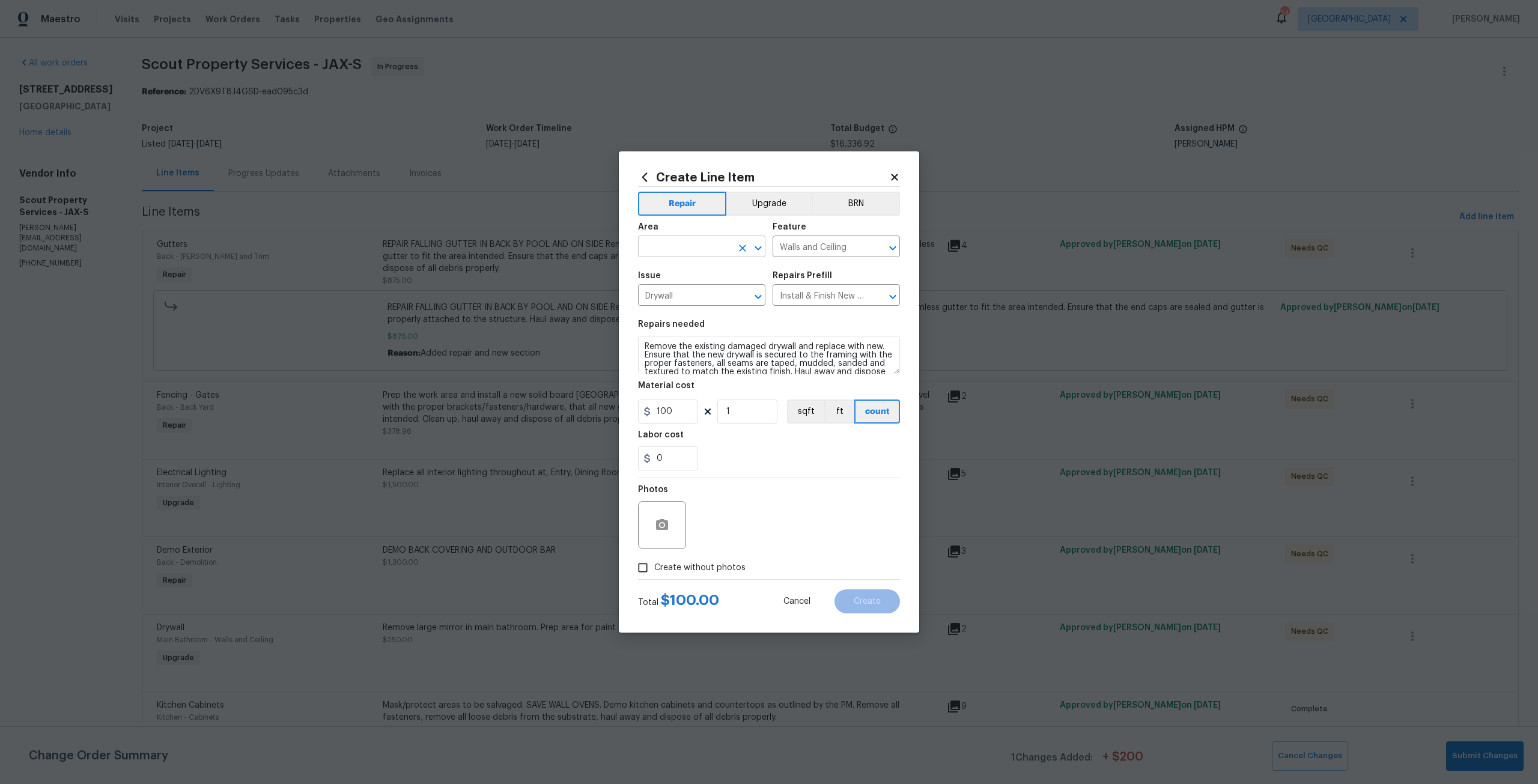
click at [713, 249] on input "text" at bounding box center [685, 248] width 94 height 19
drag, startPoint x: 713, startPoint y: 249, endPoint x: 634, endPoint y: 247, distance: 79.0
click at [634, 247] on div "Create Line Item Repair Upgrade BRN Area klitchen ​ Feature Walls and Ceiling ​…" at bounding box center [769, 392] width 300 height 481
click at [653, 270] on li "Kitchen" at bounding box center [702, 274] width 127 height 20
type input "Kitchen"
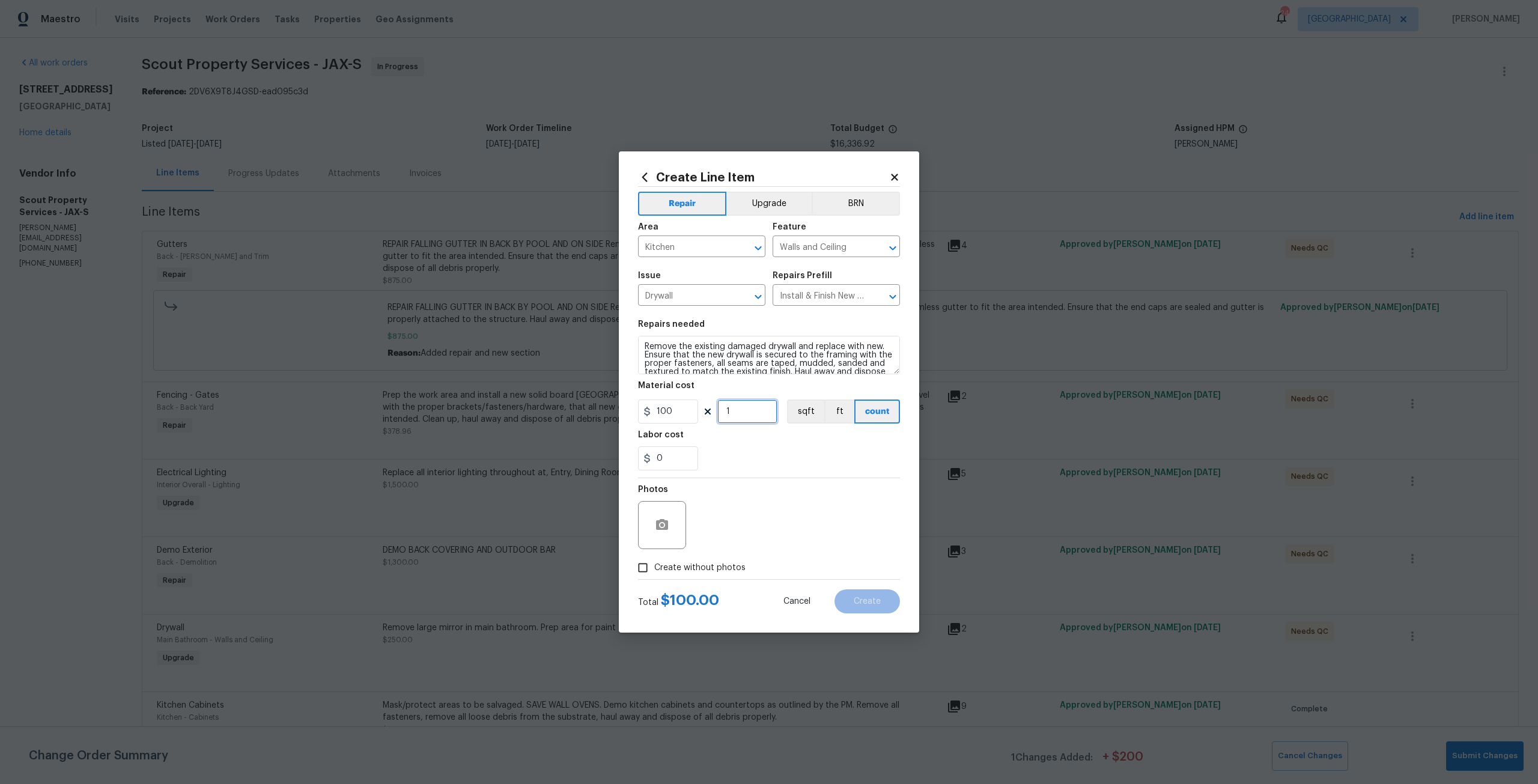
click at [749, 403] on input "1" at bounding box center [747, 411] width 60 height 24
type input "6"
click at [694, 571] on span "Create without photos" at bounding box center [699, 567] width 92 height 13
click at [654, 571] on input "Create without photos" at bounding box center [642, 567] width 23 height 23
checkbox input "true"
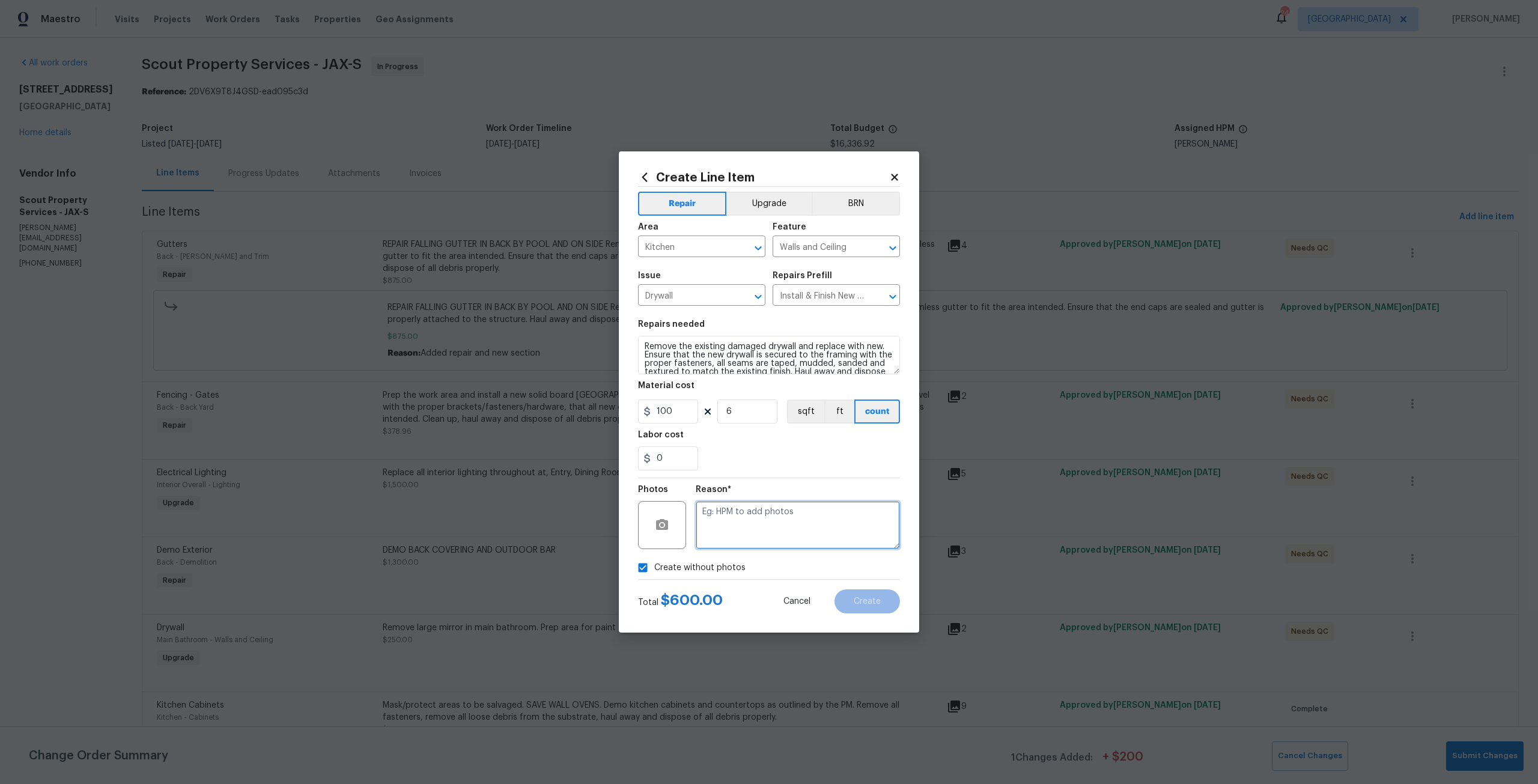
click at [749, 506] on textarea at bounding box center [798, 524] width 205 height 48
click at [874, 594] on button "Create" at bounding box center [867, 601] width 65 height 24
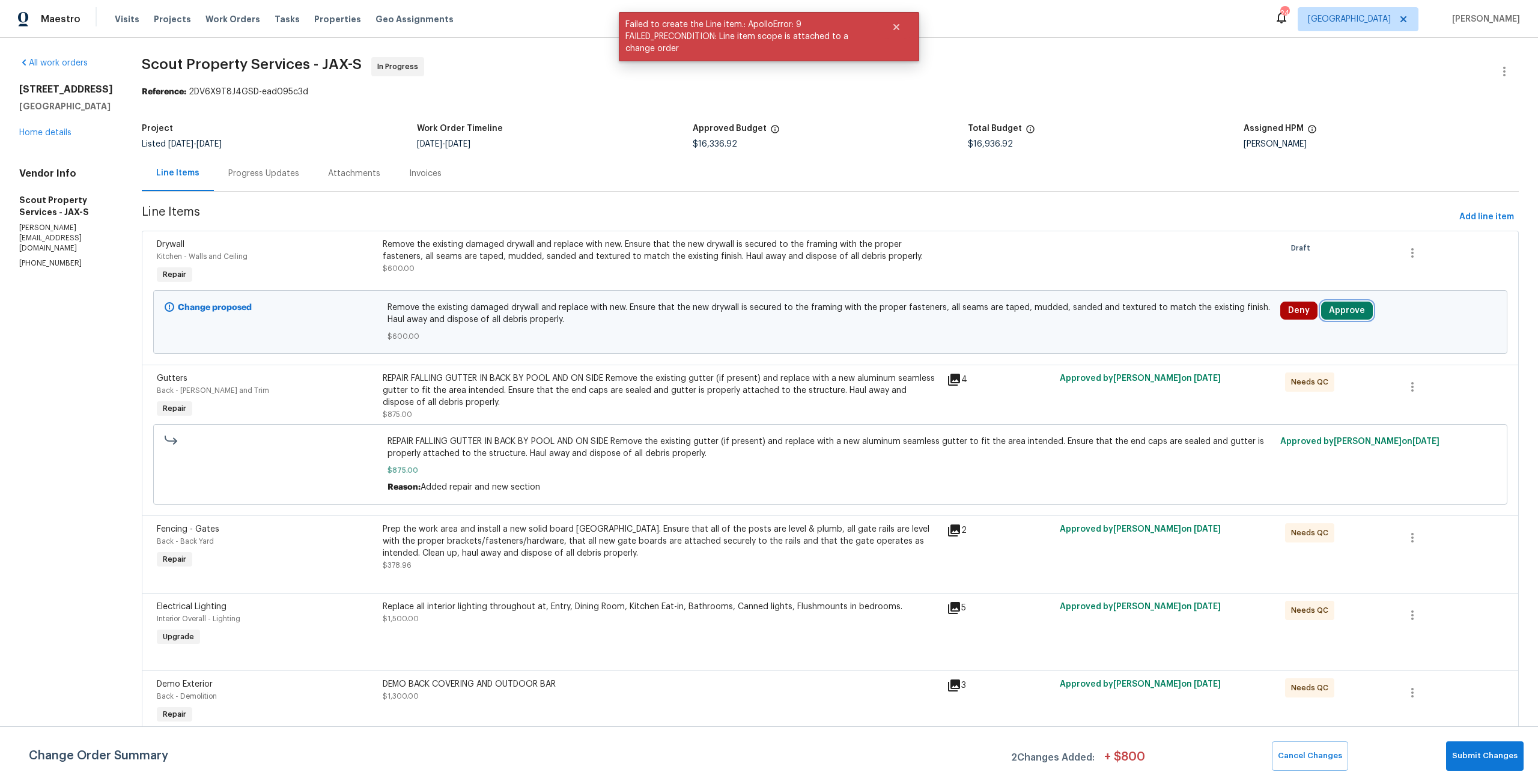
click at [1339, 316] on button "Approve" at bounding box center [1346, 311] width 52 height 18
click at [1165, 317] on span "Approve" at bounding box center [1160, 322] width 33 height 9
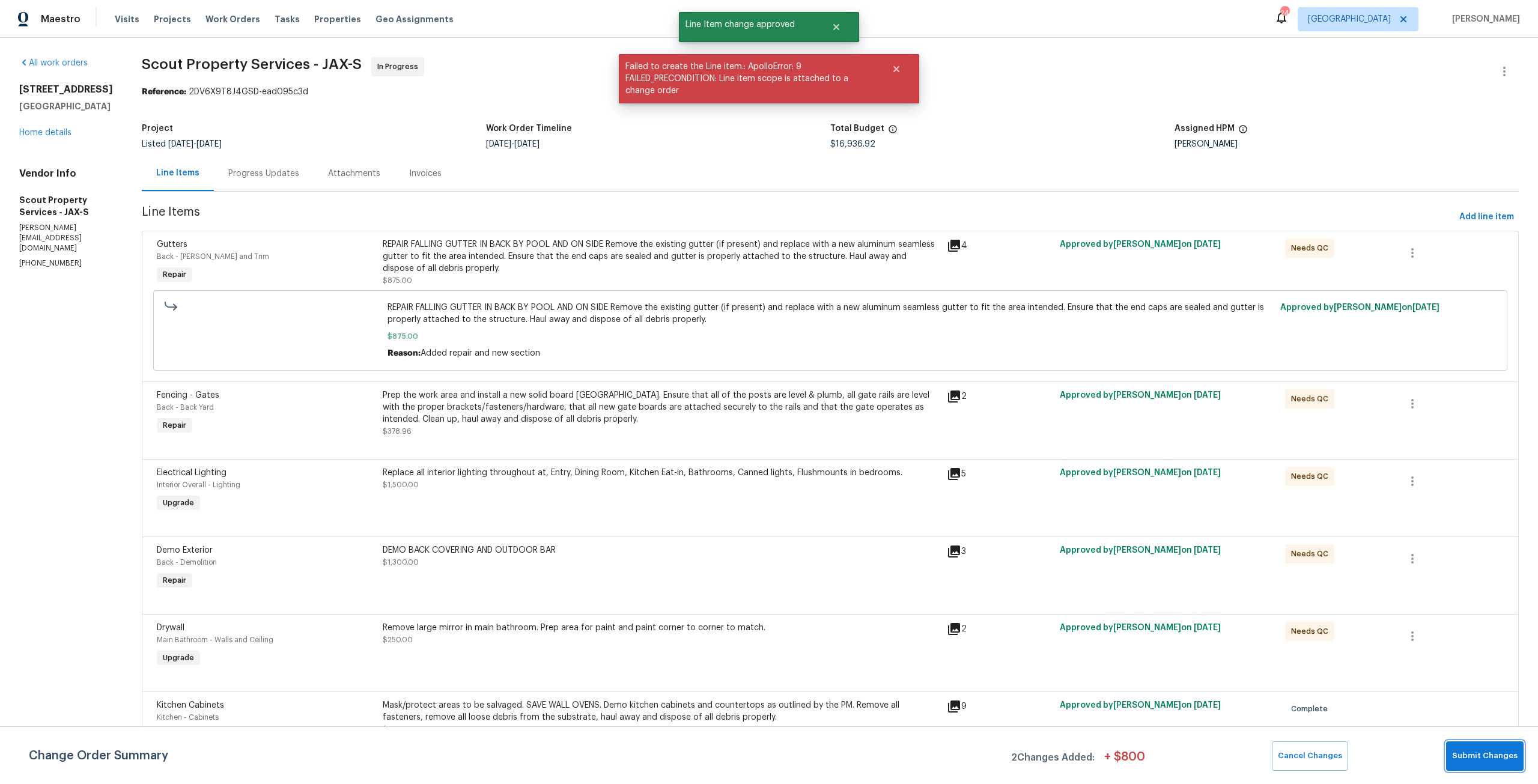
click at [1467, 770] on button "Submit Changes" at bounding box center [1484, 755] width 77 height 30
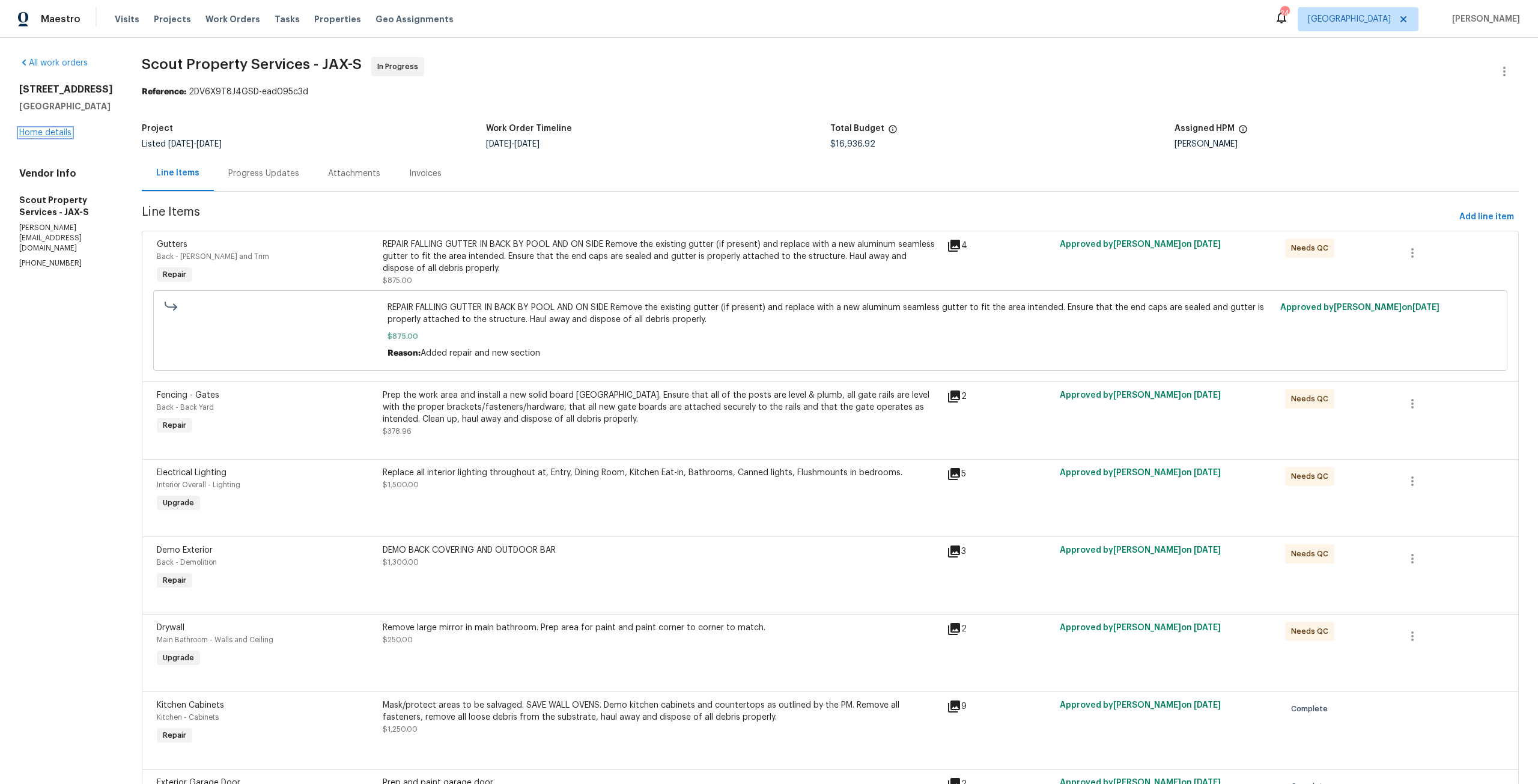
click at [27, 137] on link "Home details" at bounding box center [45, 133] width 52 height 8
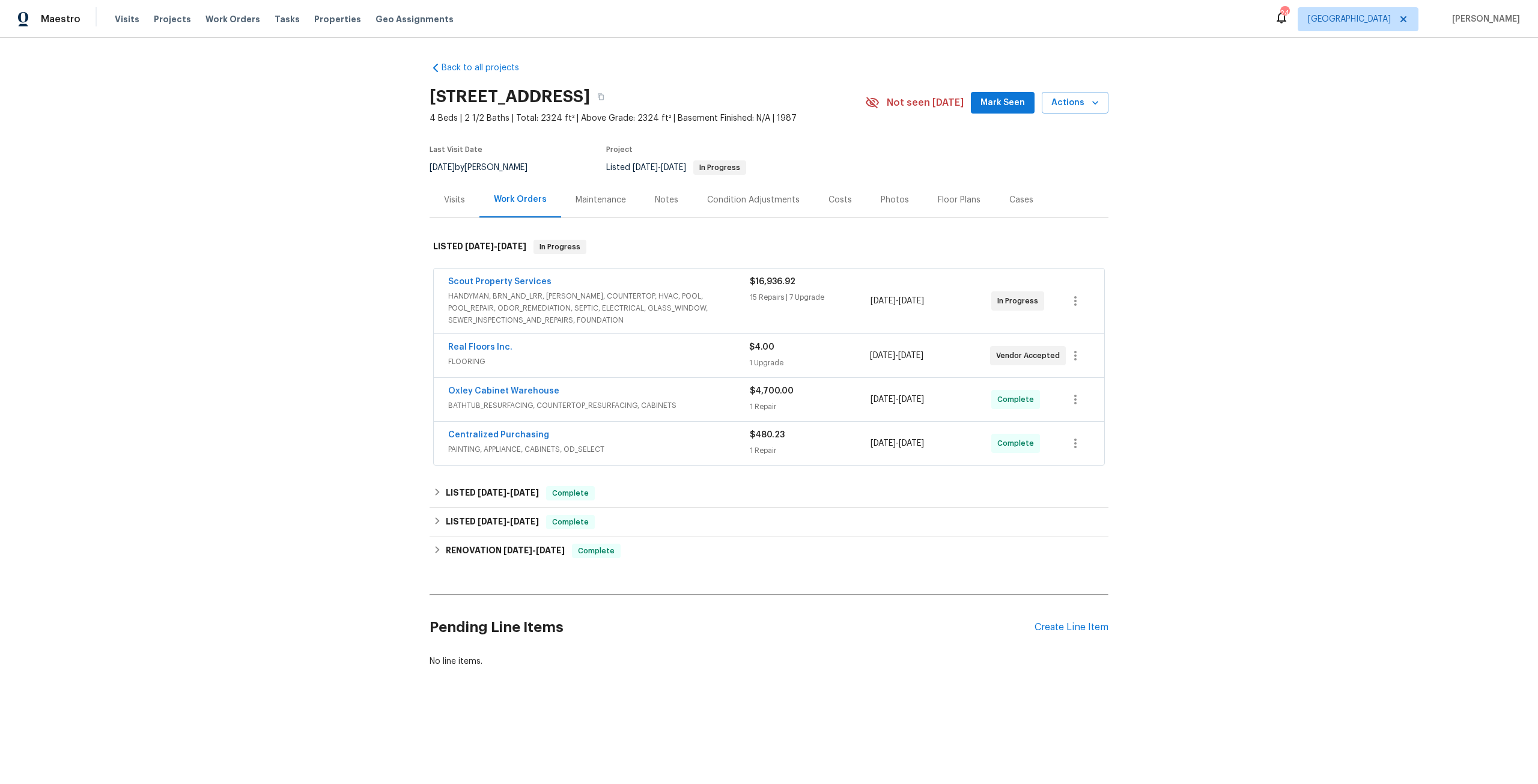
click at [880, 197] on div "Photos" at bounding box center [894, 200] width 28 height 12
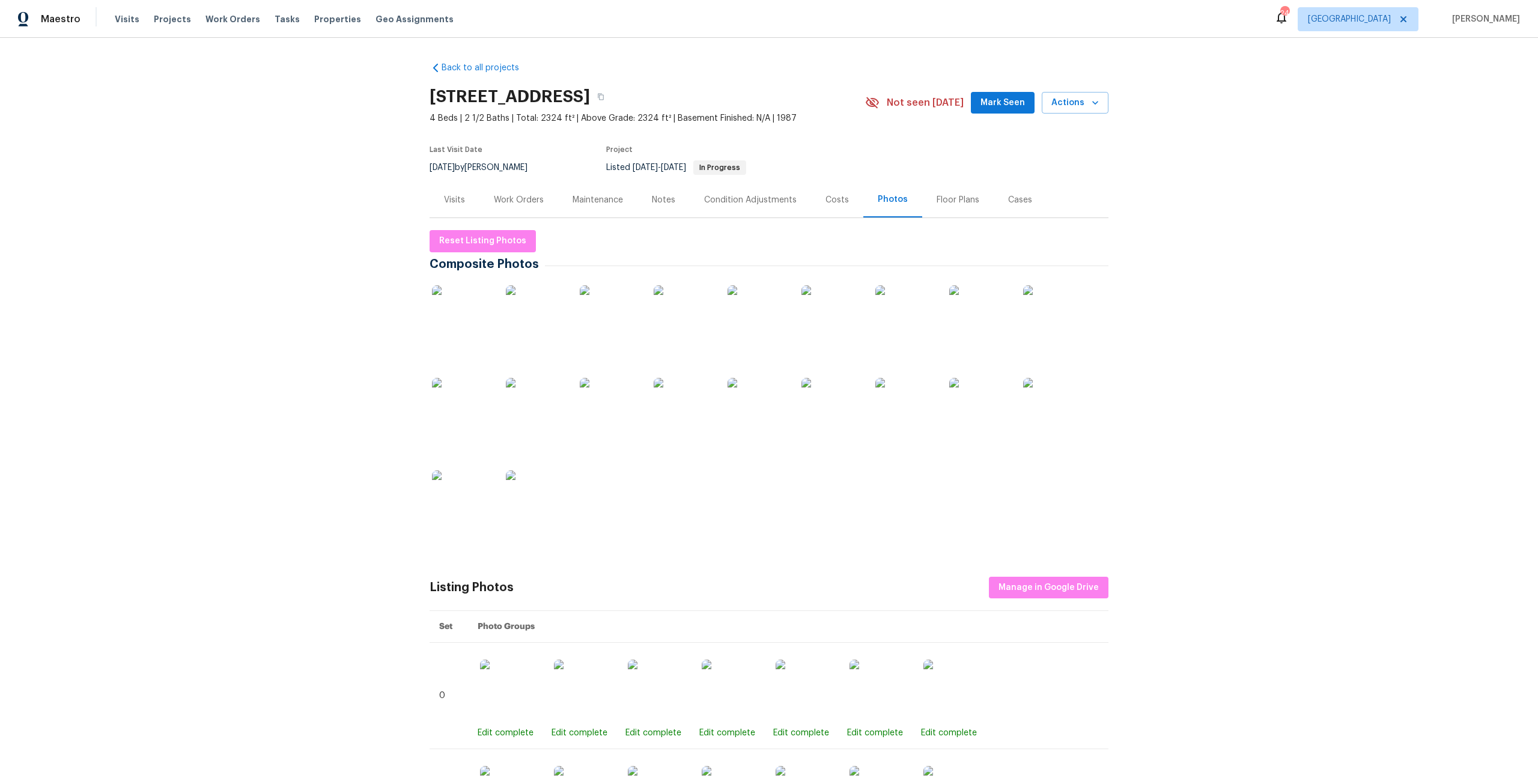
click at [825, 195] on div "Costs" at bounding box center [836, 200] width 23 height 12
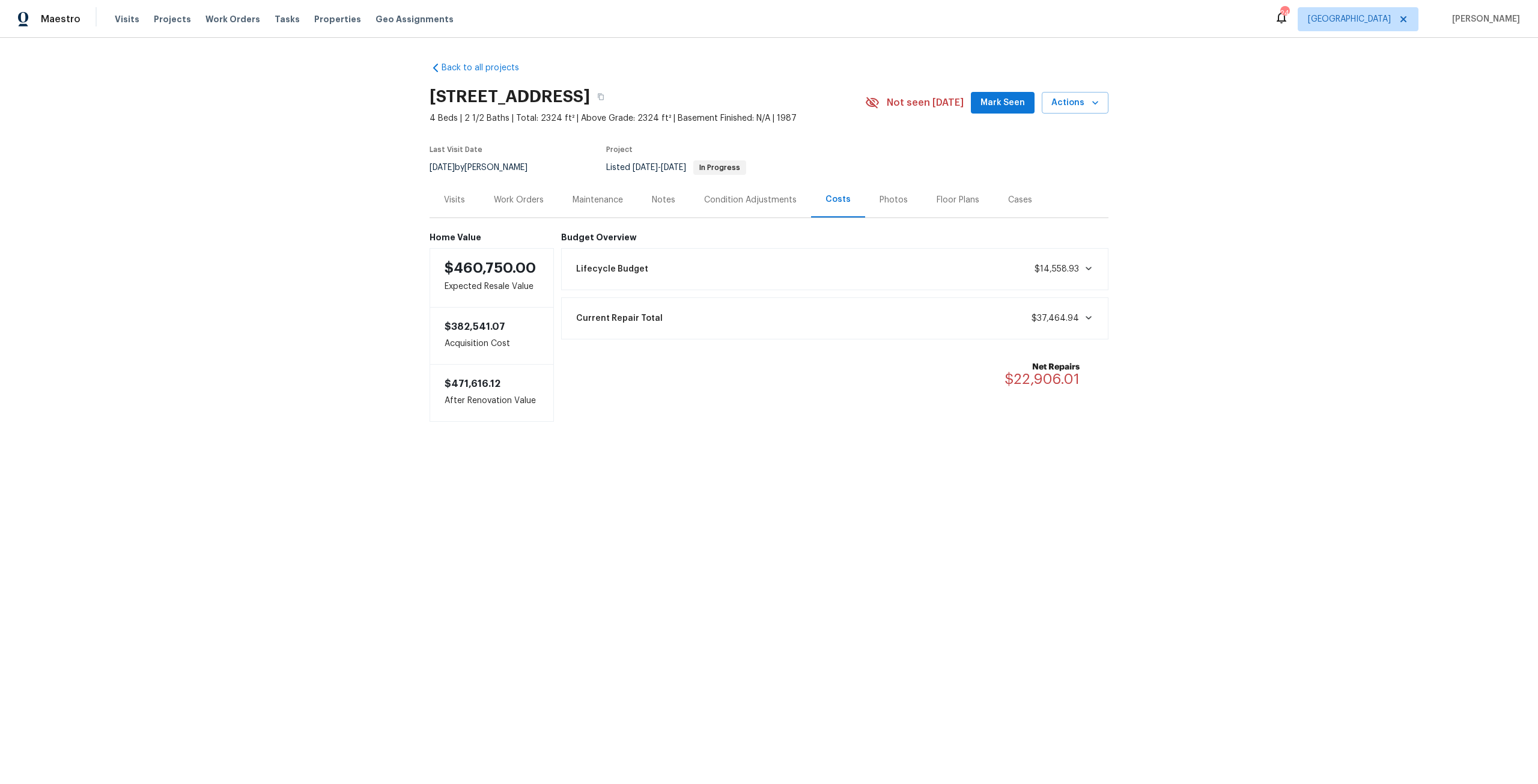
click at [511, 208] on div "Work Orders" at bounding box center [519, 199] width 79 height 36
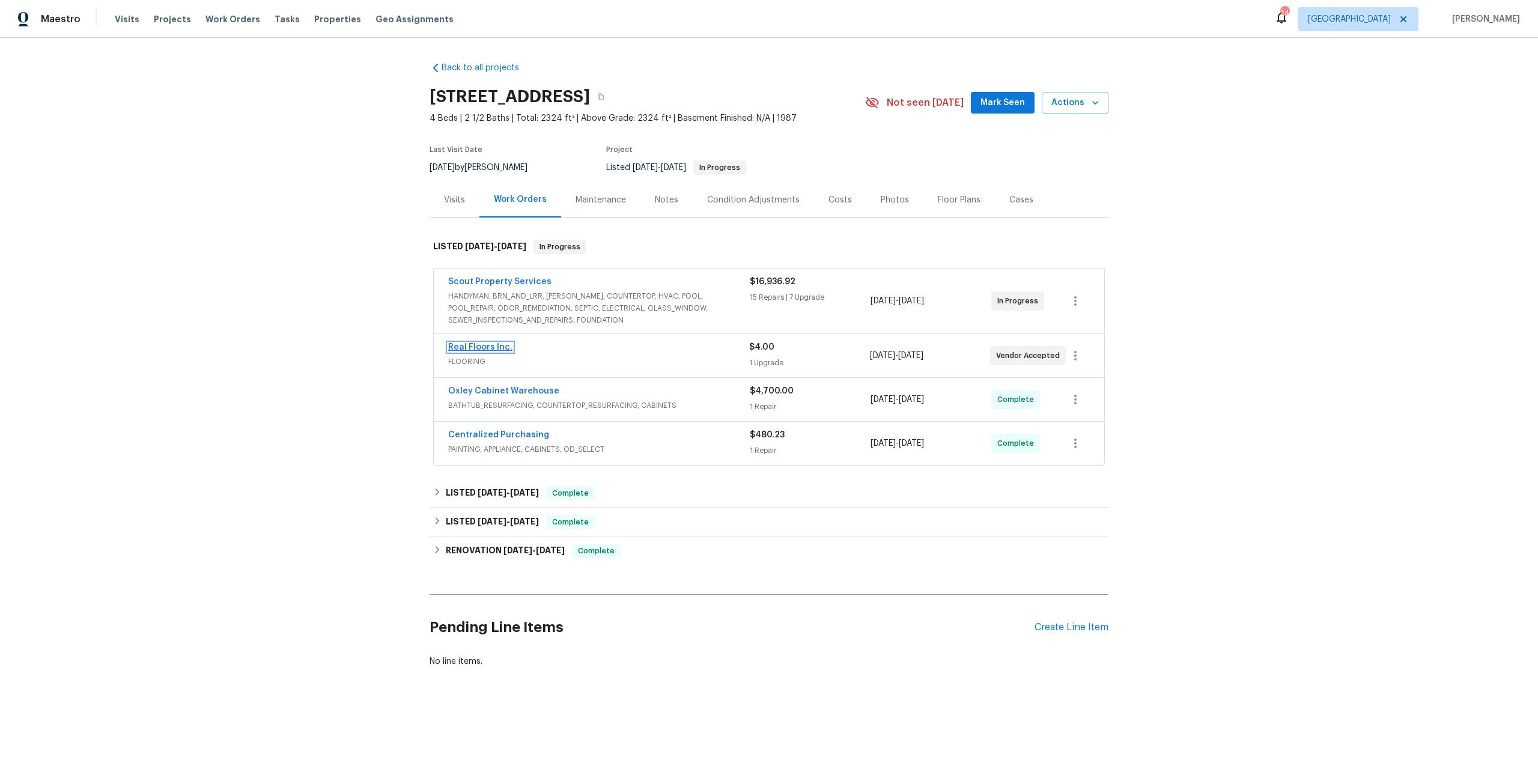
click at [480, 346] on link "Real Floors Inc." at bounding box center [480, 347] width 64 height 8
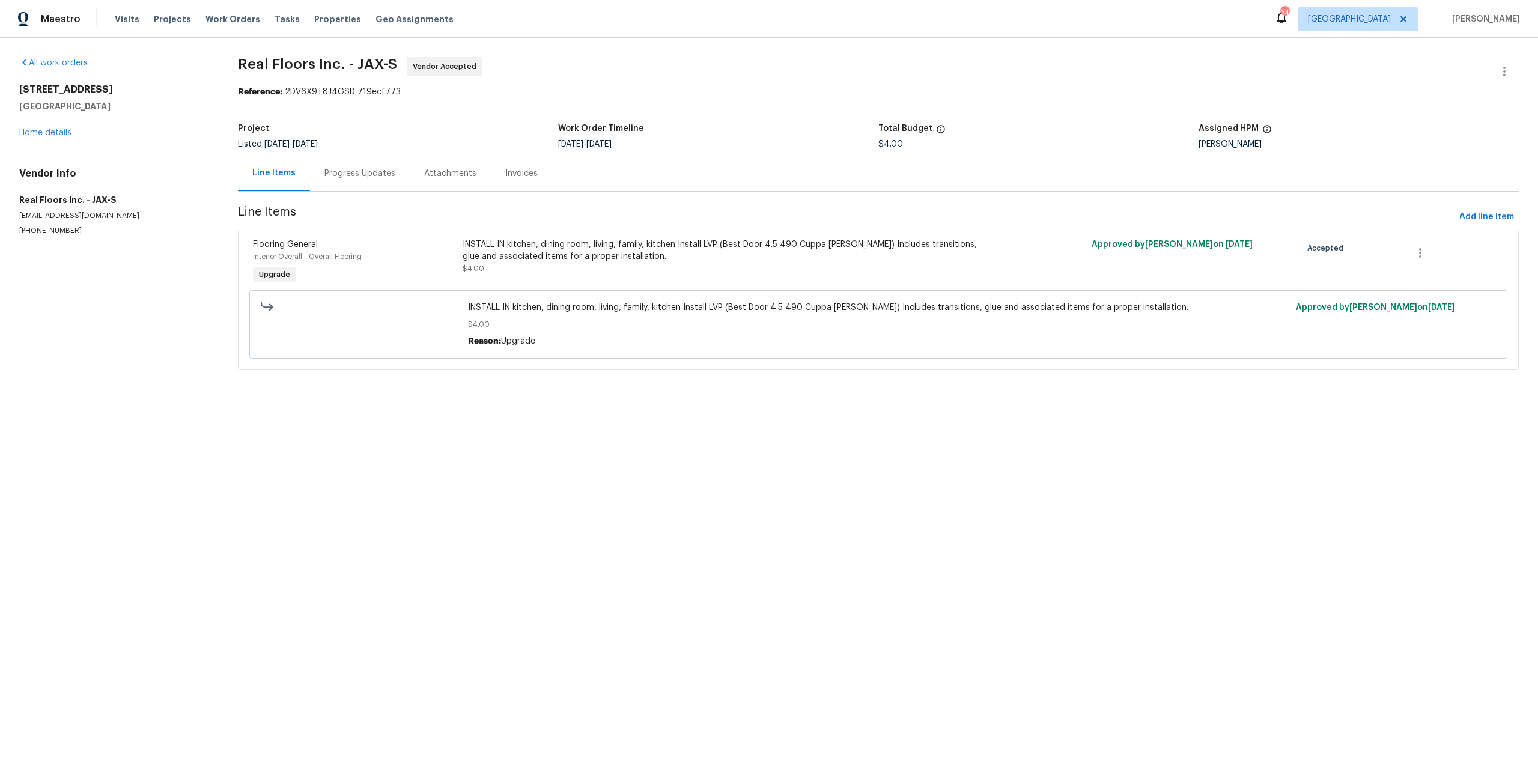
click at [341, 185] on div "Progress Updates" at bounding box center [360, 173] width 100 height 36
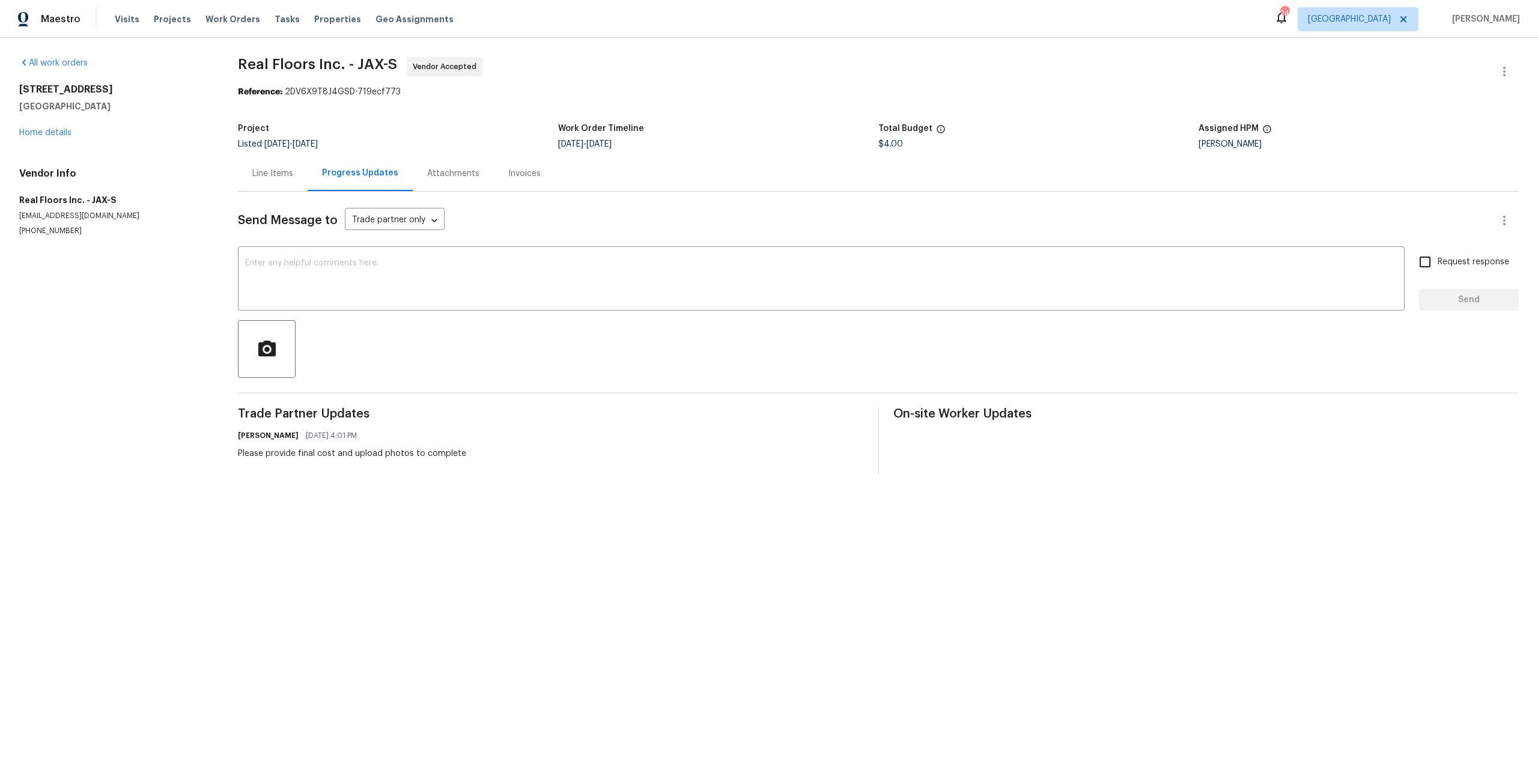
click at [262, 164] on div "Line Items" at bounding box center [273, 173] width 70 height 36
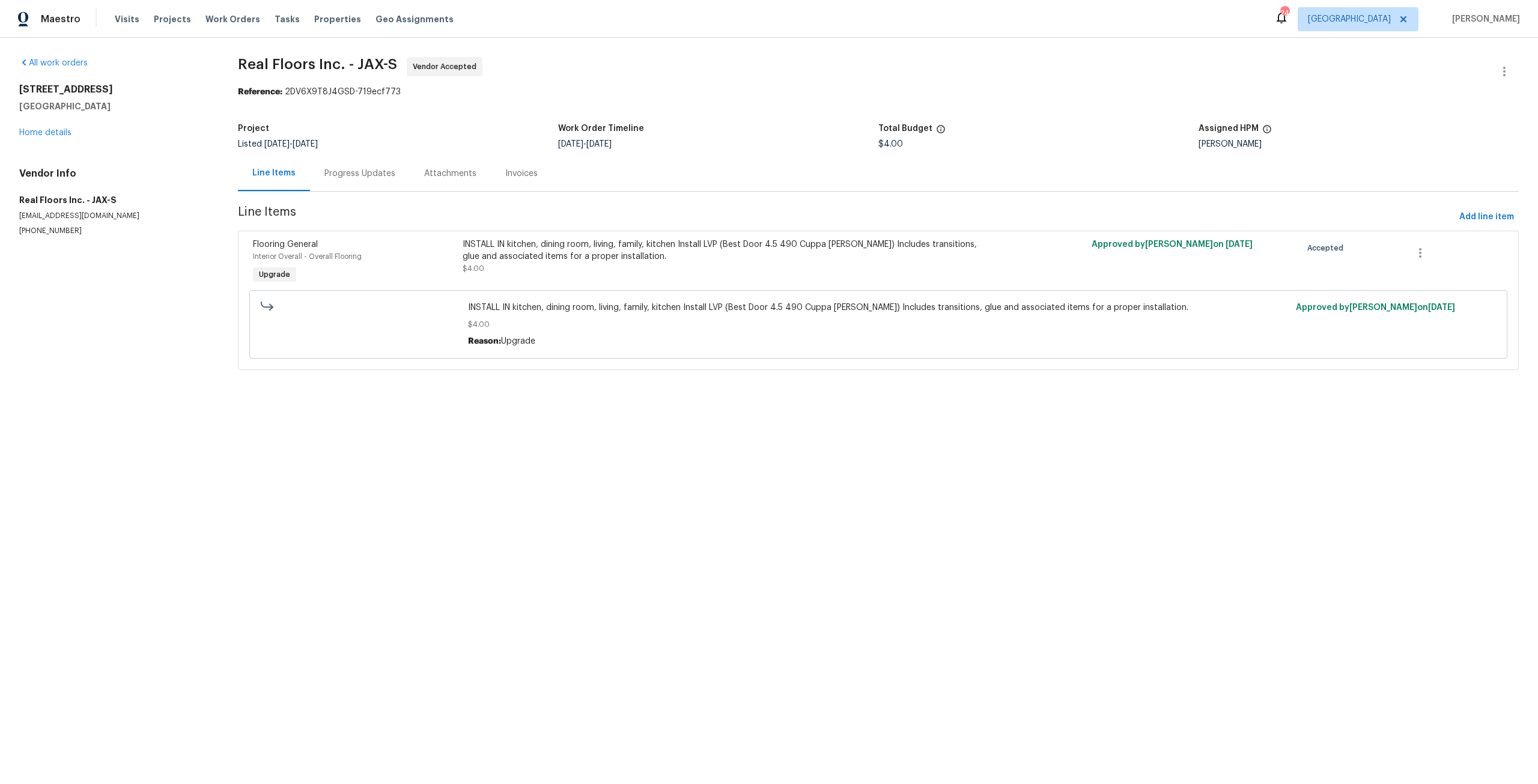
click at [352, 171] on div "Progress Updates" at bounding box center [360, 173] width 71 height 12
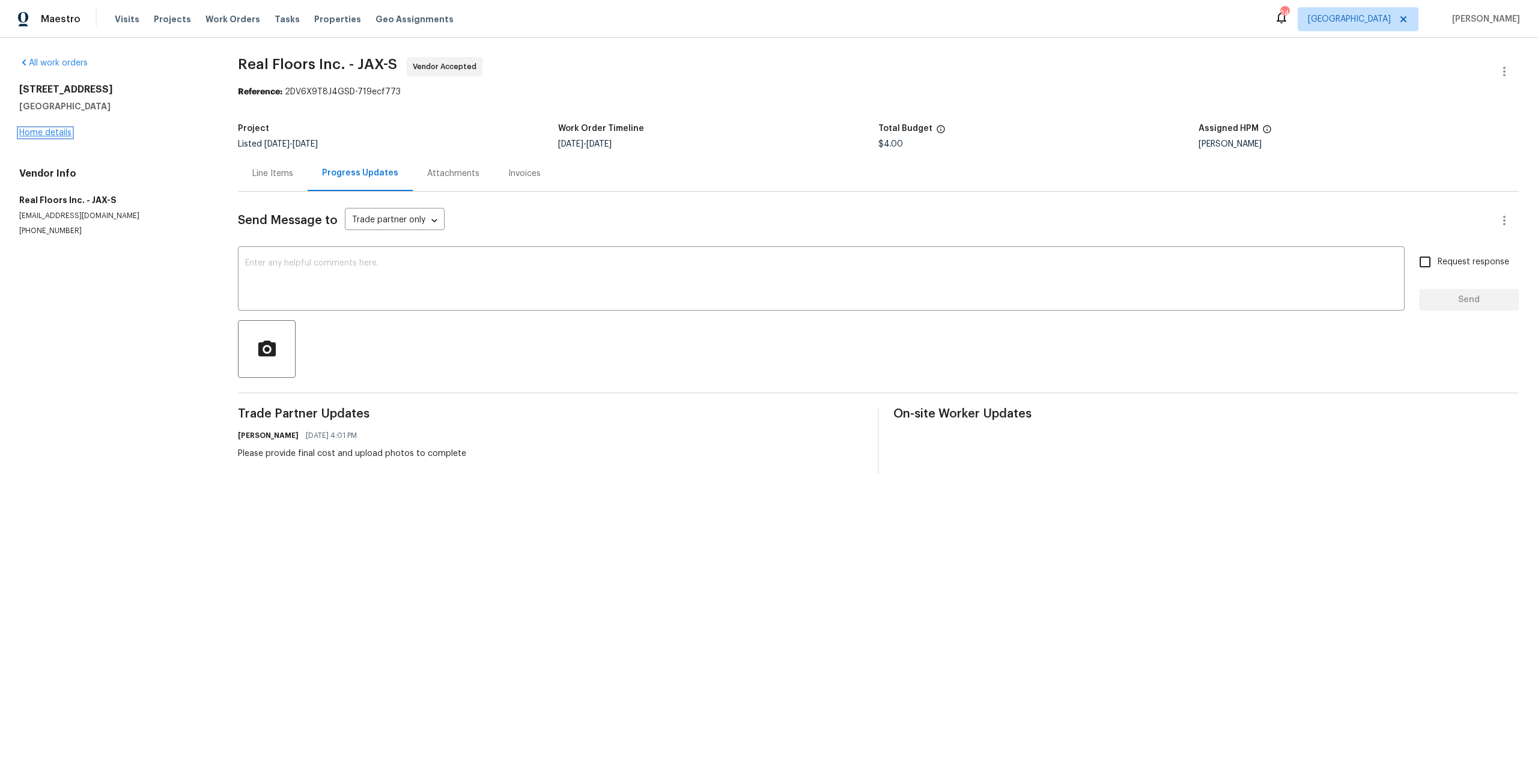
click at [33, 133] on link "Home details" at bounding box center [45, 133] width 52 height 8
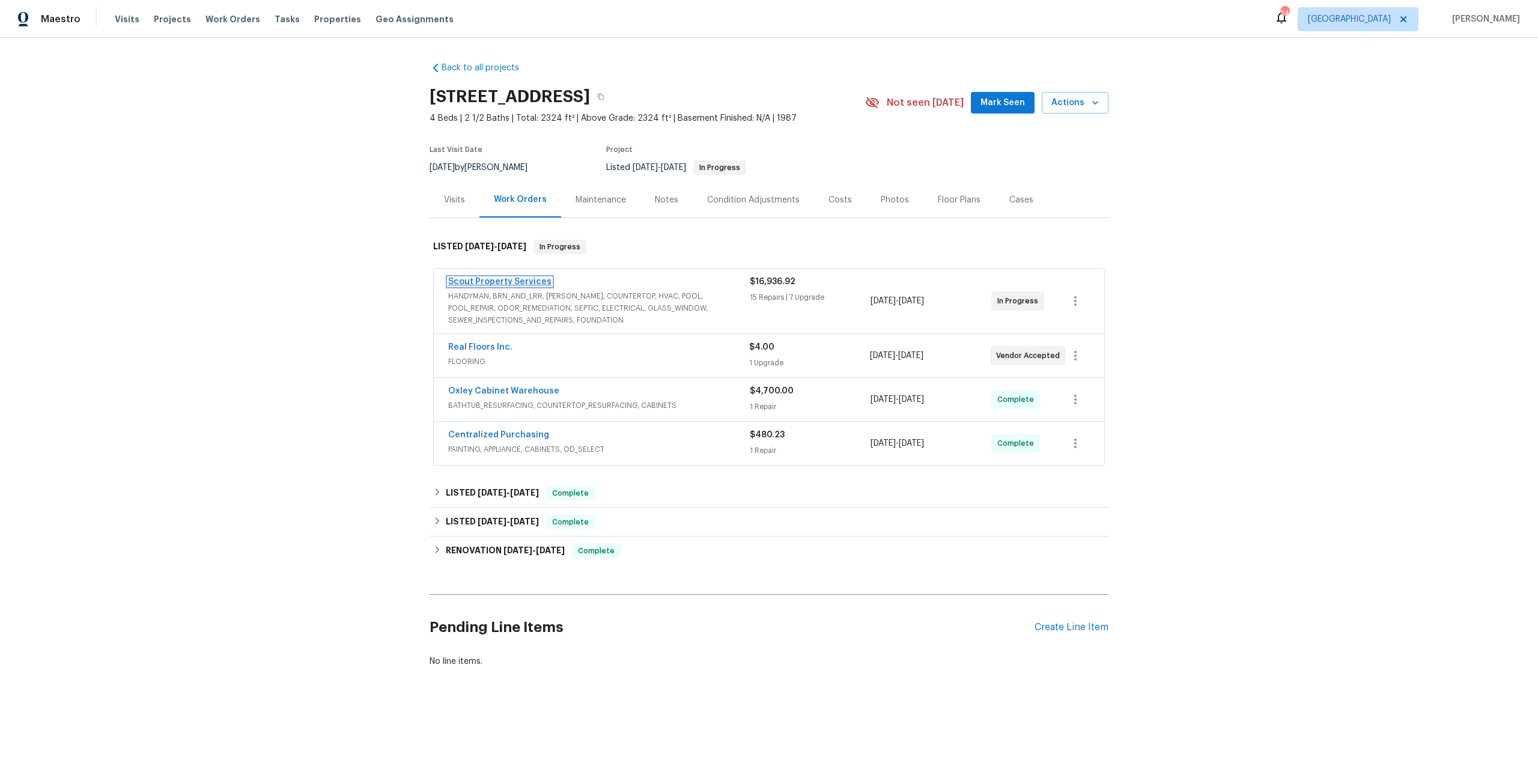
click at [529, 283] on link "Scout Property Services" at bounding box center [499, 281] width 103 height 8
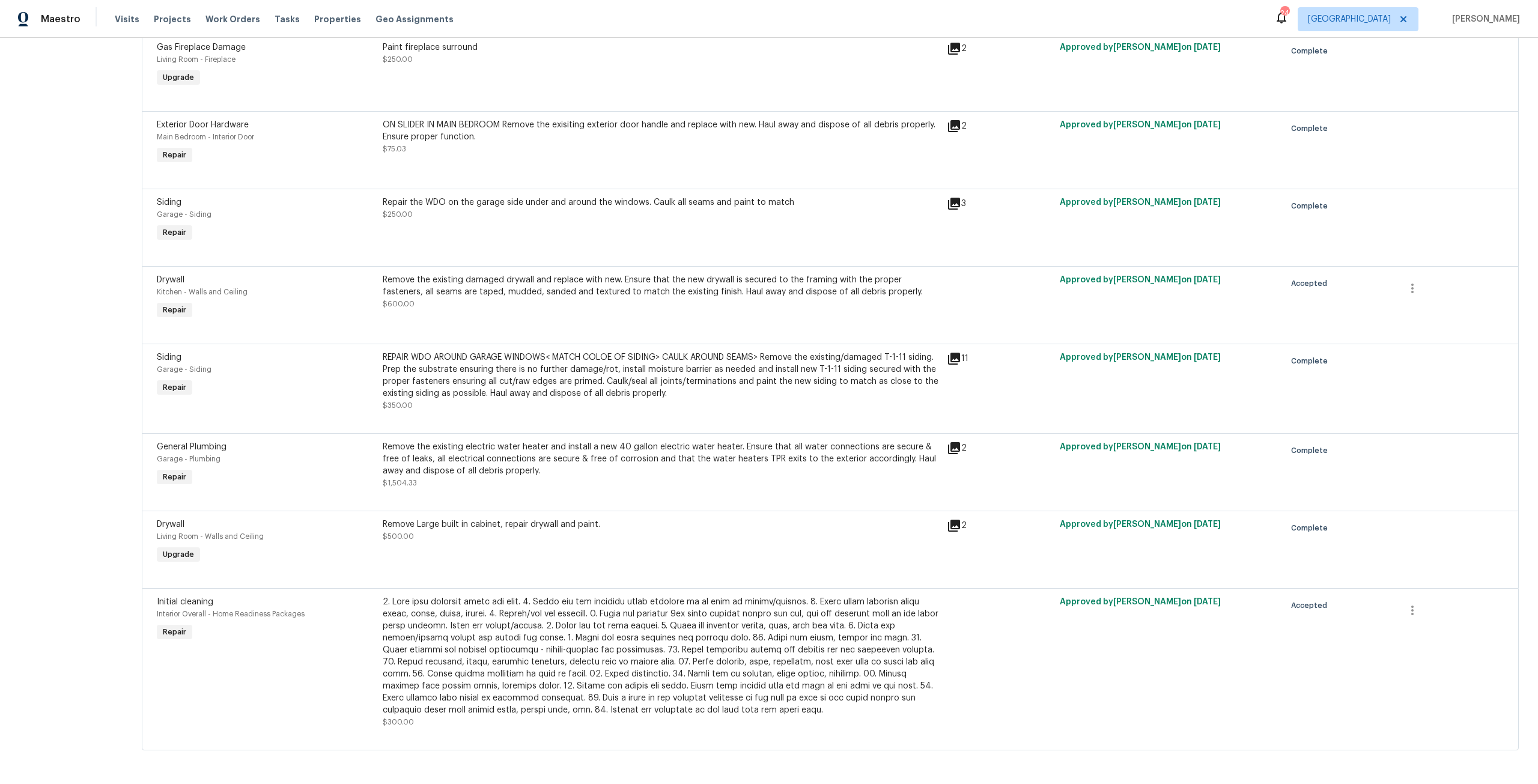
scroll to position [1363, 0]
click at [1405, 603] on icon "button" at bounding box center [1411, 610] width 14 height 14
click at [1413, 599] on li "Cancel" at bounding box center [1409, 601] width 46 height 20
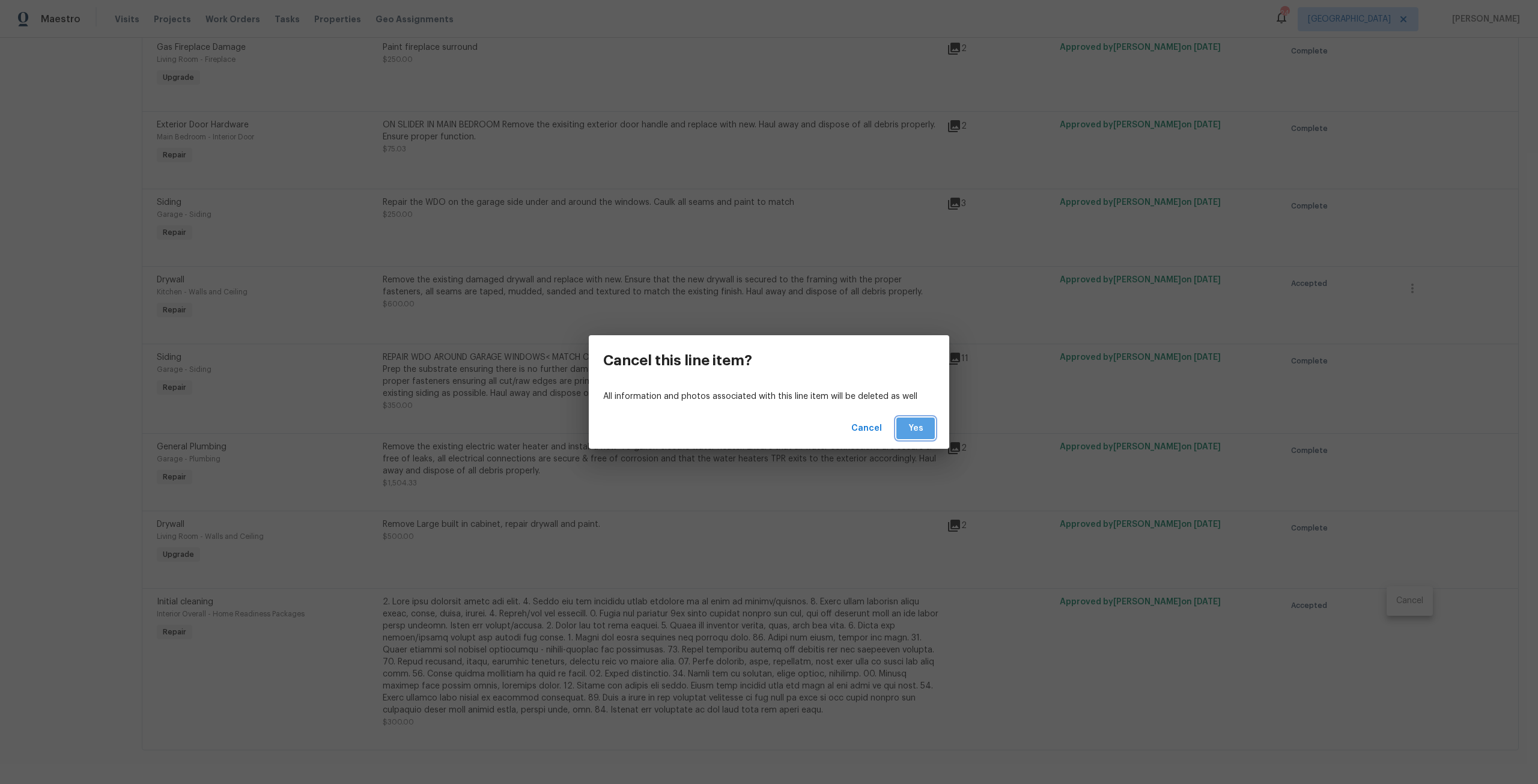
click at [925, 427] on button "Yes" at bounding box center [915, 428] width 39 height 22
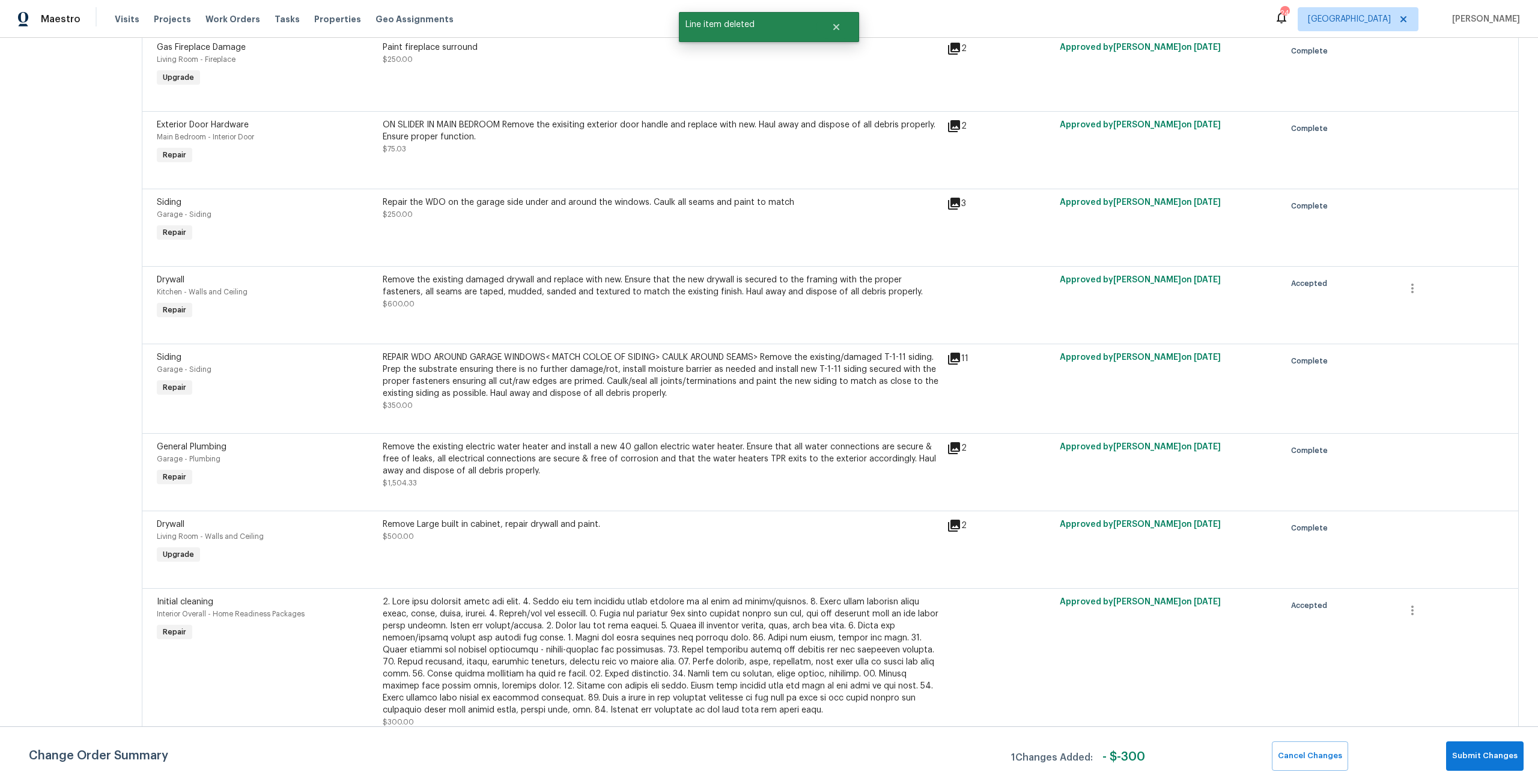
scroll to position [0, 0]
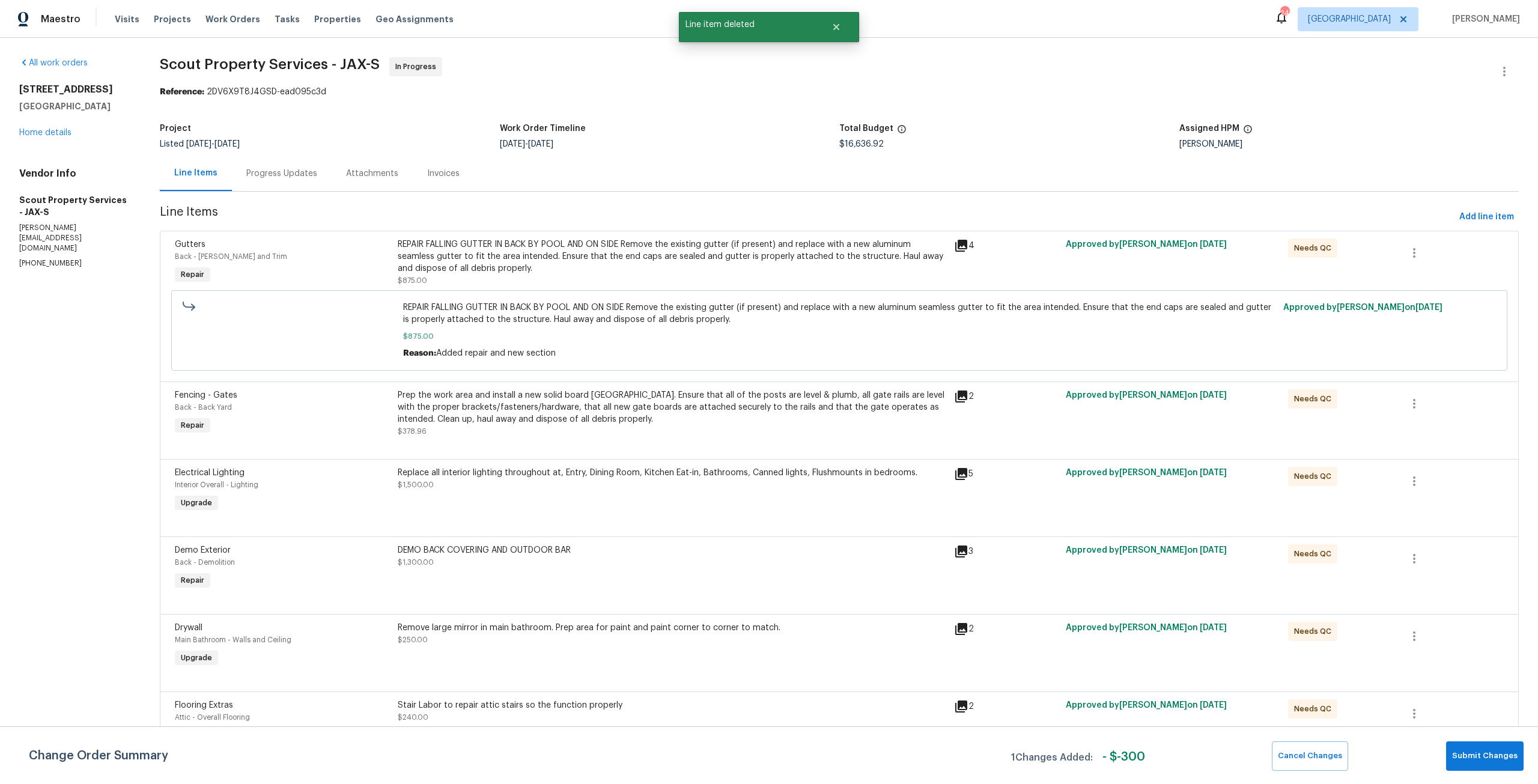
click at [1501, 716] on div "Flooring Extras Attic - Overall Flooring Repair Stair Labor to repair attic sta…" at bounding box center [839, 730] width 1358 height 77
click at [1499, 750] on span "Submit Changes" at bounding box center [1484, 756] width 65 height 14
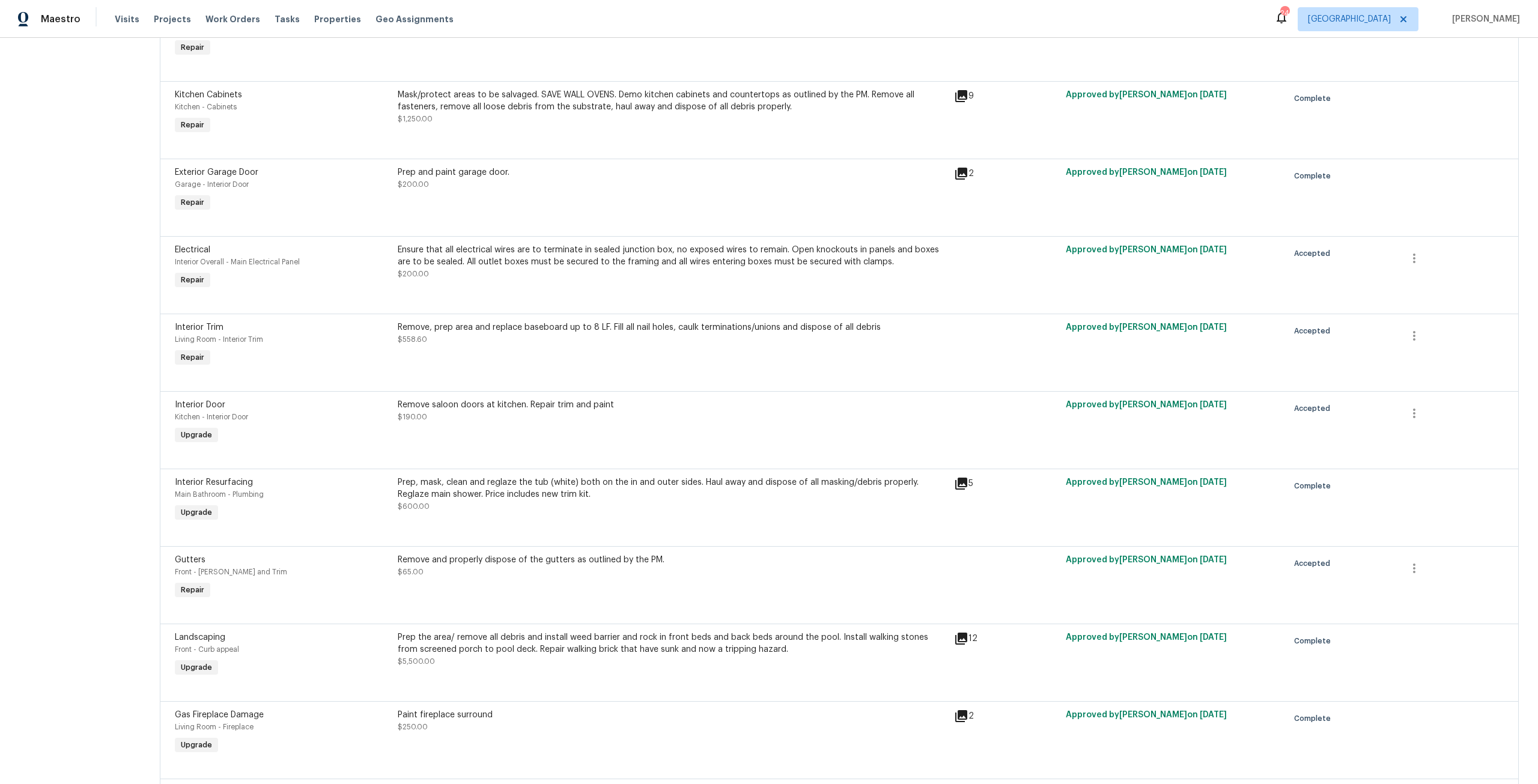
scroll to position [601, 0]
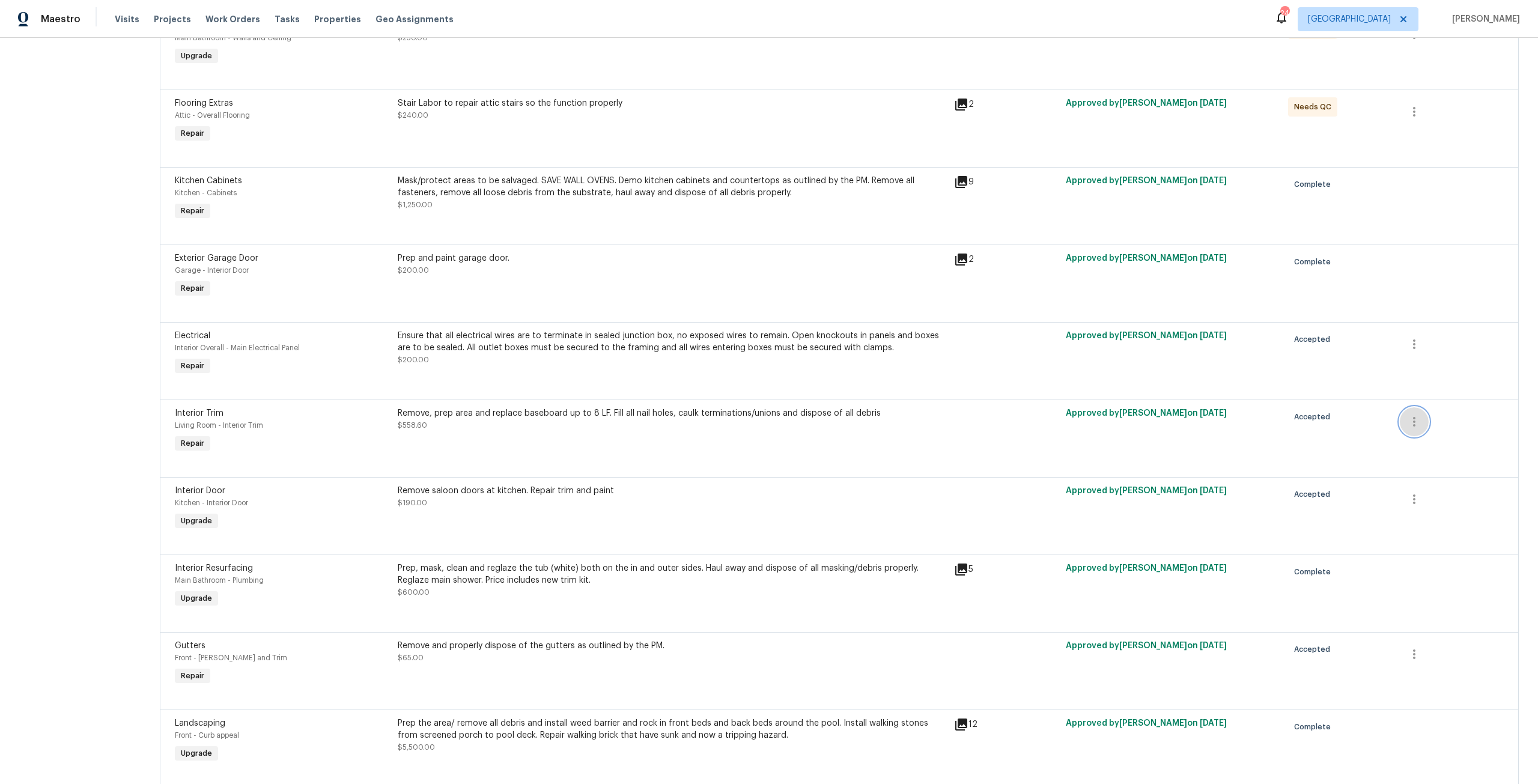
click at [1413, 422] on icon "button" at bounding box center [1414, 421] width 2 height 10
click at [1405, 423] on li "Cancel" at bounding box center [1414, 421] width 46 height 20
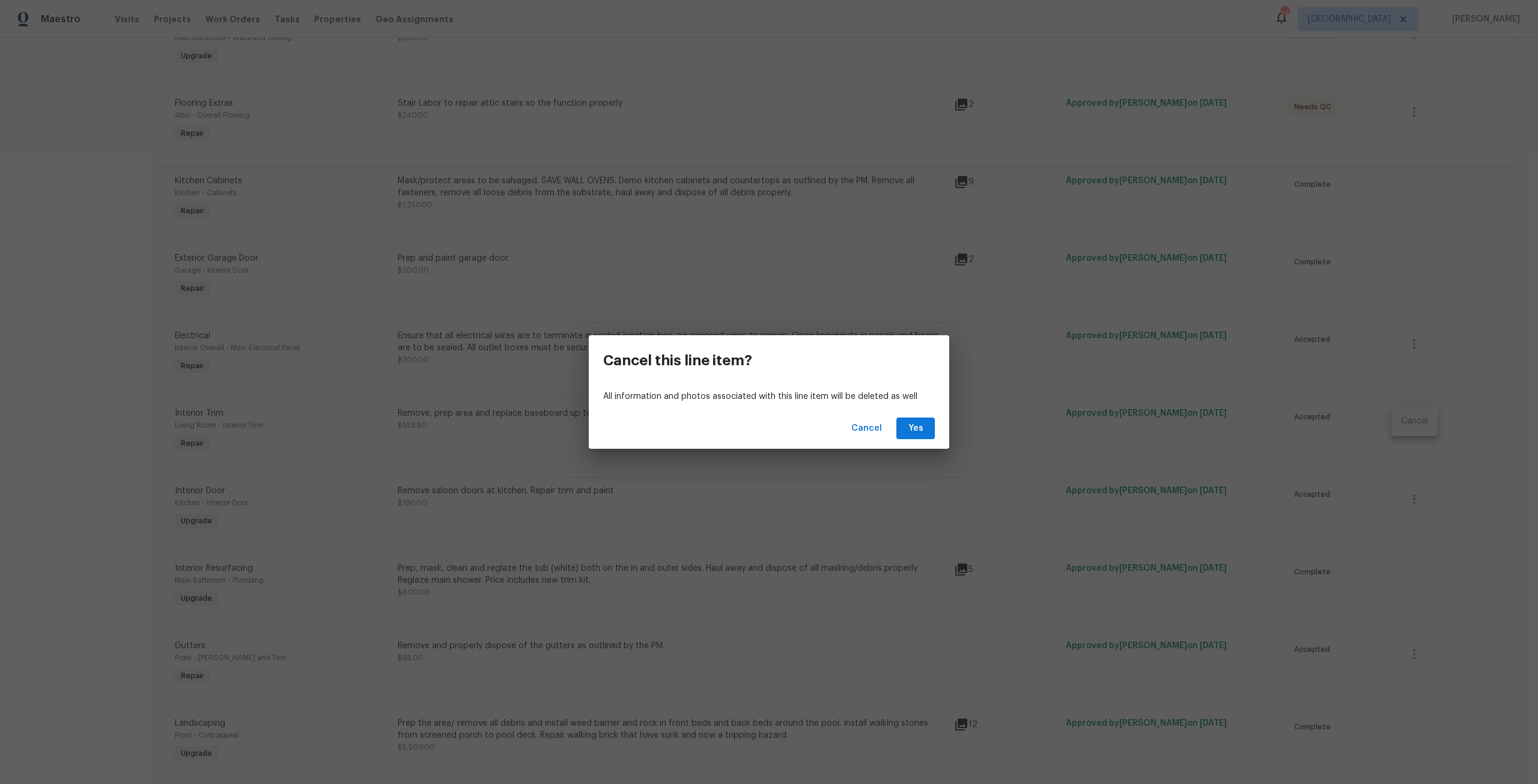
click at [935, 433] on div "Cancel Yes" at bounding box center [769, 428] width 361 height 42
click at [924, 435] on span "Yes" at bounding box center [915, 429] width 19 height 15
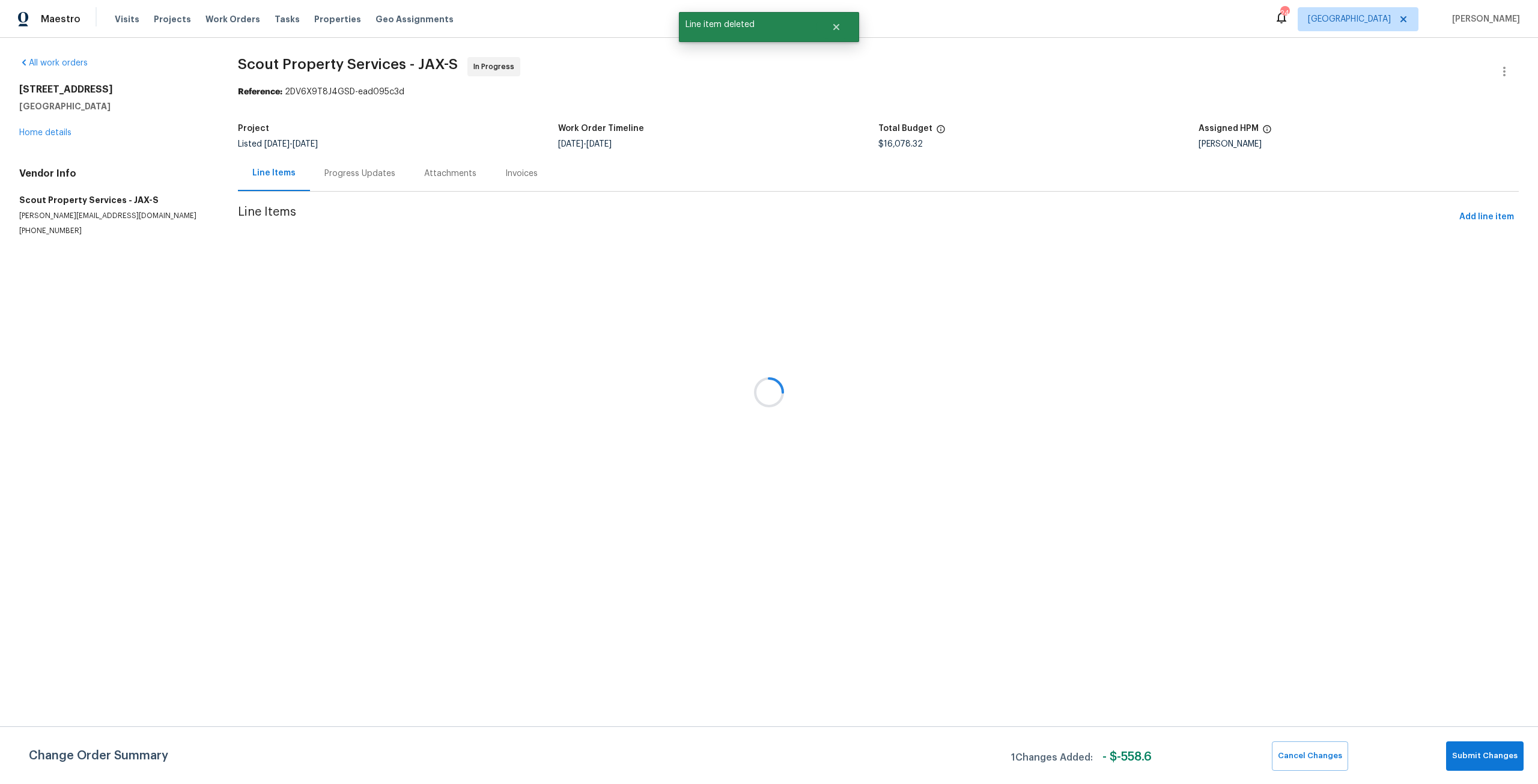
scroll to position [0, 0]
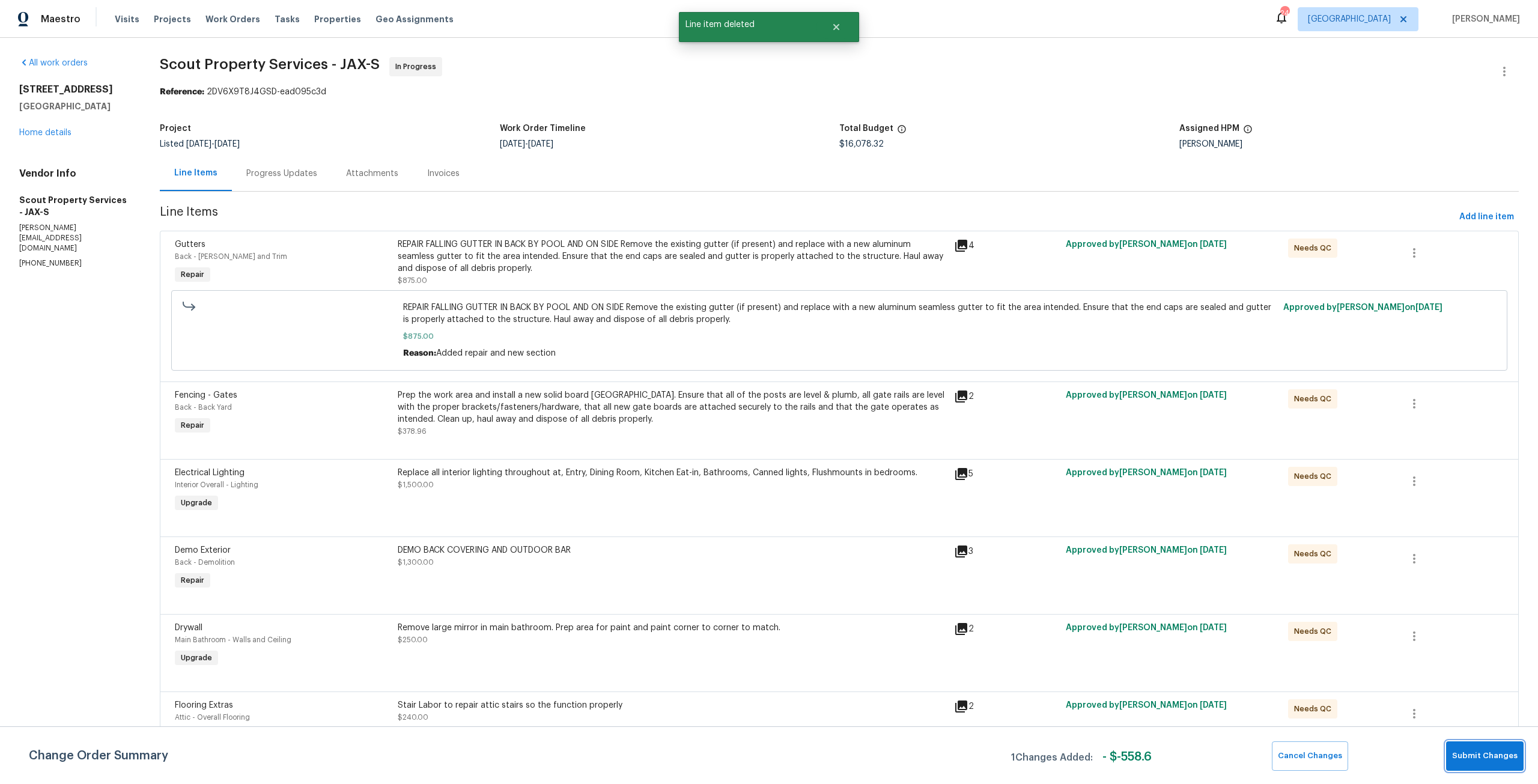
click at [1497, 761] on span "Submit Changes" at bounding box center [1484, 756] width 65 height 14
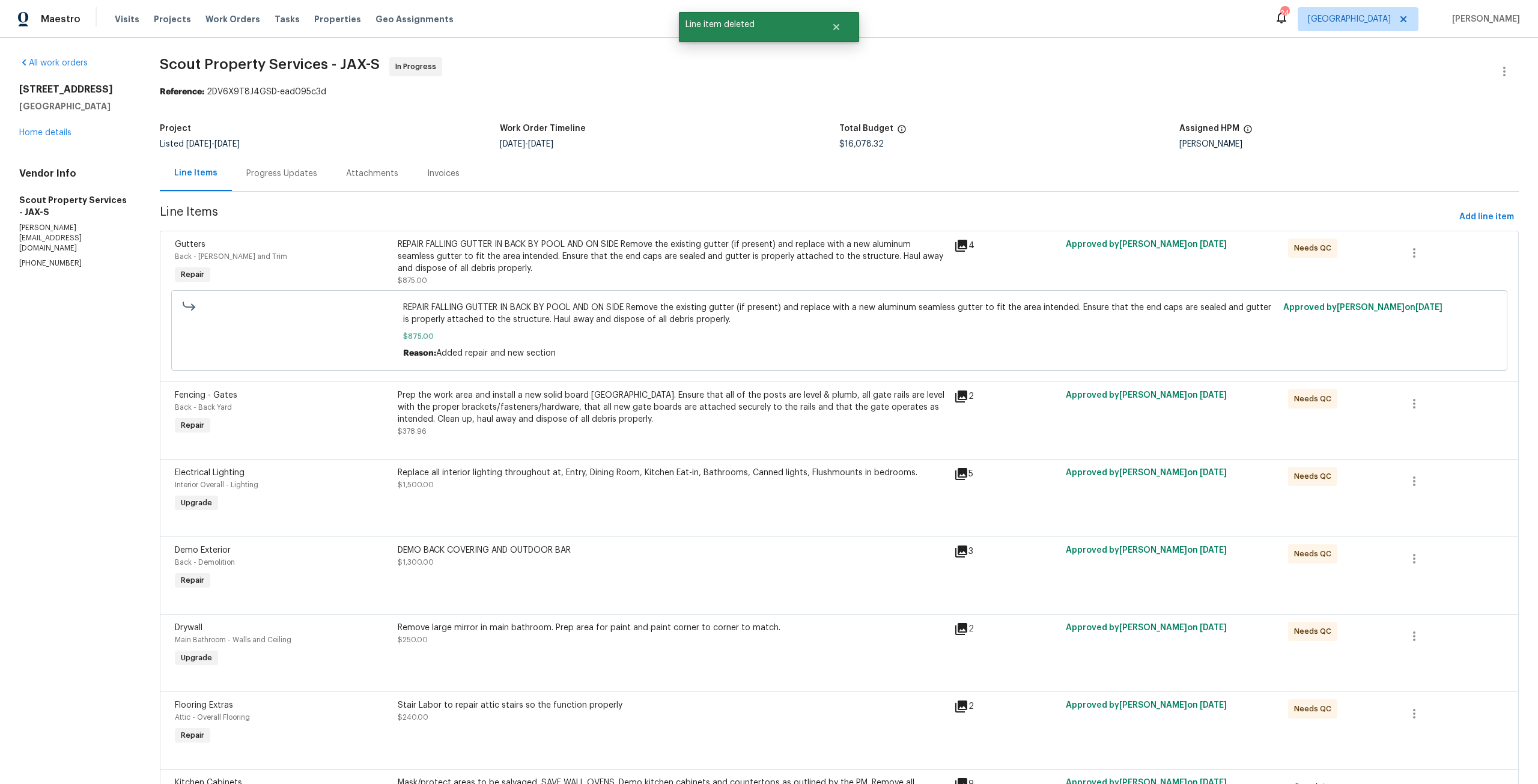
click at [825, 251] on div "REPAIR FALLING GUTTER IN BACK BY POOL AND ON SIDE Remove the existing gutter (i…" at bounding box center [672, 257] width 549 height 36
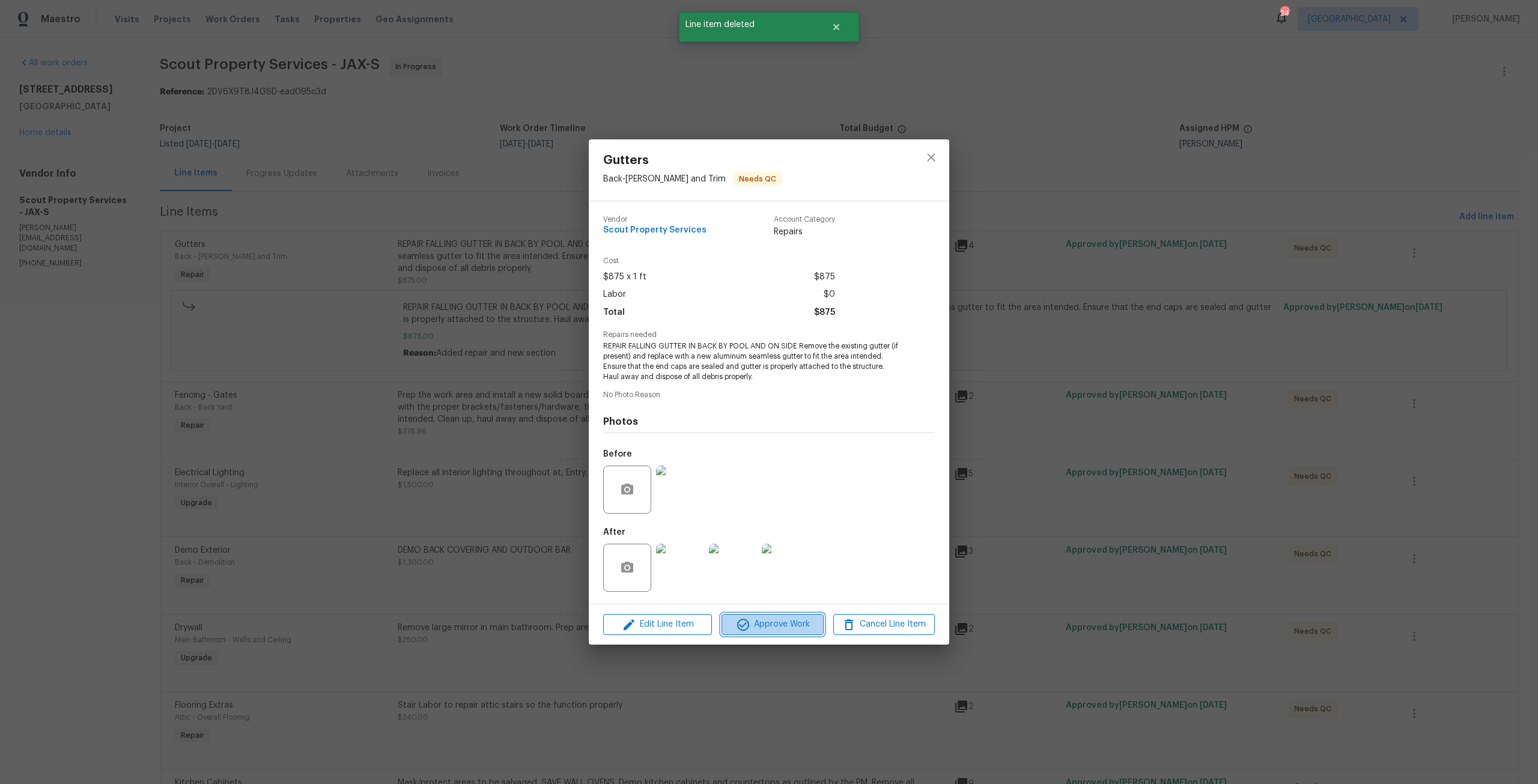
click at [779, 630] on span "Approve Work" at bounding box center [772, 624] width 94 height 15
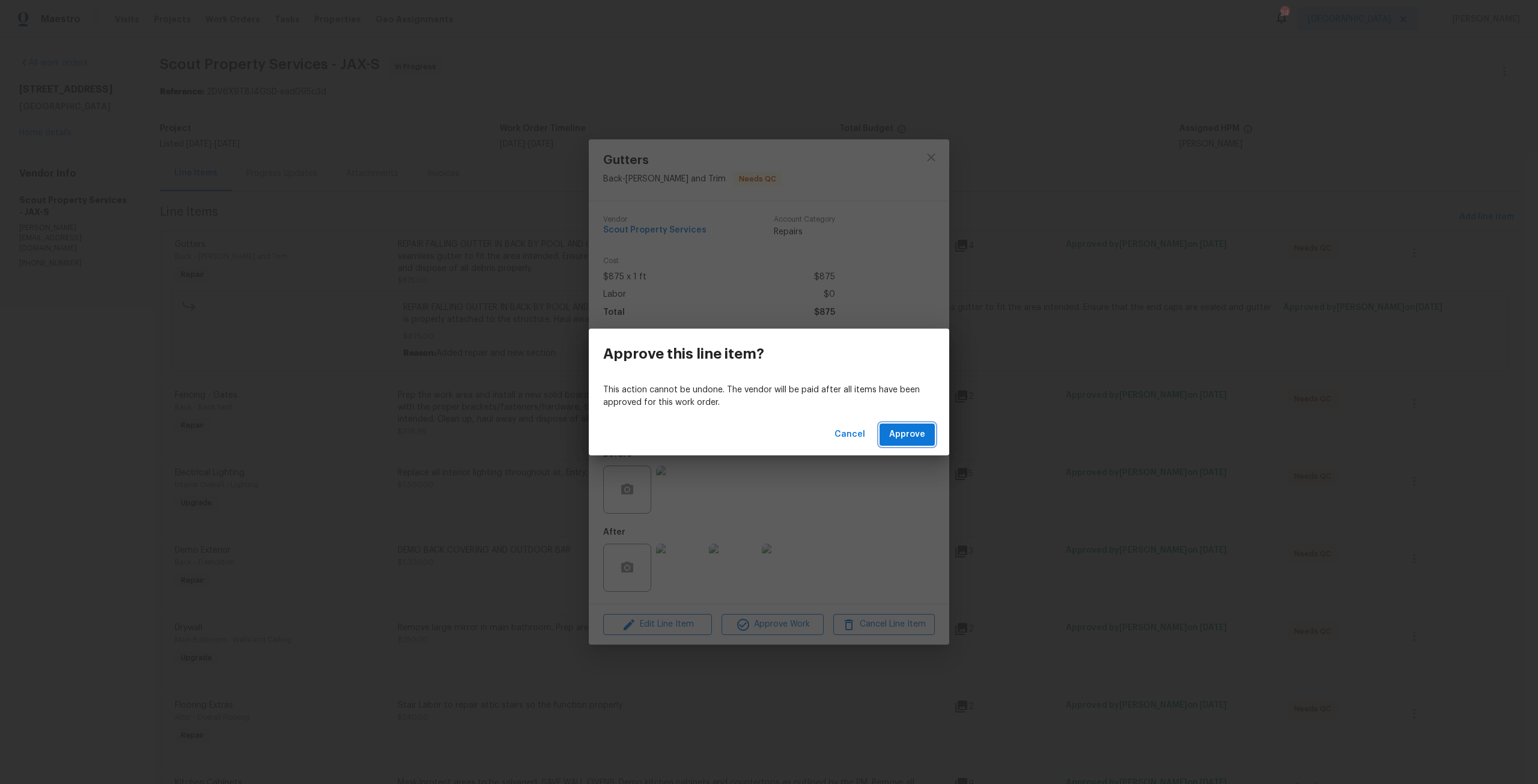
click at [930, 433] on button "Approve" at bounding box center [907, 434] width 55 height 22
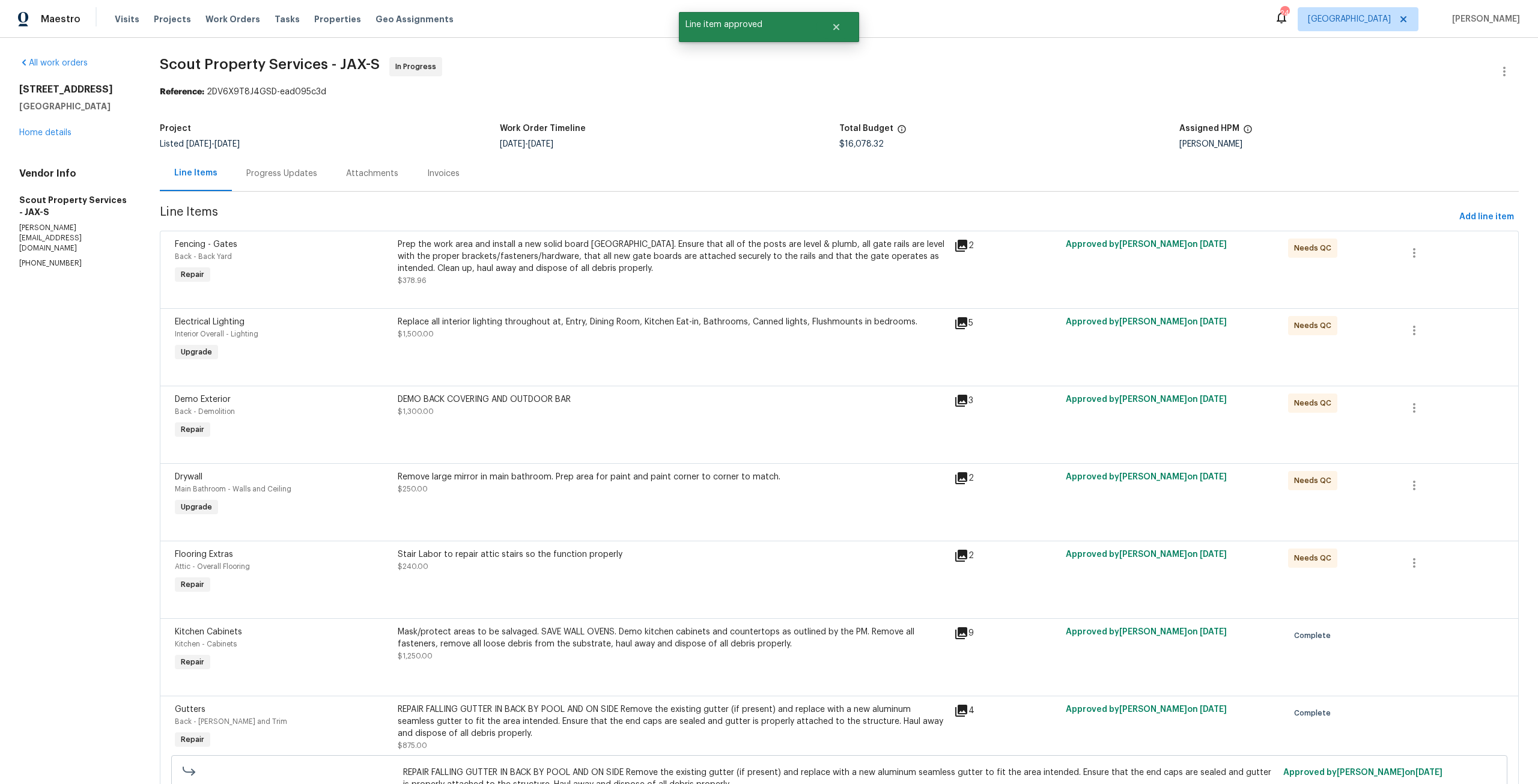
click at [699, 272] on div "Prep the work area and install a new solid board cedar gate. Ensure that all of…" at bounding box center [672, 257] width 549 height 36
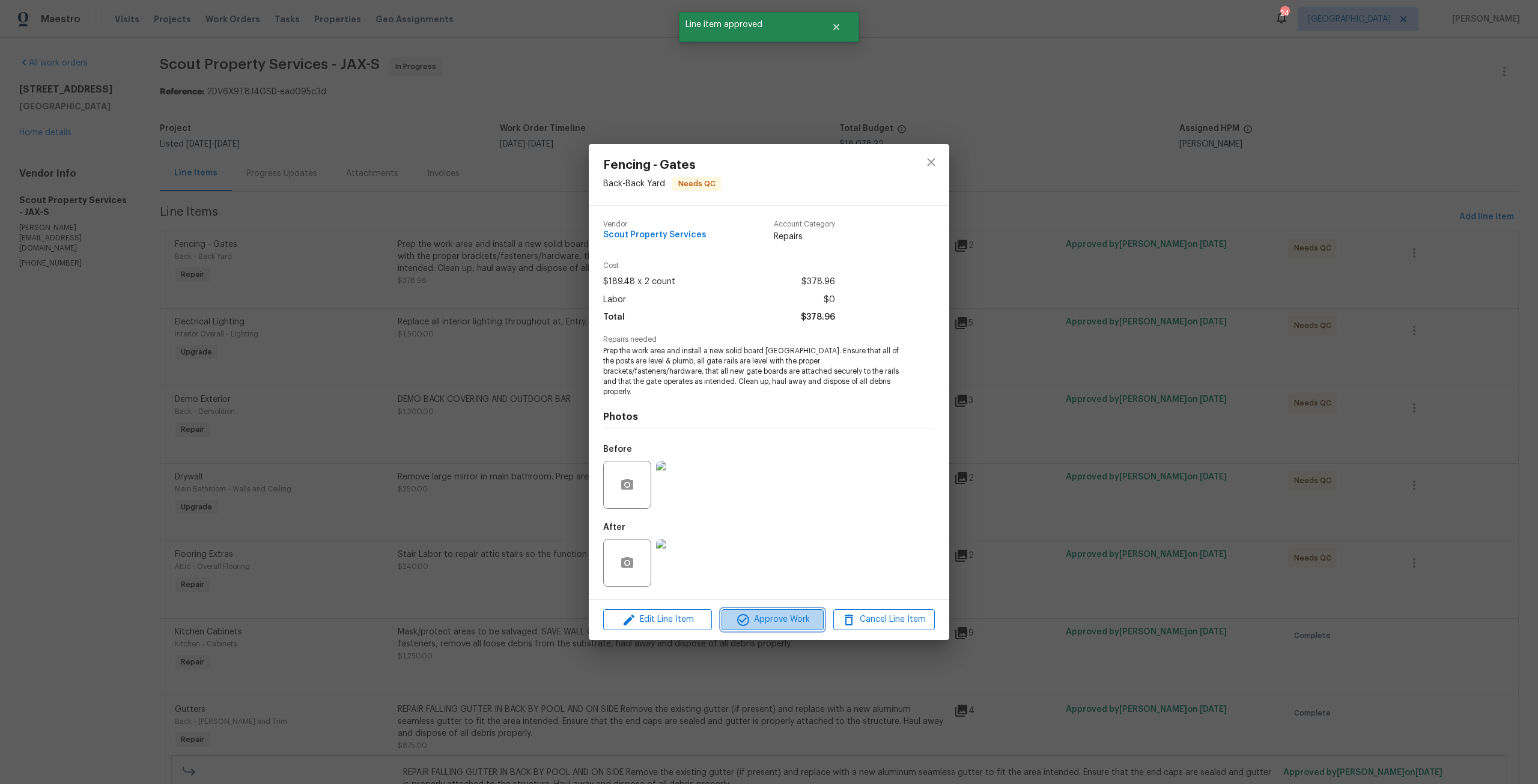
click at [774, 615] on span "Approve Work" at bounding box center [772, 620] width 94 height 15
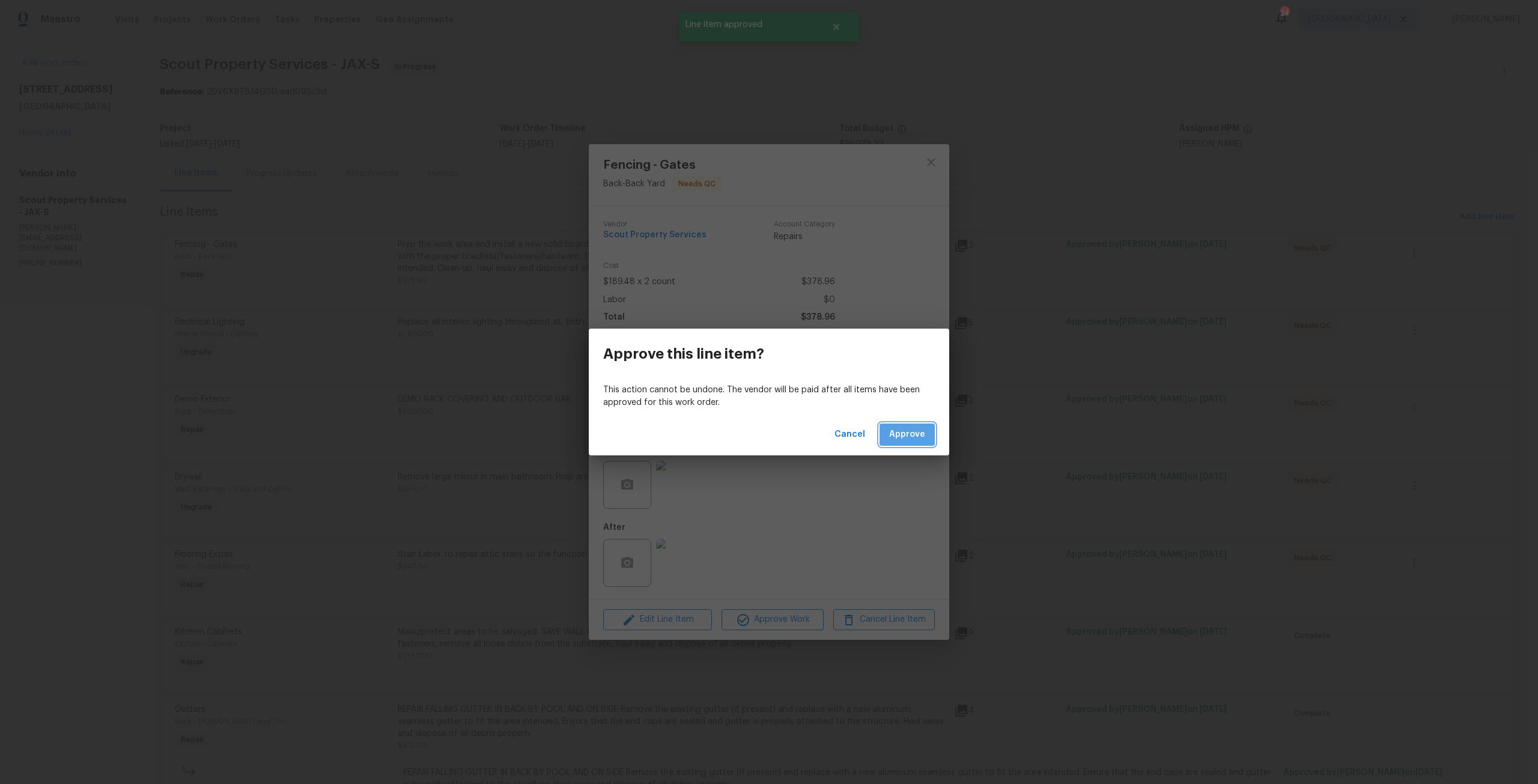
click at [893, 429] on span "Approve" at bounding box center [907, 435] width 36 height 15
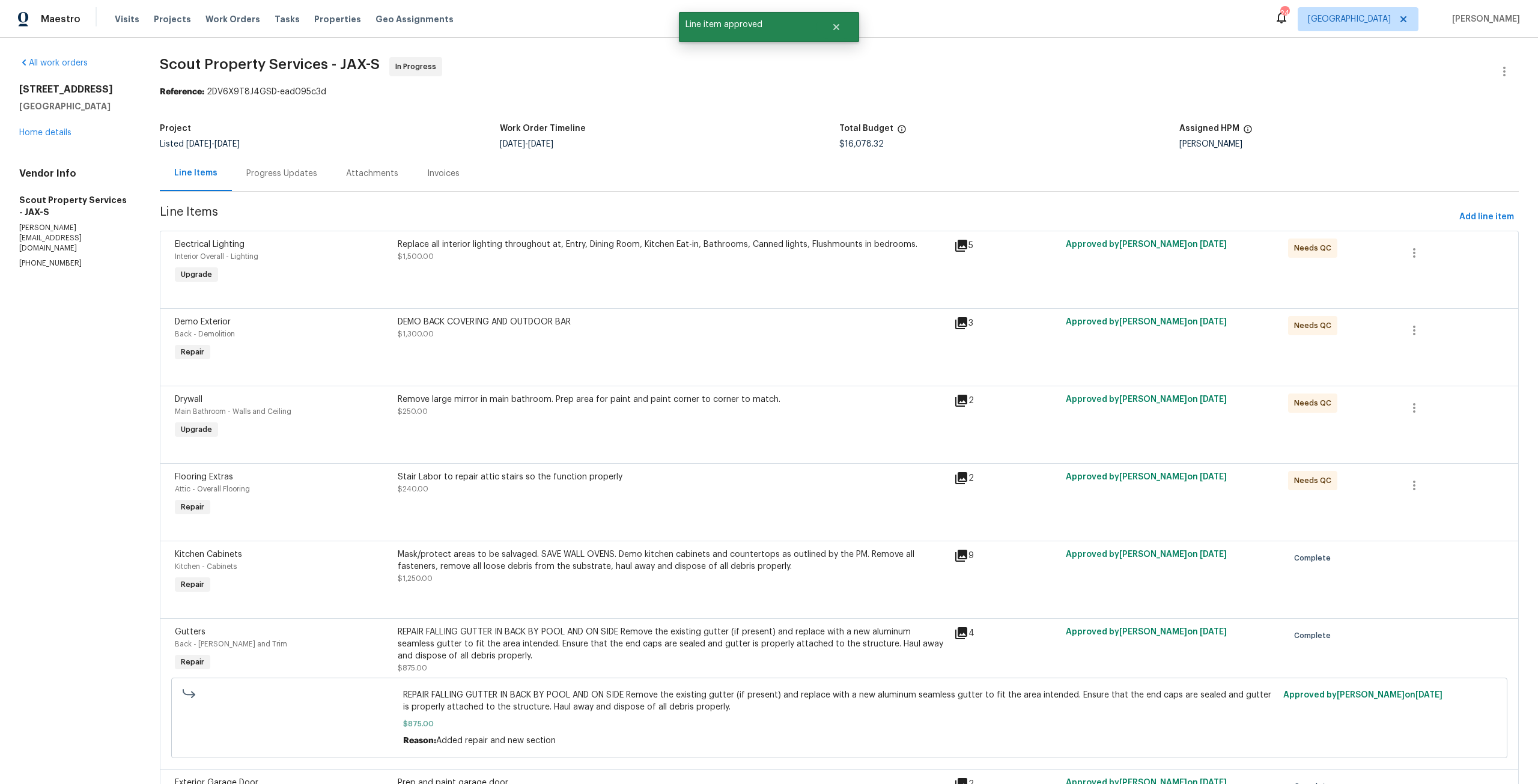
click at [739, 265] on div "Replace all interior lighting throughout at, Entry, Dining Room, Kitchen Eat-in…" at bounding box center [672, 262] width 556 height 55
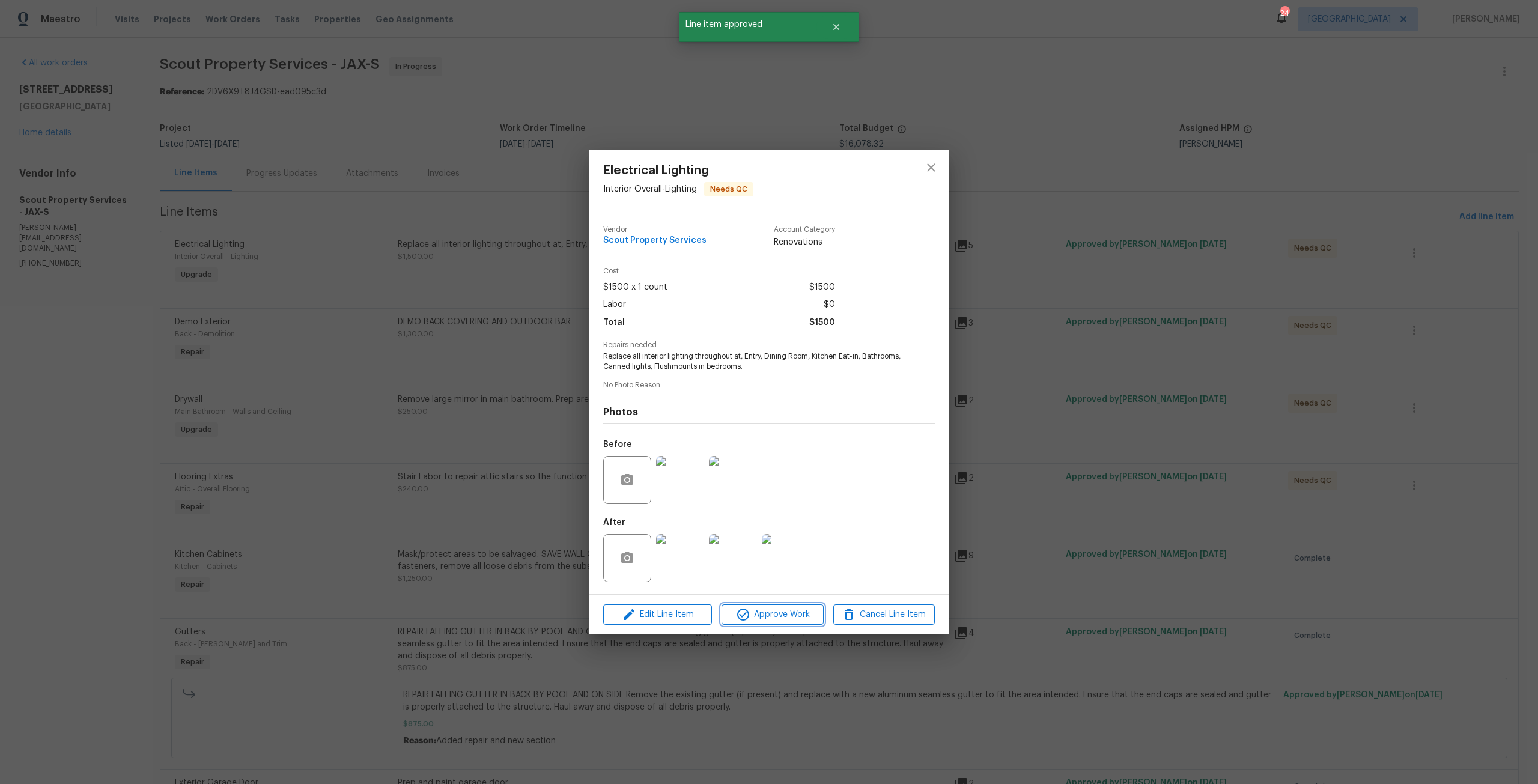
click at [791, 620] on span "Approve Work" at bounding box center [772, 615] width 94 height 15
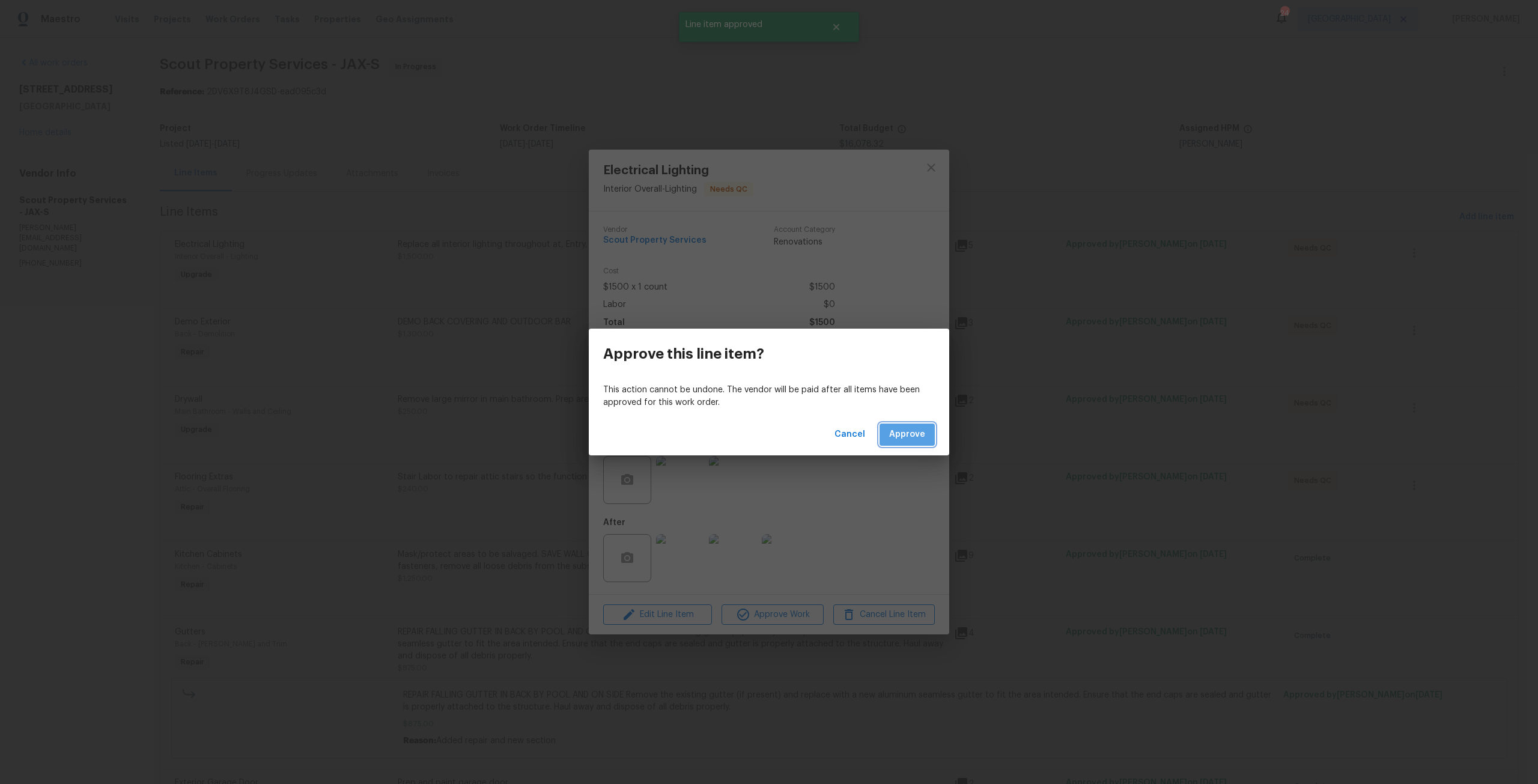
click at [911, 427] on span "Approve" at bounding box center [907, 435] width 36 height 15
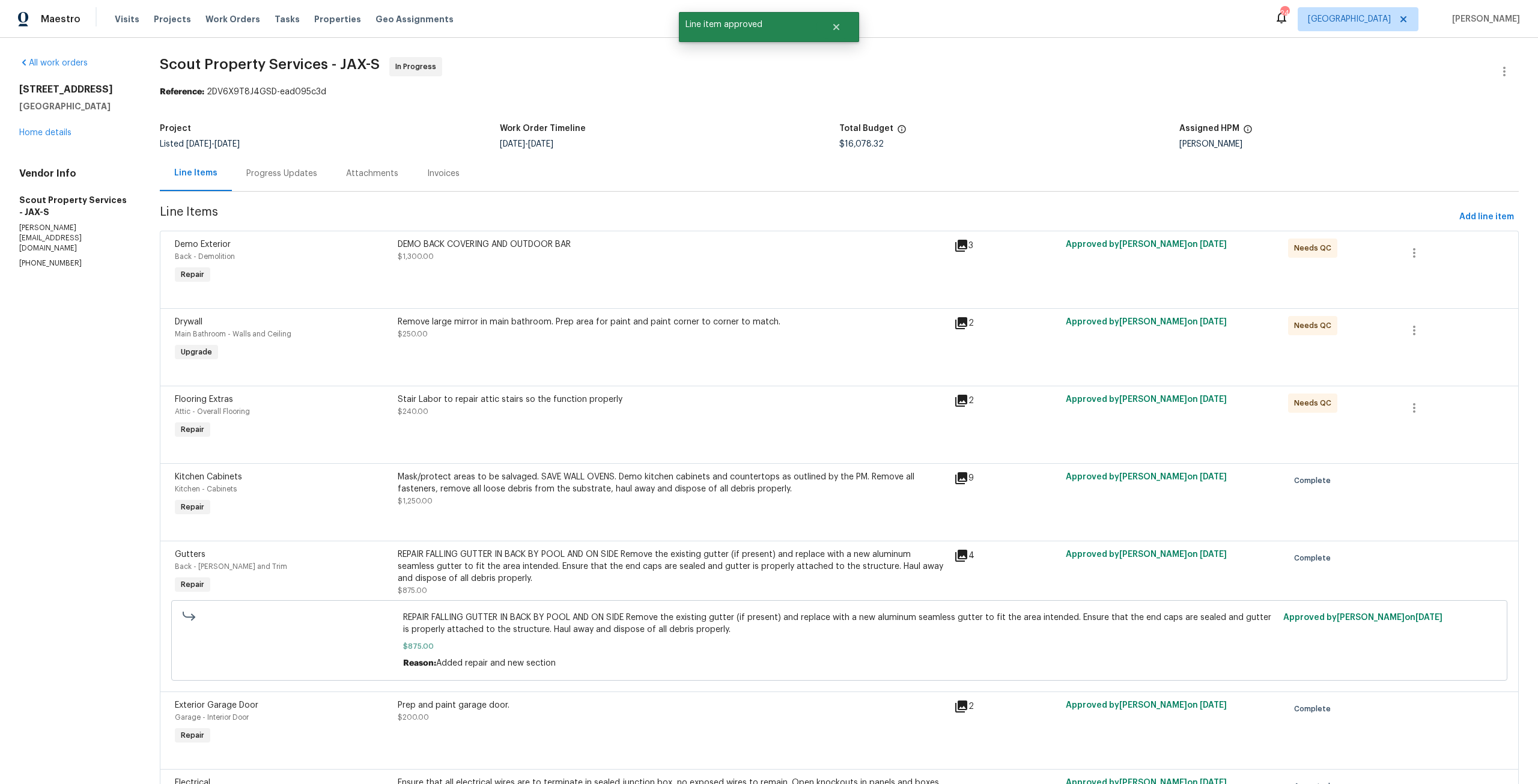
click at [758, 249] on div "DEMO BACK COVERING AND OUTDOOR BAR" at bounding box center [672, 245] width 549 height 12
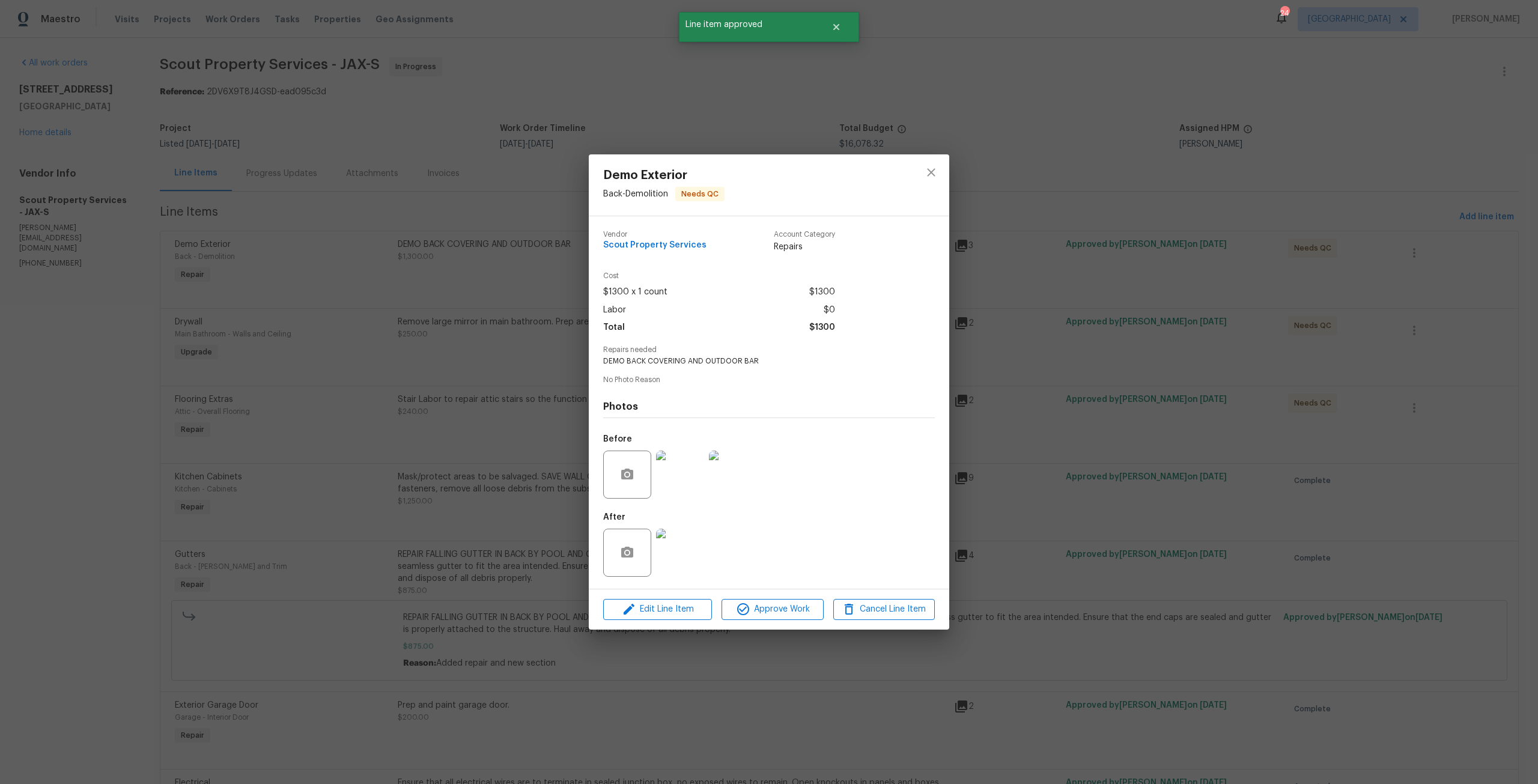
click at [680, 552] on img at bounding box center [680, 552] width 48 height 48
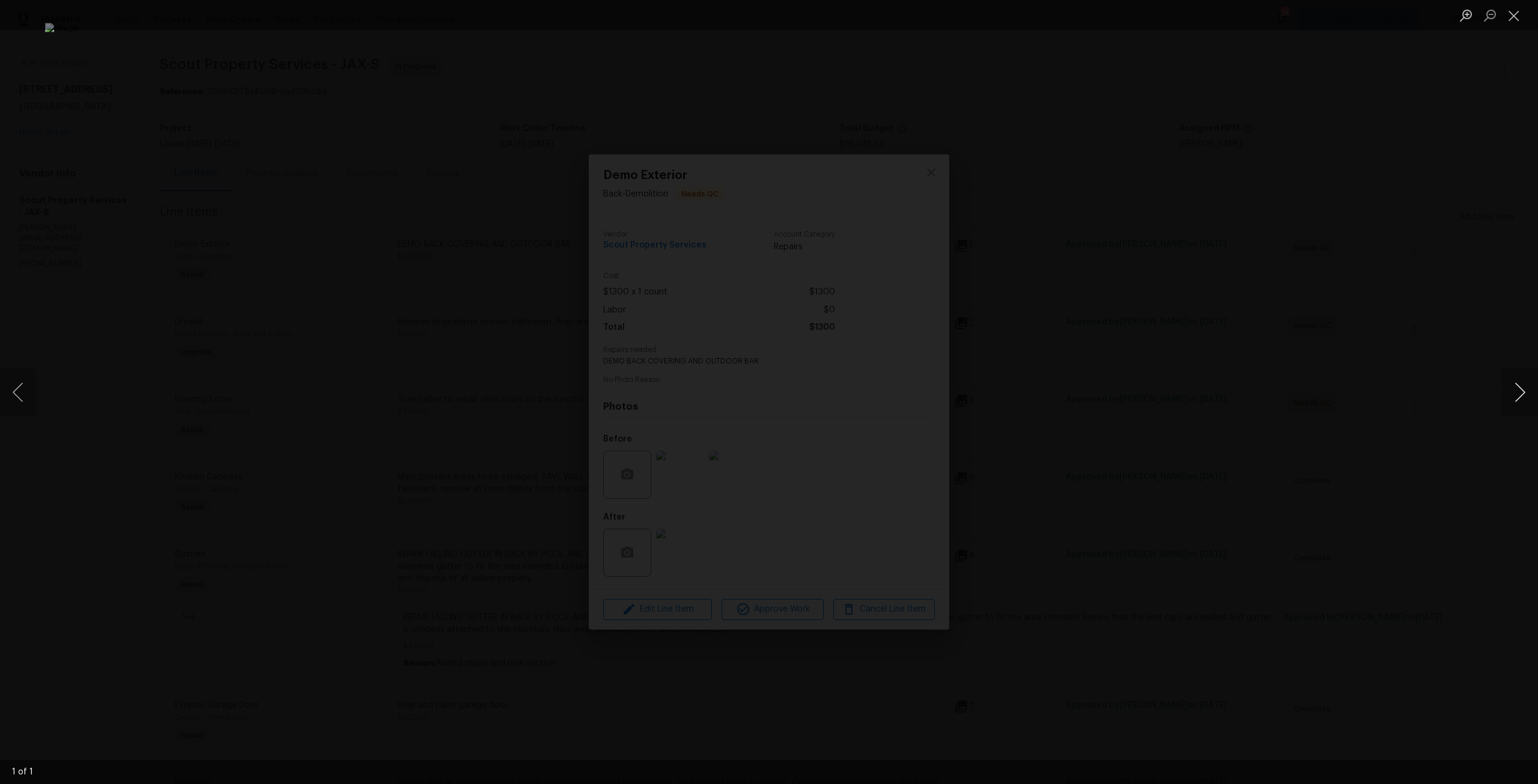
click at [1528, 395] on button "Next image" at bounding box center [1520, 392] width 36 height 48
click at [871, 591] on img "Lightbox" at bounding box center [768, 392] width 1448 height 738
click at [1245, 461] on div "Lightbox" at bounding box center [769, 392] width 1538 height 784
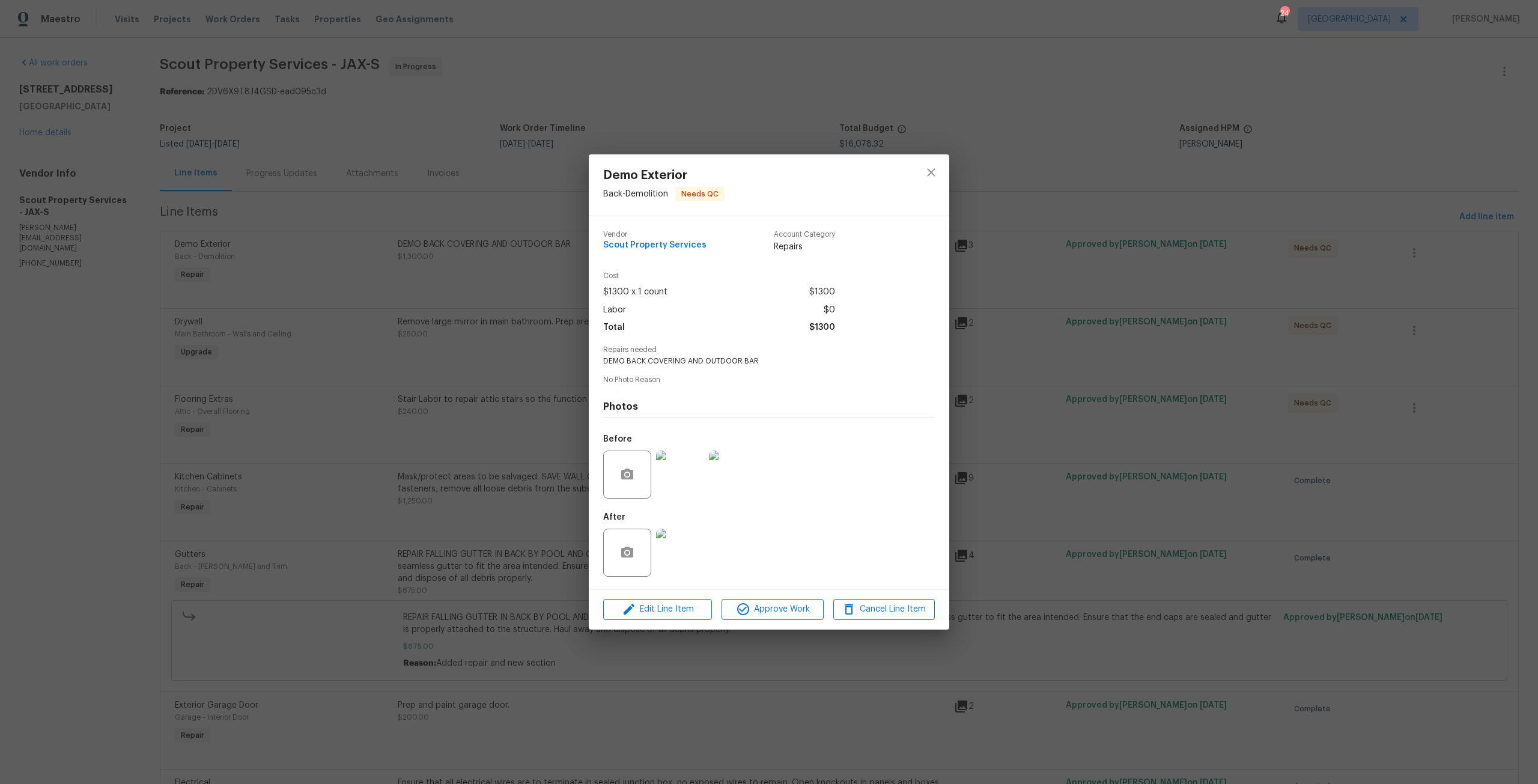
click at [784, 622] on div "Edit Line Item Approve Work Cancel Line Item" at bounding box center [769, 609] width 361 height 40
click at [789, 601] on button "Approve Work" at bounding box center [772, 609] width 102 height 21
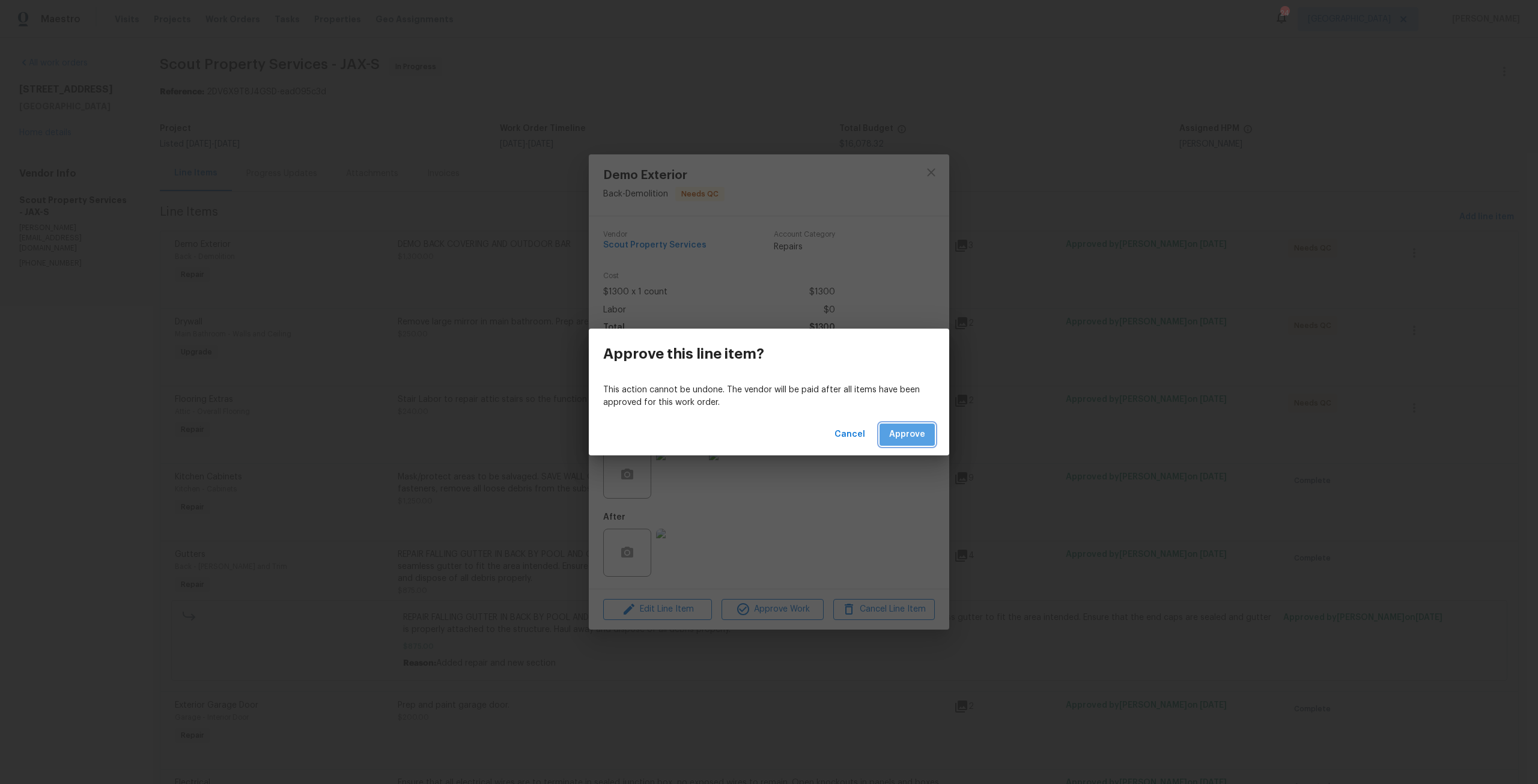
click at [900, 429] on span "Approve" at bounding box center [907, 435] width 36 height 15
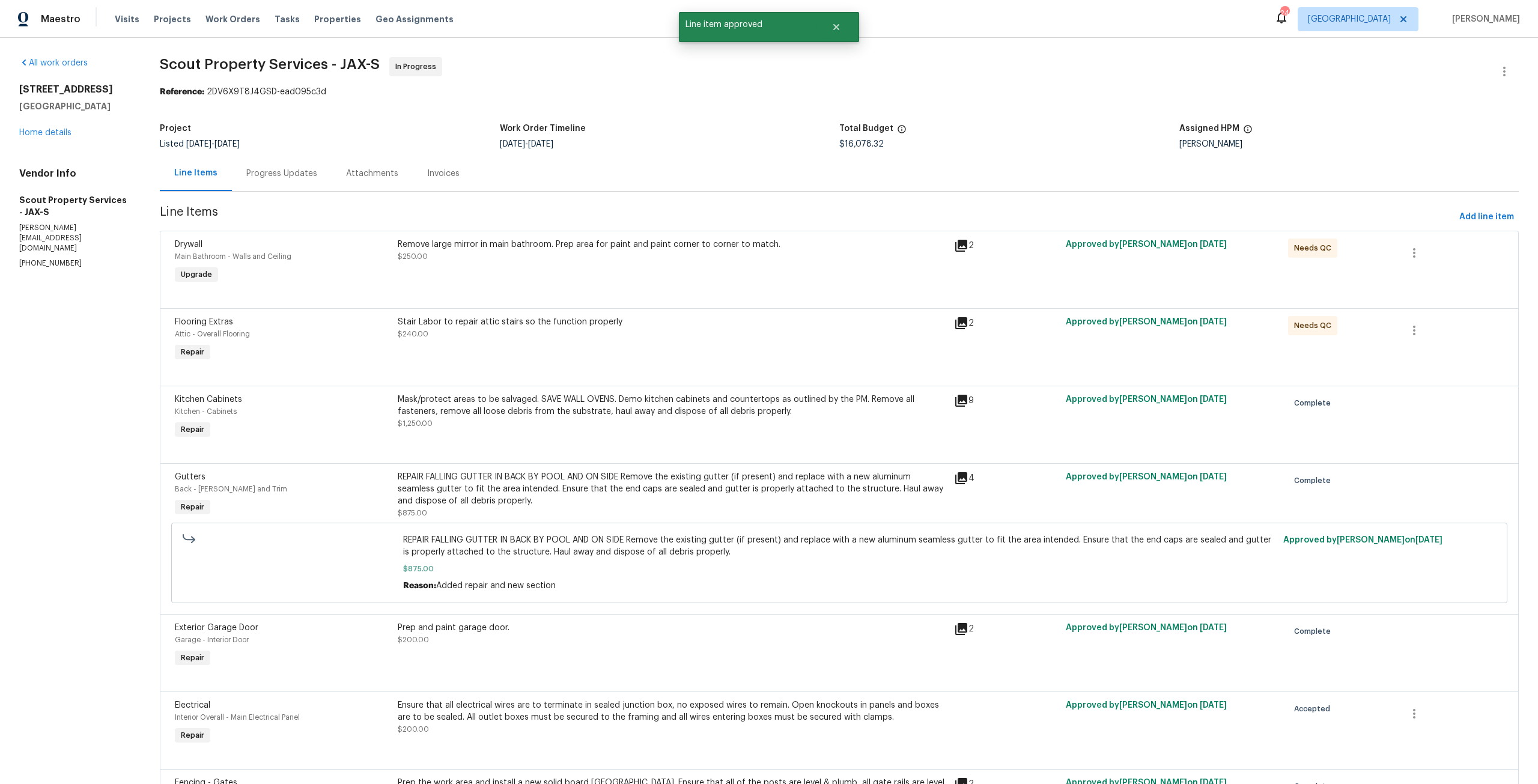
click at [694, 272] on div "Remove large mirror in main bathroom. Prep area for paint and paint corner to c…" at bounding box center [672, 262] width 556 height 55
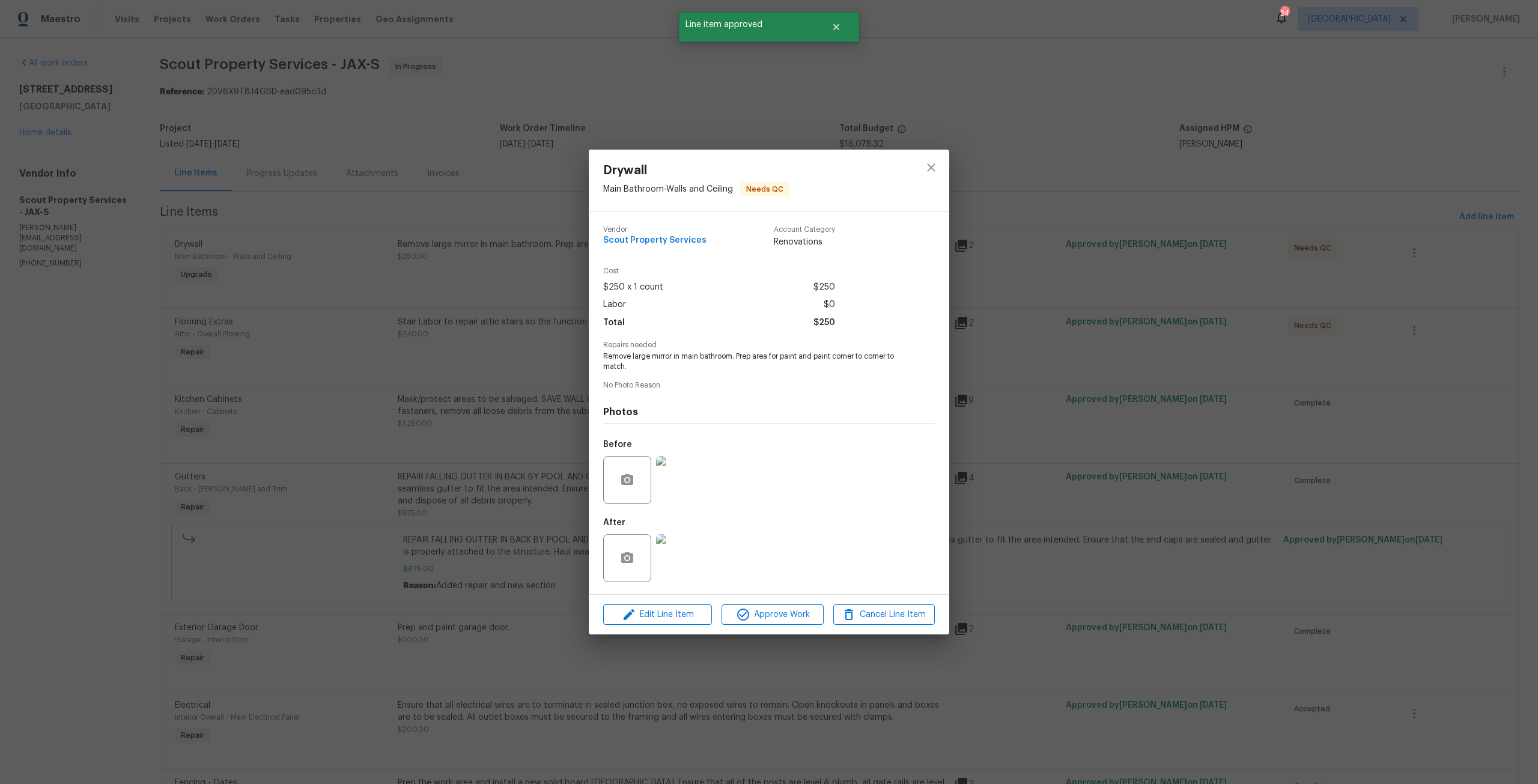
click at [692, 558] on img at bounding box center [680, 558] width 48 height 48
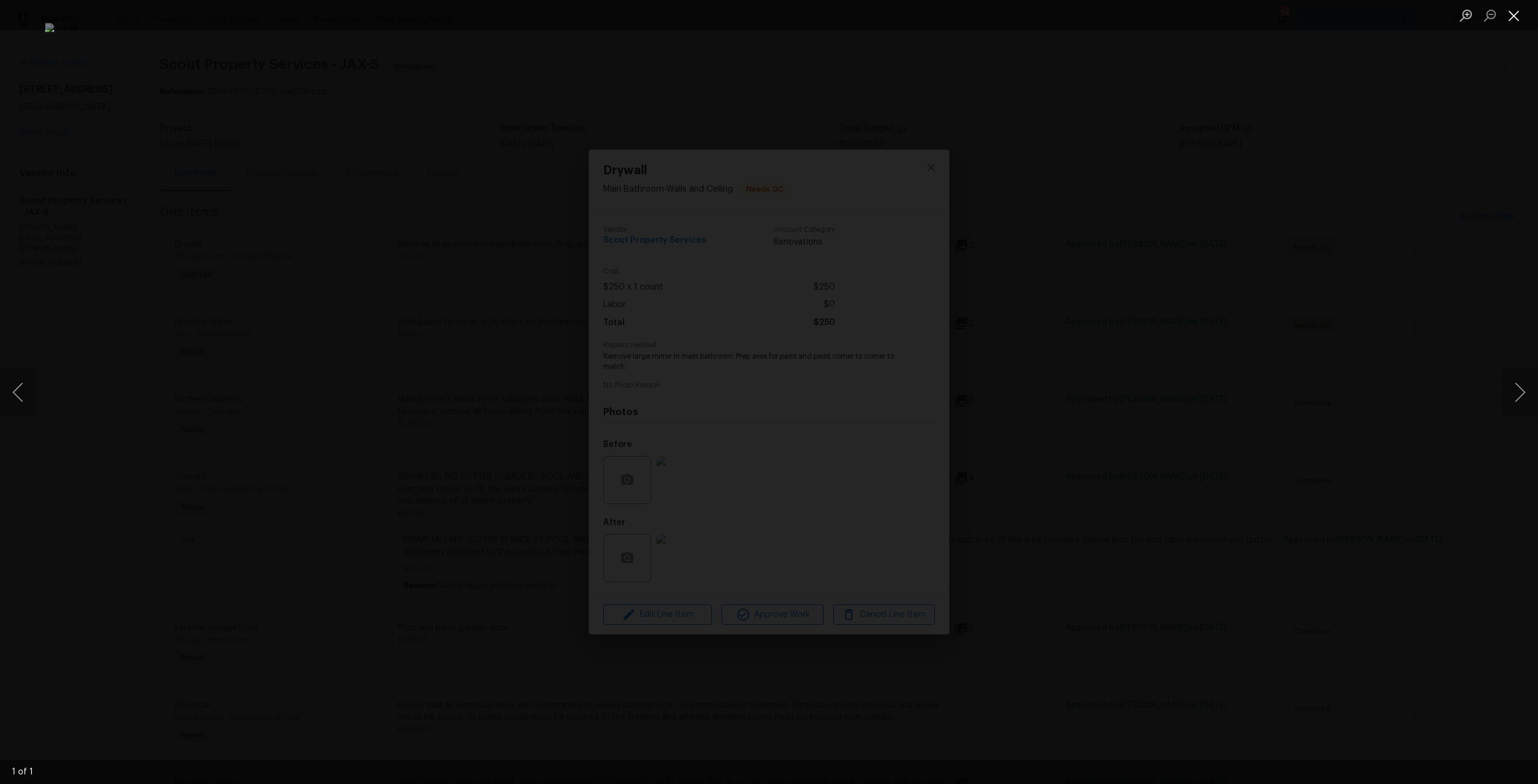
click at [1520, 14] on button "Close lightbox" at bounding box center [1514, 15] width 24 height 21
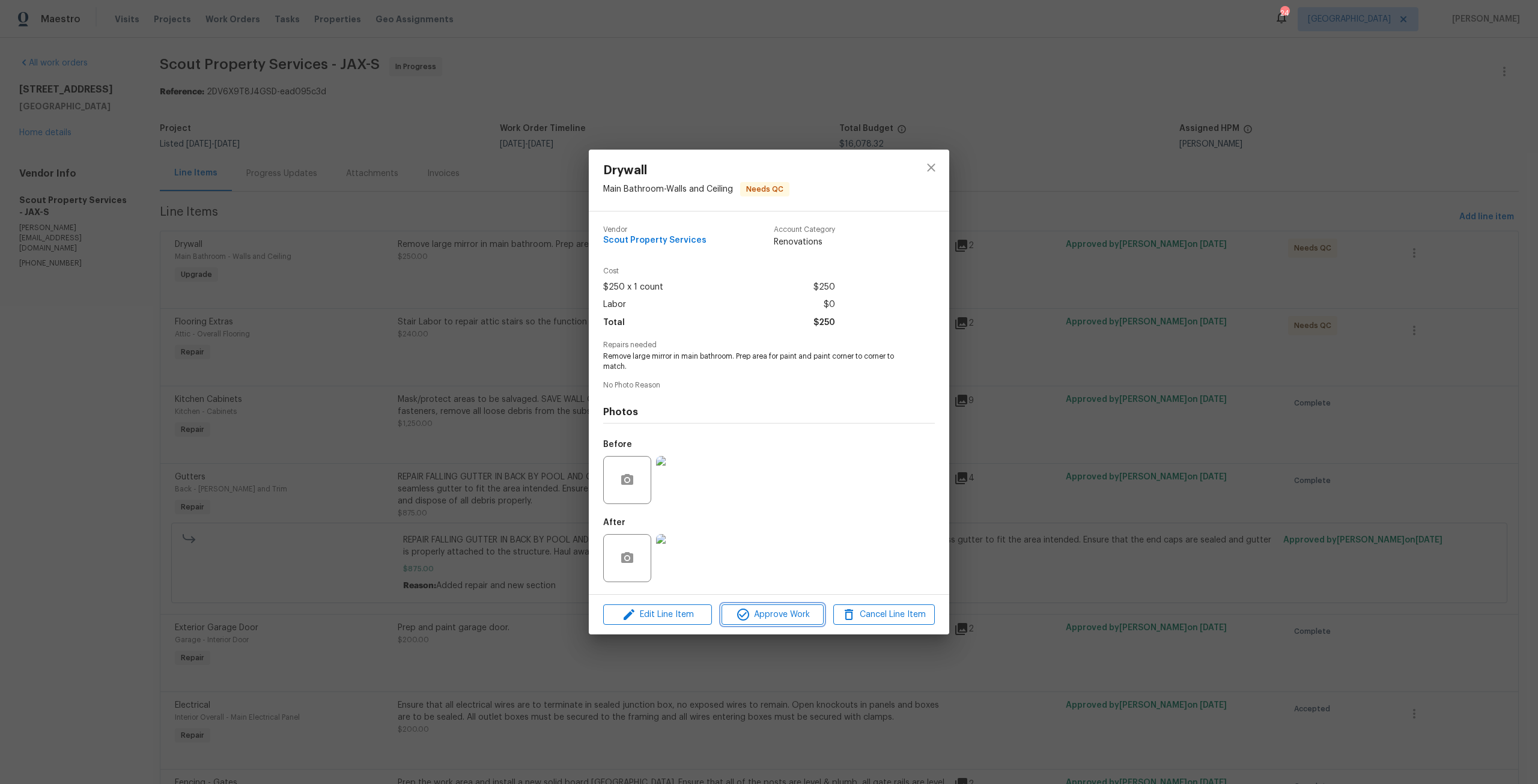
click at [786, 611] on span "Approve Work" at bounding box center [772, 615] width 94 height 15
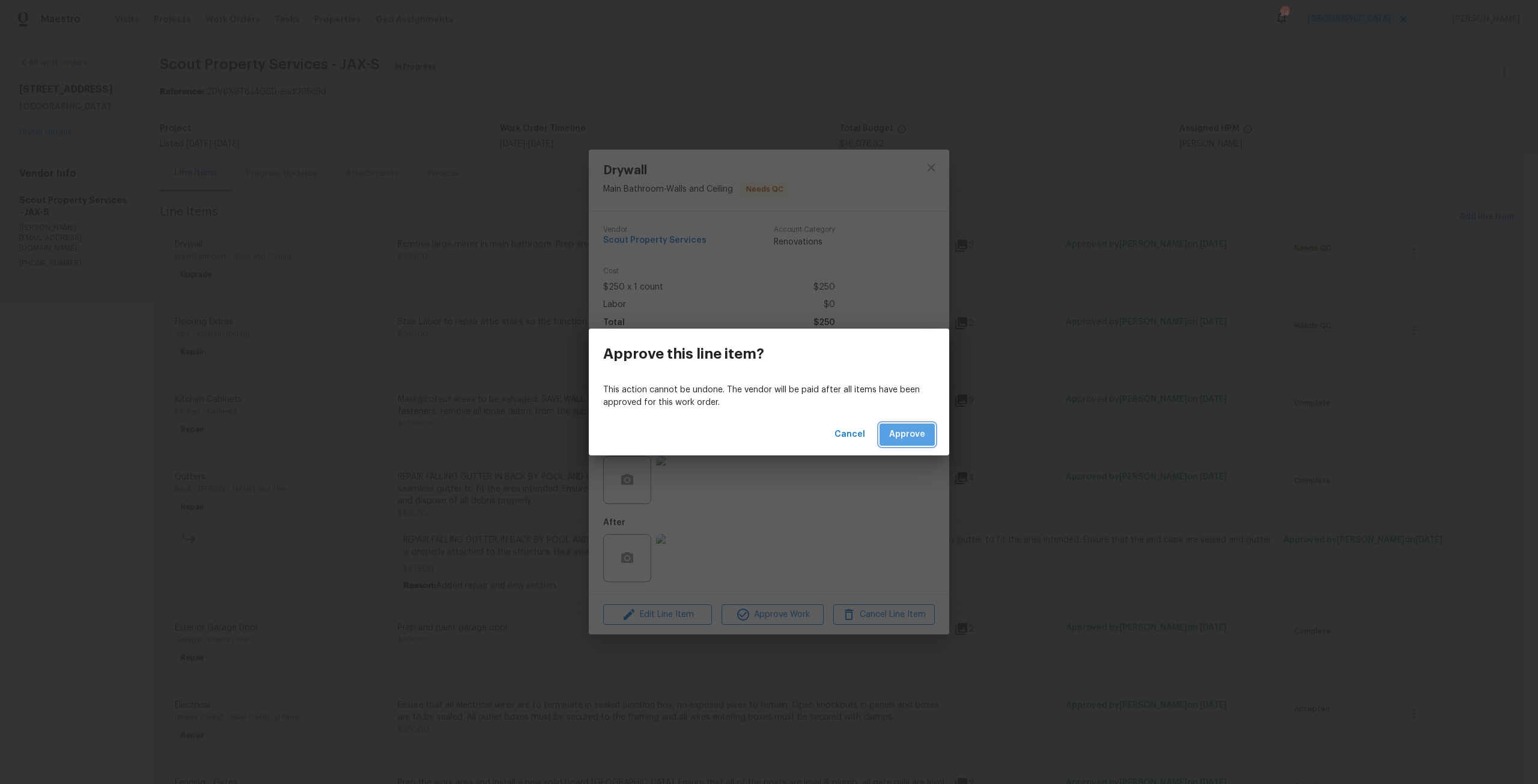
click at [921, 428] on span "Approve" at bounding box center [907, 435] width 36 height 15
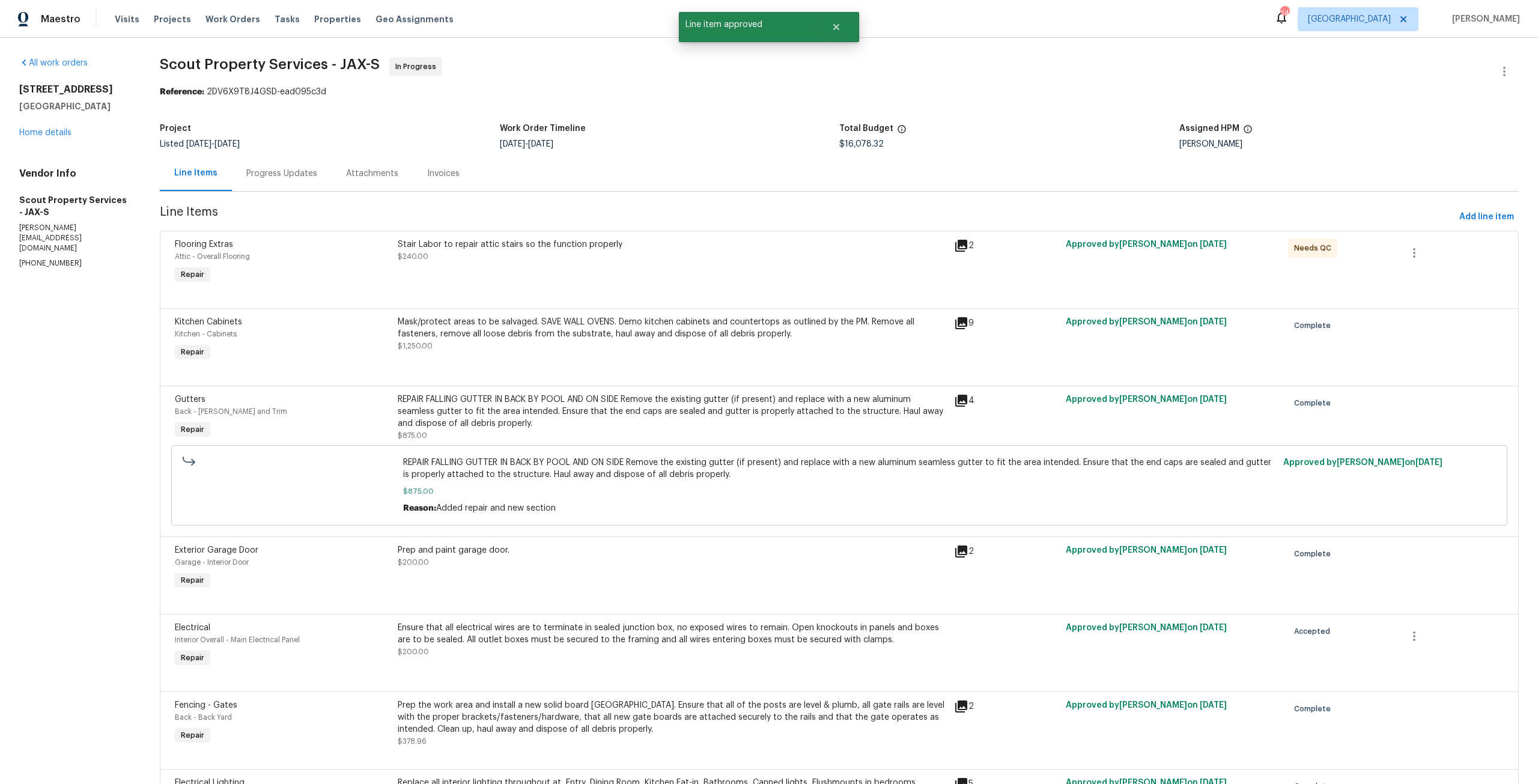
click at [714, 248] on div "Stair Labor to repair attic stairs so the function properly" at bounding box center [672, 245] width 549 height 12
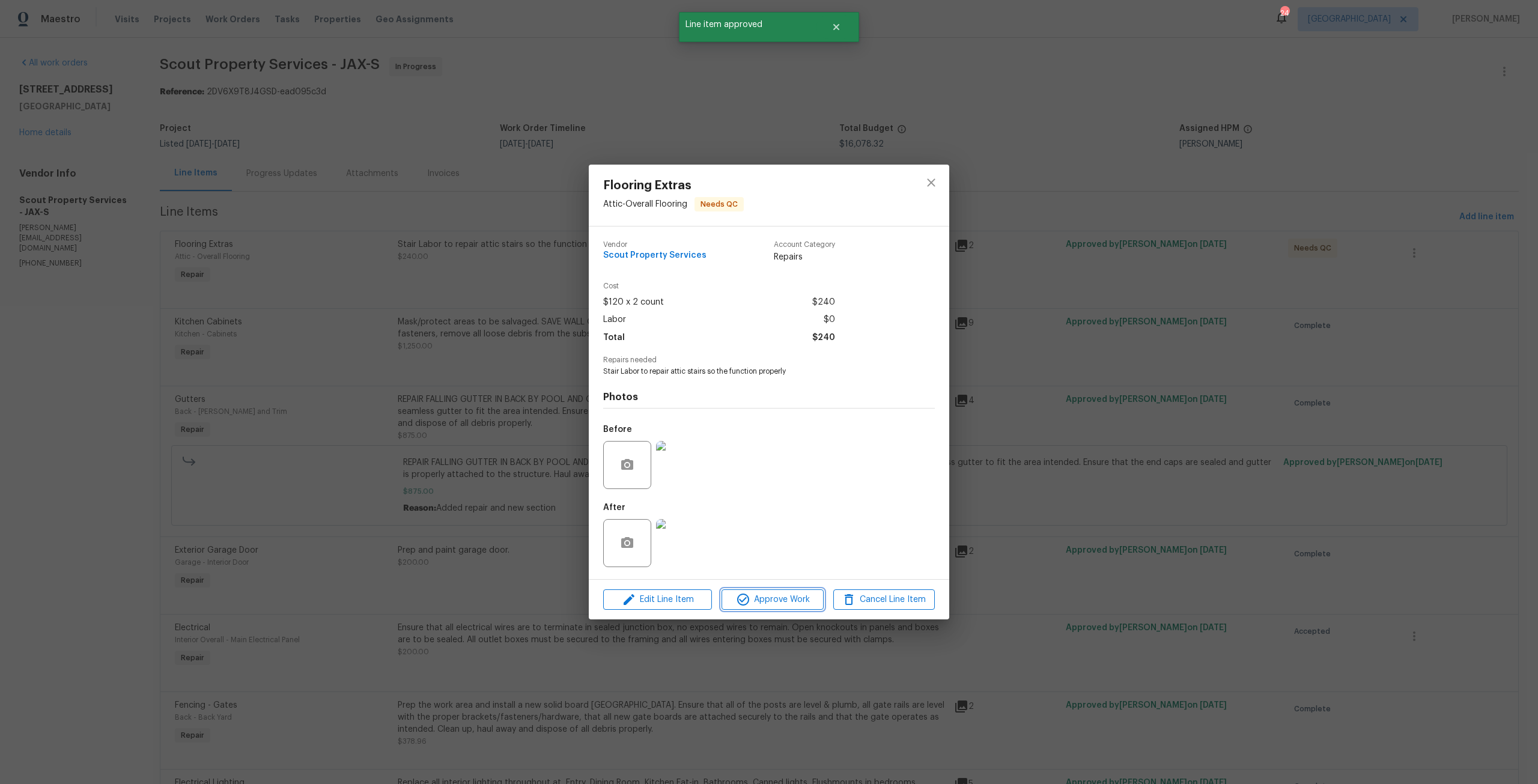
click at [767, 604] on span "Approve Work" at bounding box center [772, 600] width 94 height 15
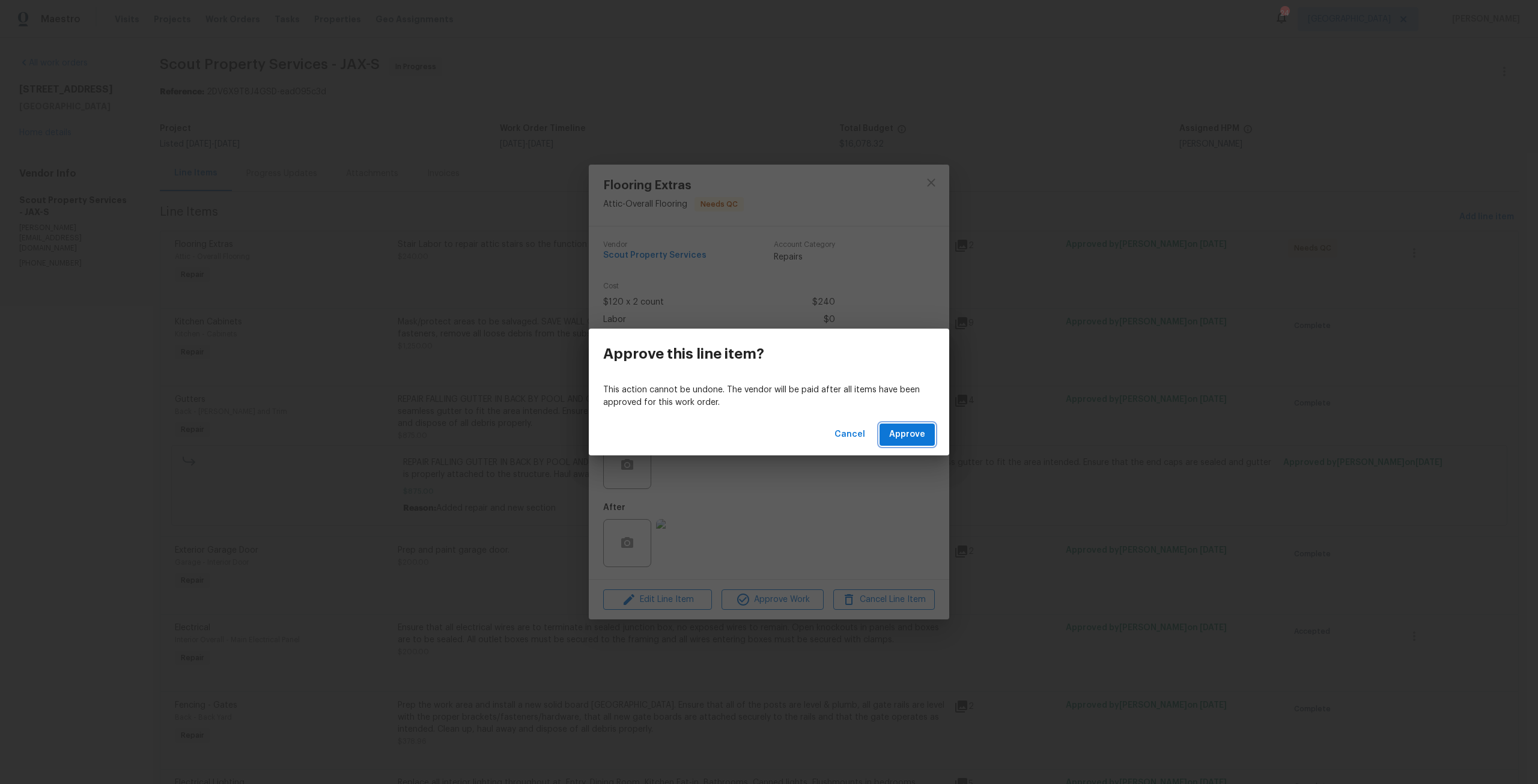
click at [918, 439] on span "Approve" at bounding box center [907, 435] width 36 height 15
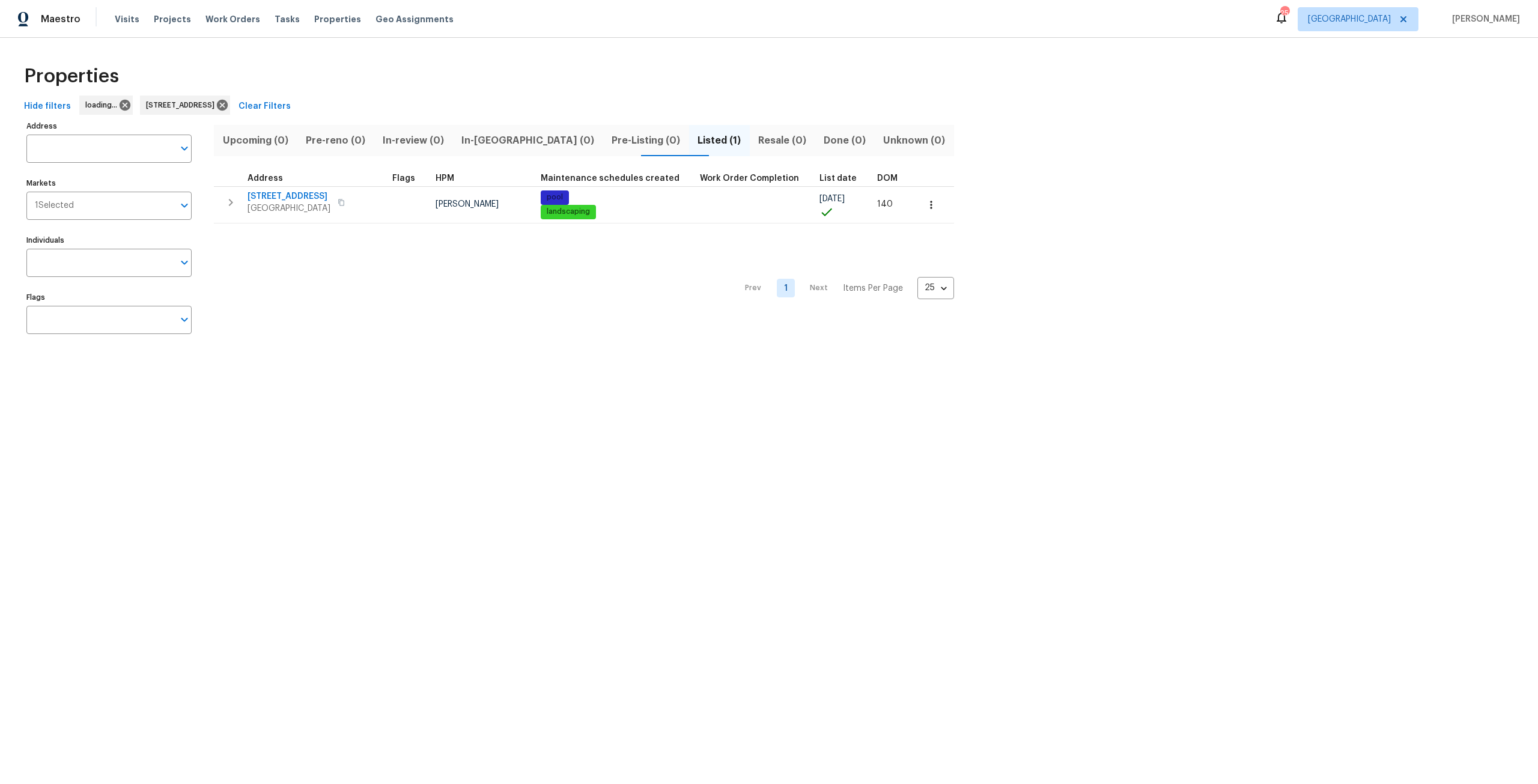
type input "[STREET_ADDRESS]"
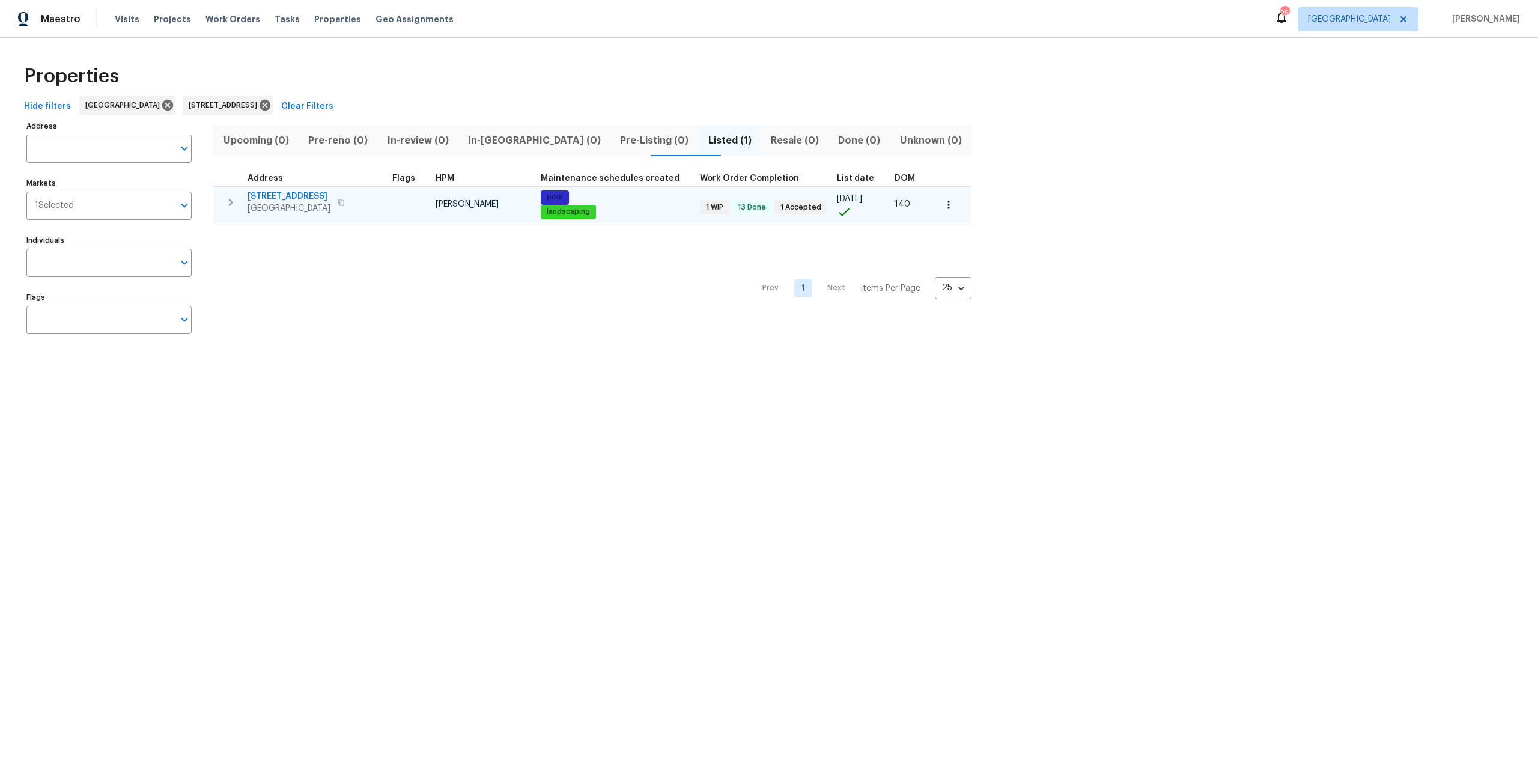
type input "[STREET_ADDRESS]"
click at [279, 208] on span "[GEOGRAPHIC_DATA]" at bounding box center [289, 208] width 83 height 12
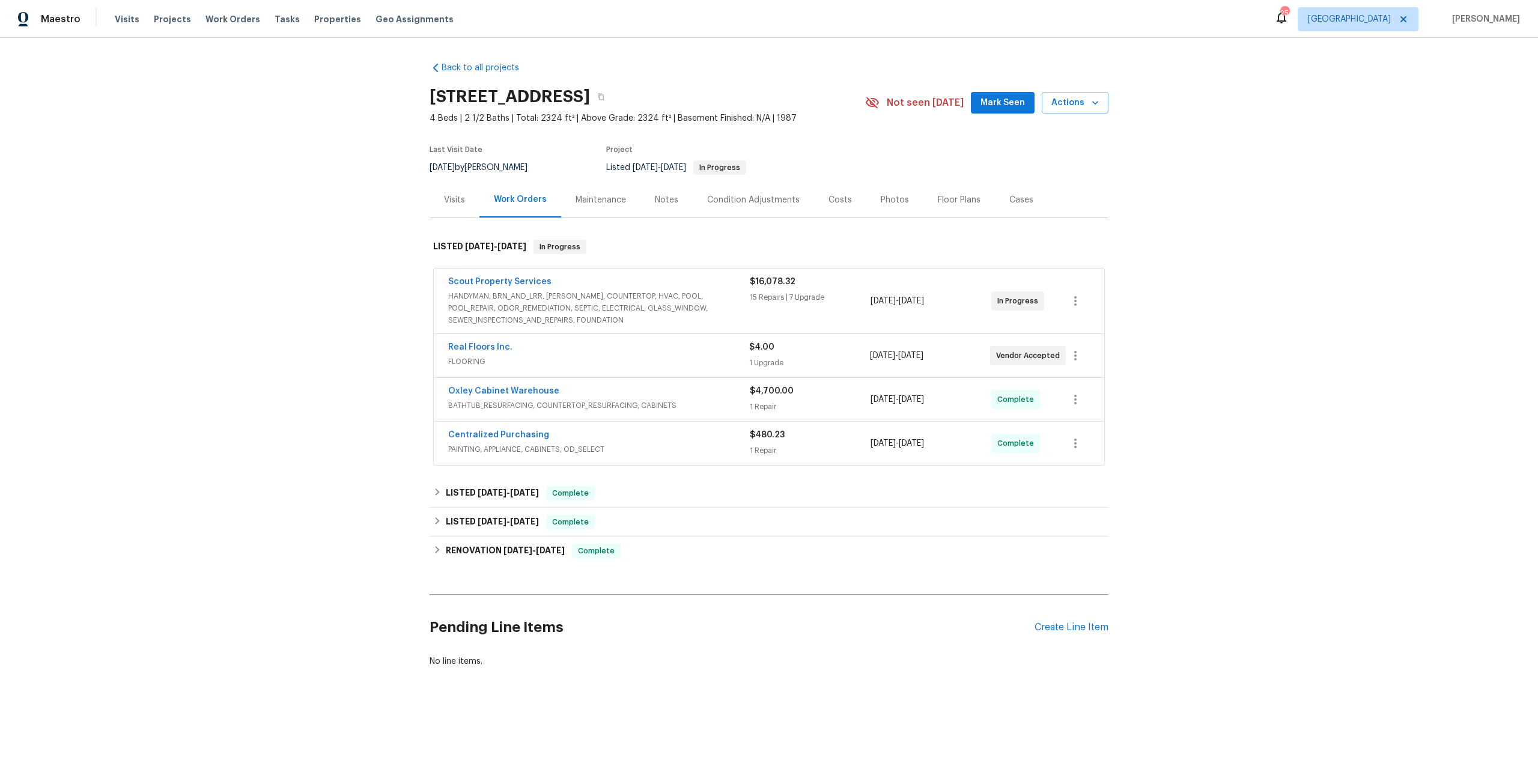
click at [505, 340] on div "Real Floors Inc. FLOORING $4.00 1 Upgrade [DATE] - [DATE] Vendor Accepted" at bounding box center [768, 355] width 671 height 43
click at [491, 350] on link "Real Floors Inc." at bounding box center [480, 347] width 64 height 8
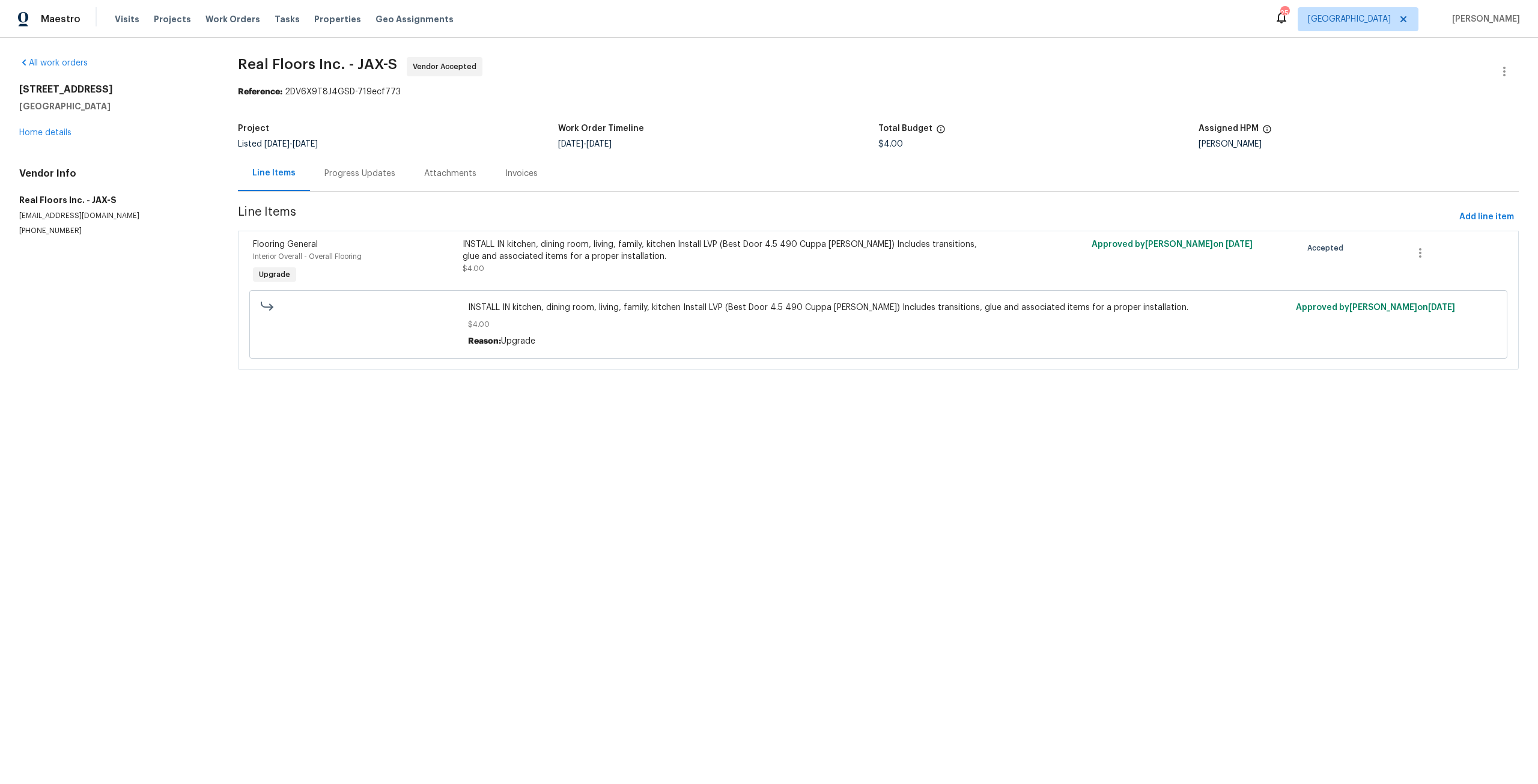
click at [633, 262] on div "INSTALL IN kitchen, dining room, living, family, kitchen Install LVP (Best Door…" at bounding box center [721, 257] width 517 height 36
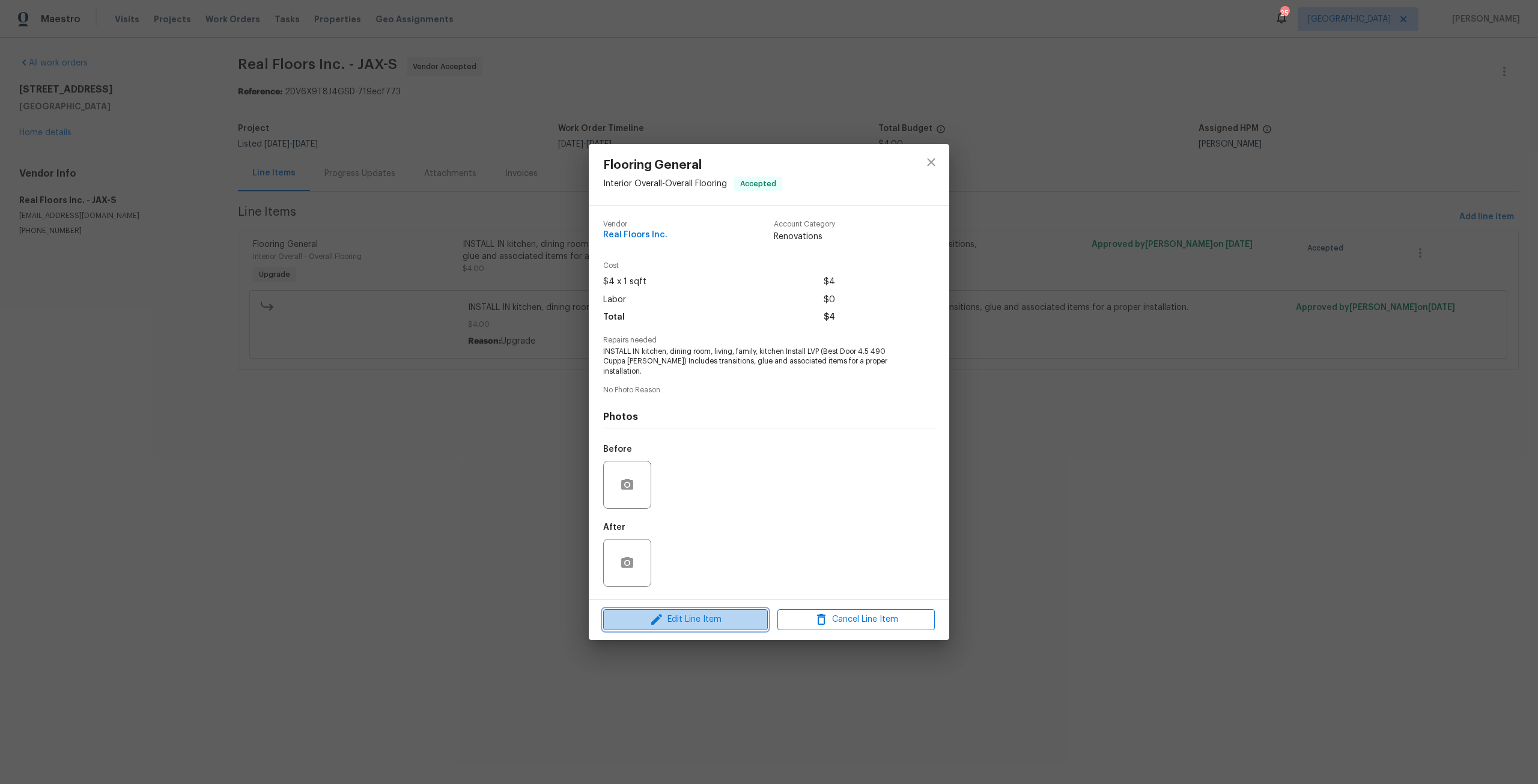
click at [707, 622] on button "Edit Line Item" at bounding box center [685, 620] width 164 height 21
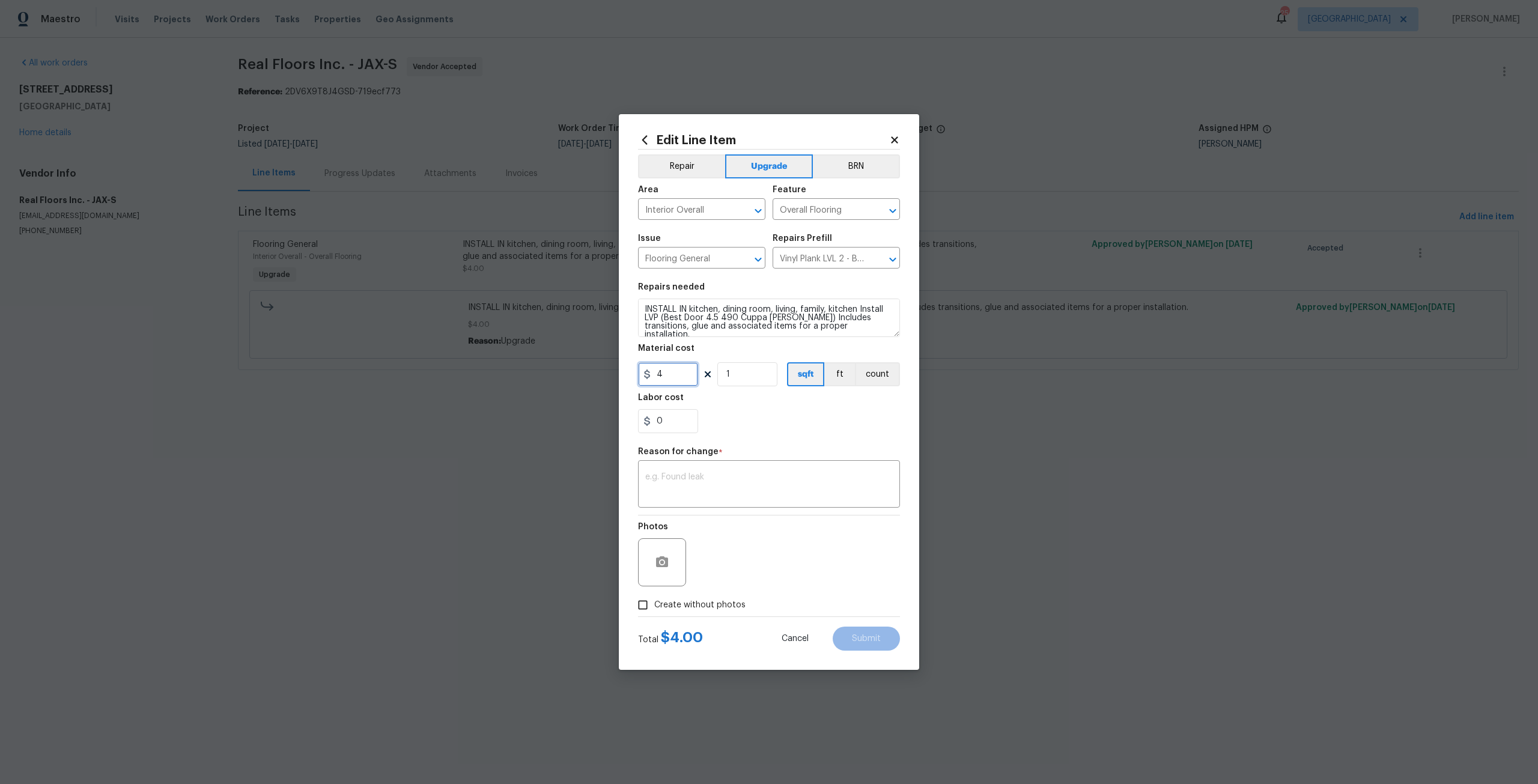
drag, startPoint x: 685, startPoint y: 371, endPoint x: 642, endPoint y: 381, distance: 44.1
click at [642, 381] on input "4" at bounding box center [667, 374] width 60 height 24
type input "5496.61"
click at [649, 508] on div "Repair Upgrade BRN Area Interior Overall ​ Feature Overall Flooring ​ Issue Flo…" at bounding box center [769, 383] width 262 height 467
click at [672, 499] on div "x ​" at bounding box center [769, 485] width 262 height 45
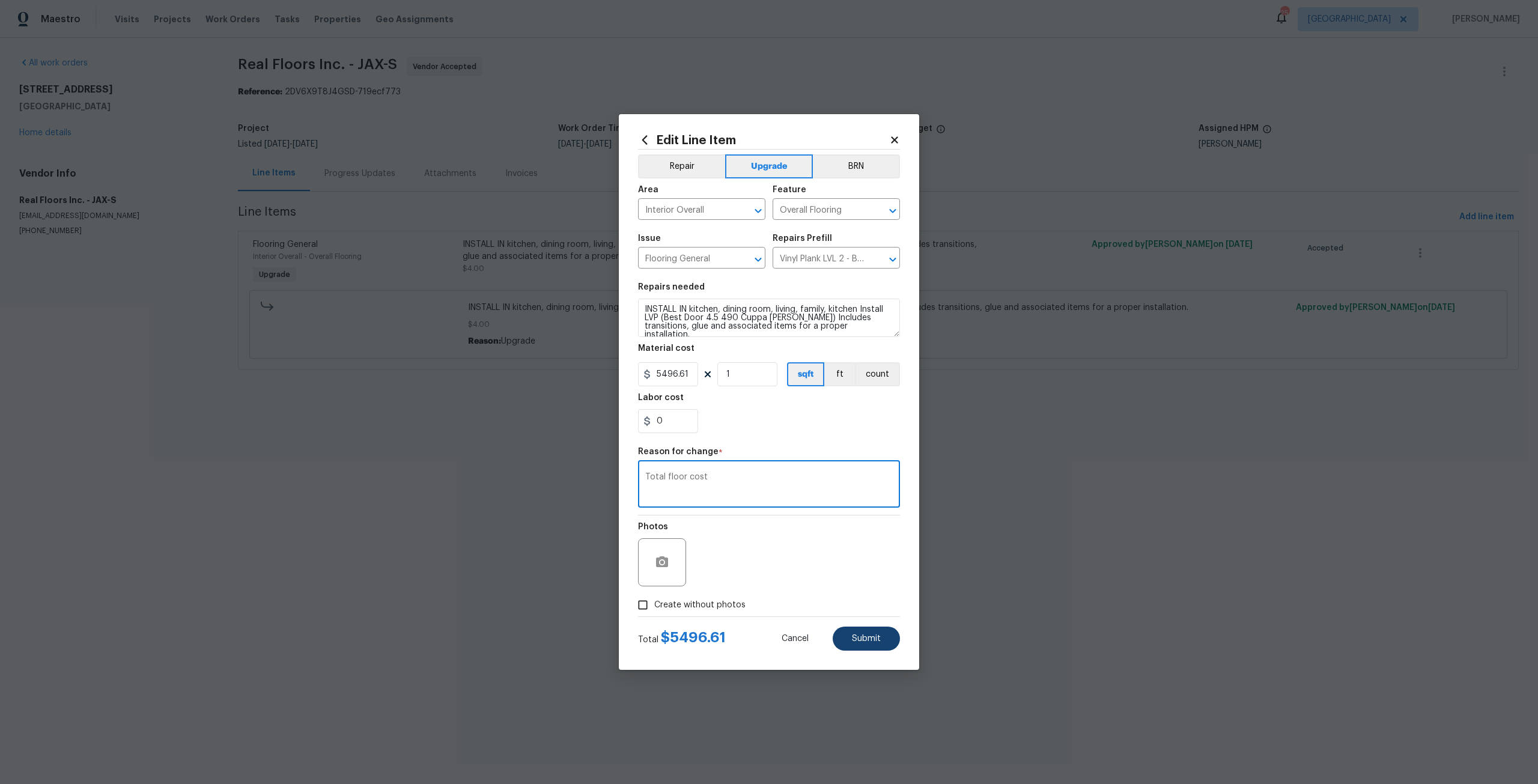
type textarea "Total floor cost"
click at [849, 641] on button "Submit" at bounding box center [866, 639] width 67 height 24
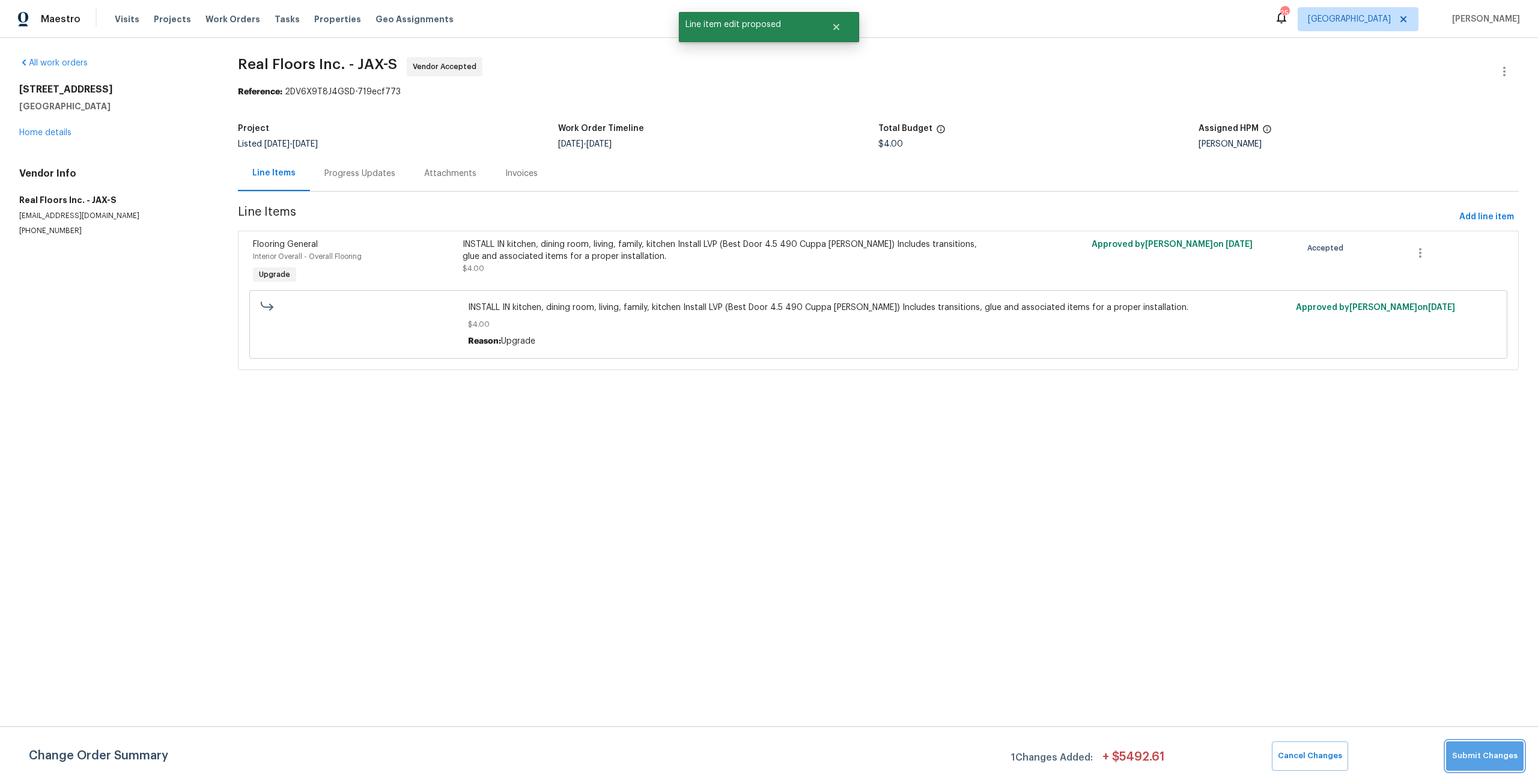
click at [1493, 767] on button "Submit Changes" at bounding box center [1484, 755] width 77 height 30
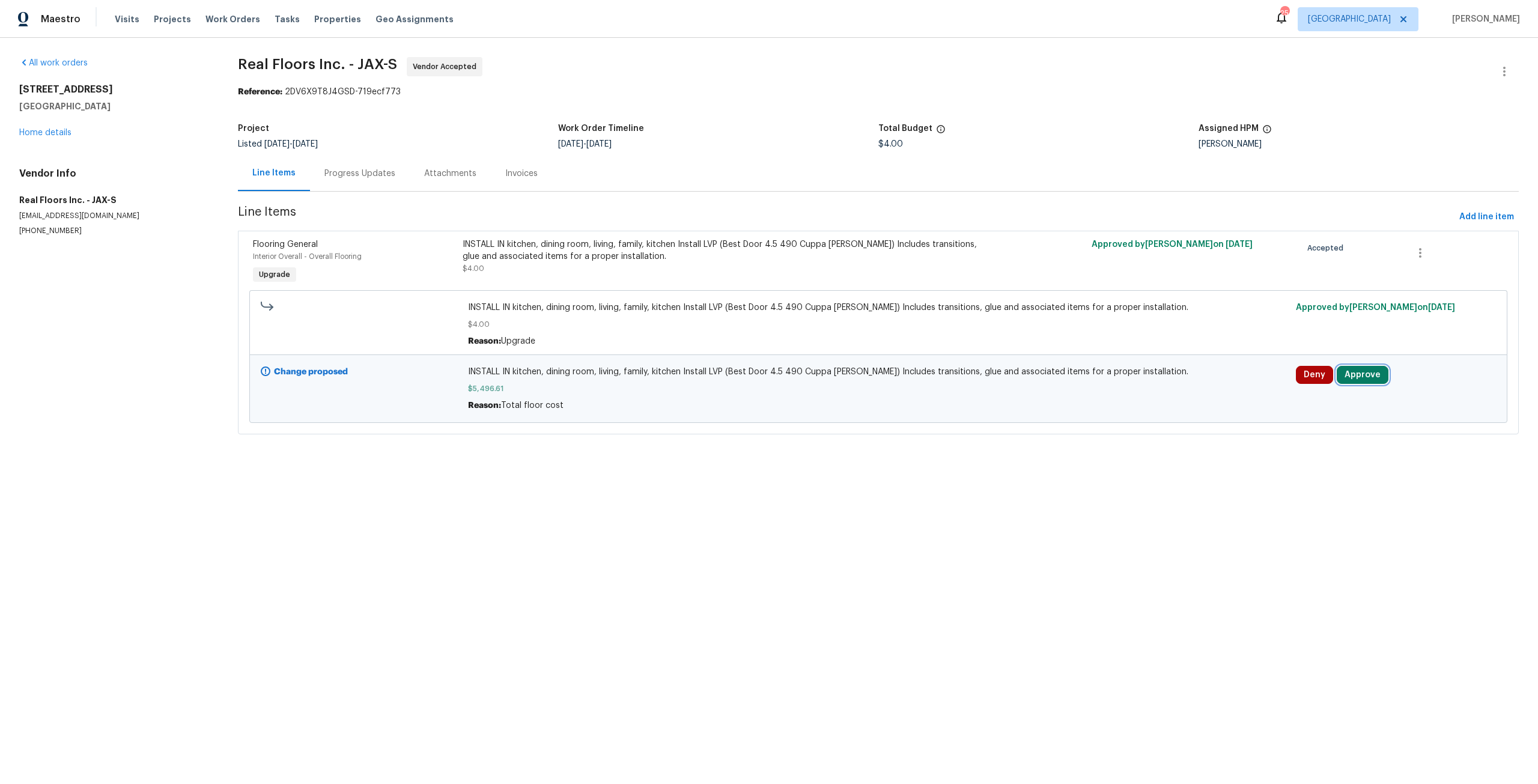
click at [1357, 367] on button "Approve" at bounding box center [1362, 375] width 52 height 18
click at [1192, 392] on button "Approve" at bounding box center [1182, 386] width 72 height 24
